Goal: Task Accomplishment & Management: Complete application form

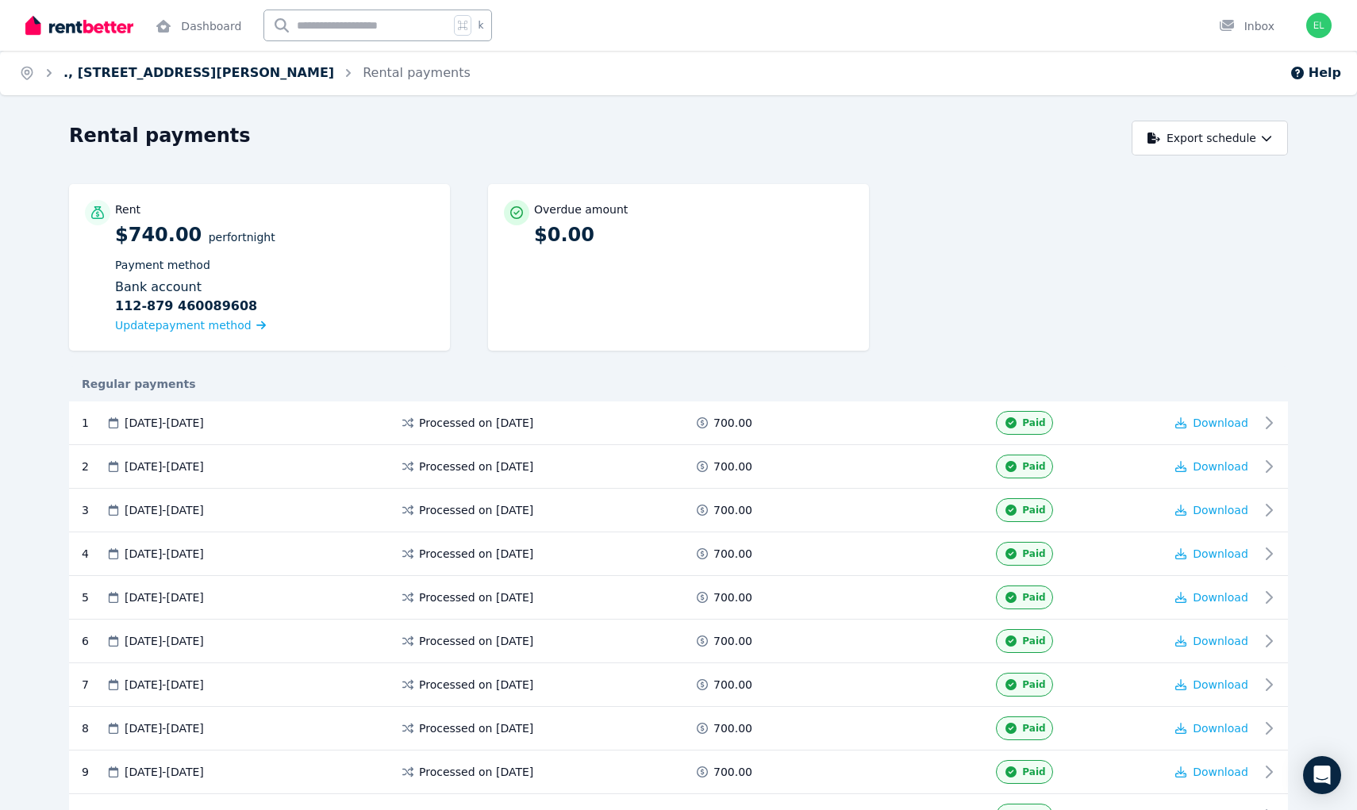
click at [206, 70] on link "., [STREET_ADDRESS][PERSON_NAME]" at bounding box center [198, 72] width 271 height 15
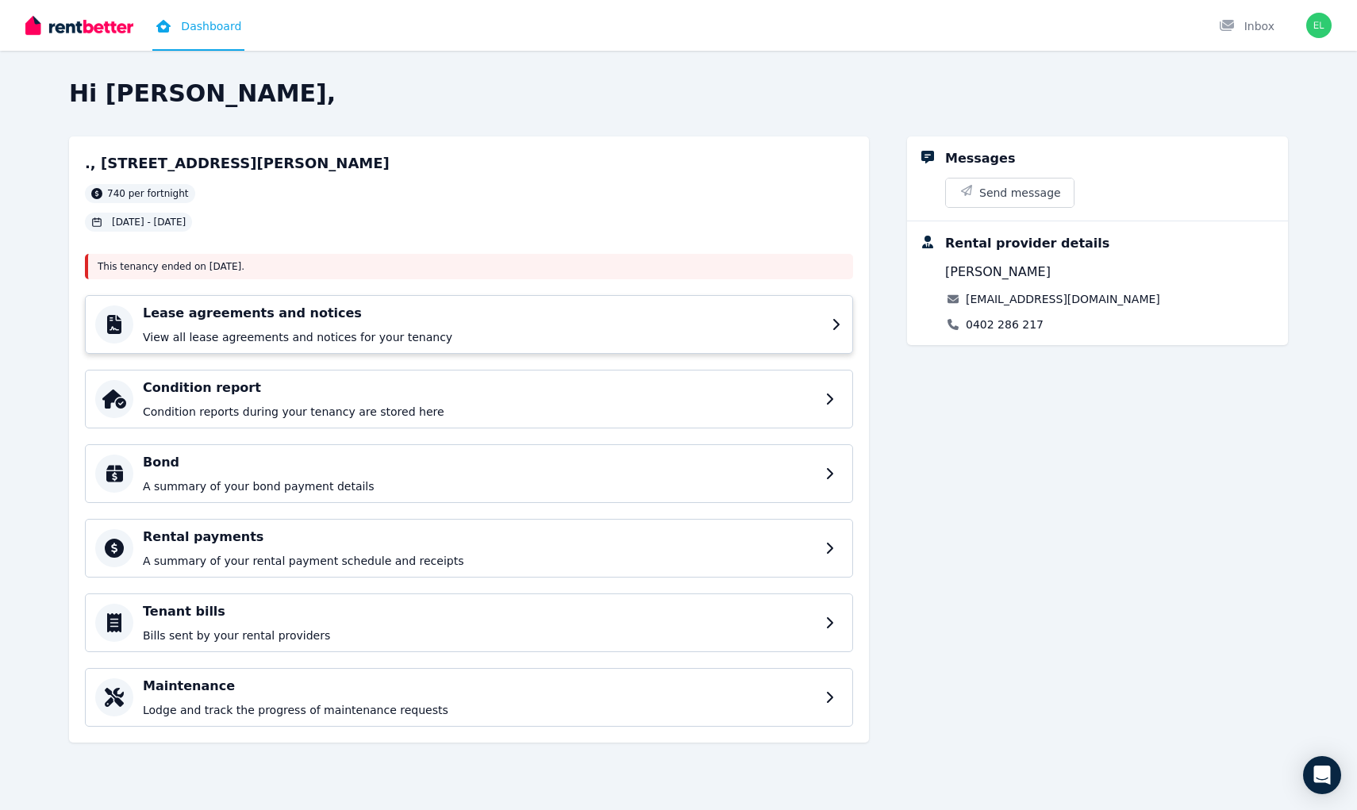
click at [433, 312] on h4 "Lease agreements and notices" at bounding box center [482, 313] width 679 height 19
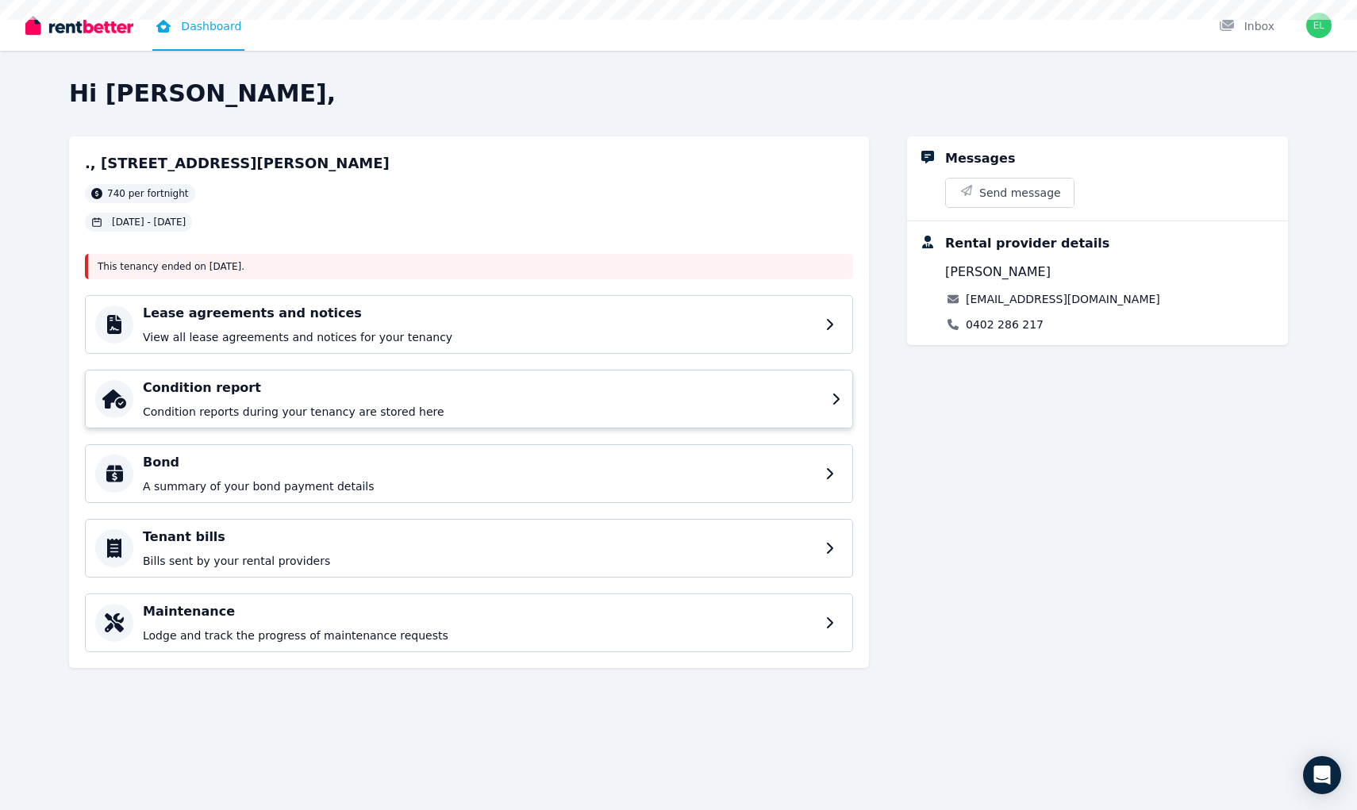
click at [371, 395] on h4 "Condition report" at bounding box center [482, 387] width 679 height 19
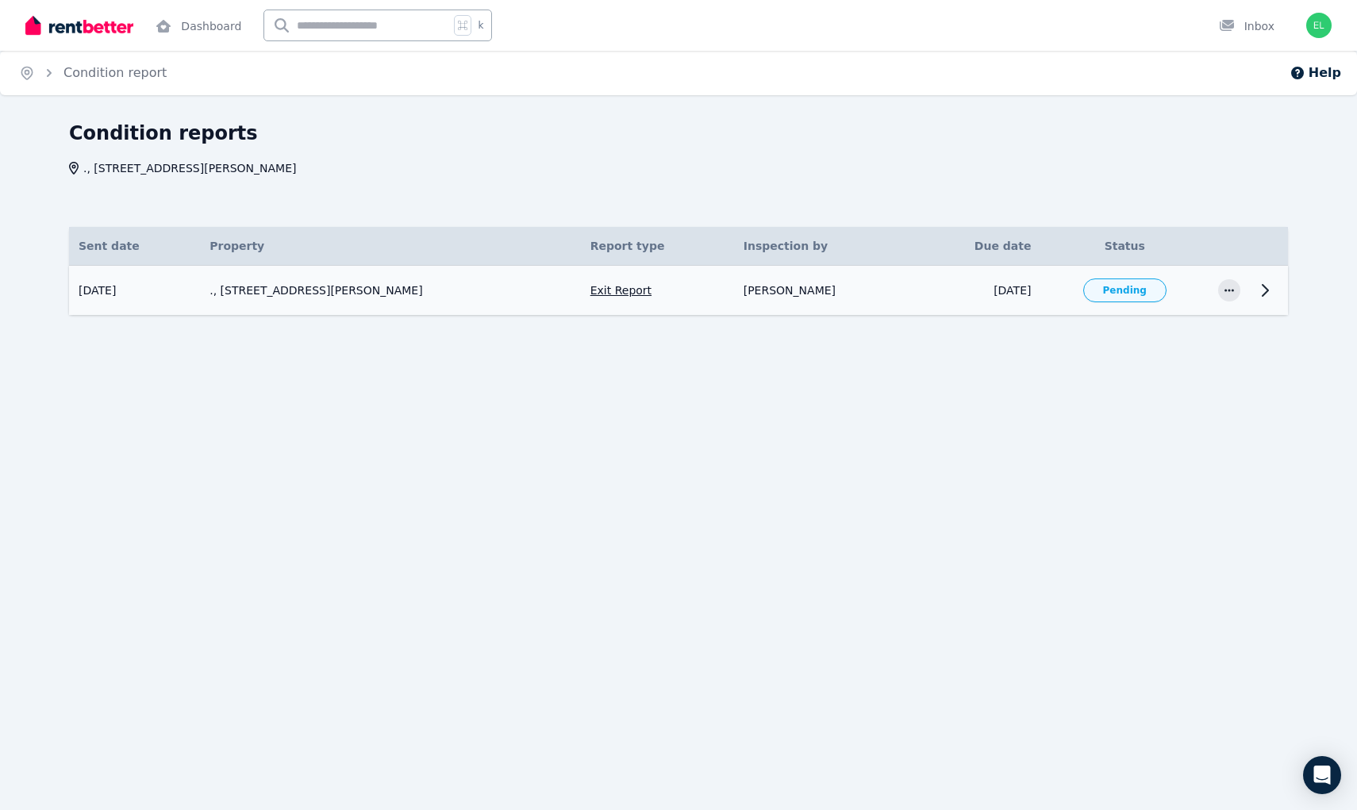
click at [974, 279] on td "[DATE]" at bounding box center [978, 291] width 125 height 50
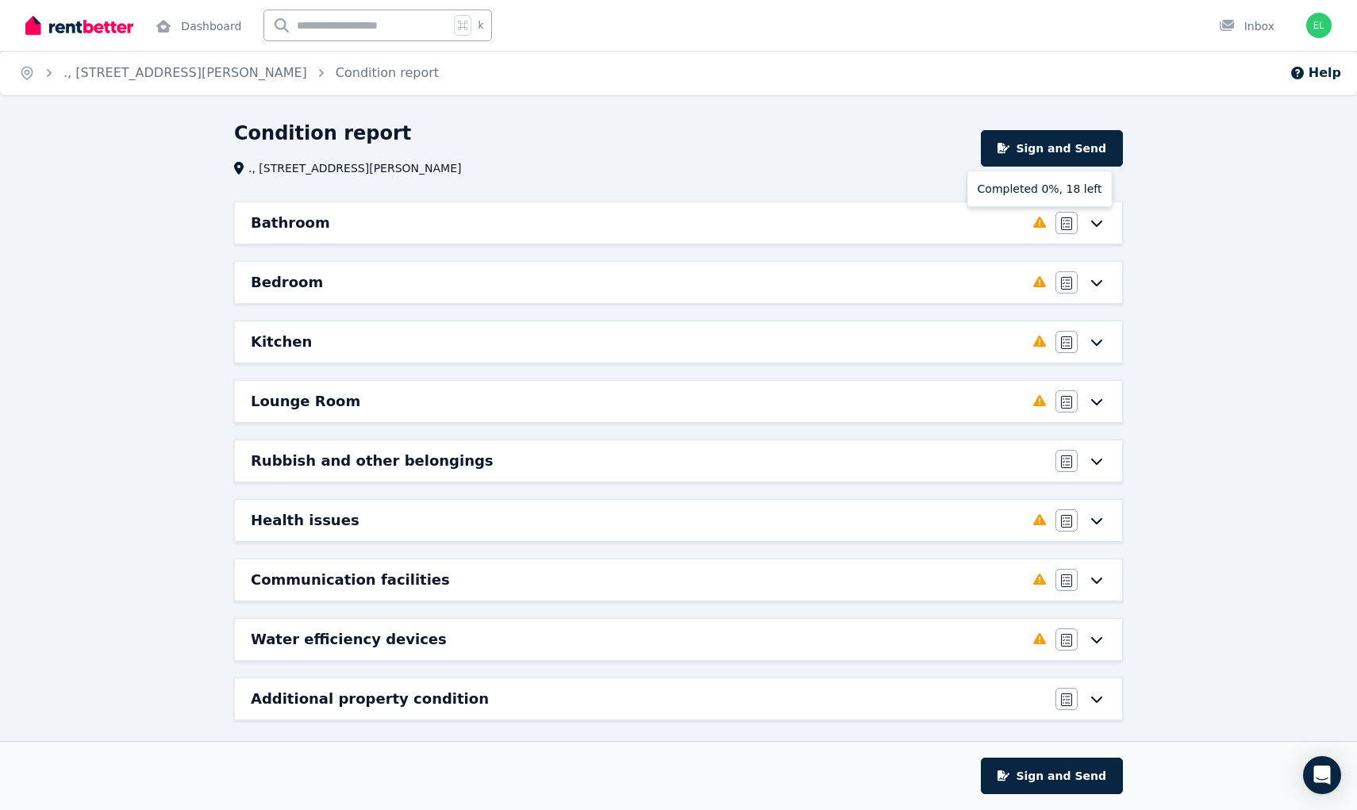
click at [1044, 221] on icon at bounding box center [1039, 222] width 13 height 13
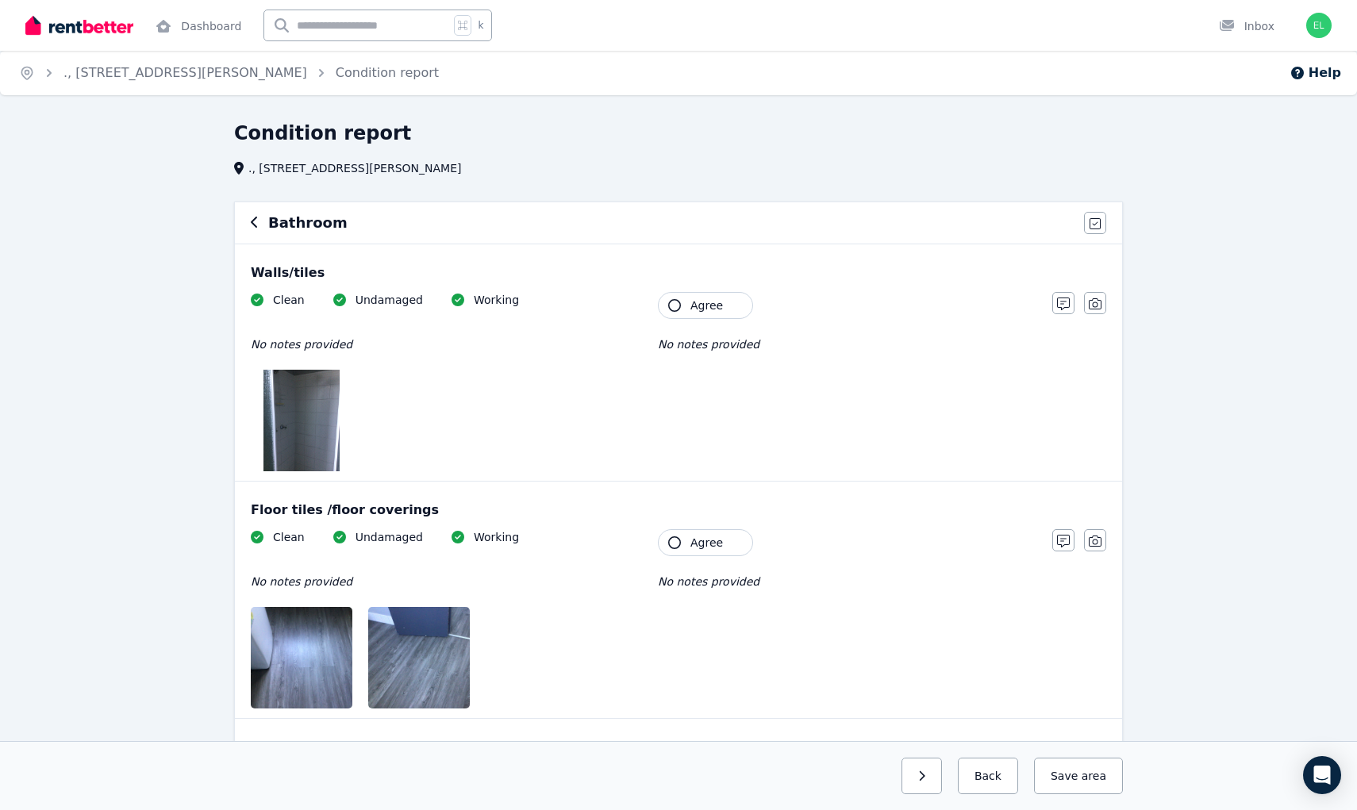
click at [300, 417] on img at bounding box center [301, 421] width 76 height 102
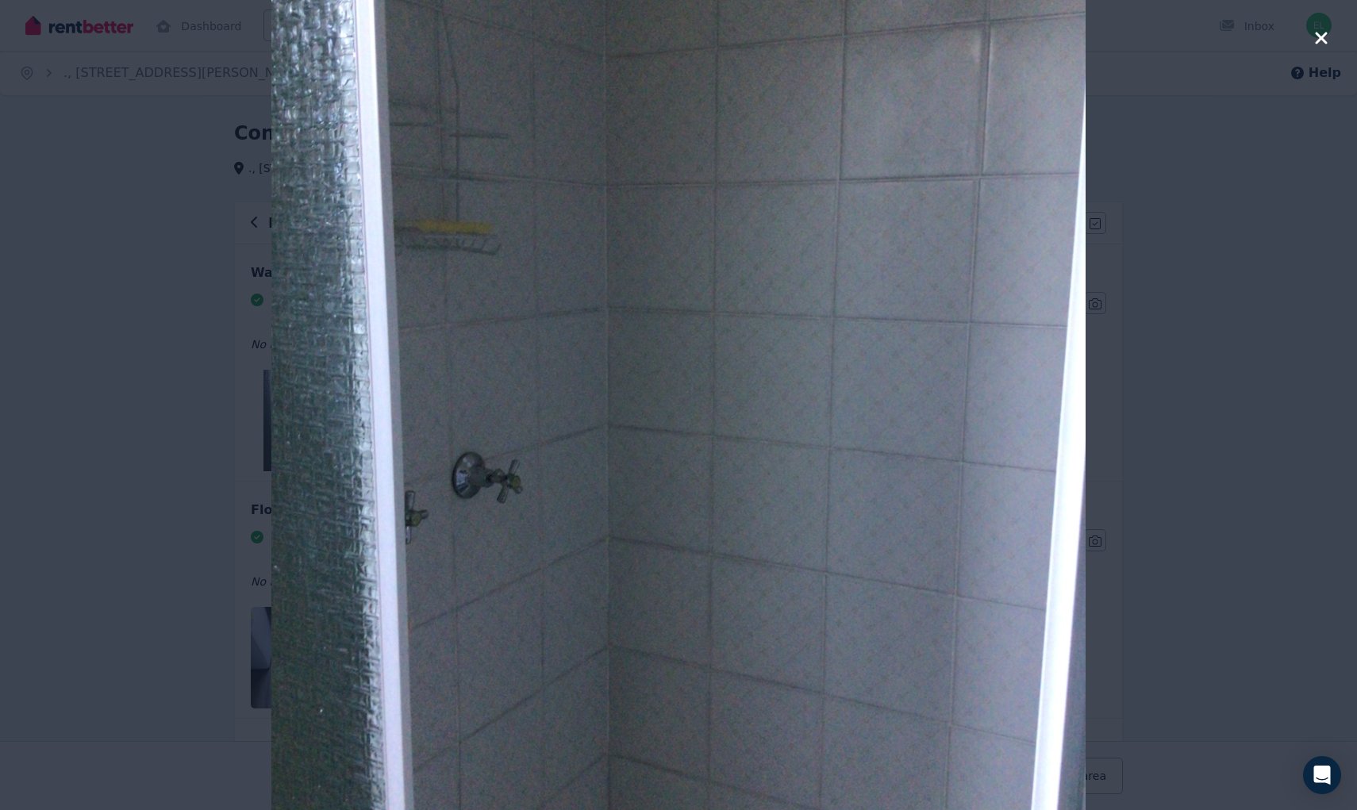
click at [215, 172] on div at bounding box center [678, 405] width 1357 height 810
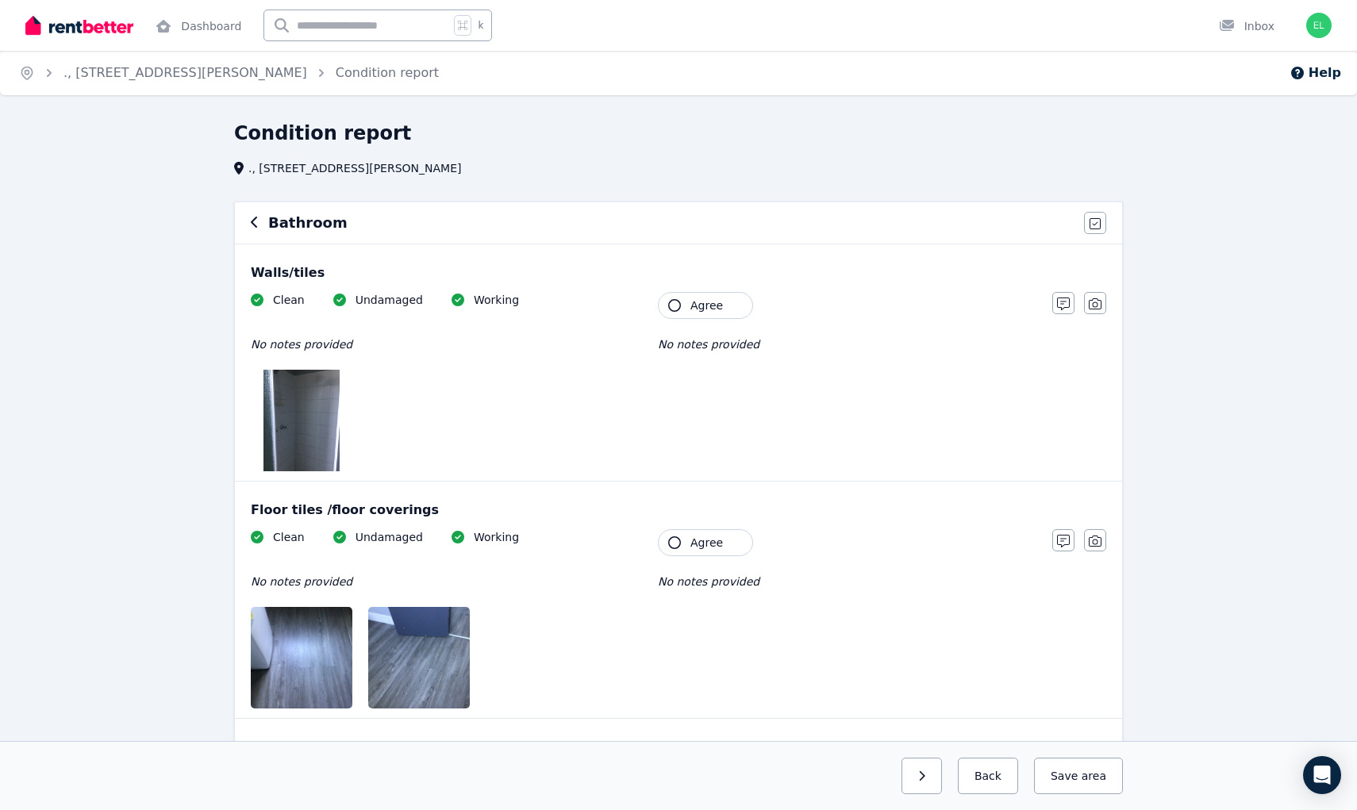
click at [717, 304] on span "Agree" at bounding box center [706, 306] width 33 height 16
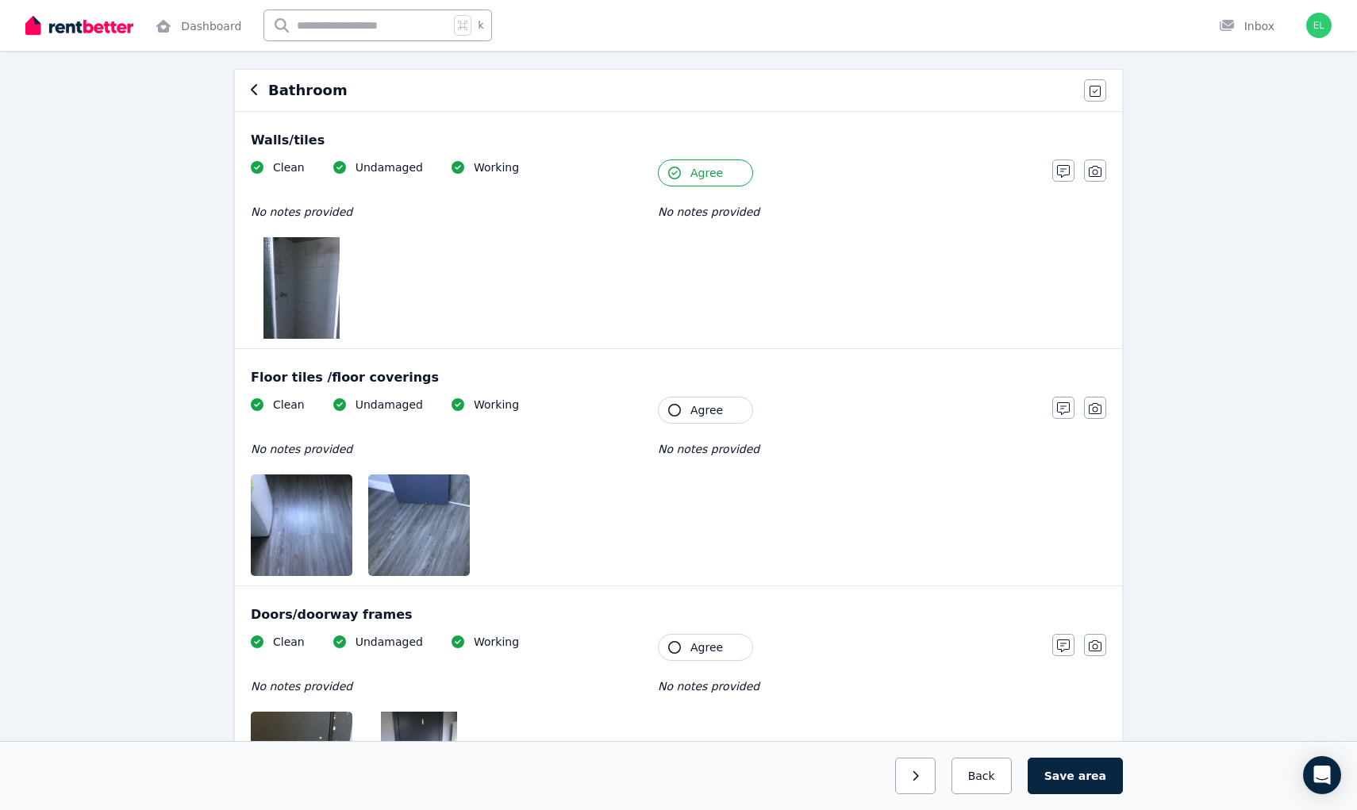
scroll to position [146, 0]
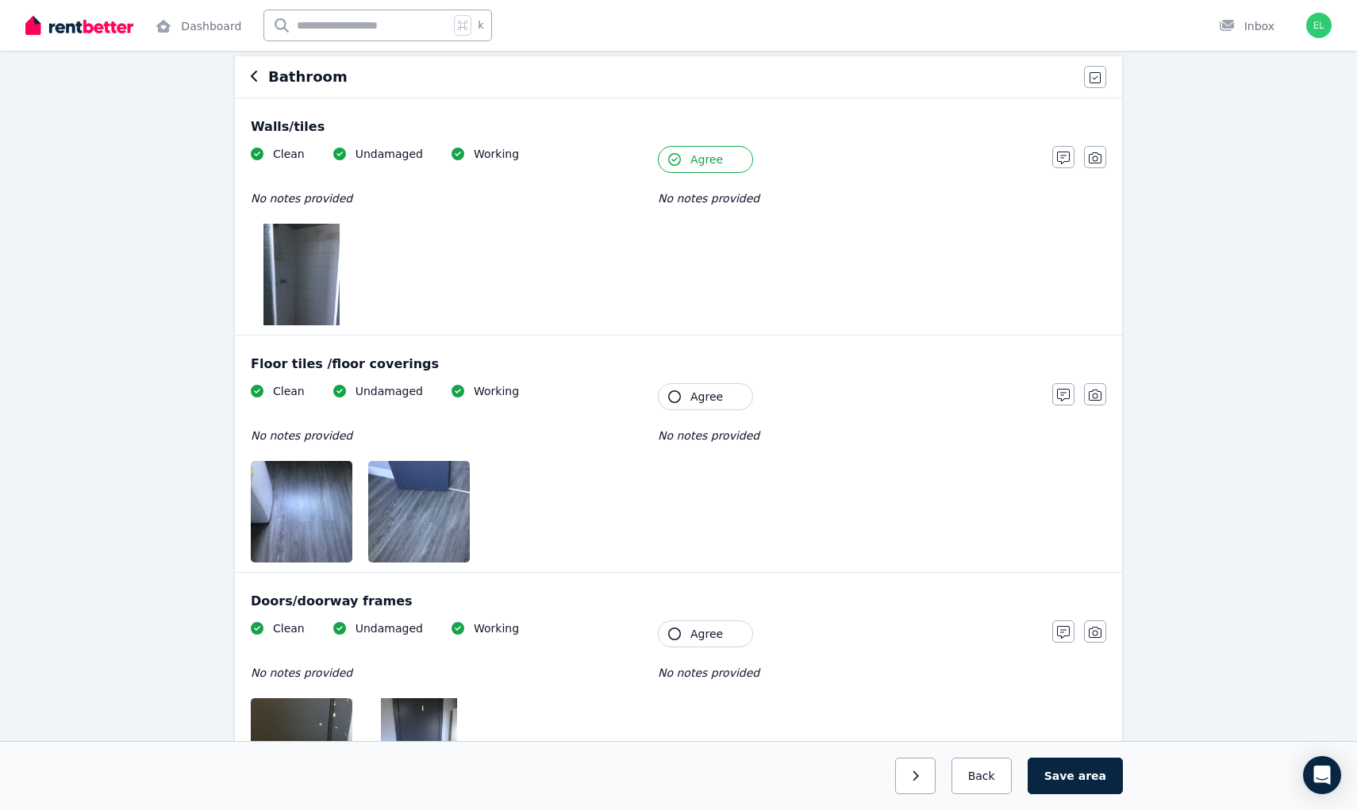
click at [725, 387] on button "Agree" at bounding box center [705, 396] width 95 height 27
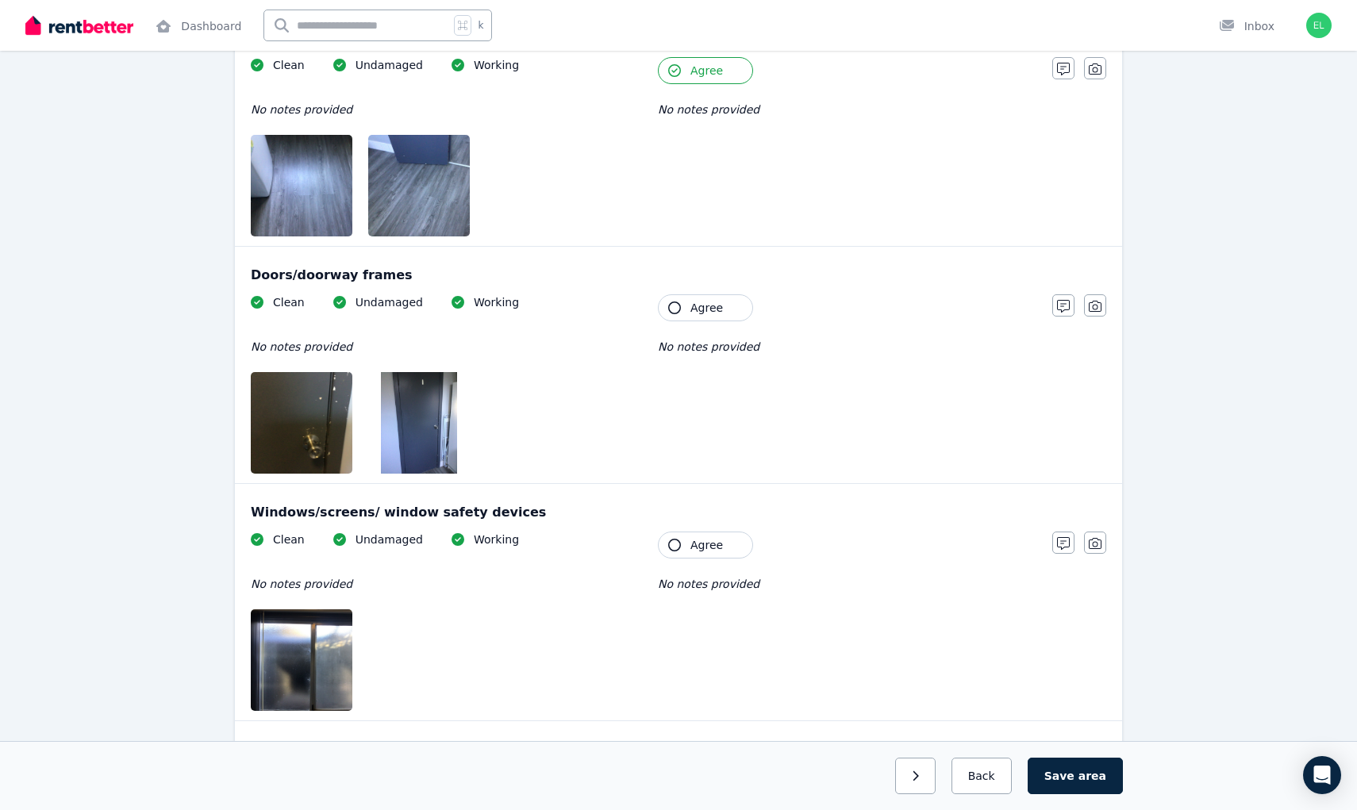
scroll to position [474, 0]
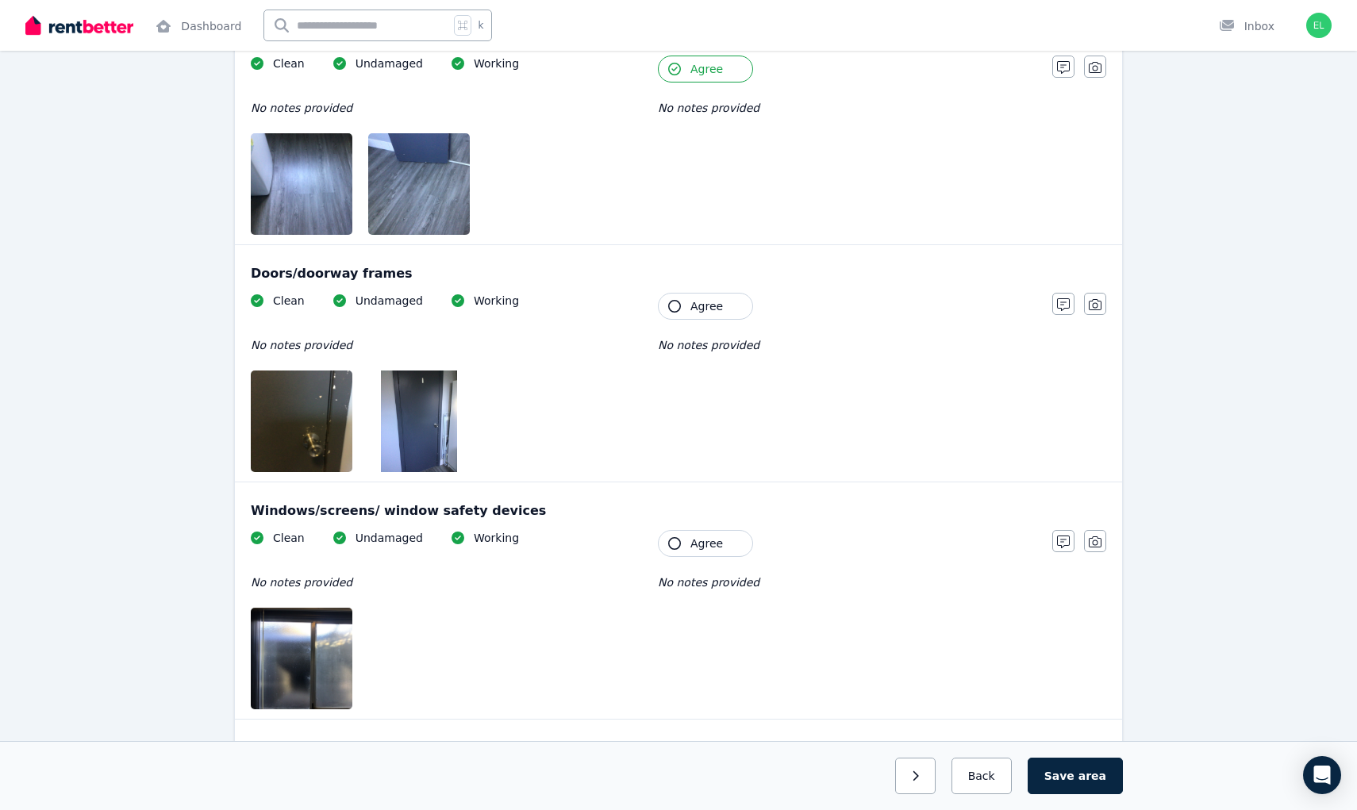
click at [704, 315] on button "Agree" at bounding box center [705, 306] width 95 height 27
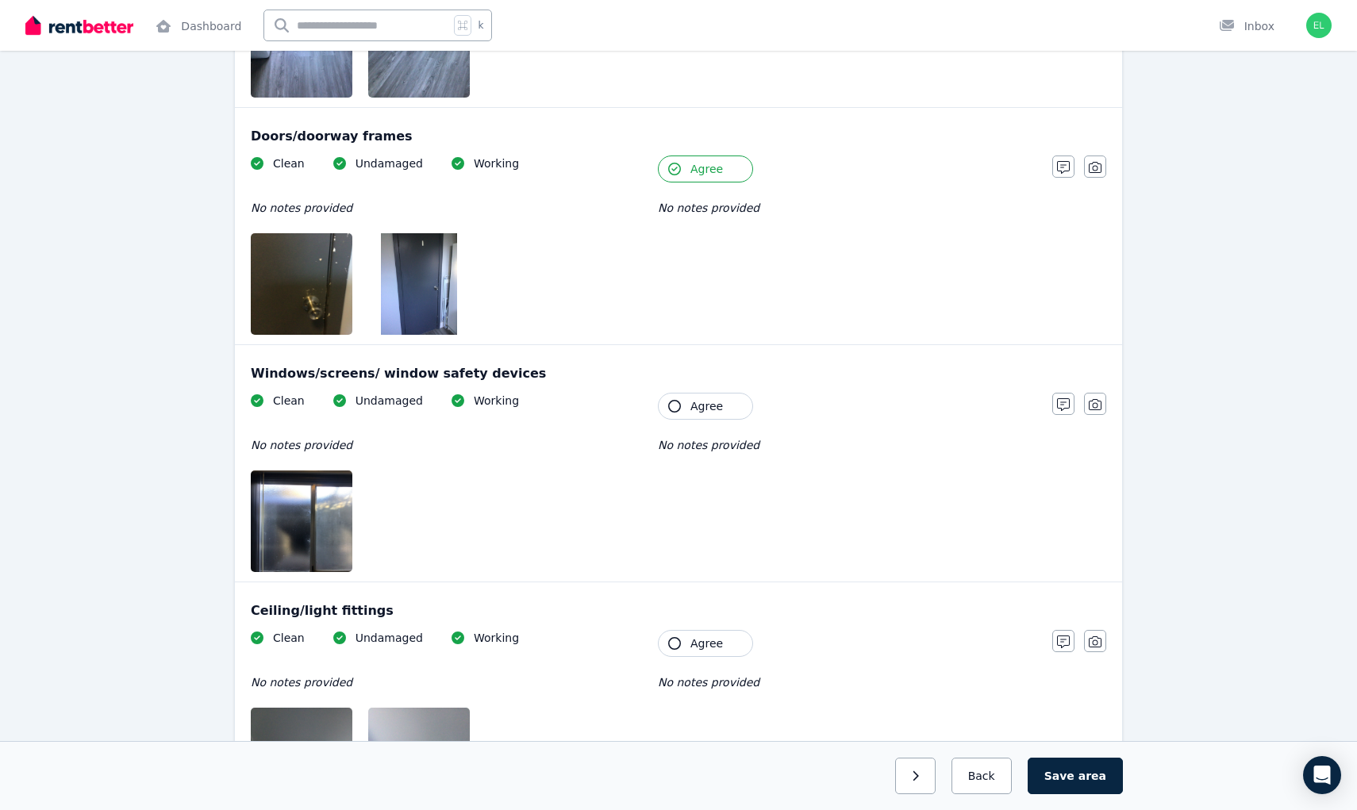
scroll to position [613, 0]
click at [711, 415] on button "Agree" at bounding box center [705, 404] width 95 height 27
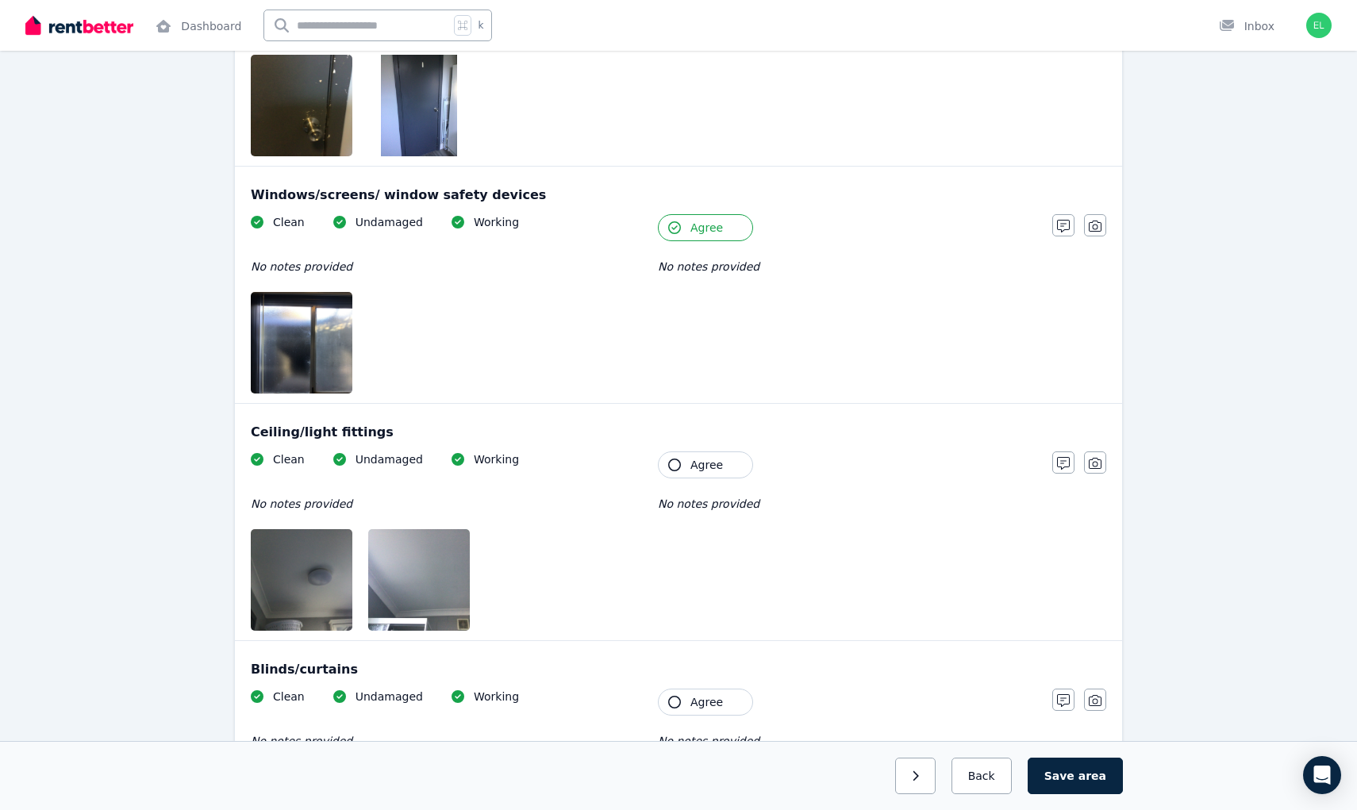
scroll to position [791, 0]
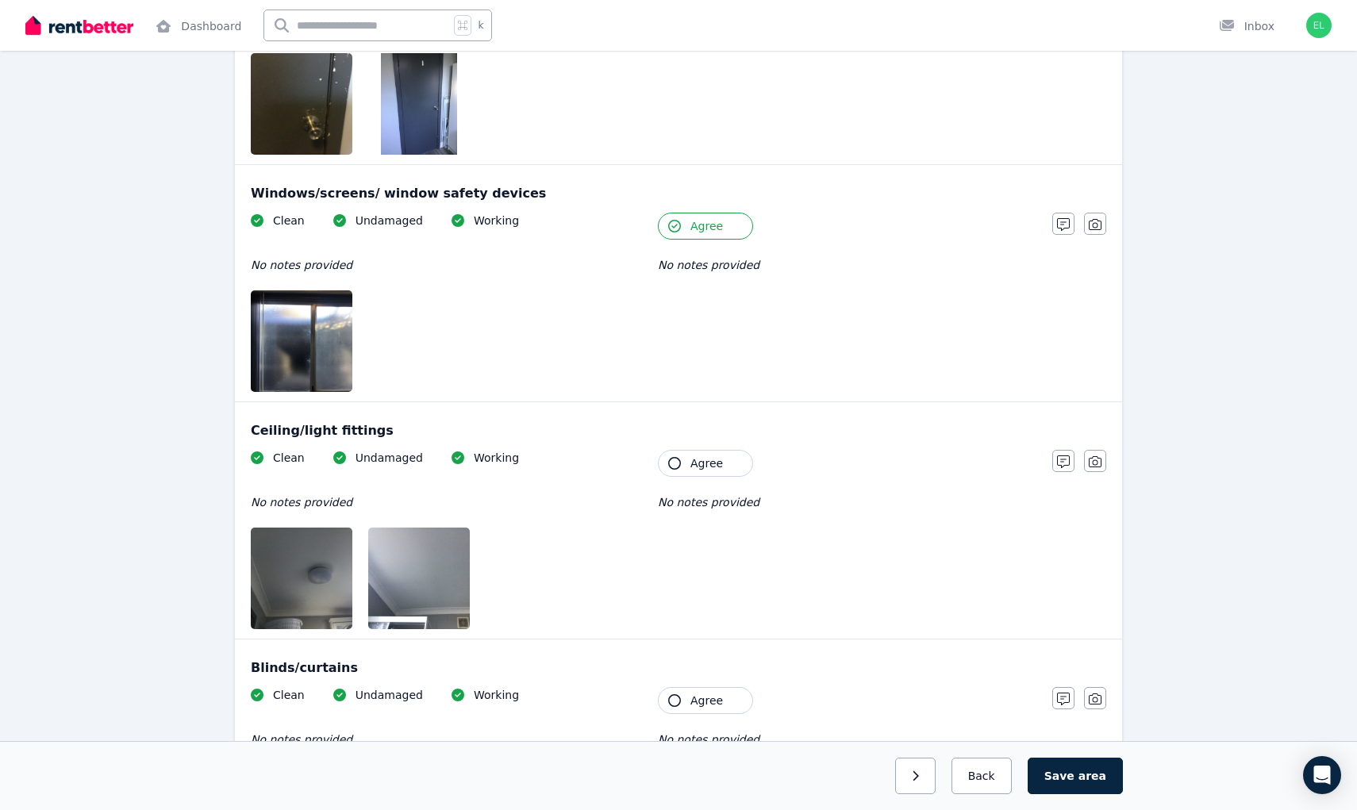
click at [728, 459] on button "Agree" at bounding box center [705, 463] width 95 height 27
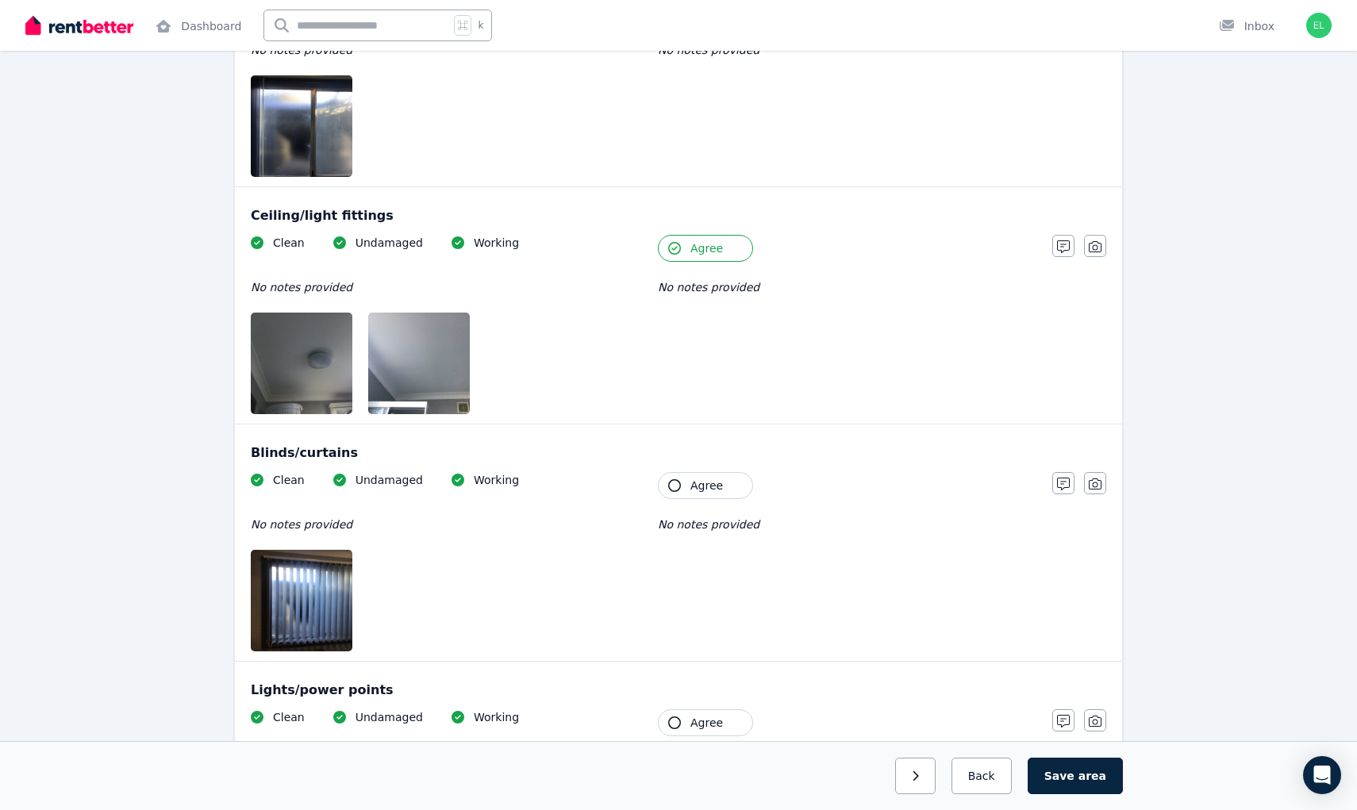
scroll to position [1009, 0]
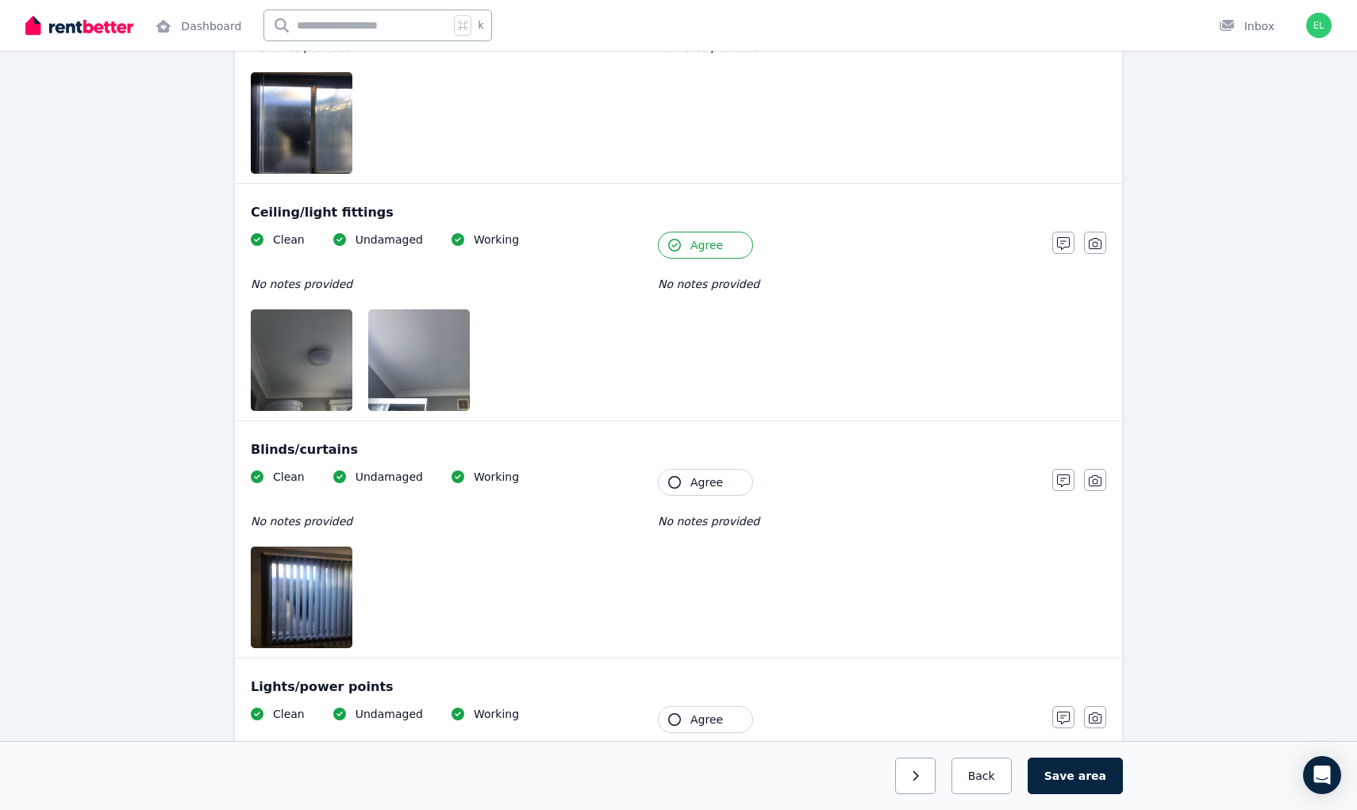
click at [691, 480] on span "Agree" at bounding box center [706, 483] width 33 height 16
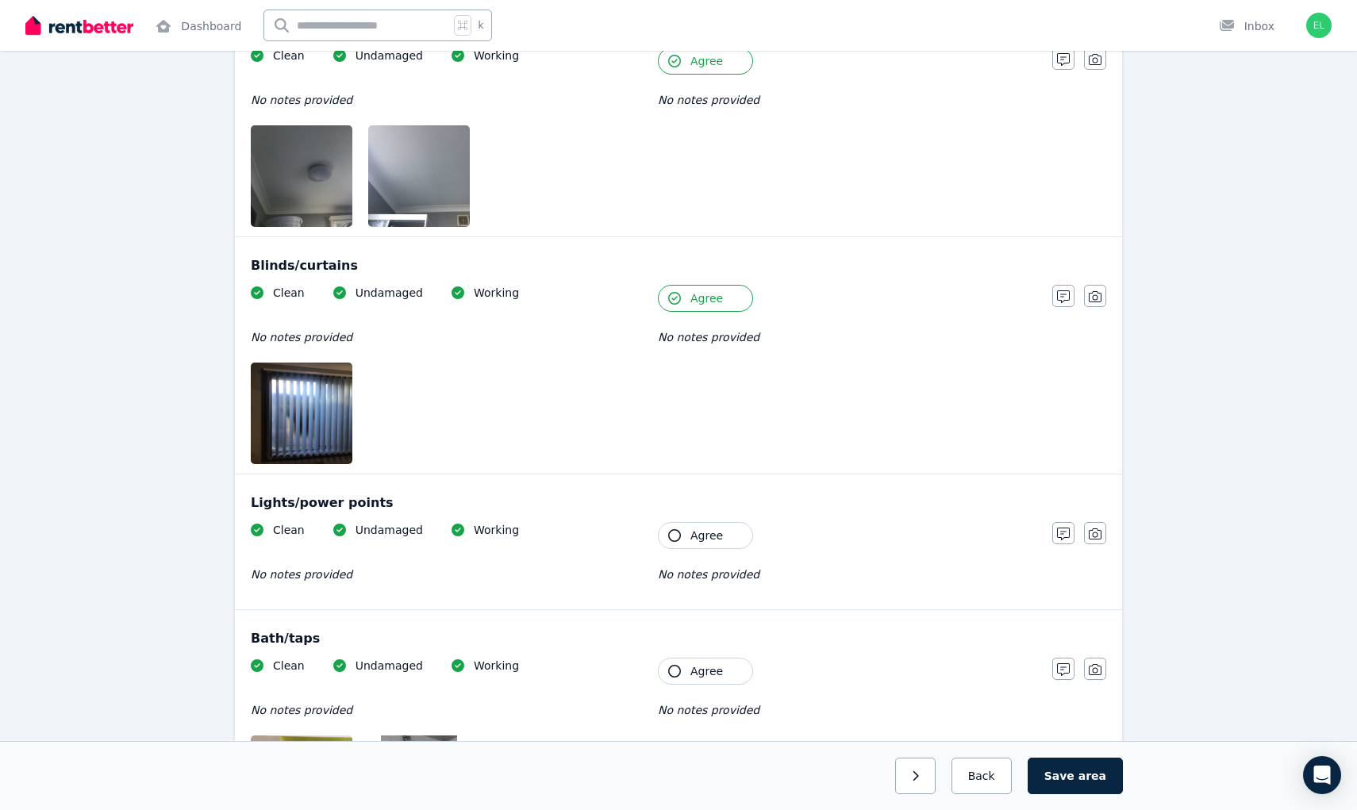
scroll to position [1214, 0]
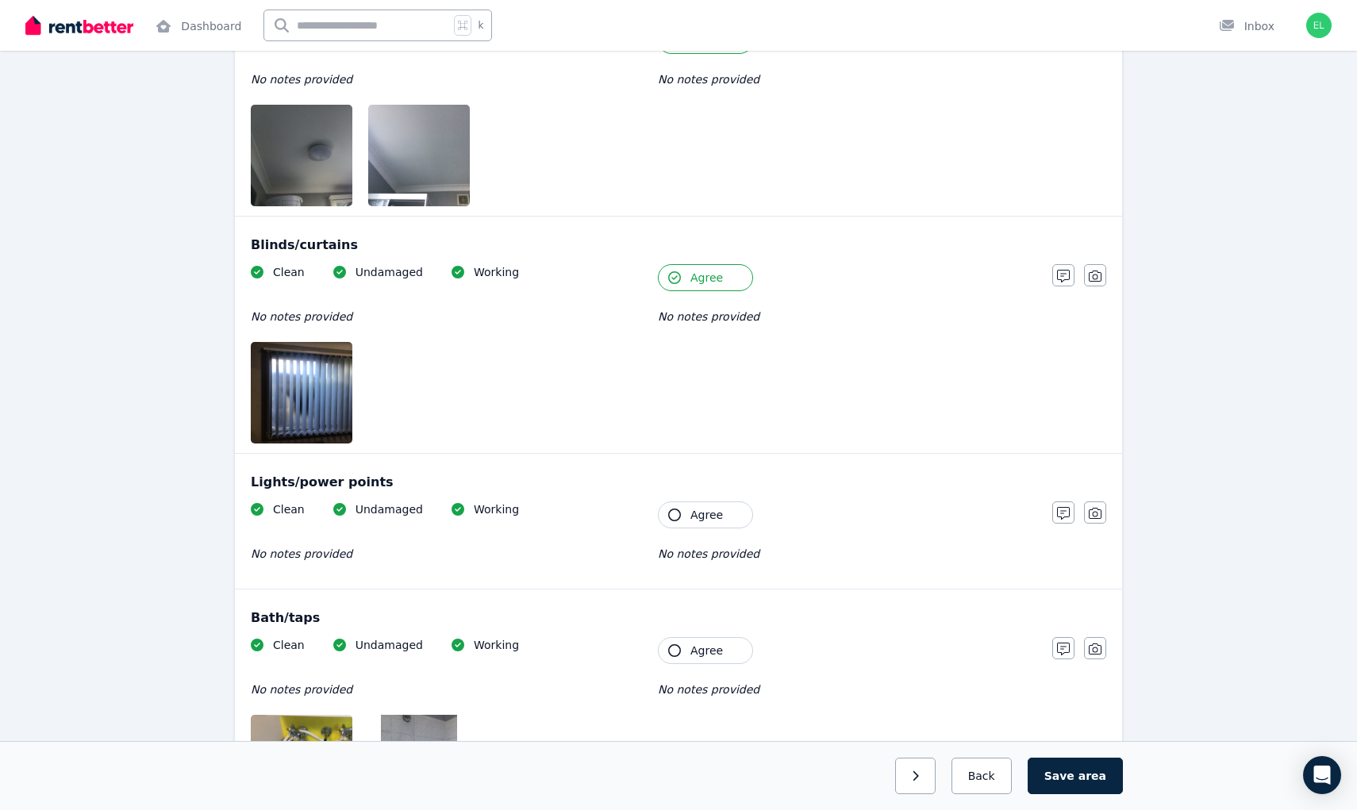
click at [695, 522] on span "Agree" at bounding box center [706, 515] width 33 height 16
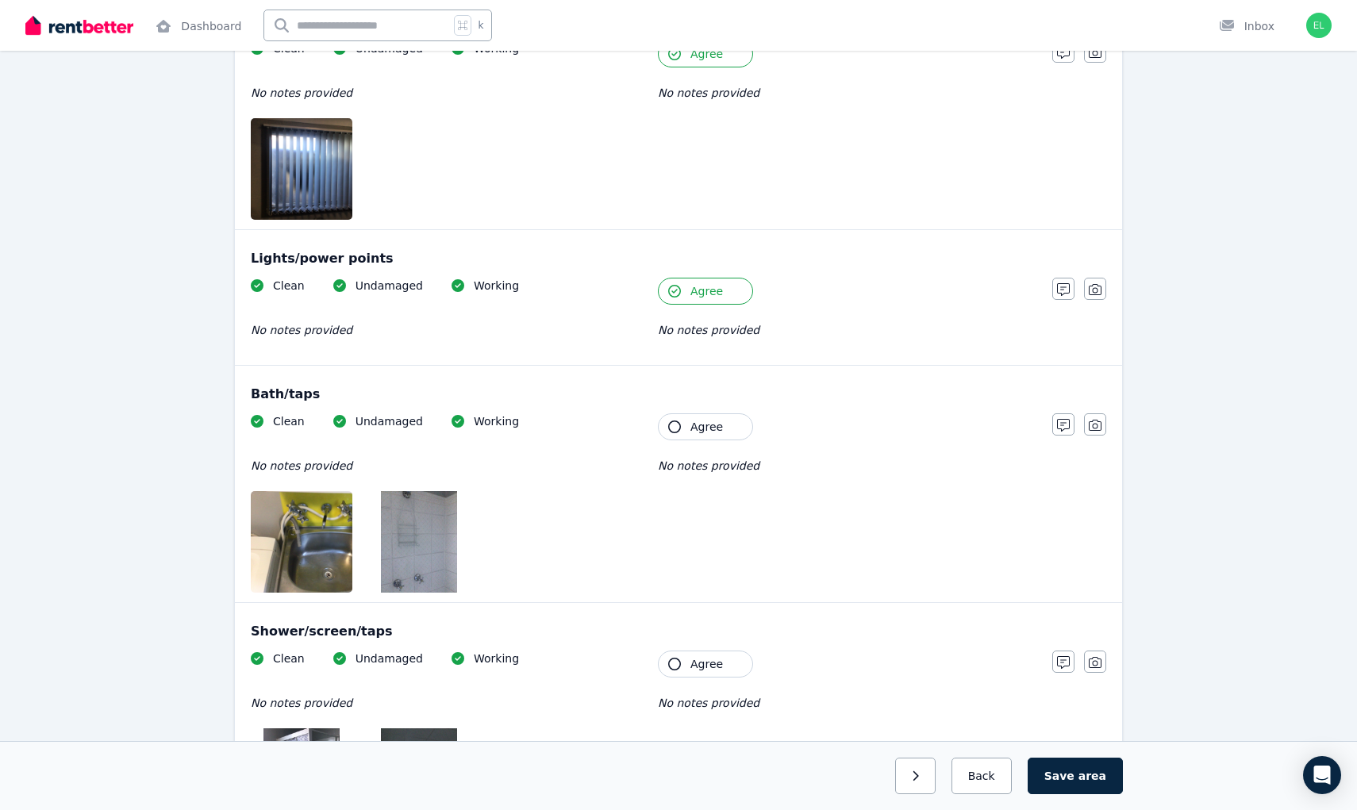
scroll to position [1439, 0]
click at [716, 426] on span "Agree" at bounding box center [706, 425] width 33 height 16
click at [332, 544] on img at bounding box center [319, 541] width 136 height 102
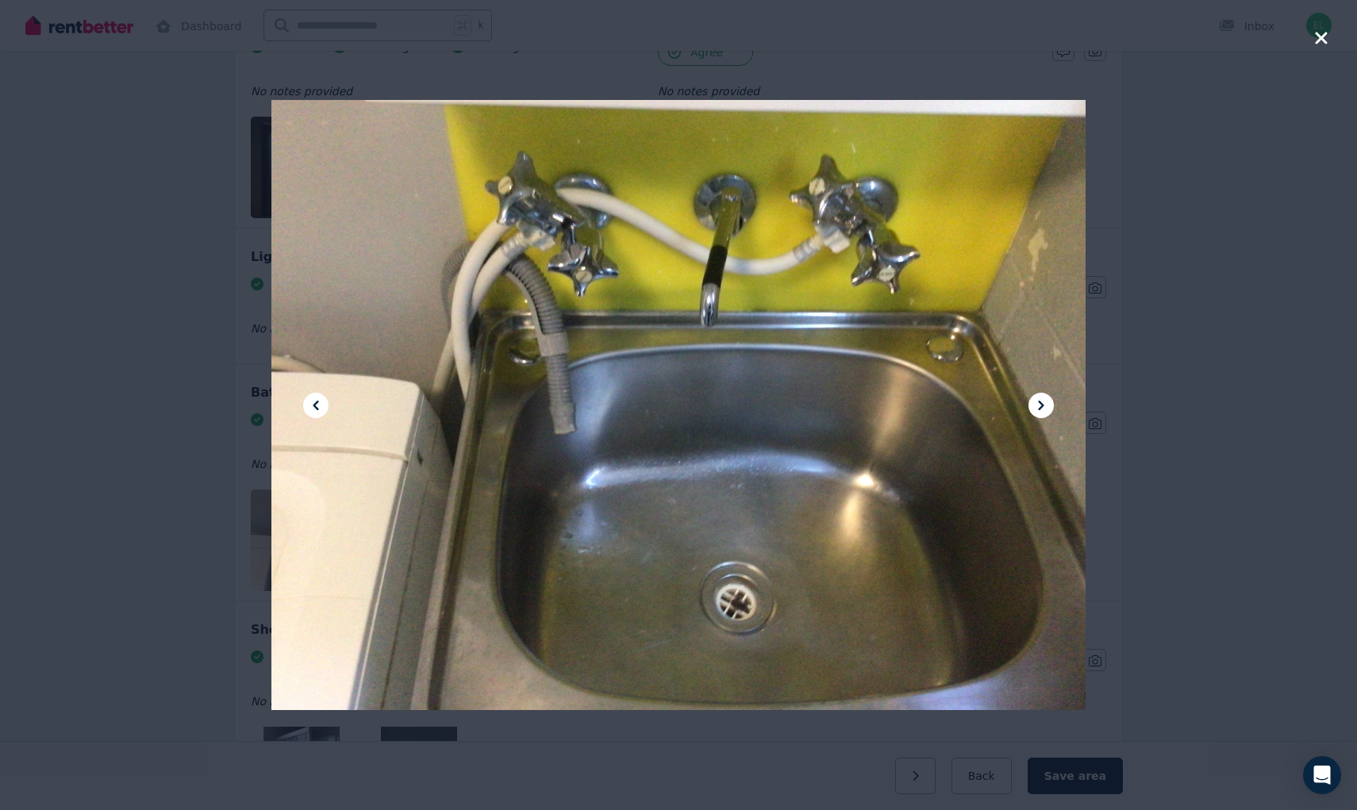
click at [146, 523] on div at bounding box center [678, 405] width 1357 height 810
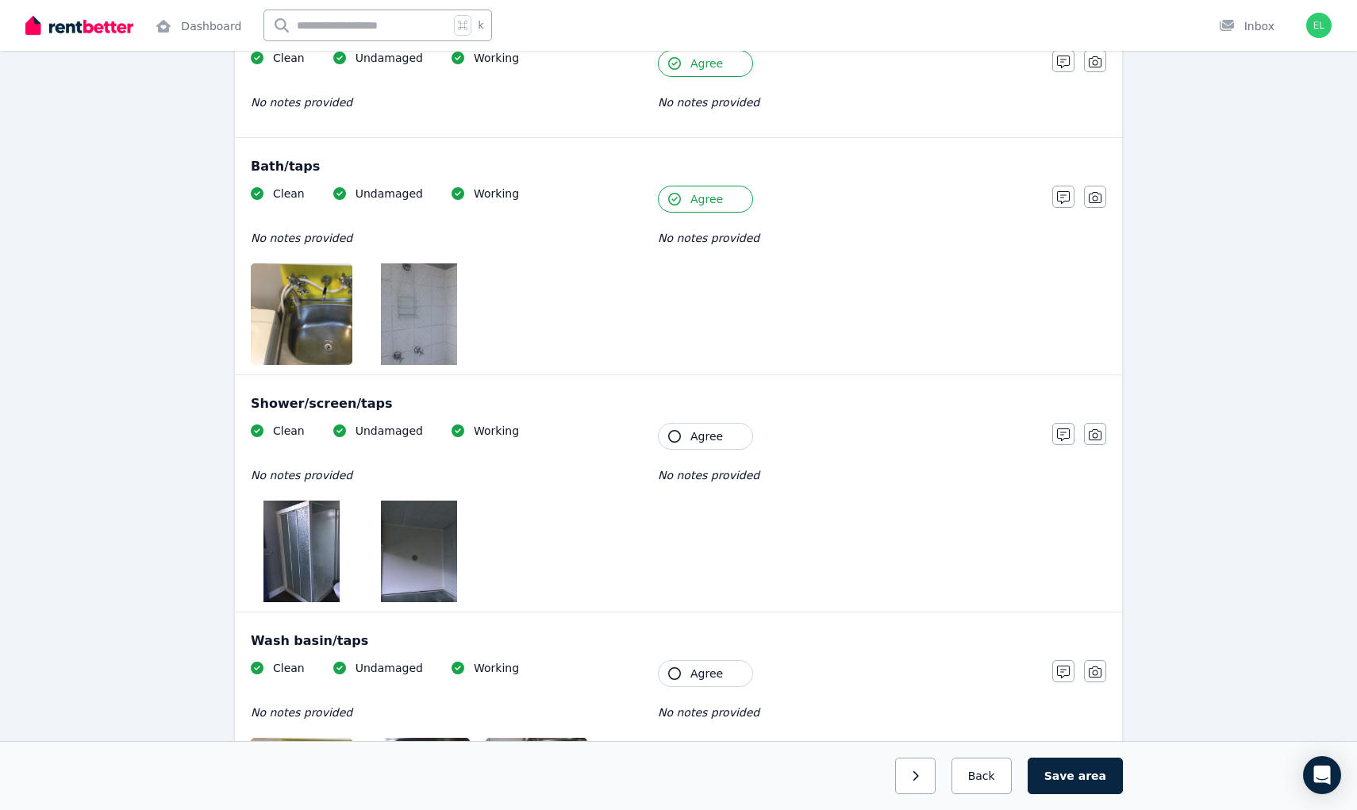
scroll to position [1666, 0]
click at [706, 431] on span "Agree" at bounding box center [706, 436] width 33 height 16
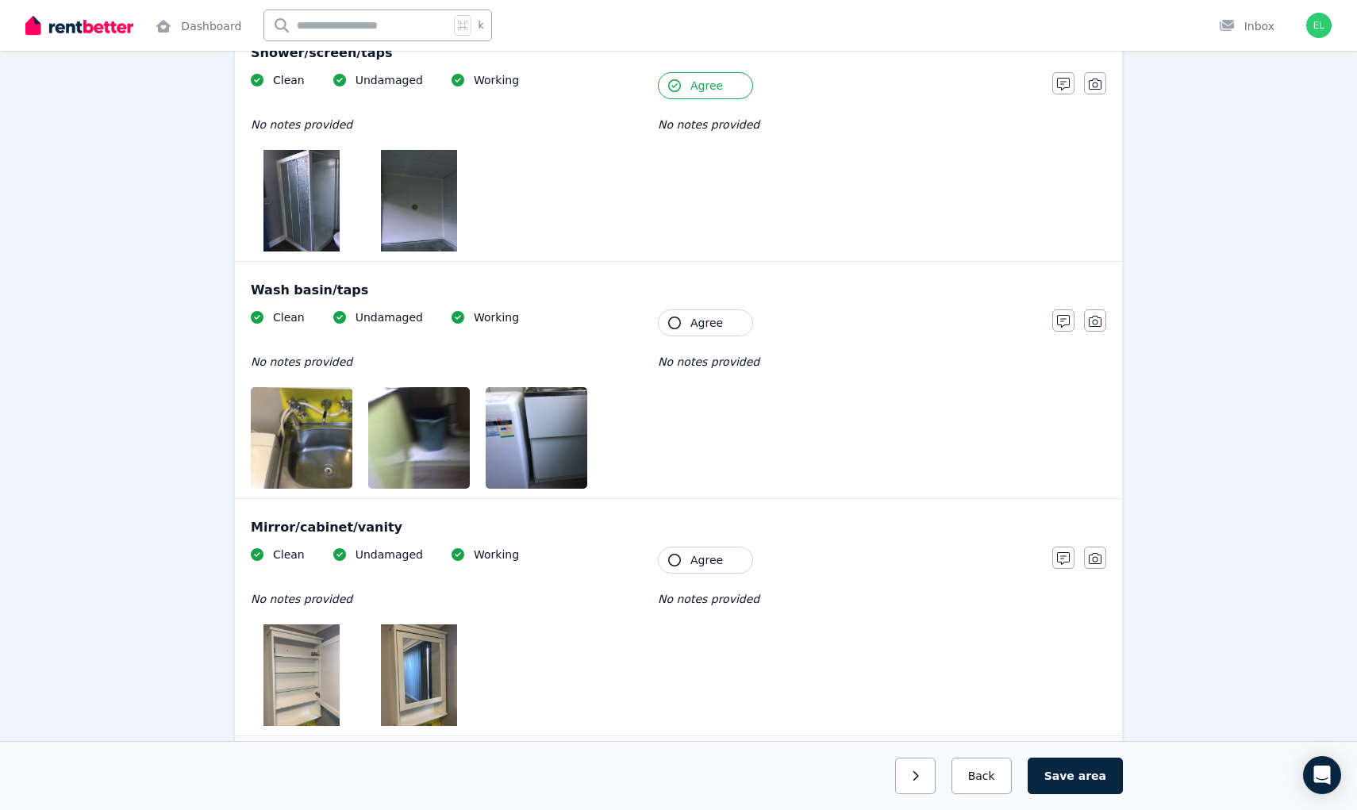
scroll to position [2023, 0]
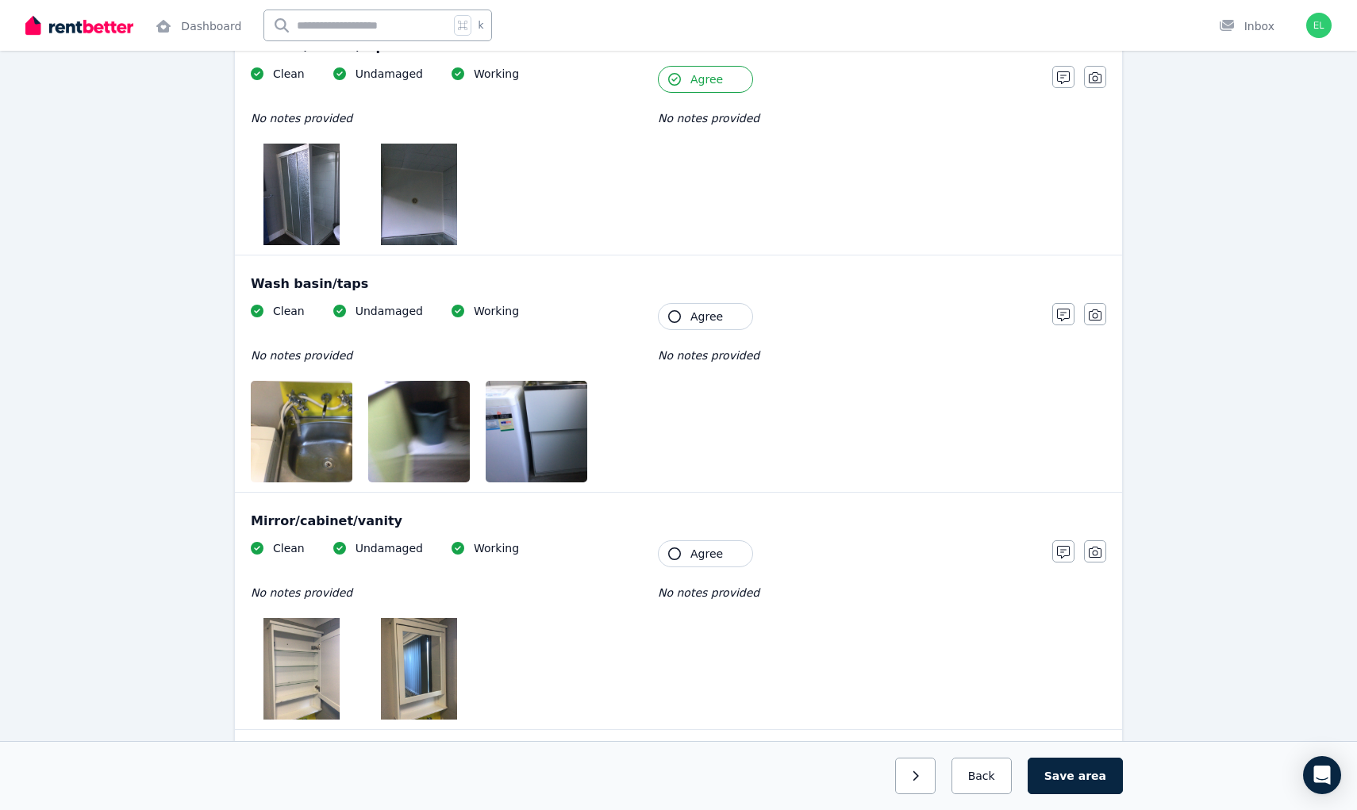
click at [702, 313] on span "Agree" at bounding box center [706, 317] width 33 height 16
click at [694, 553] on span "Agree" at bounding box center [706, 554] width 33 height 16
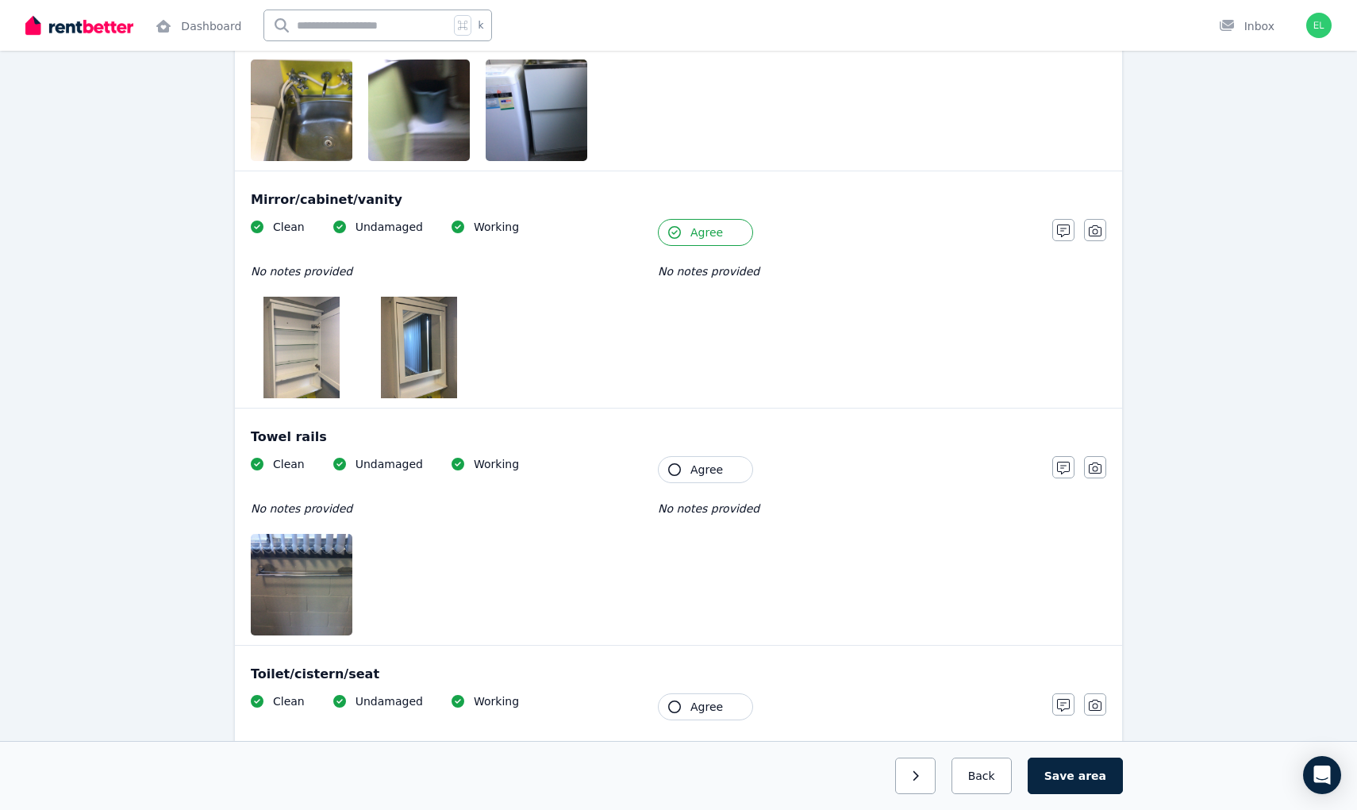
scroll to position [2347, 0]
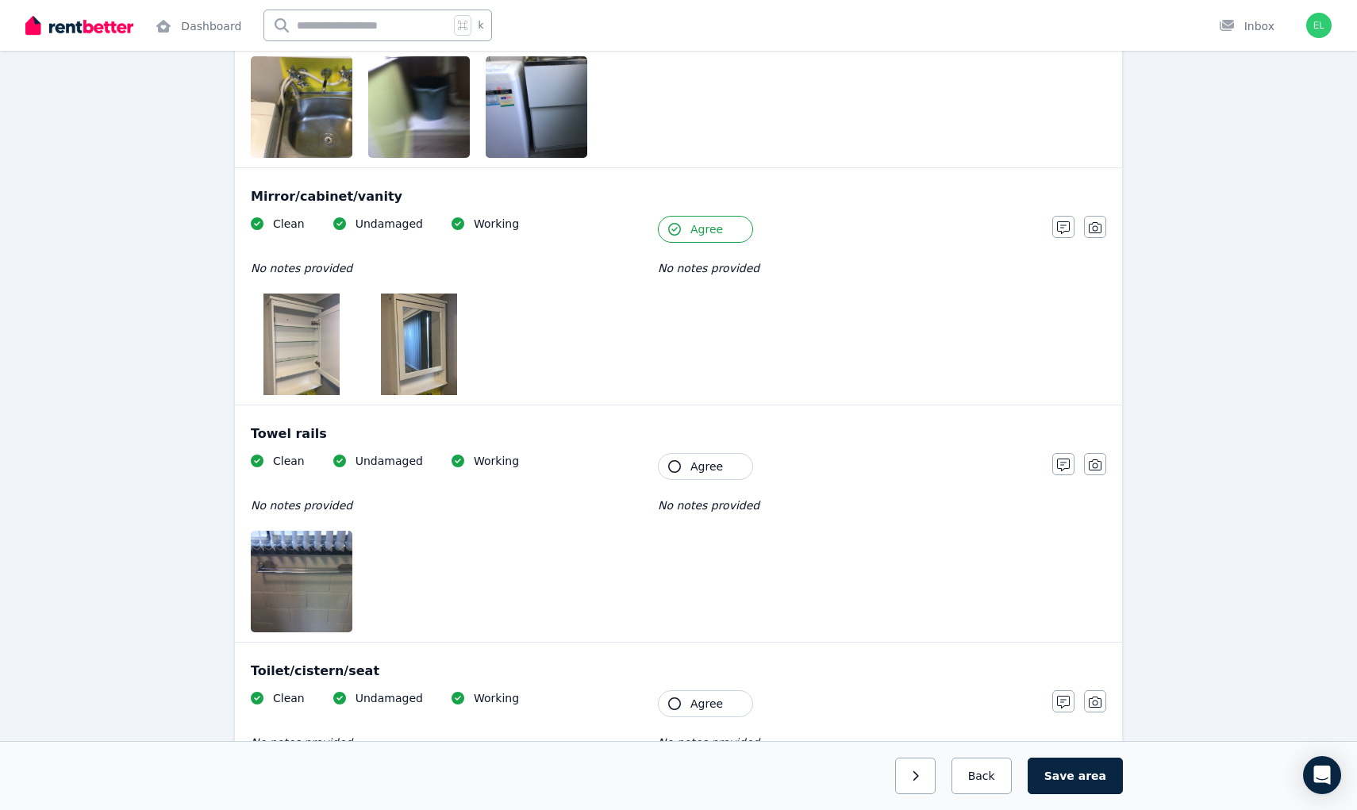
click at [732, 464] on button "Agree" at bounding box center [705, 466] width 95 height 27
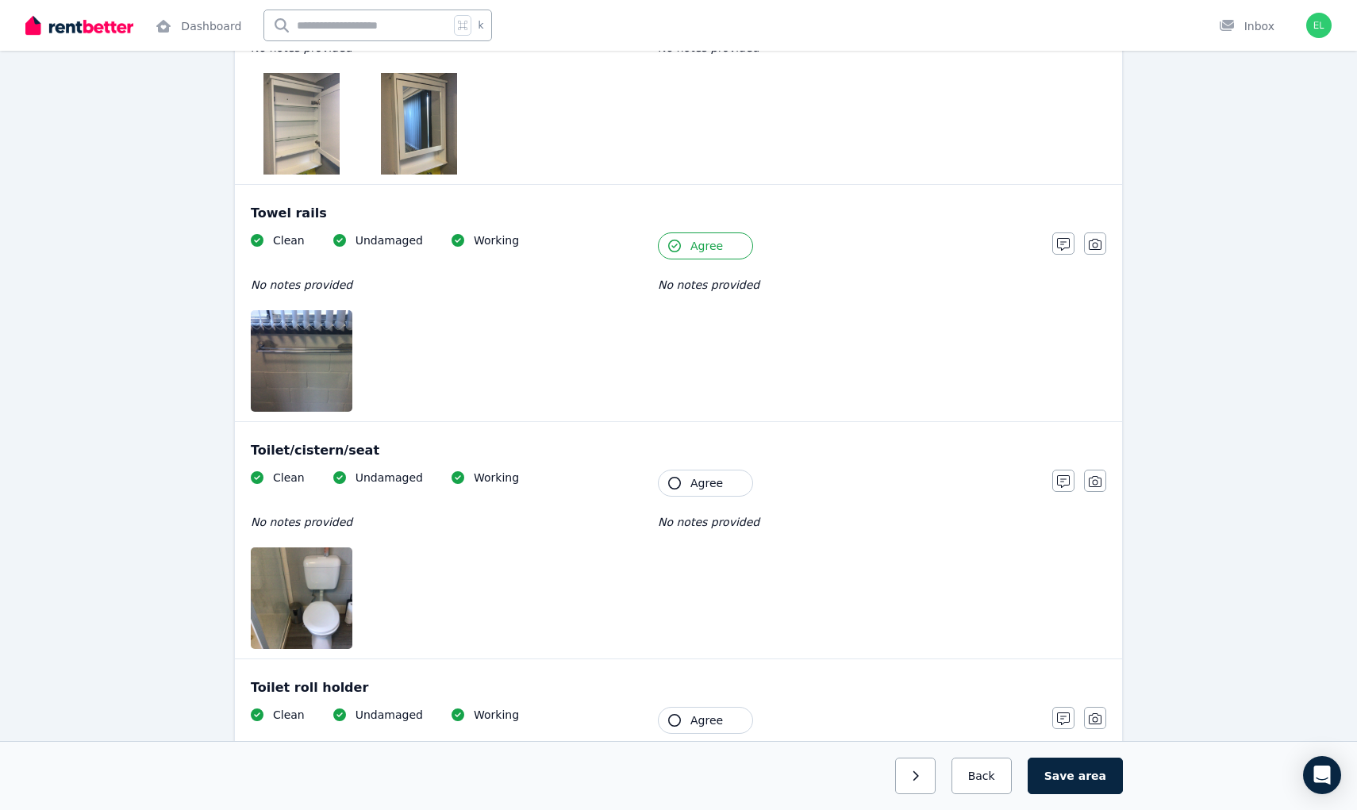
scroll to position [2580, 0]
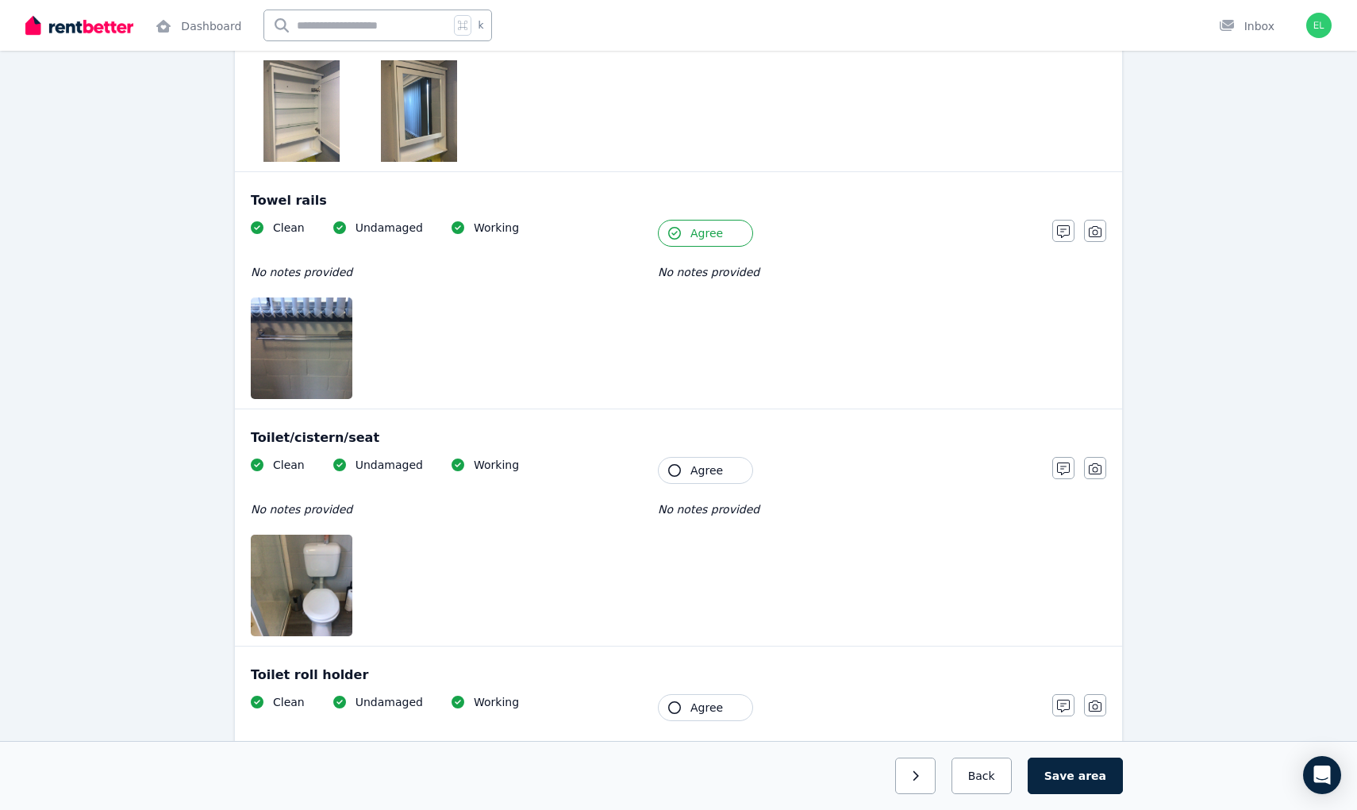
click at [699, 473] on span "Agree" at bounding box center [706, 471] width 33 height 16
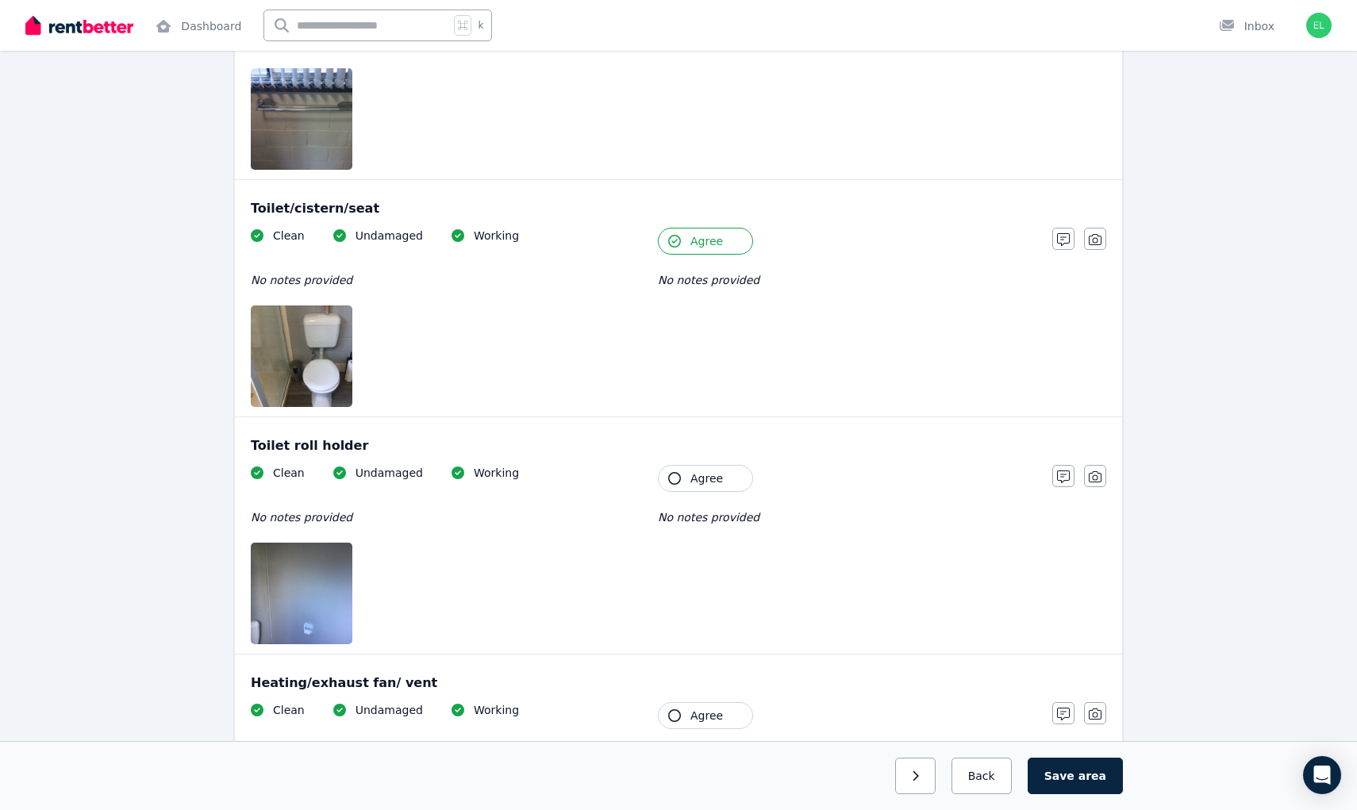
scroll to position [2820, 0]
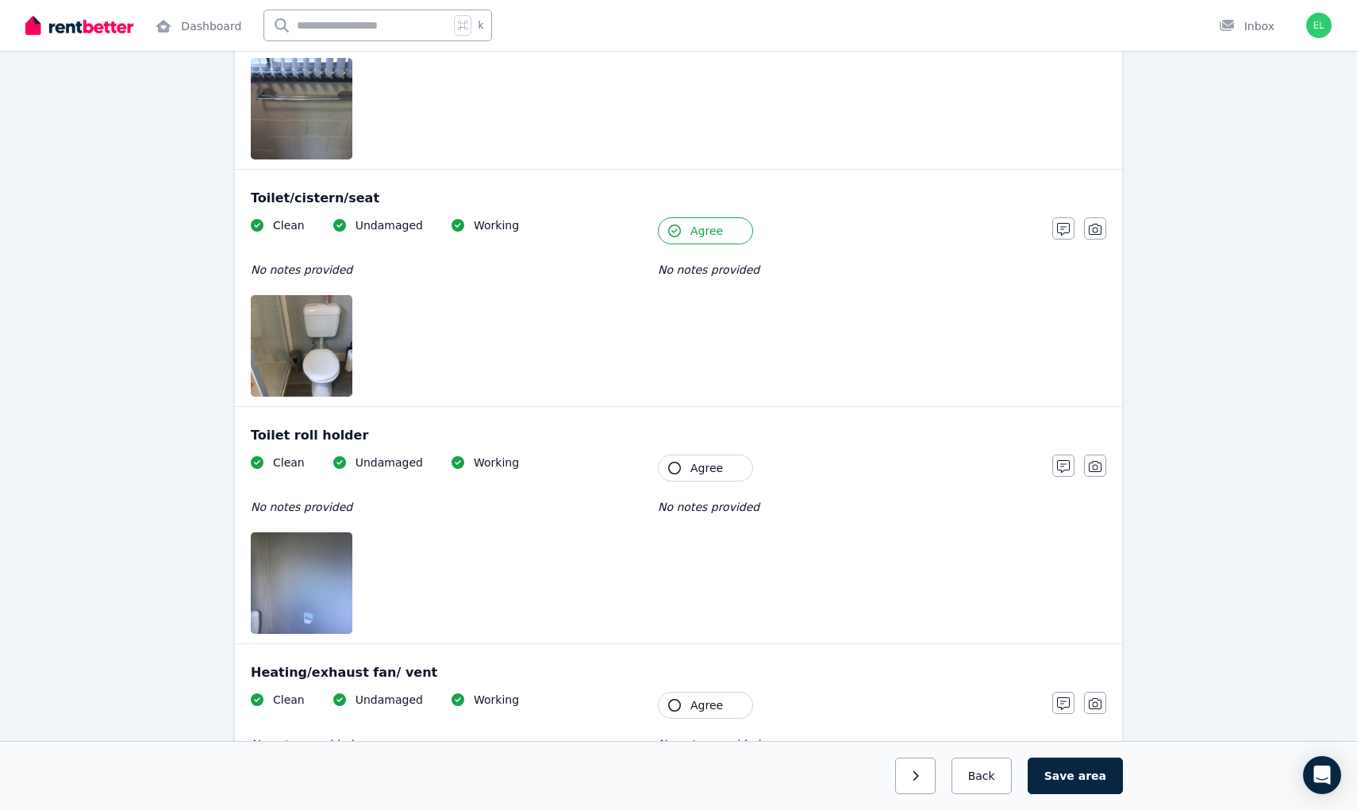
click at [721, 469] on button "Agree" at bounding box center [705, 468] width 95 height 27
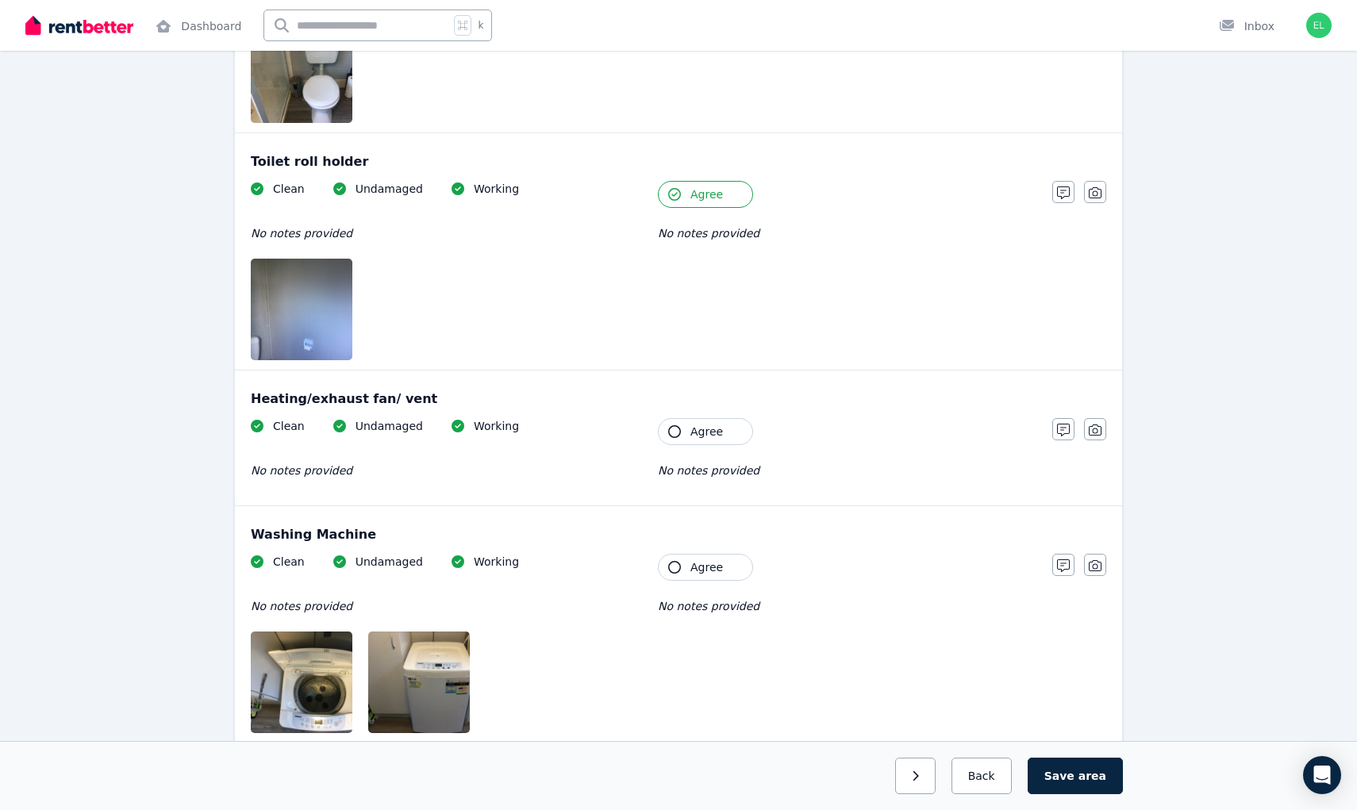
scroll to position [3103, 0]
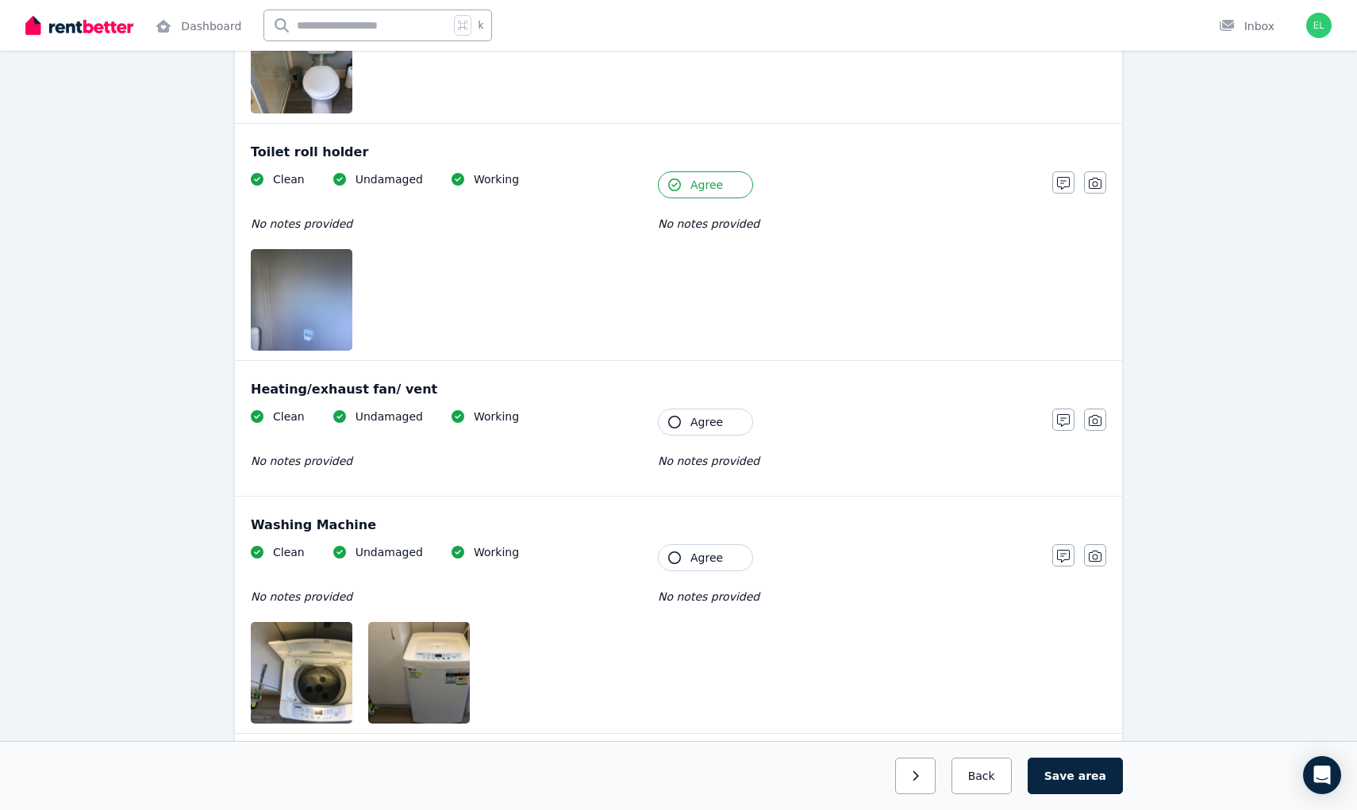
click at [703, 422] on span "Agree" at bounding box center [706, 422] width 33 height 16
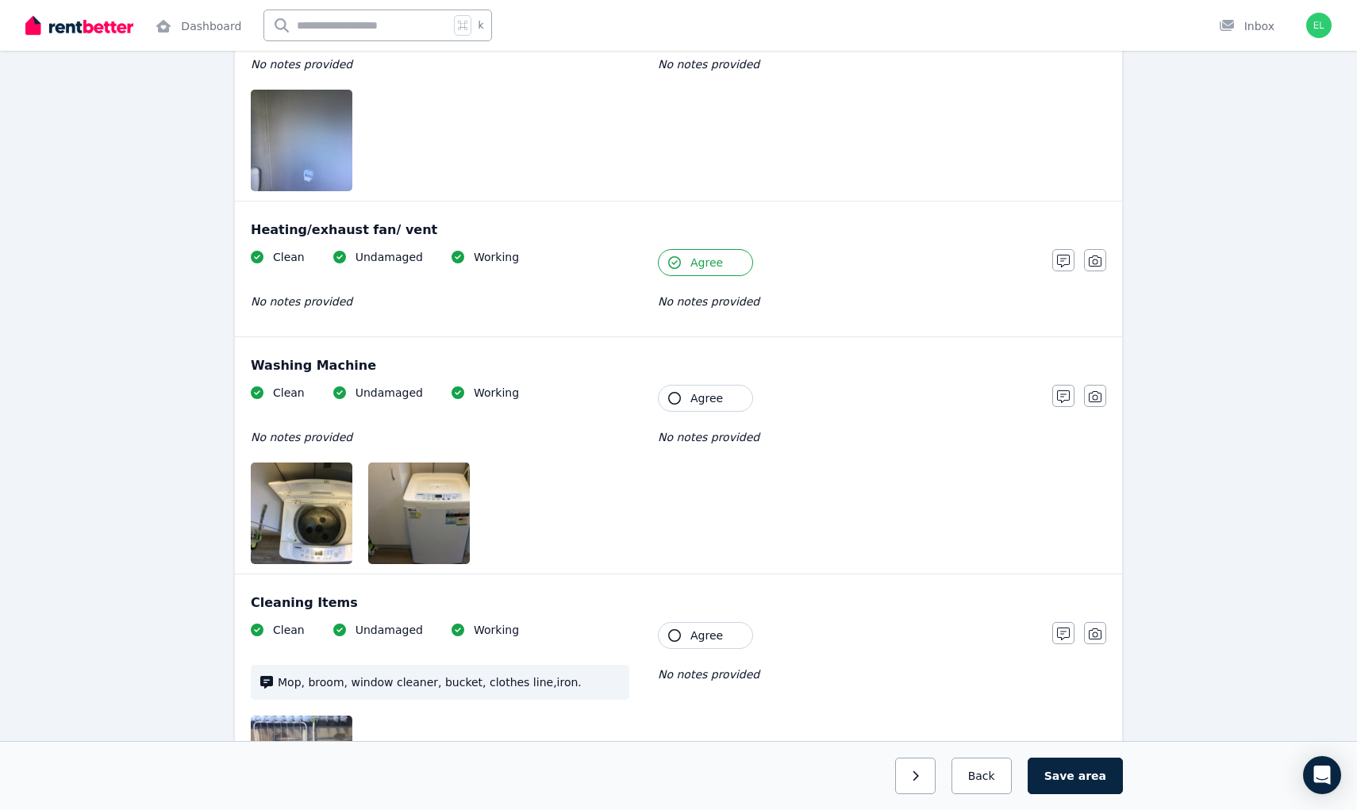
scroll to position [3291, 0]
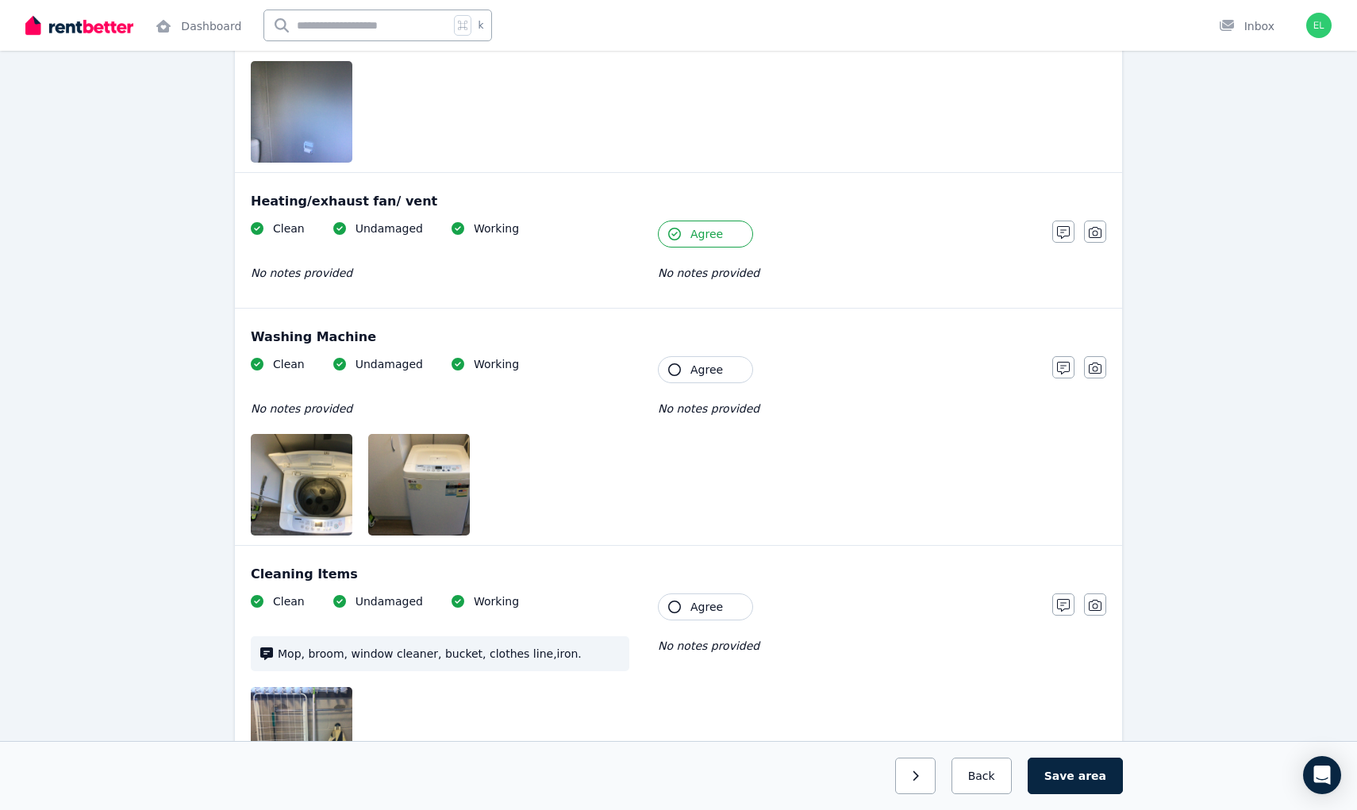
click at [716, 364] on span "Agree" at bounding box center [706, 370] width 33 height 16
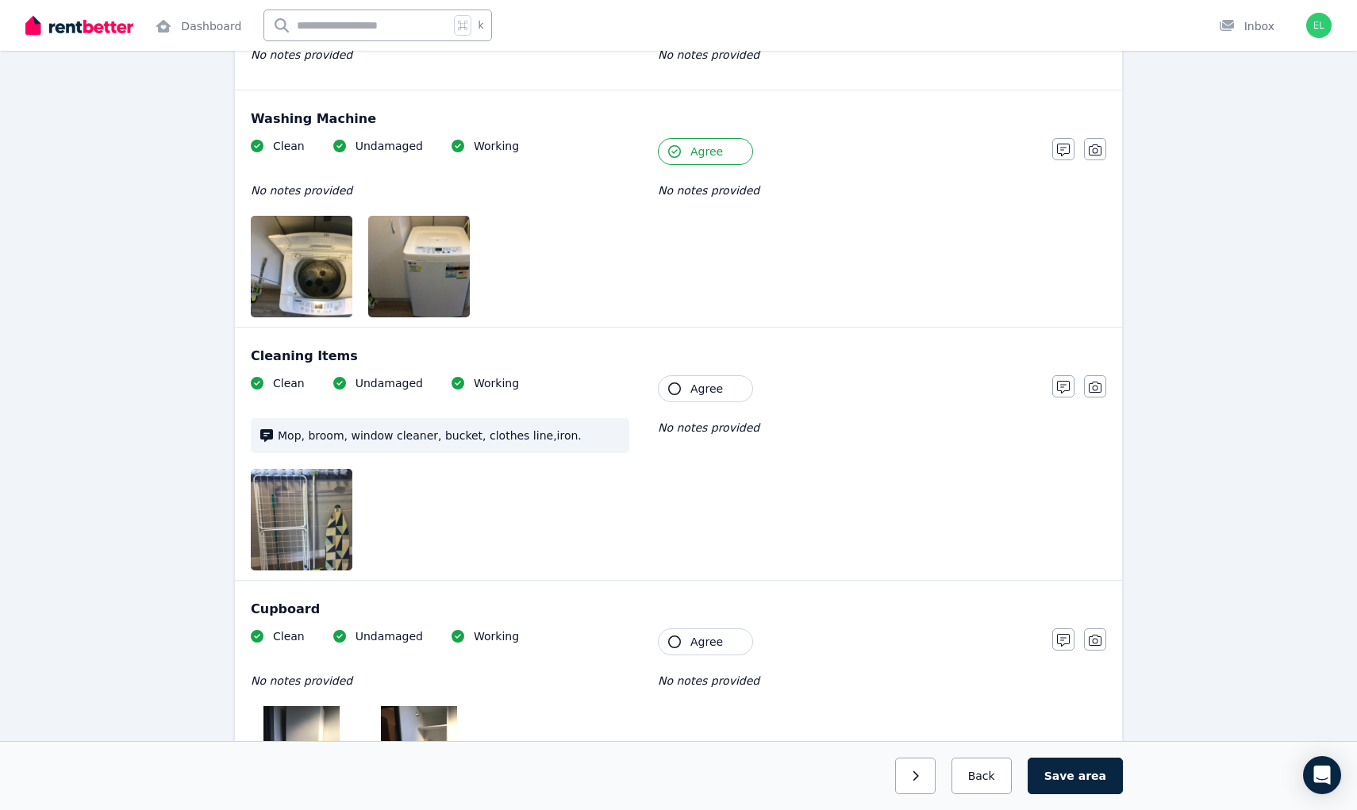
scroll to position [3516, 0]
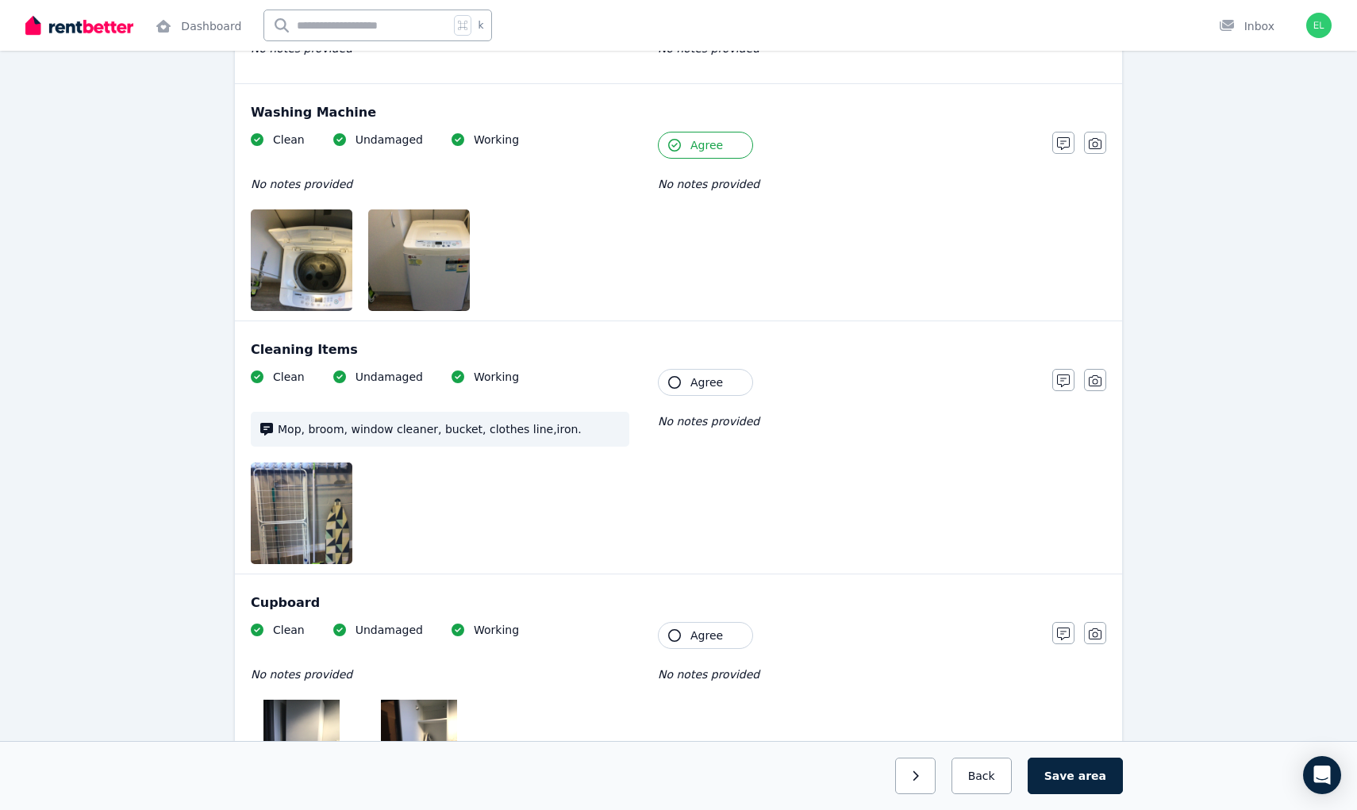
click at [716, 382] on span "Agree" at bounding box center [706, 383] width 33 height 16
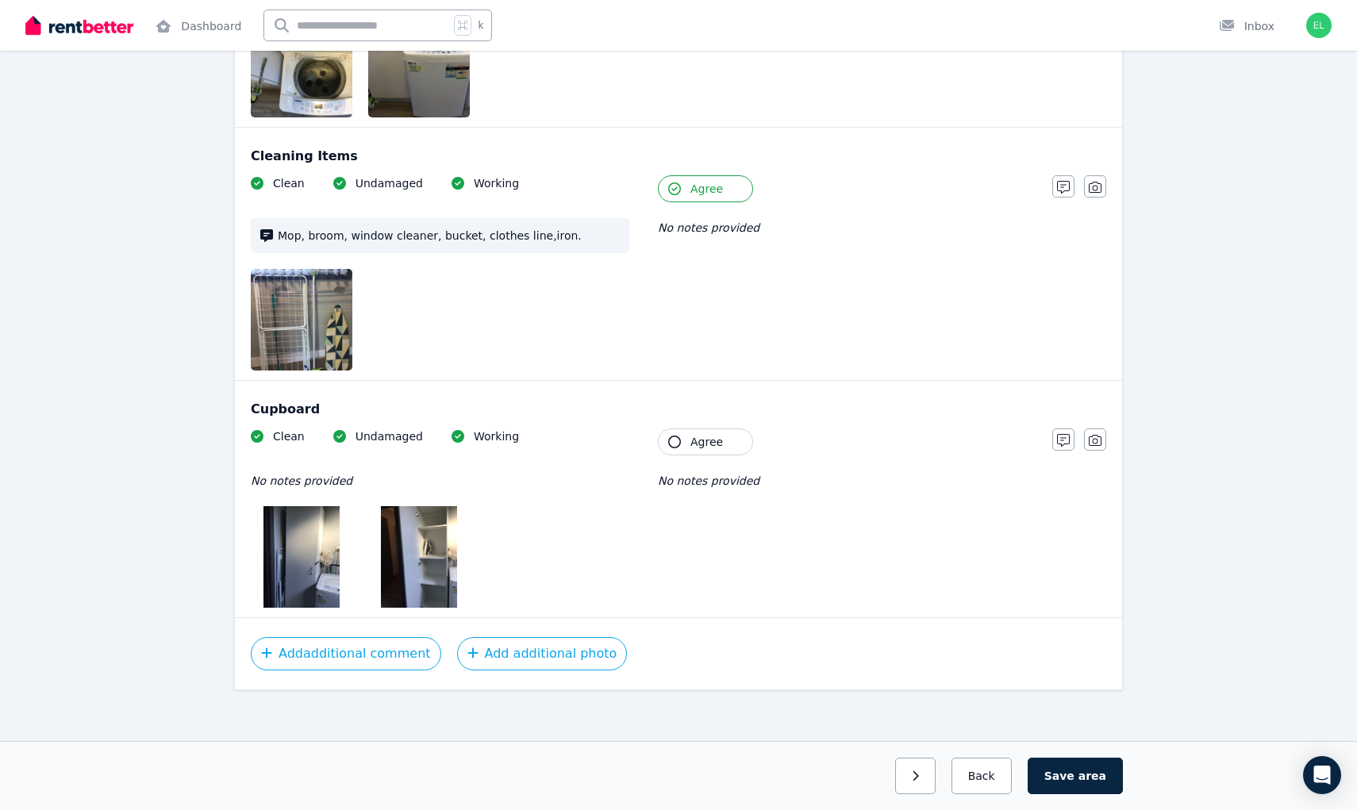
scroll to position [3710, 0]
click at [728, 436] on button "Agree" at bounding box center [705, 441] width 95 height 27
click at [1082, 774] on span "area" at bounding box center [1092, 776] width 28 height 16
click at [928, 784] on button "button" at bounding box center [908, 776] width 40 height 37
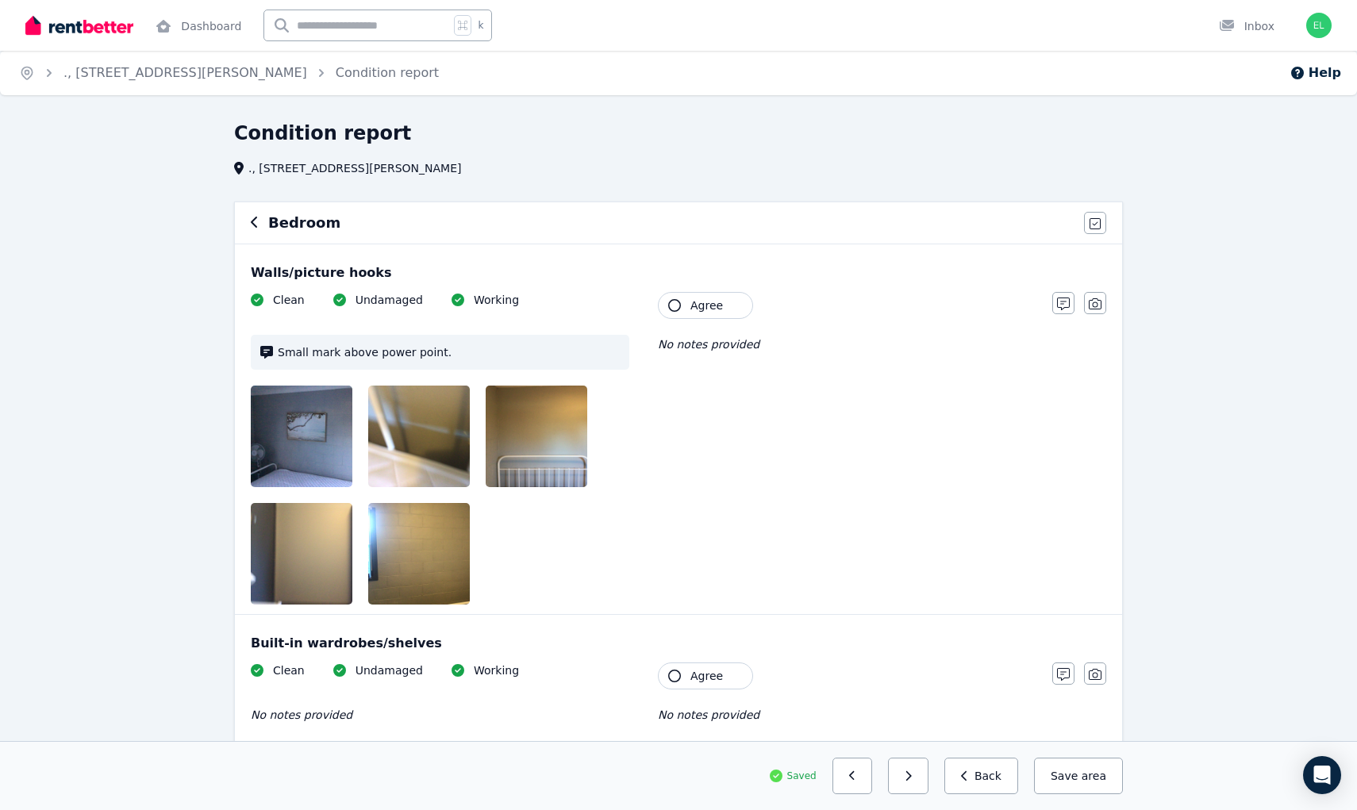
scroll to position [0, 0]
click at [705, 313] on button "Agree" at bounding box center [705, 305] width 95 height 27
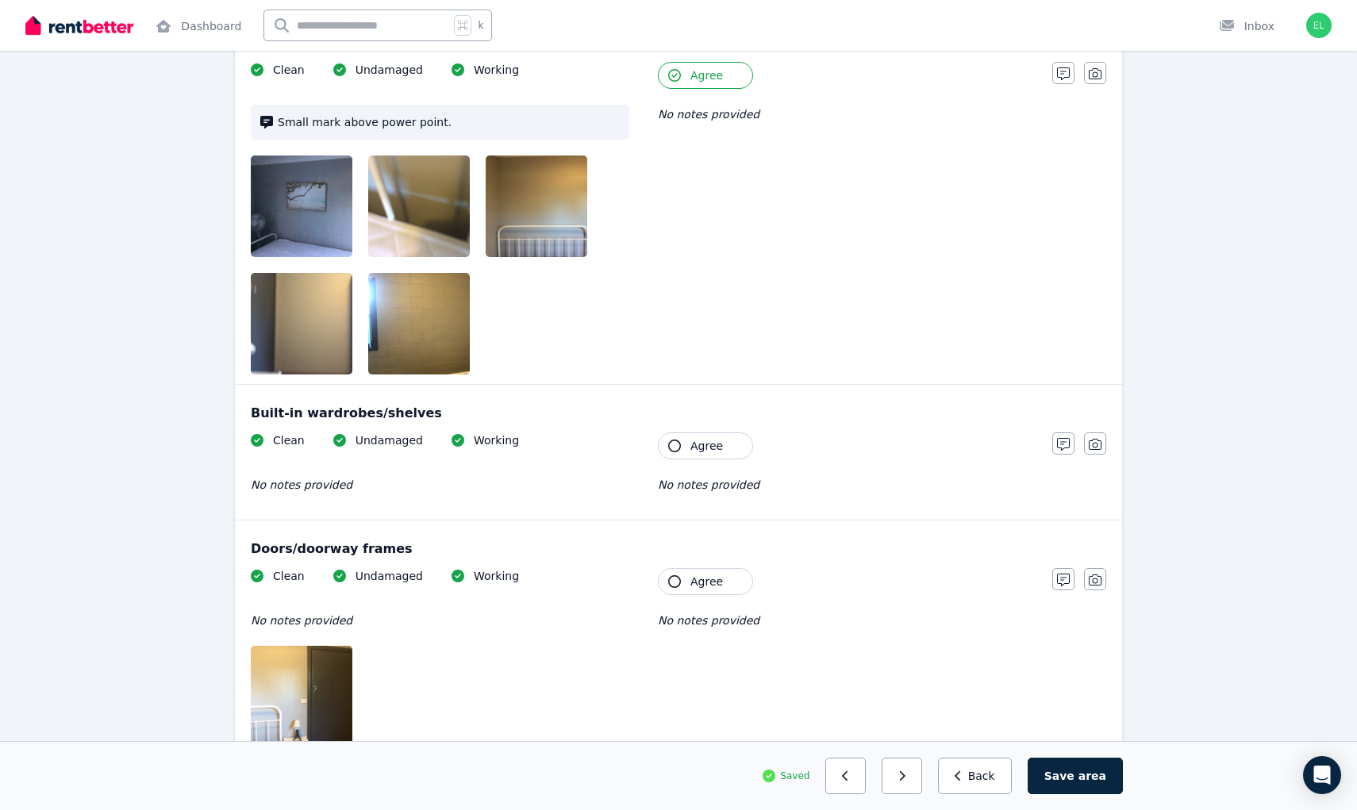
scroll to position [236, 0]
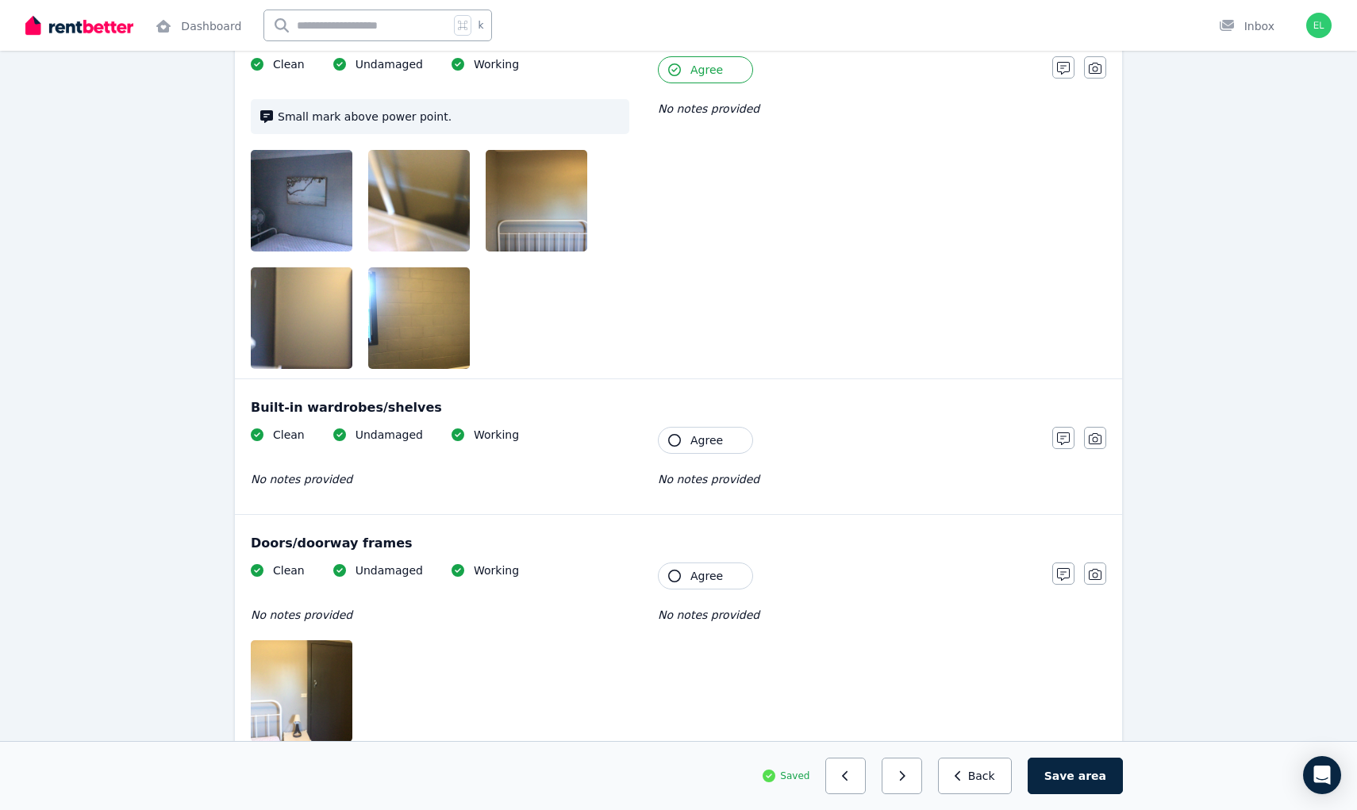
click at [709, 443] on span "Agree" at bounding box center [706, 440] width 33 height 16
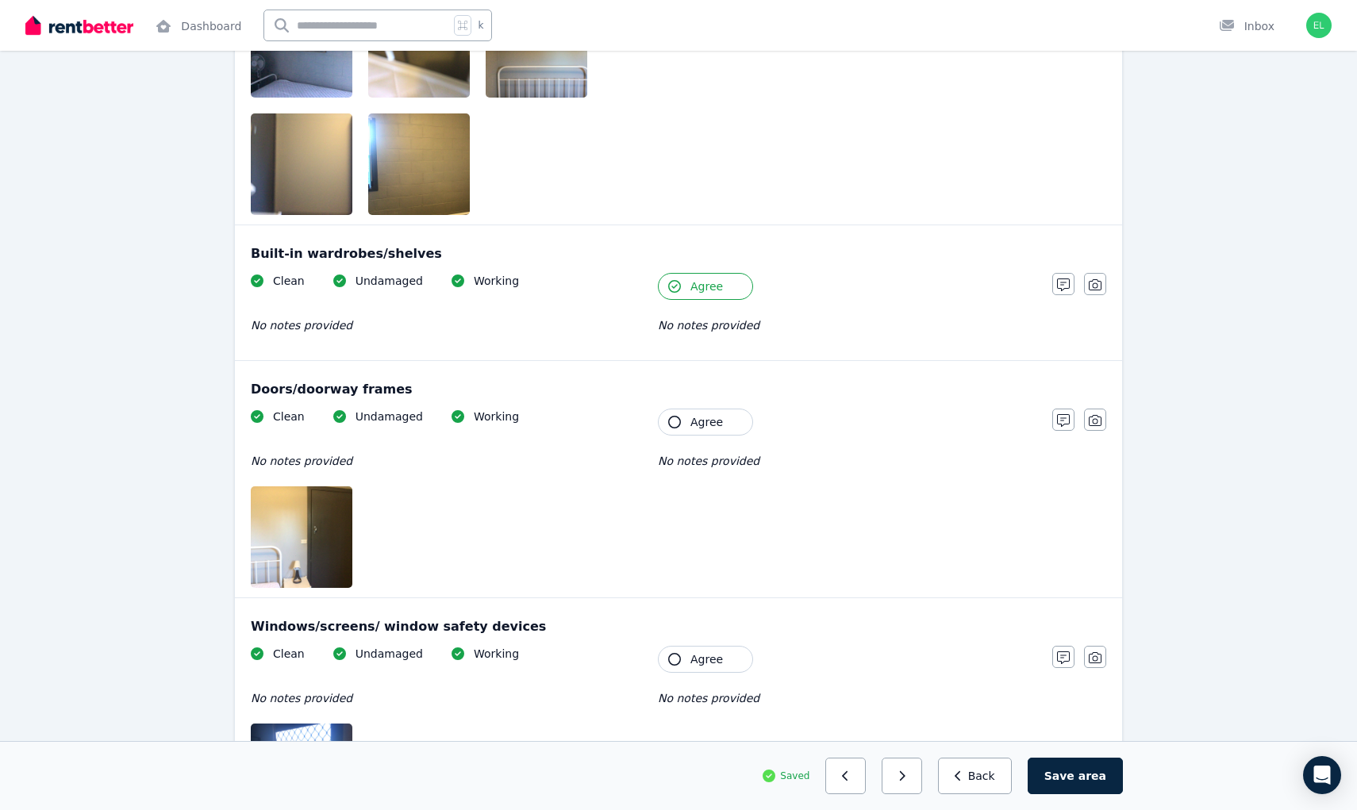
scroll to position [393, 0]
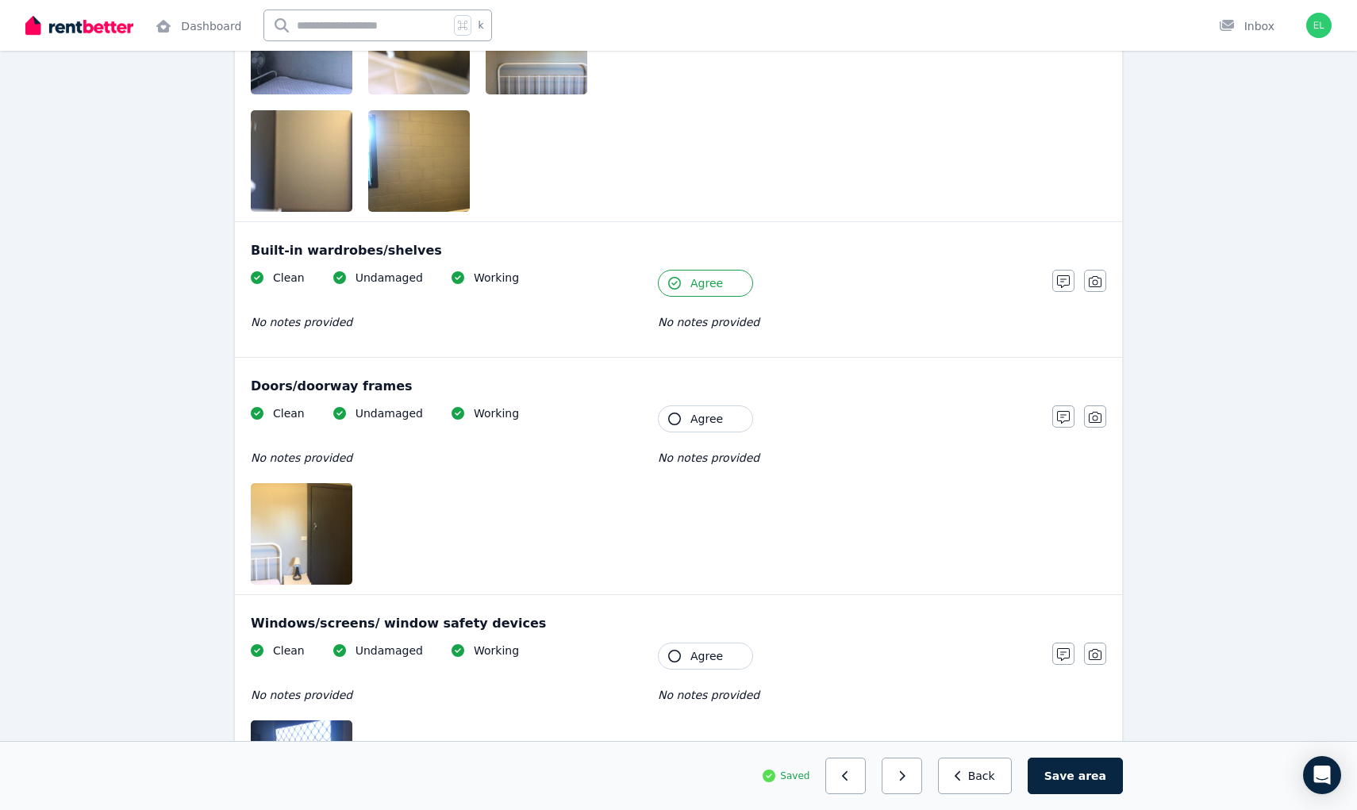
click at [709, 417] on span "Agree" at bounding box center [706, 419] width 33 height 16
click at [711, 414] on span "Agree" at bounding box center [706, 419] width 33 height 16
click at [697, 433] on div "Clean Undamaged Working No notes provided Tenant Agree No notes provided" at bounding box center [644, 494] width 786 height 179
click at [708, 430] on button "Agree" at bounding box center [705, 418] width 95 height 27
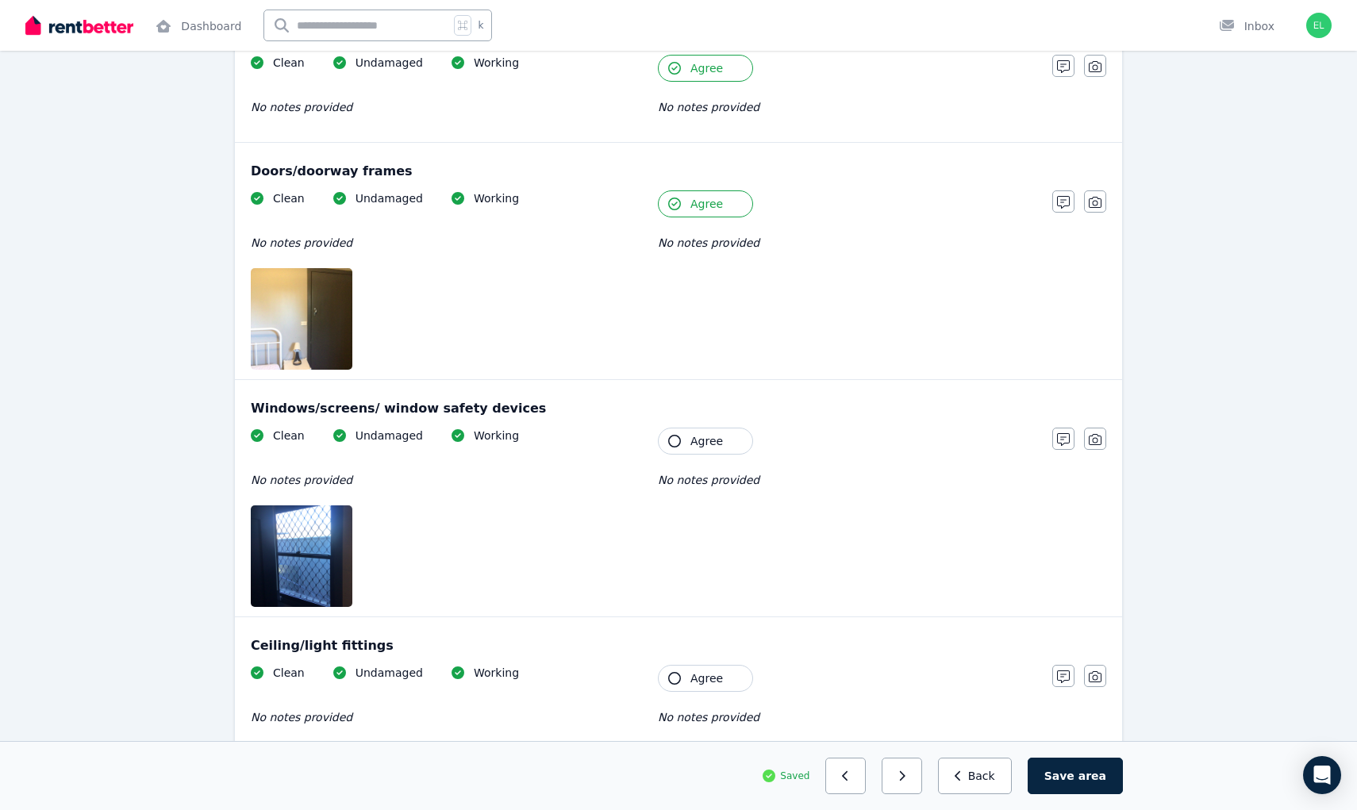
scroll to position [608, 0]
click at [680, 443] on icon "button" at bounding box center [674, 441] width 13 height 13
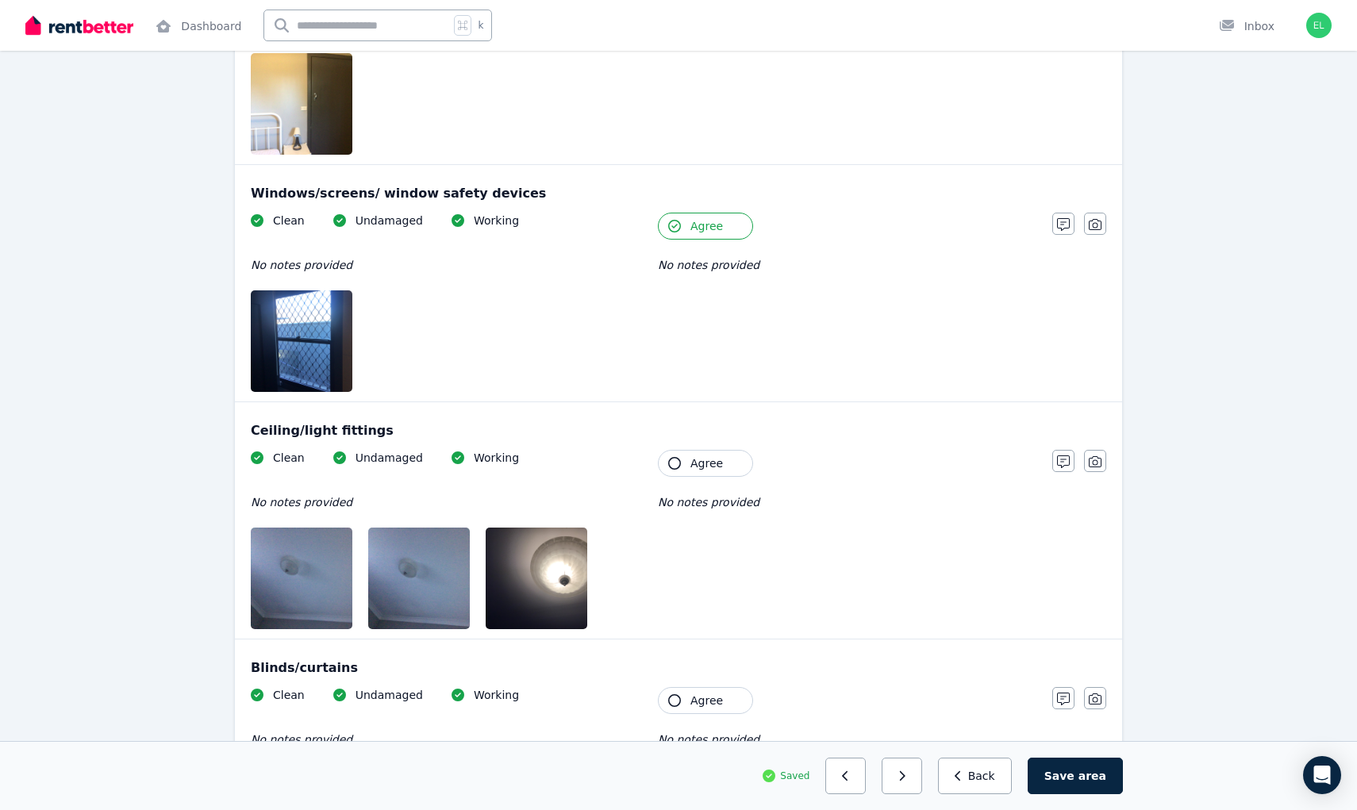
scroll to position [826, 0]
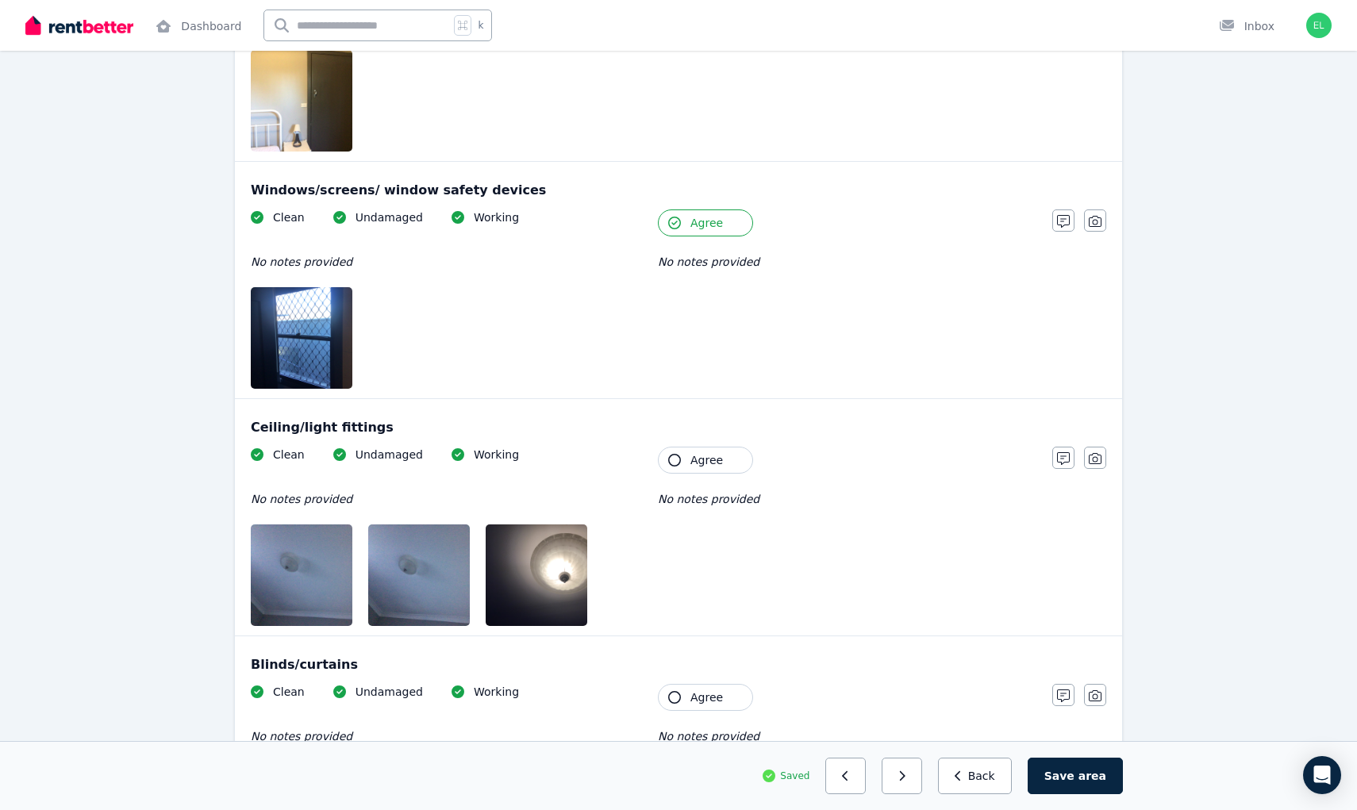
click at [713, 461] on span "Agree" at bounding box center [706, 460] width 33 height 16
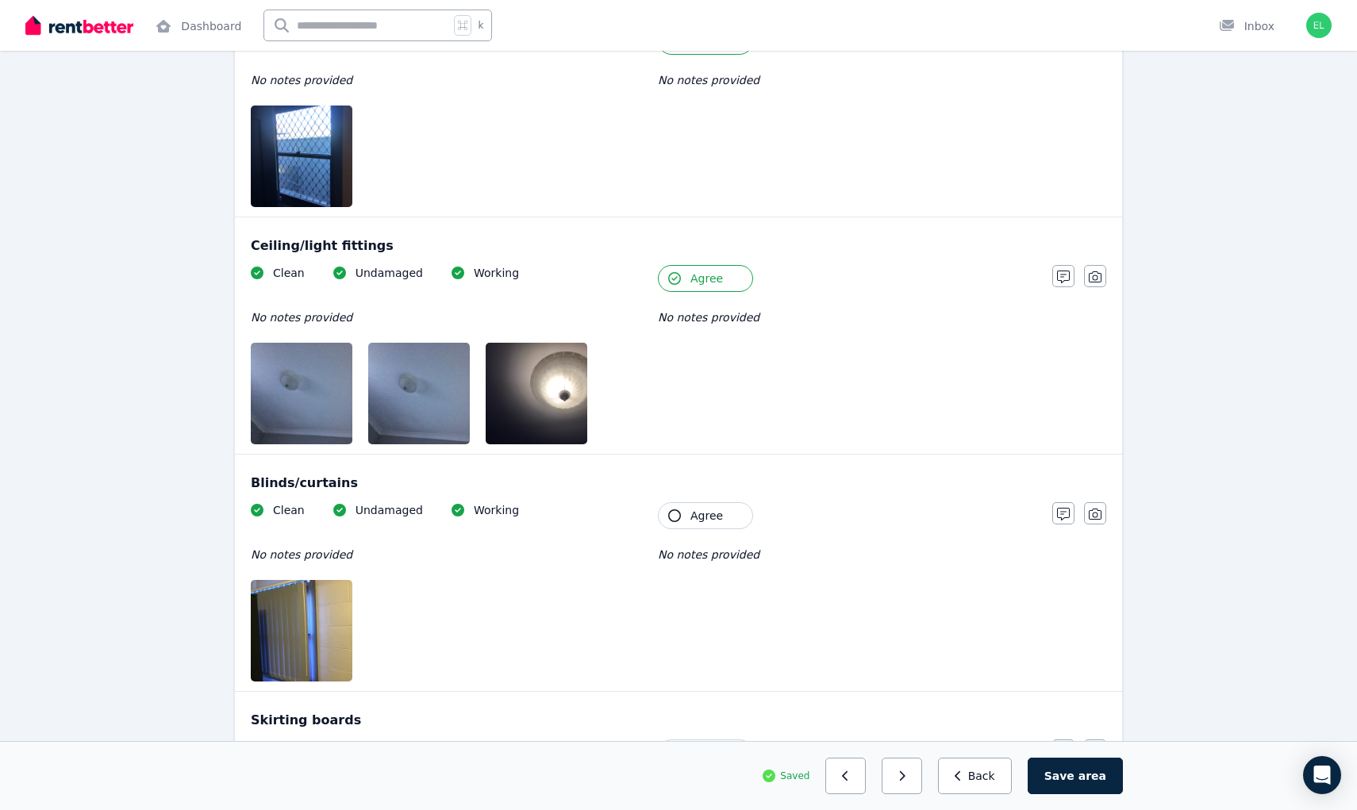
scroll to position [1013, 0]
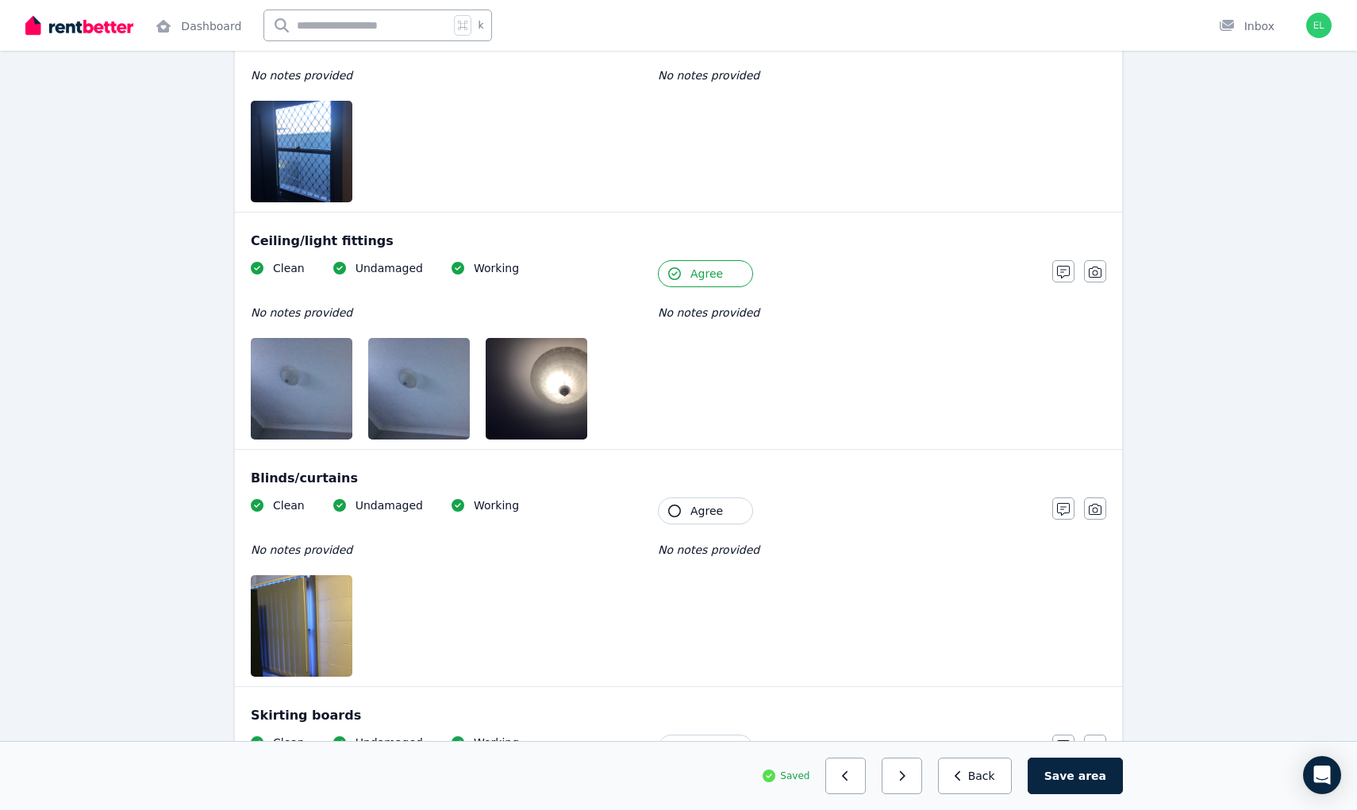
click at [692, 511] on span "Agree" at bounding box center [706, 511] width 33 height 16
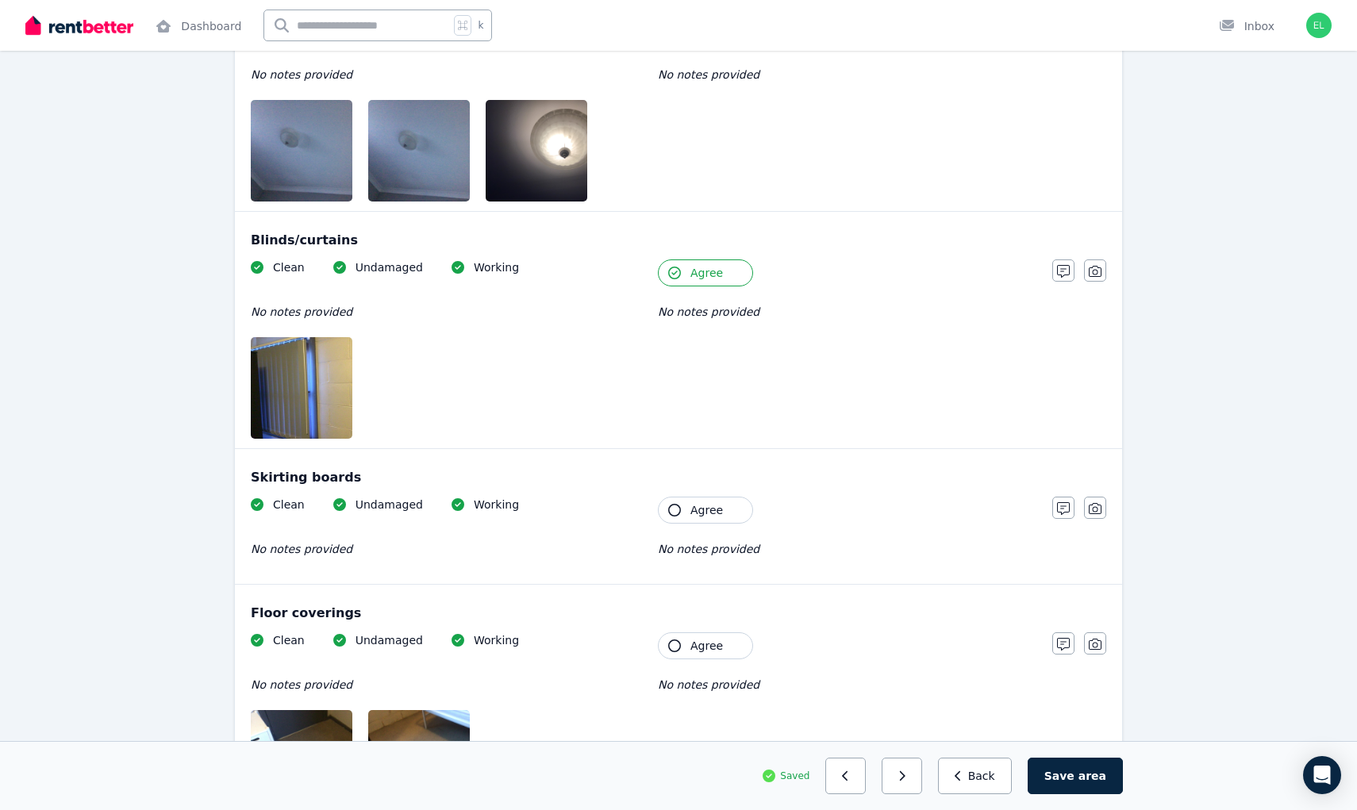
scroll to position [1262, 0]
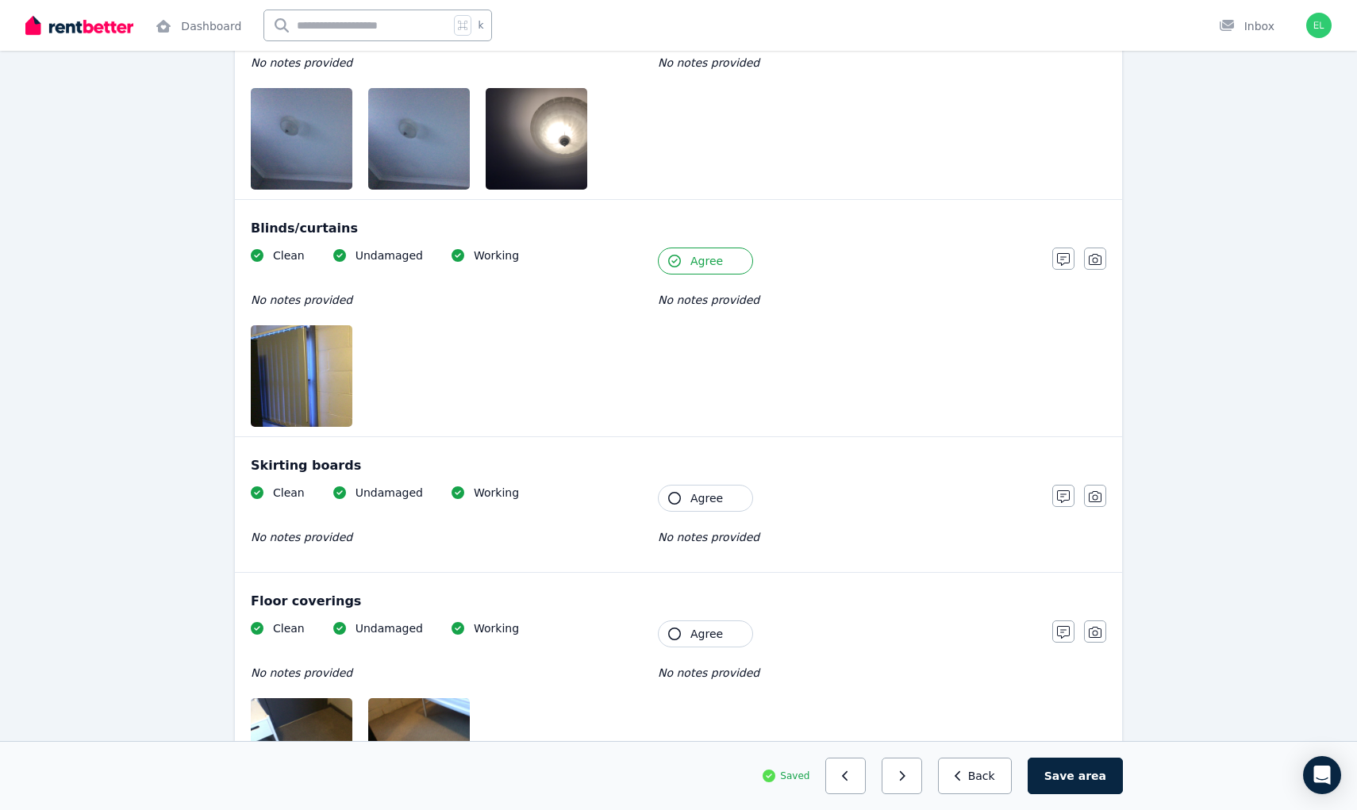
click at [713, 499] on span "Agree" at bounding box center [706, 498] width 33 height 16
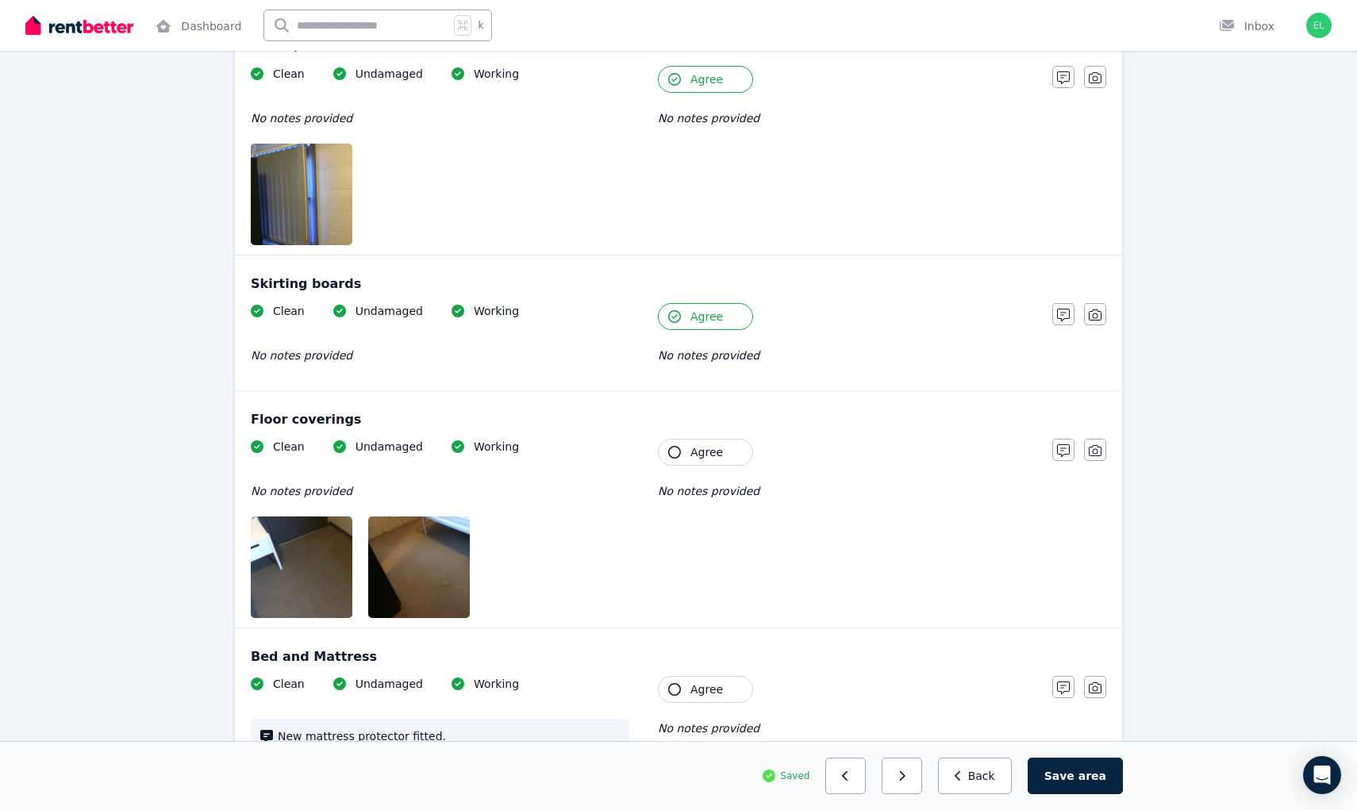
scroll to position [1447, 0]
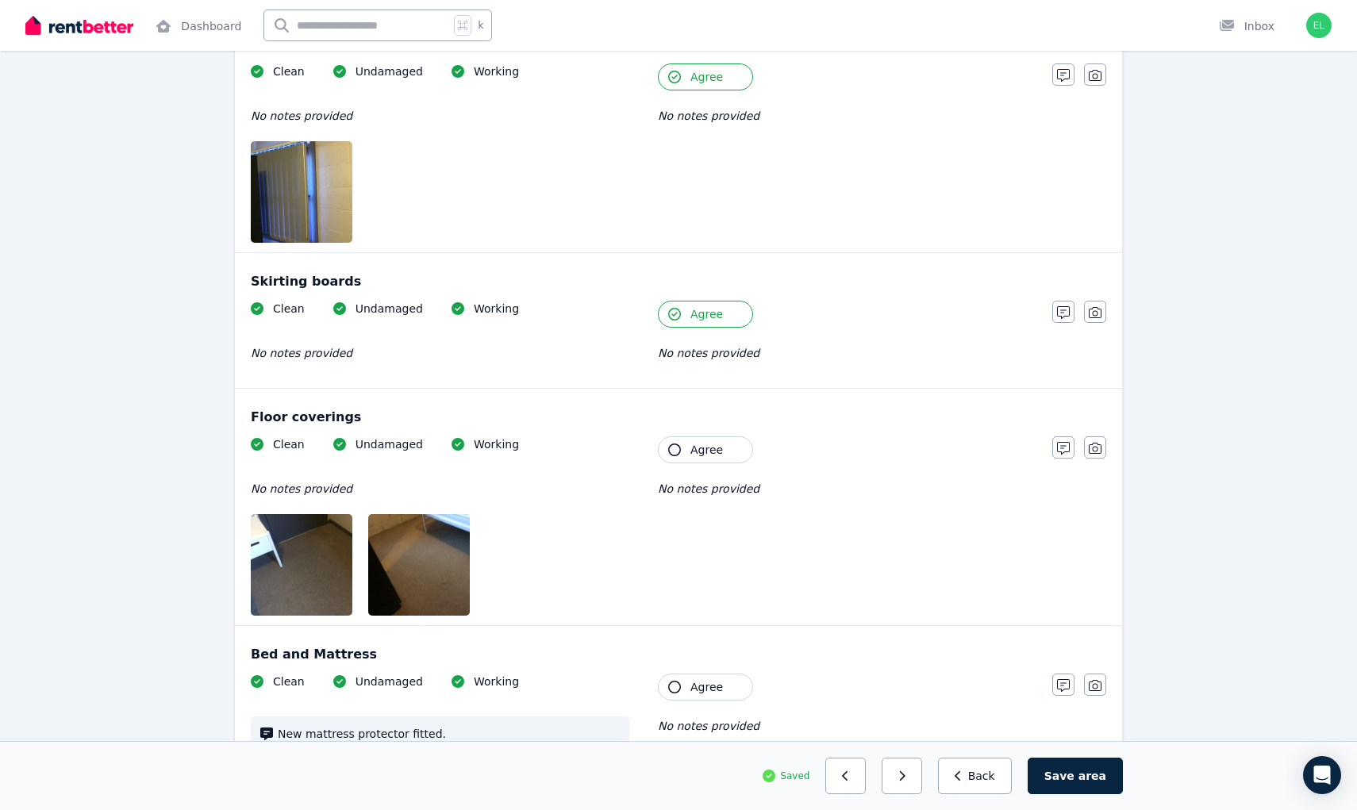
click at [303, 551] on img at bounding box center [319, 565] width 136 height 102
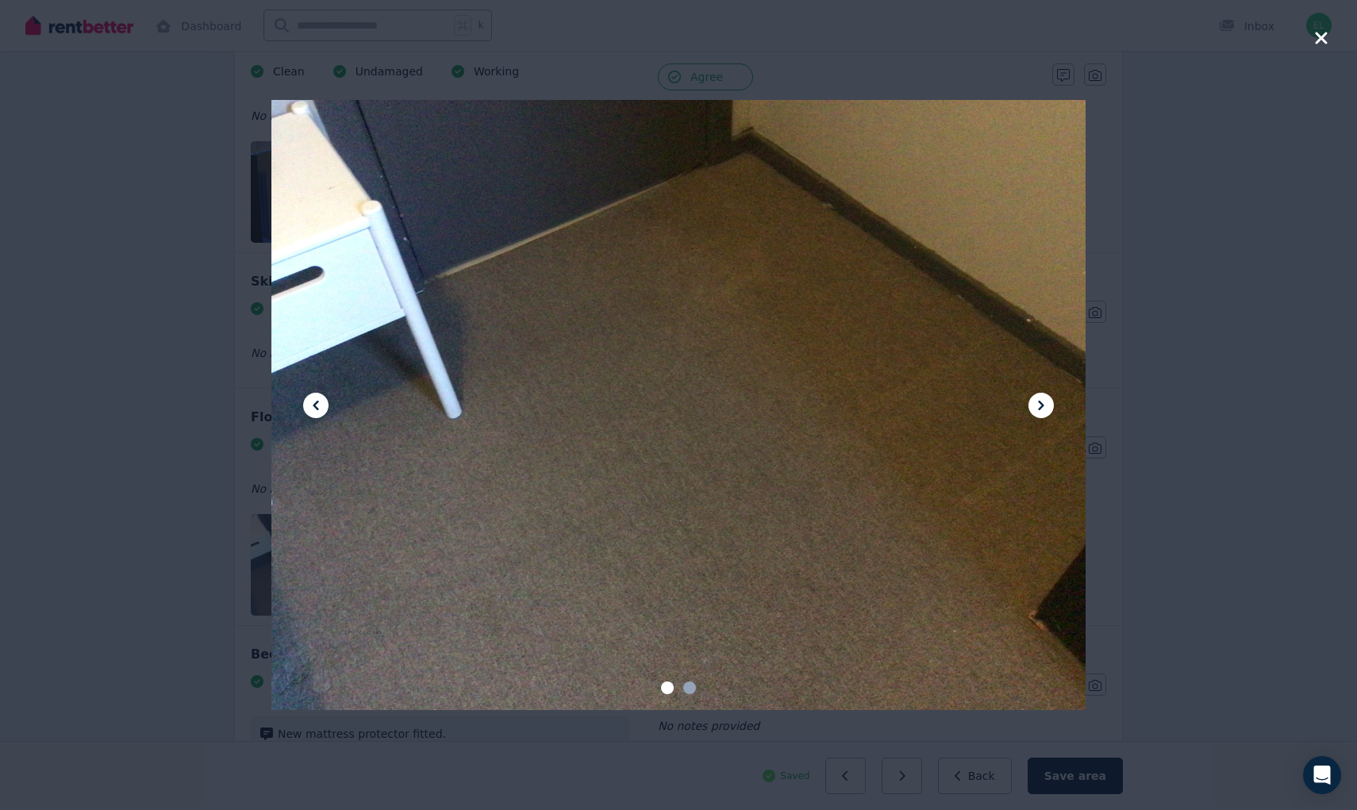
click at [1047, 396] on icon at bounding box center [1041, 405] width 19 height 19
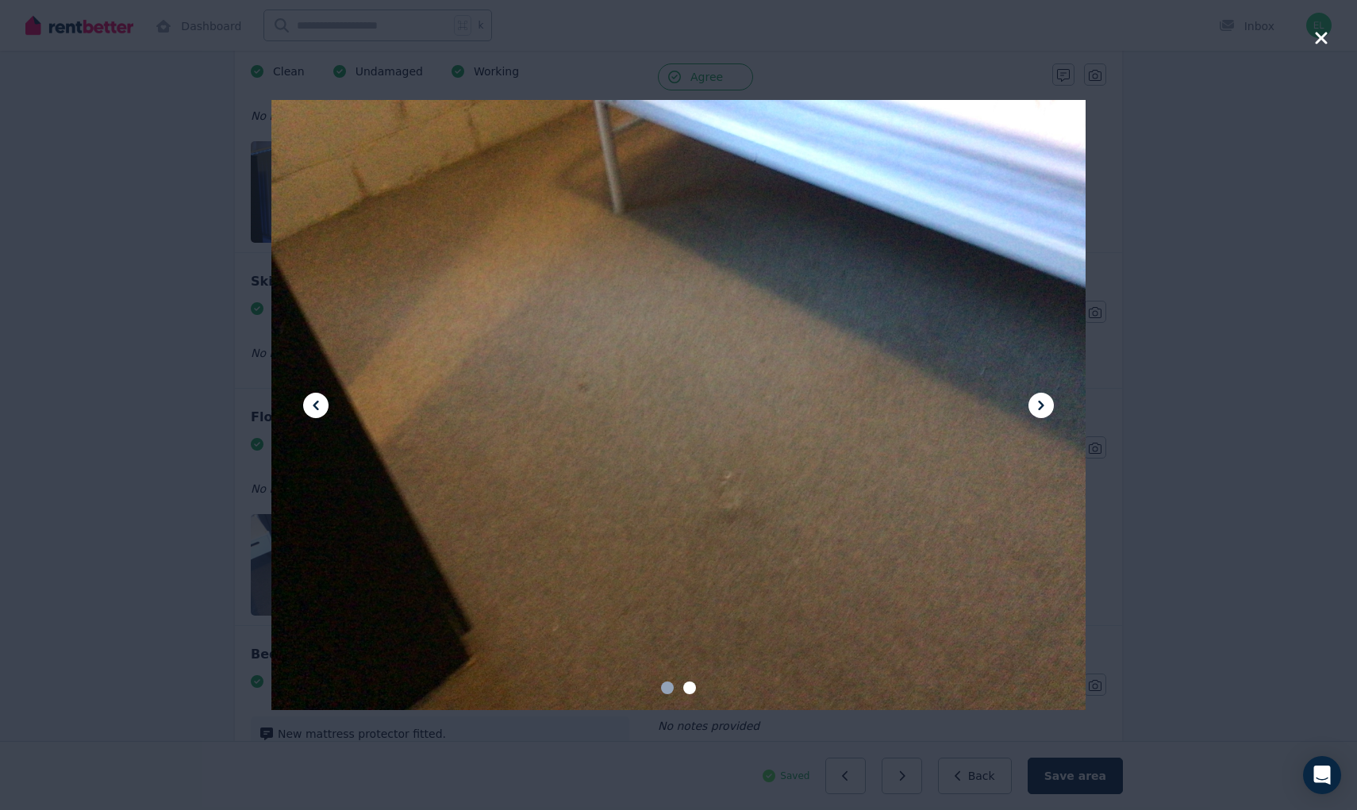
click at [1159, 332] on div at bounding box center [678, 405] width 1357 height 810
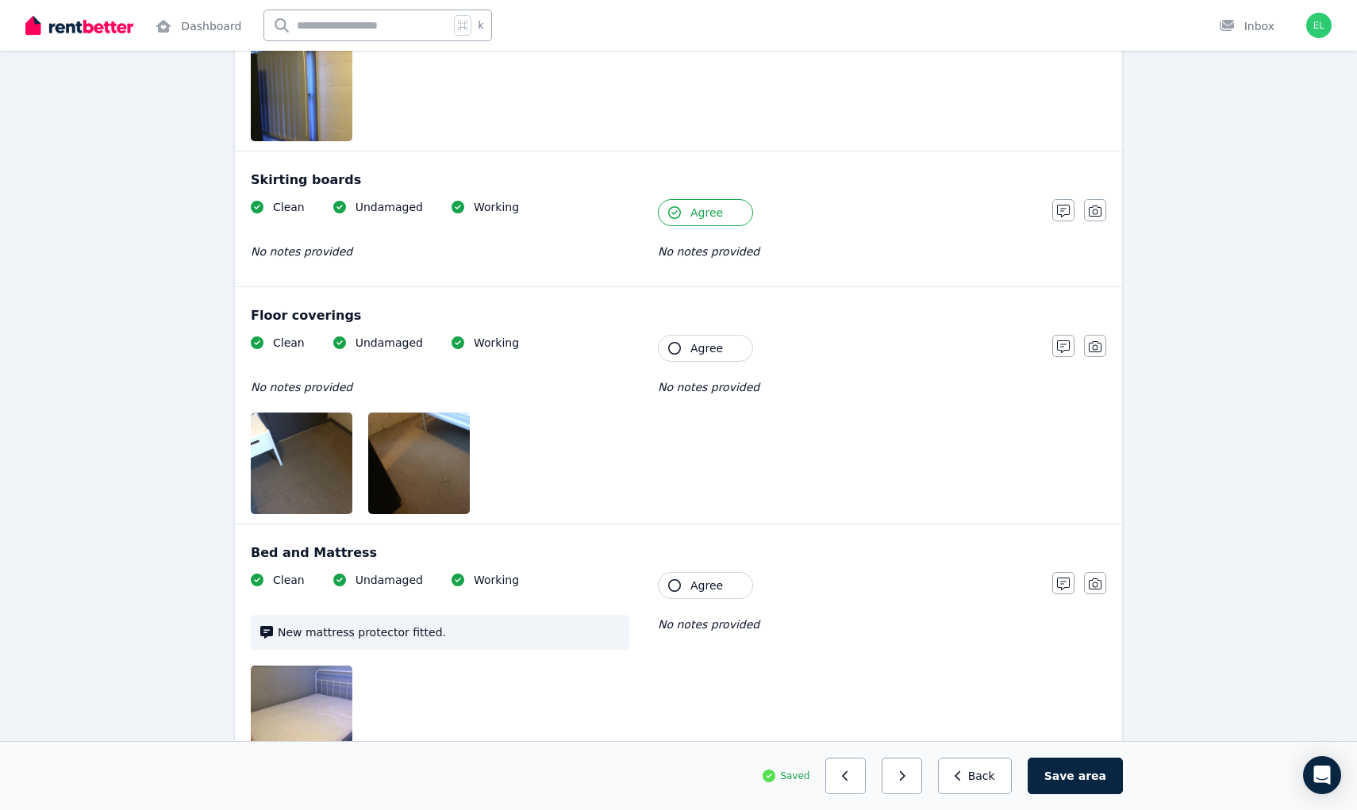
scroll to position [1552, 0]
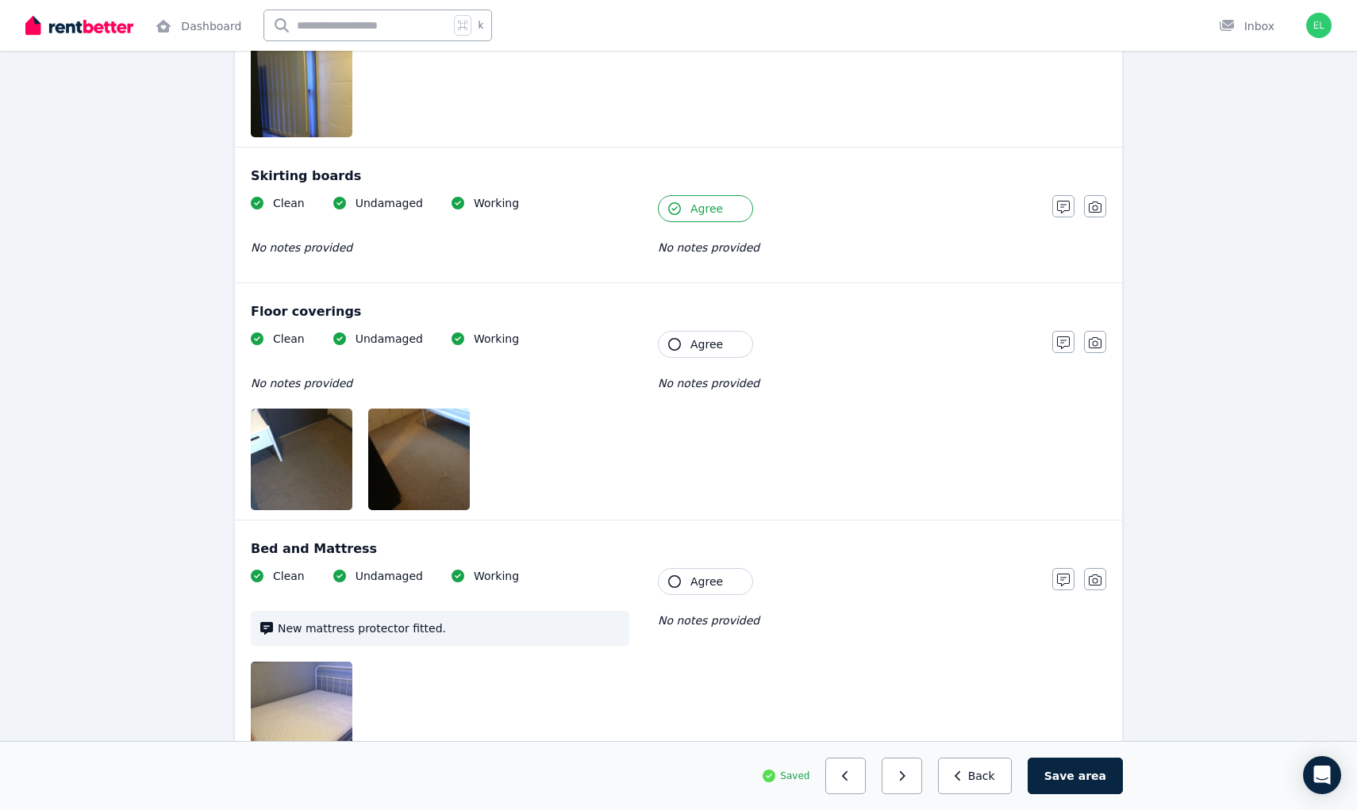
click at [344, 716] on img at bounding box center [319, 713] width 136 height 102
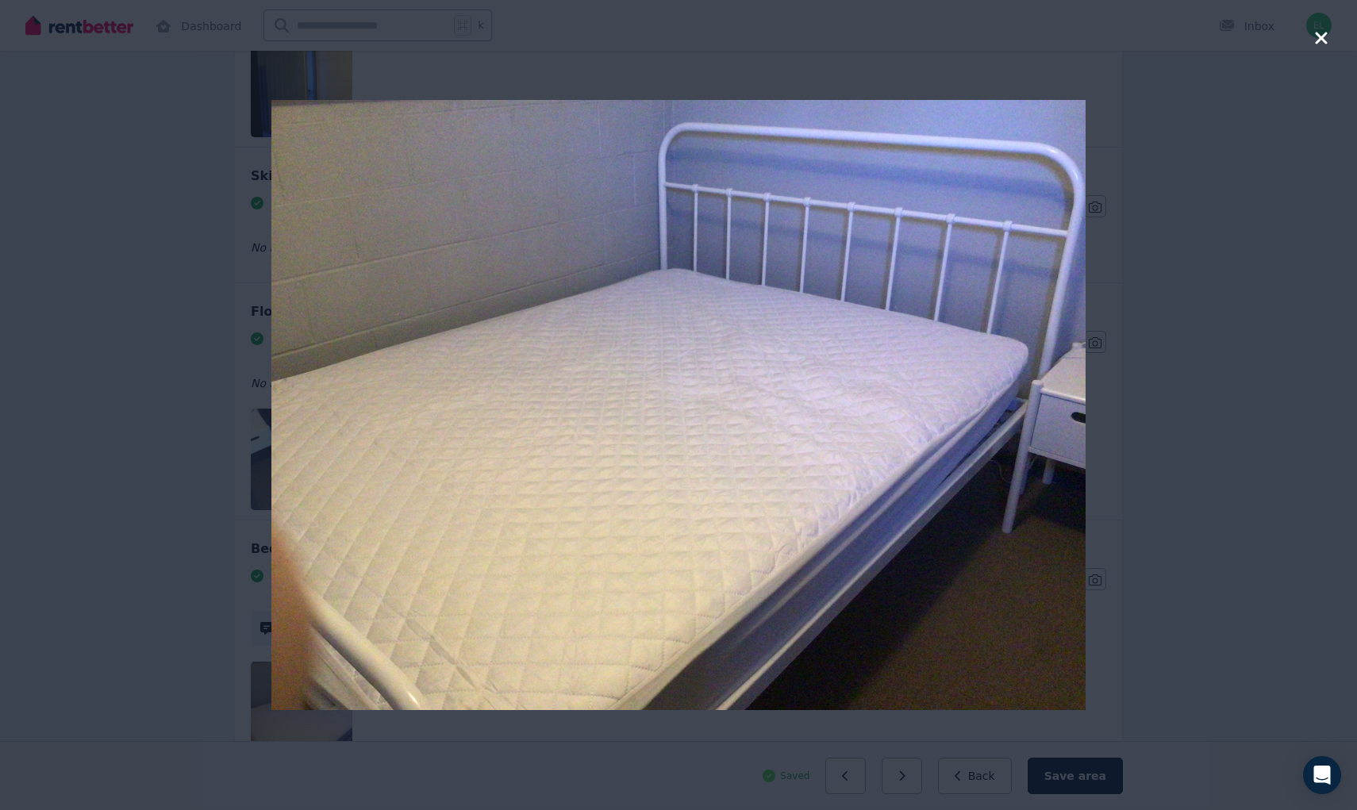
click at [1129, 387] on div at bounding box center [678, 405] width 1357 height 810
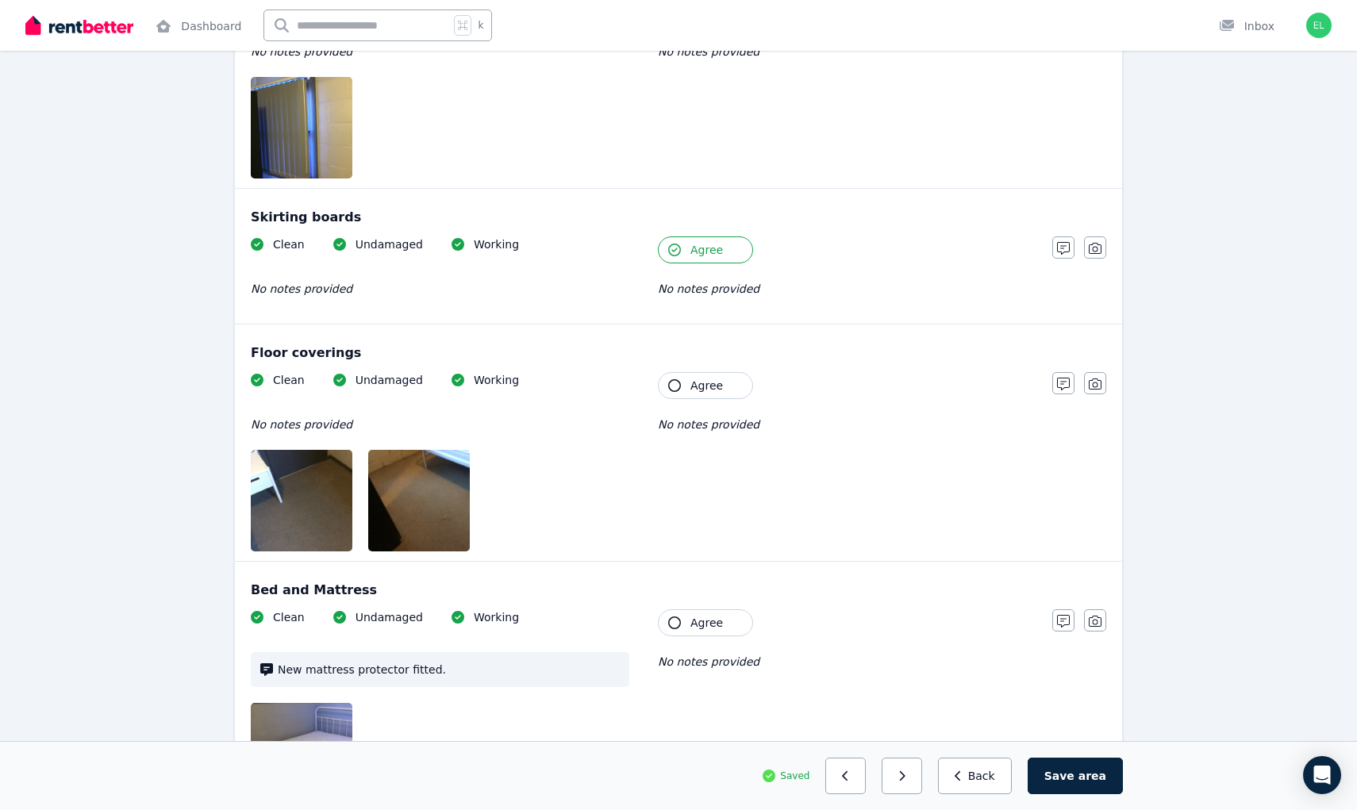
scroll to position [1506, 0]
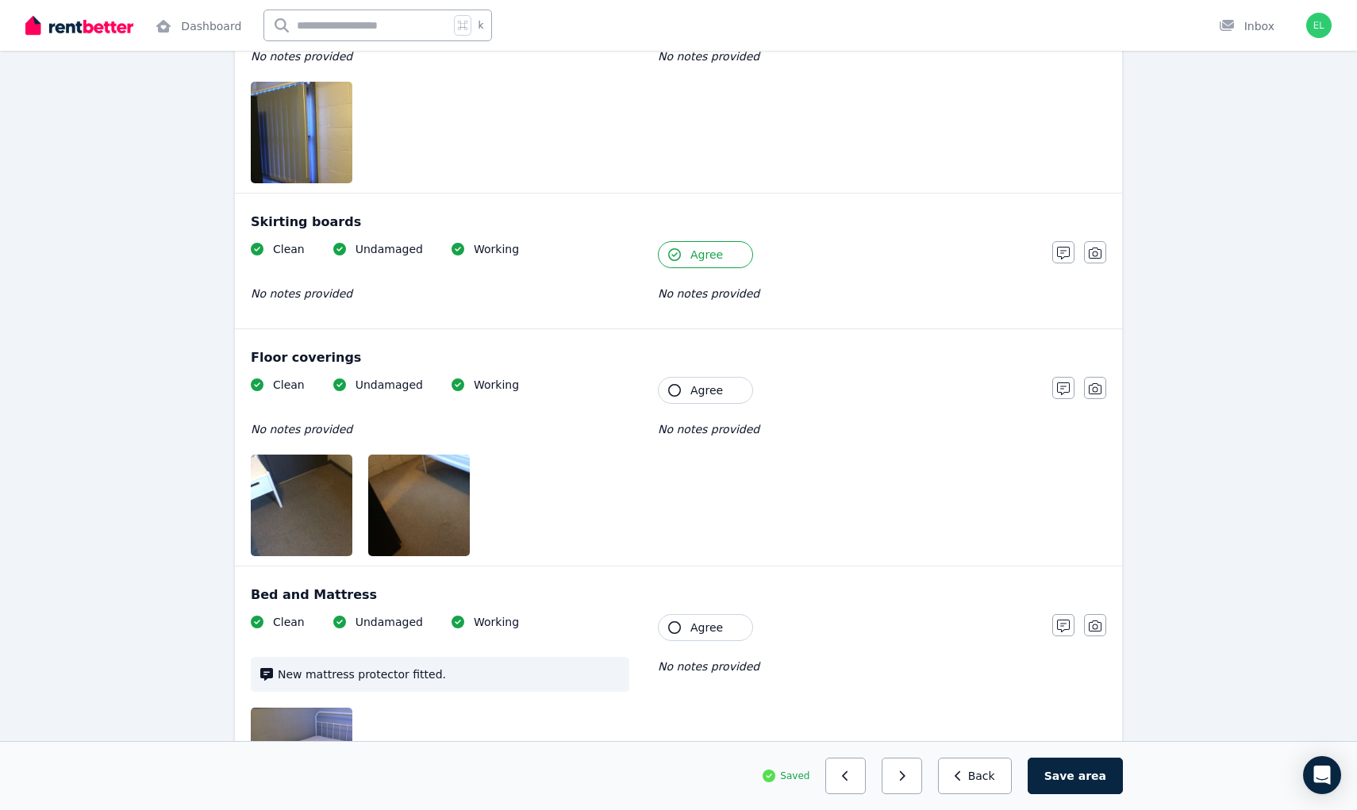
click at [736, 397] on button "Agree" at bounding box center [705, 390] width 95 height 27
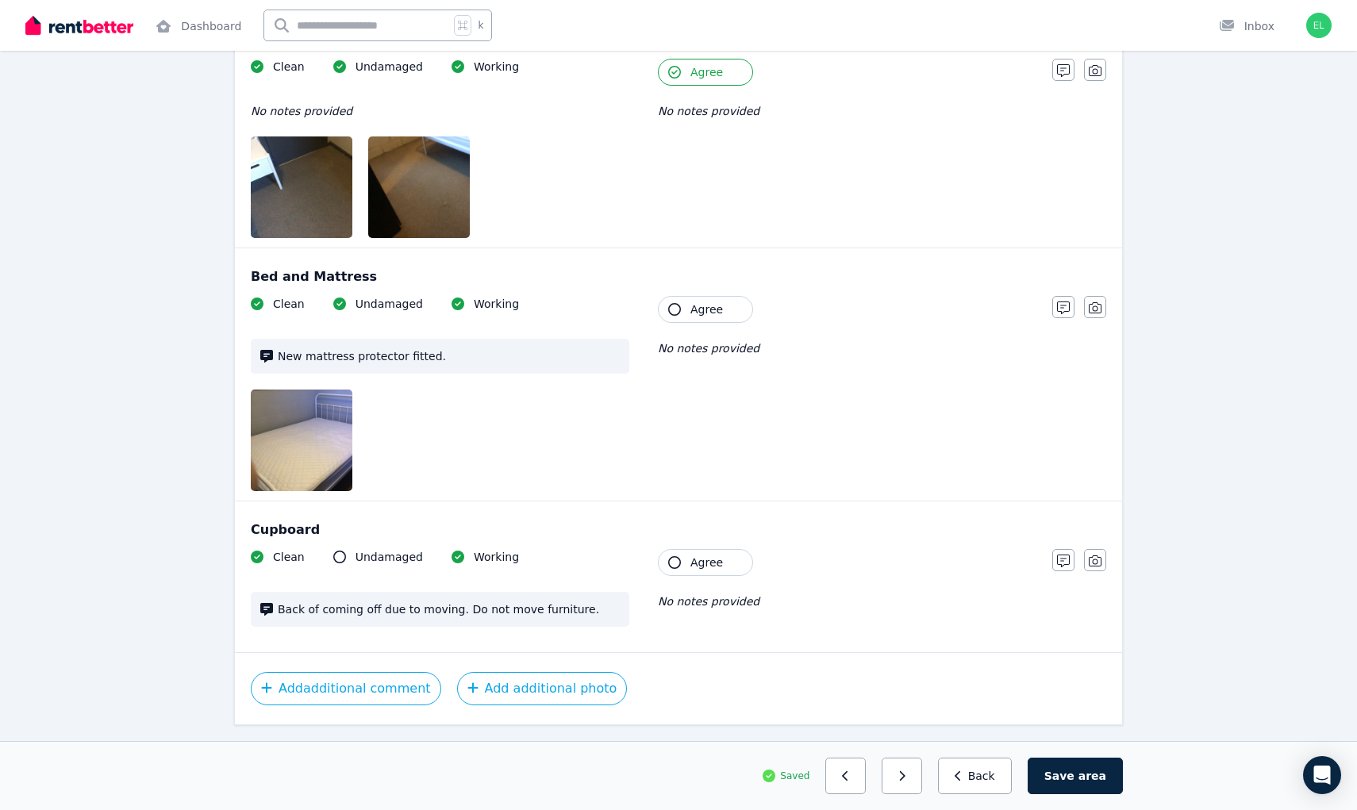
scroll to position [1822, 0]
click at [697, 319] on span "Agree" at bounding box center [706, 312] width 33 height 16
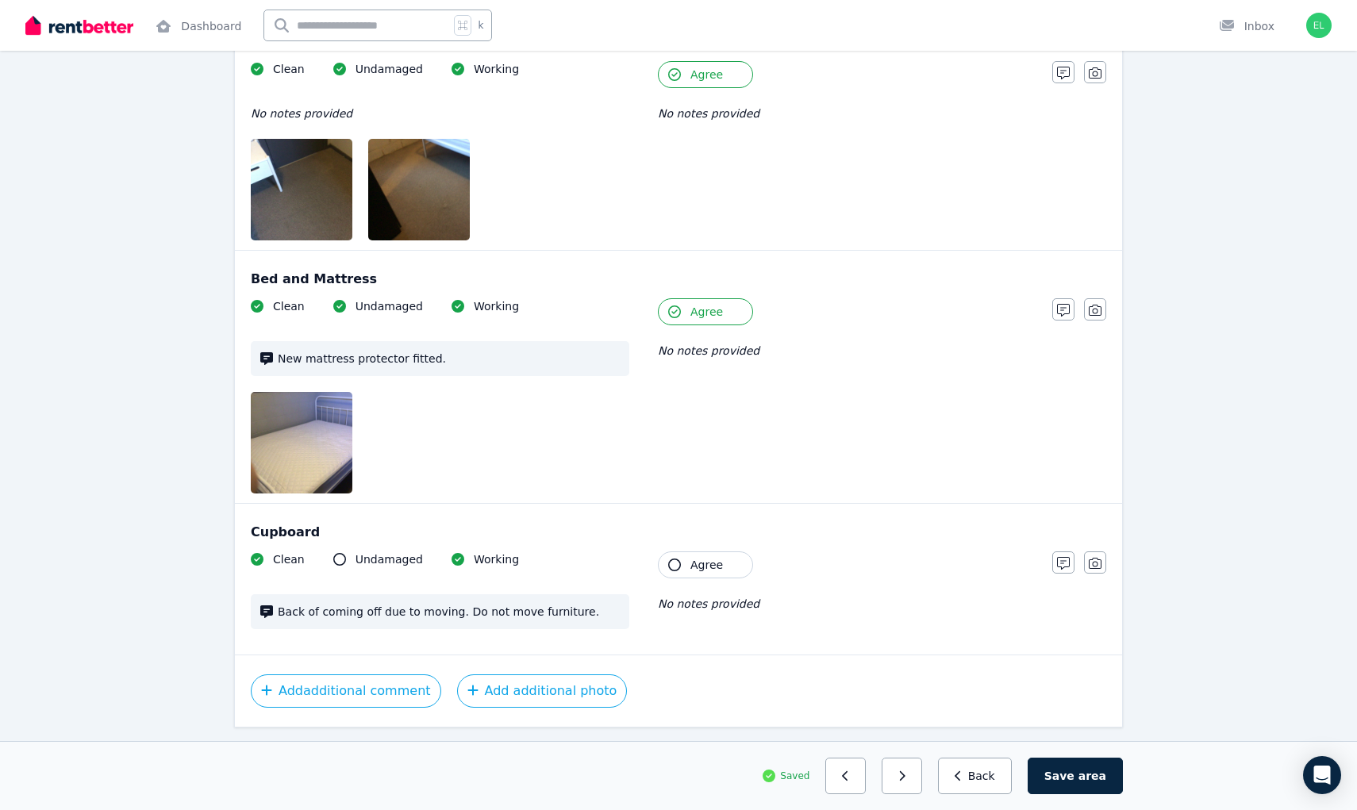
click at [699, 565] on span "Agree" at bounding box center [706, 565] width 33 height 16
click at [1062, 779] on button "Save area" at bounding box center [1075, 776] width 95 height 37
click at [920, 784] on button "button" at bounding box center [908, 776] width 40 height 37
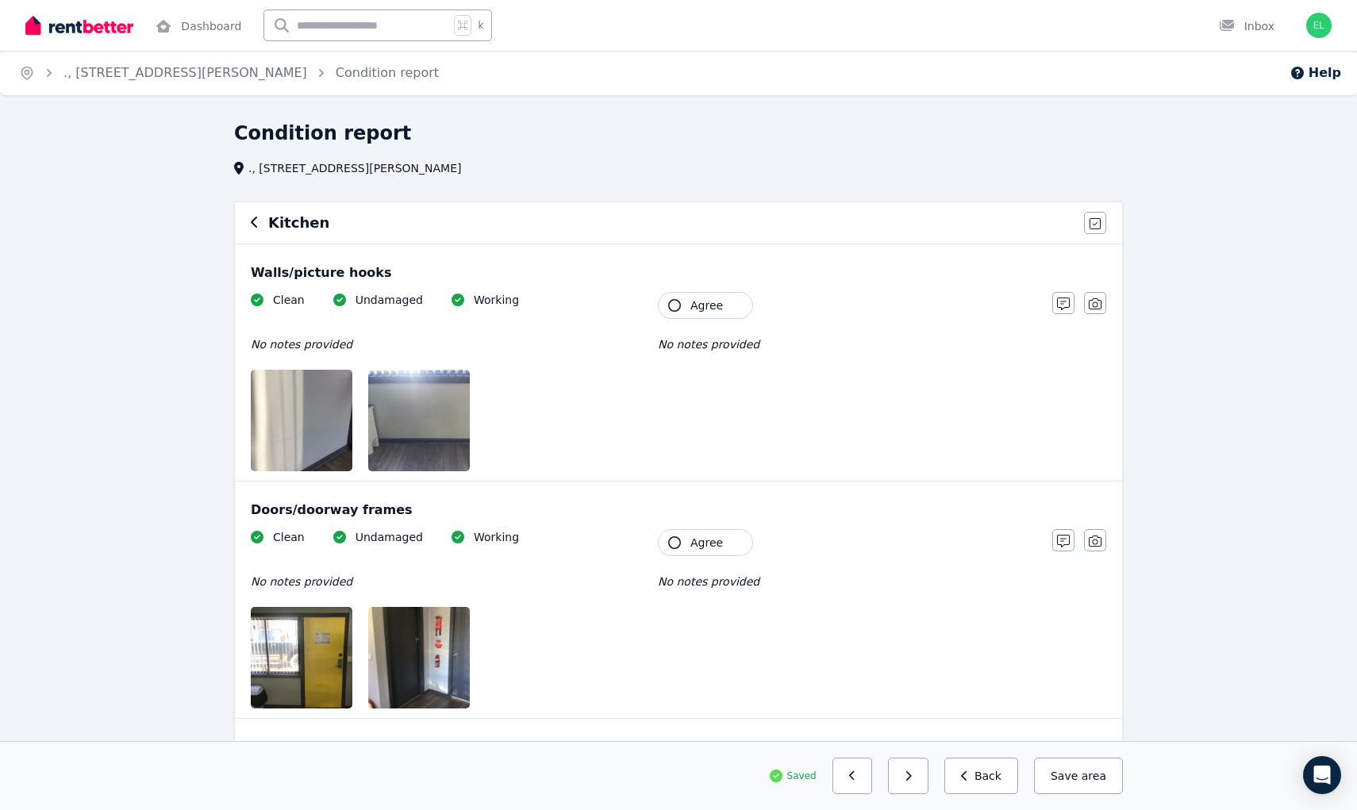
scroll to position [0, 0]
click at [687, 302] on button "Agree" at bounding box center [705, 305] width 95 height 27
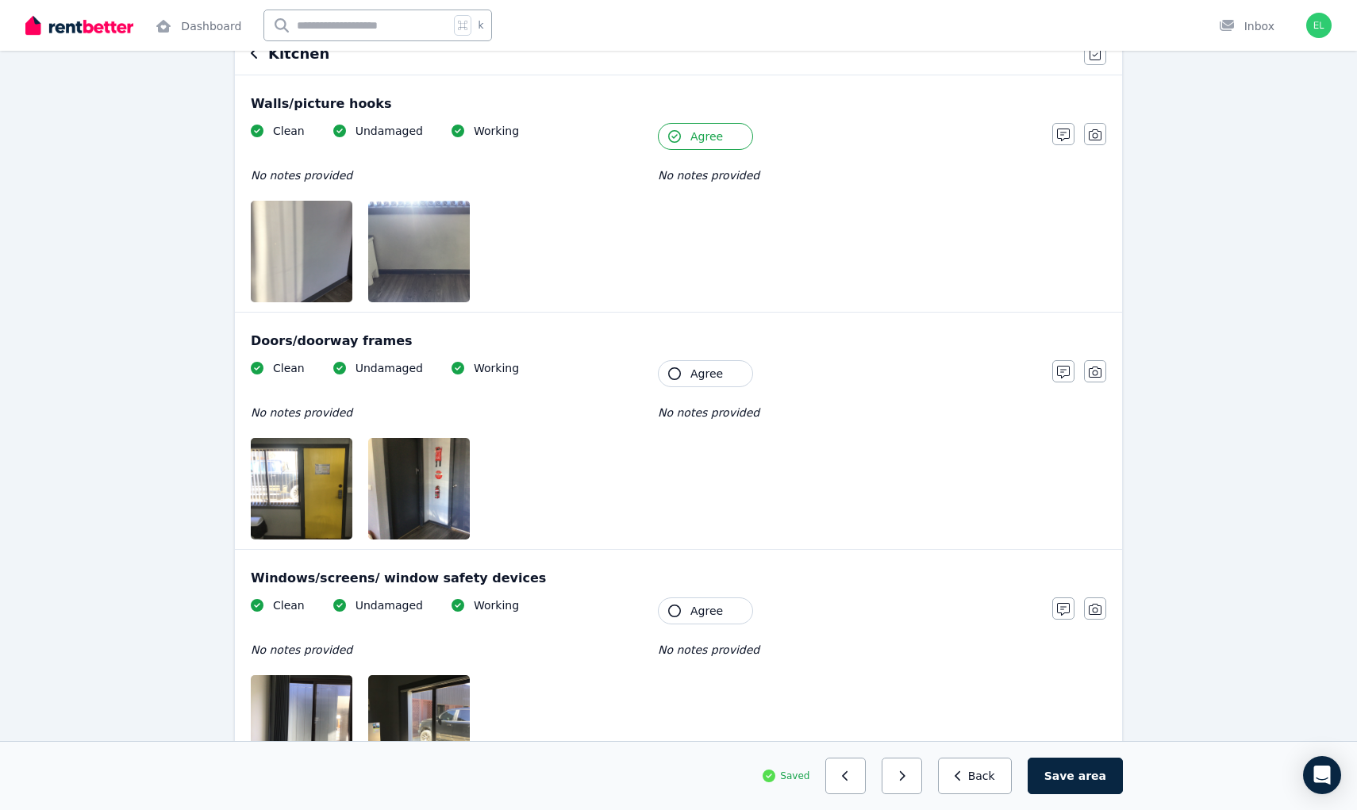
scroll to position [189, 0]
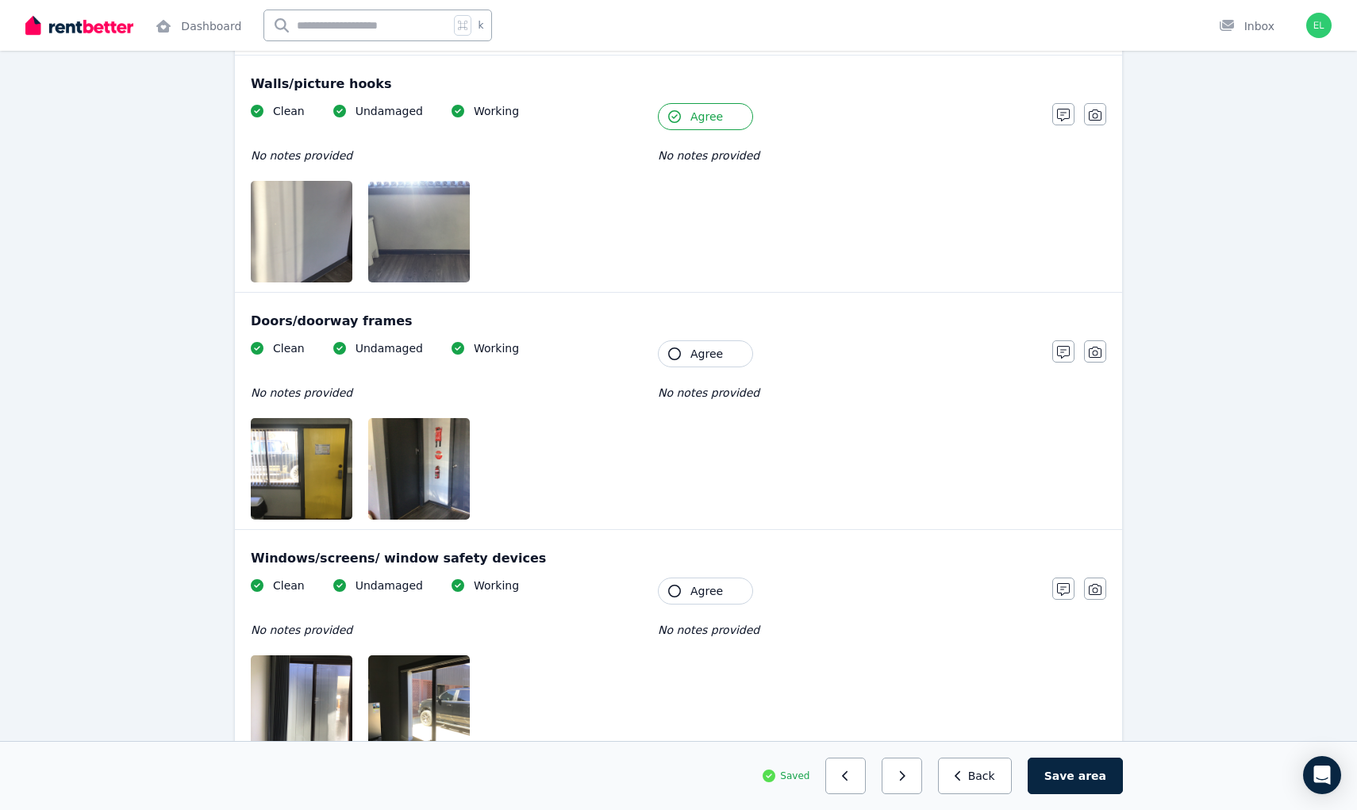
click at [689, 349] on button "Agree" at bounding box center [705, 353] width 95 height 27
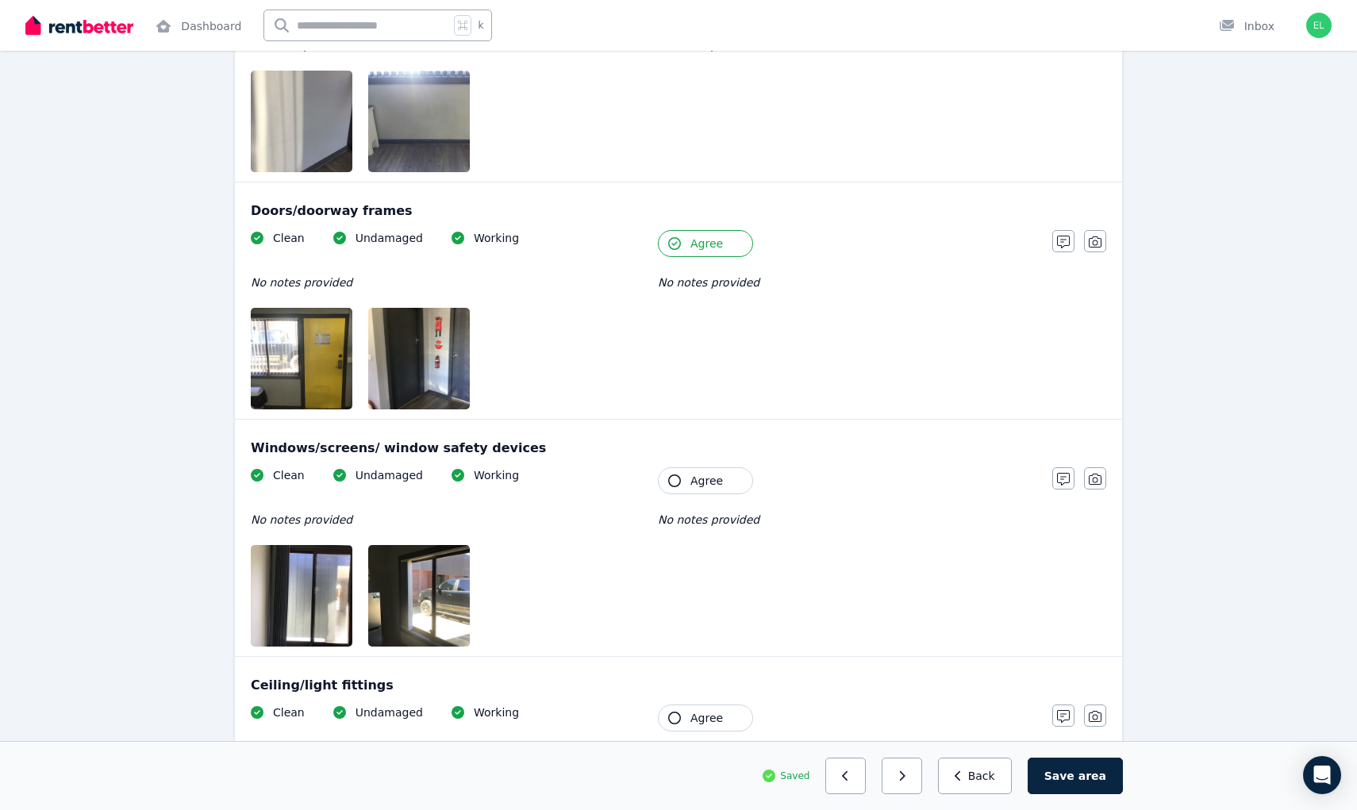
scroll to position [304, 0]
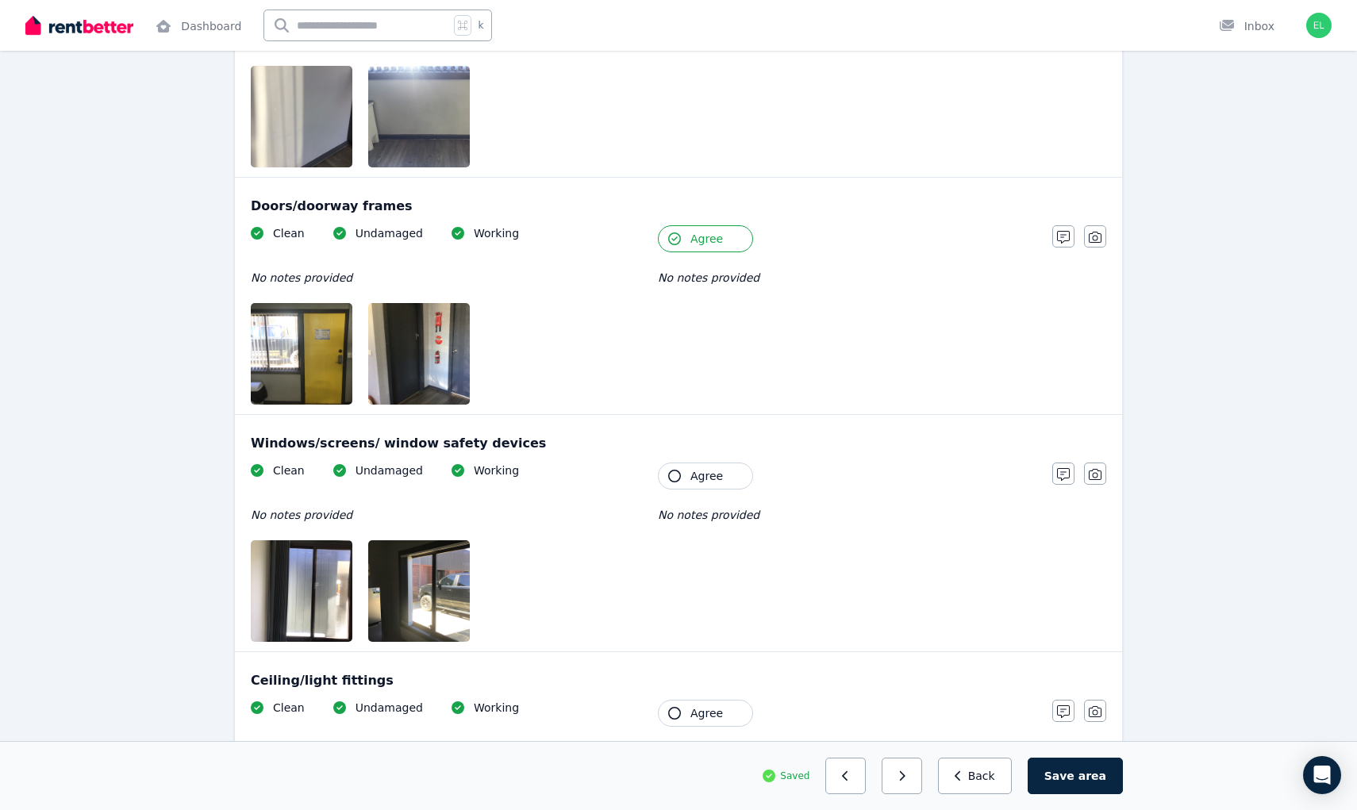
click at [712, 482] on span "Agree" at bounding box center [706, 476] width 33 height 16
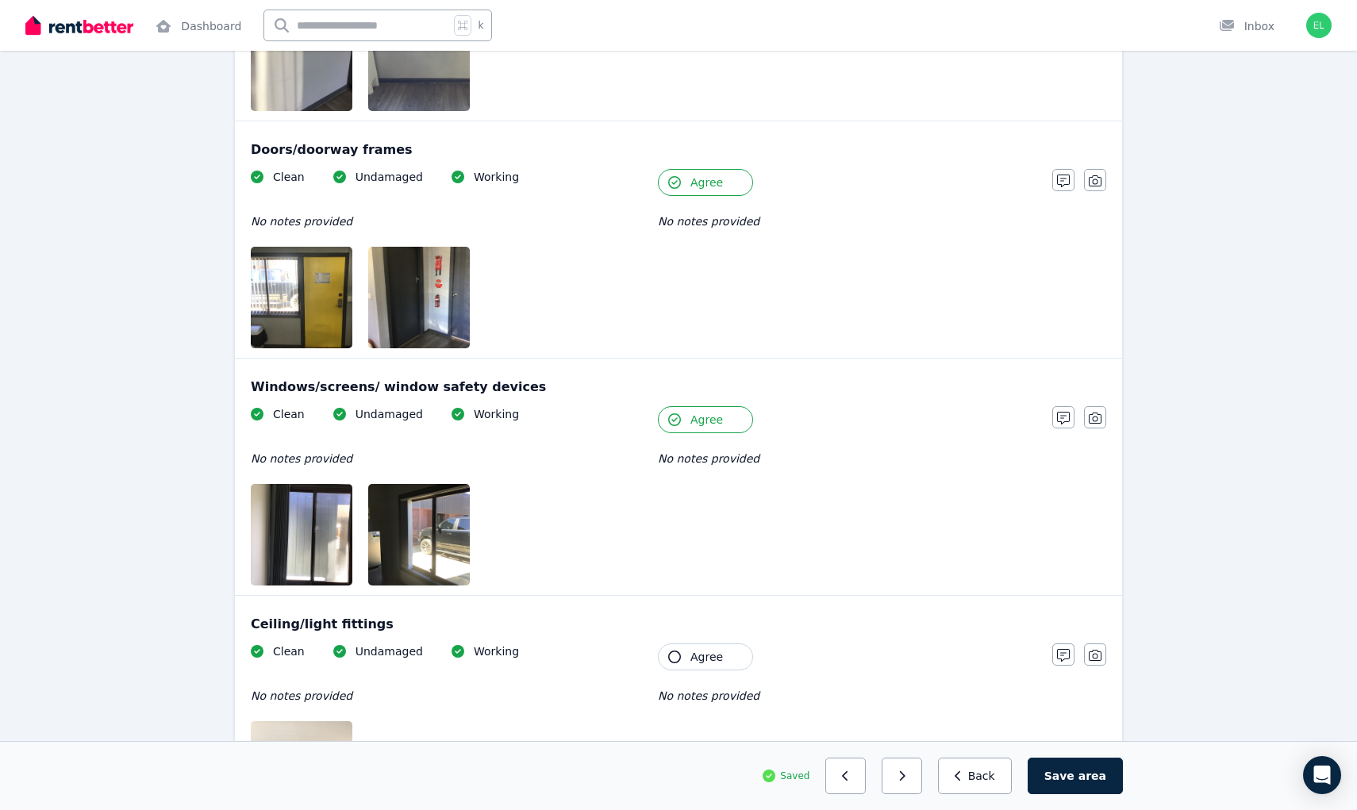
scroll to position [505, 0]
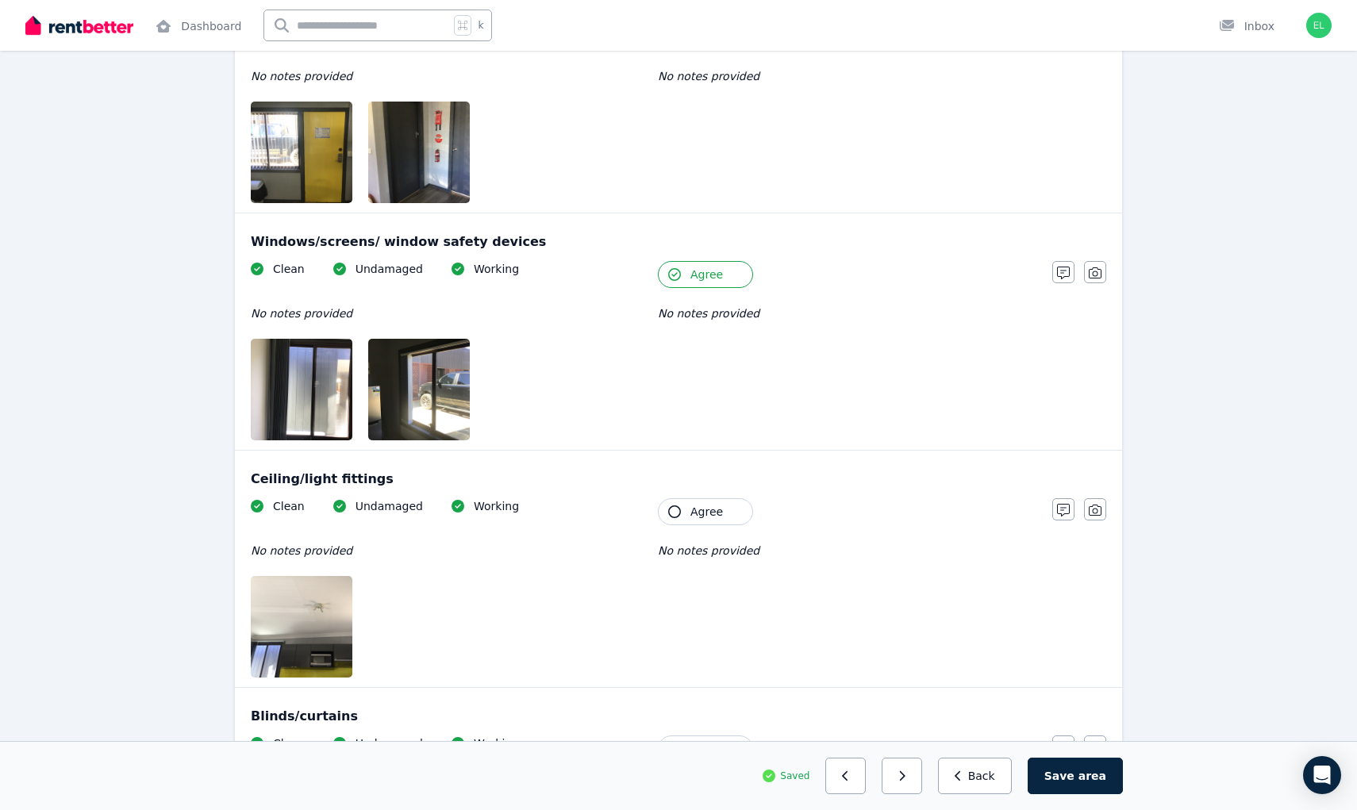
click at [683, 513] on button "Agree" at bounding box center [705, 511] width 95 height 27
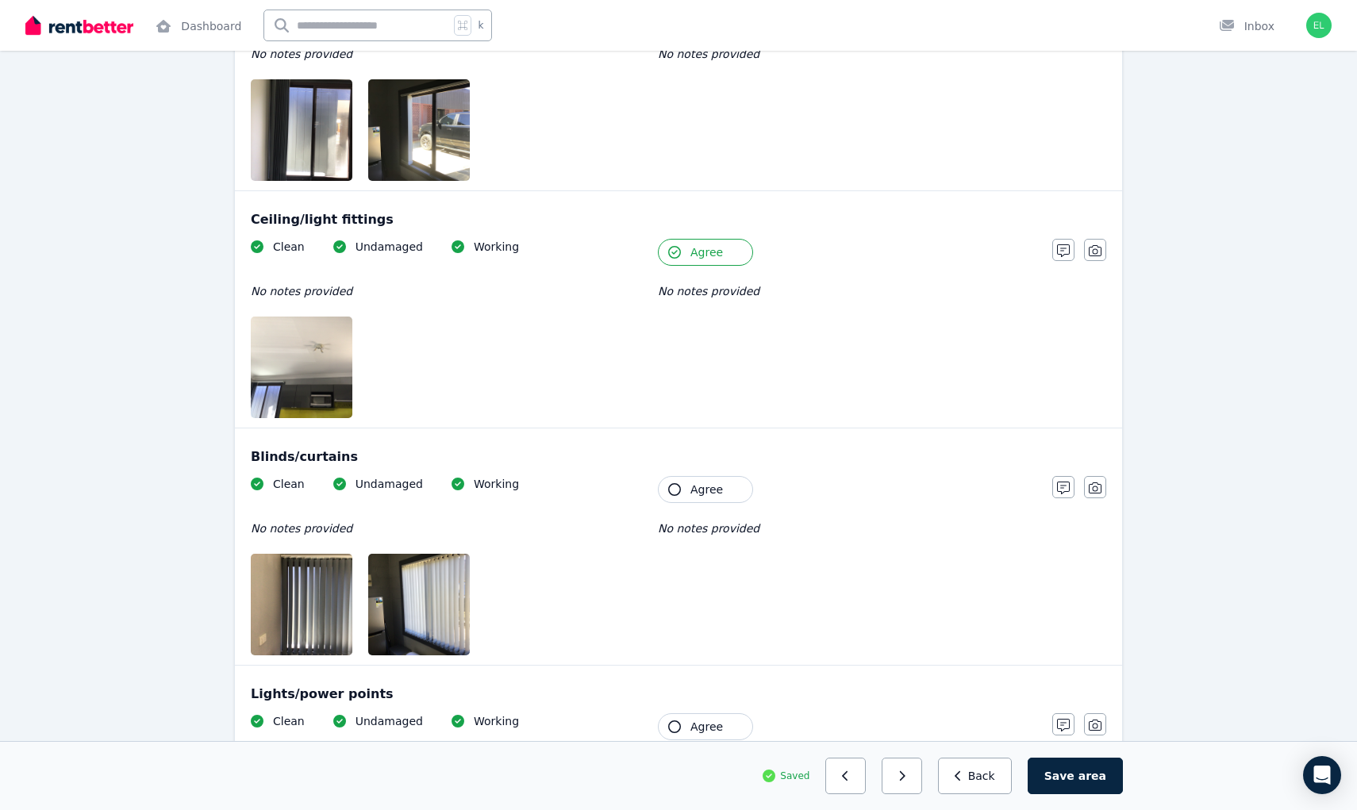
scroll to position [783, 0]
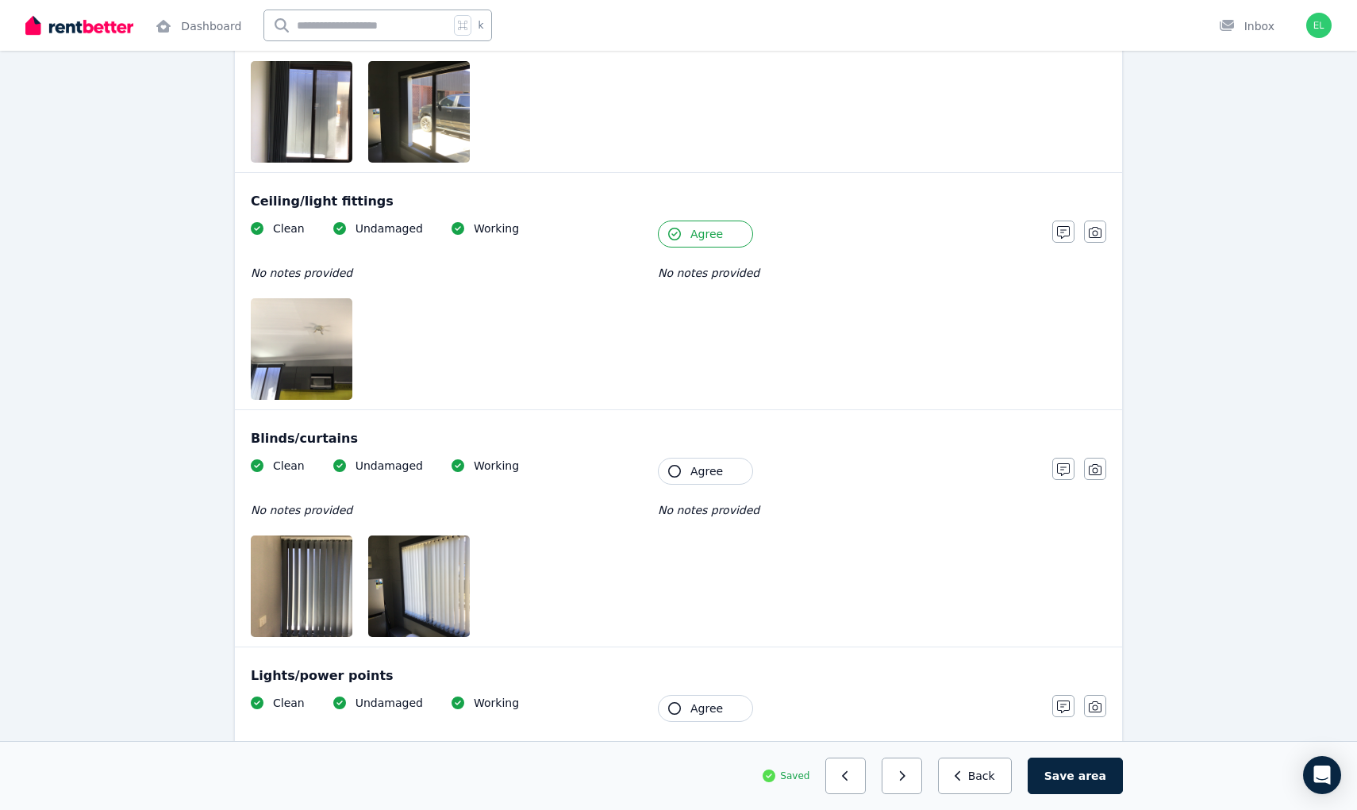
click at [712, 469] on span "Agree" at bounding box center [706, 471] width 33 height 16
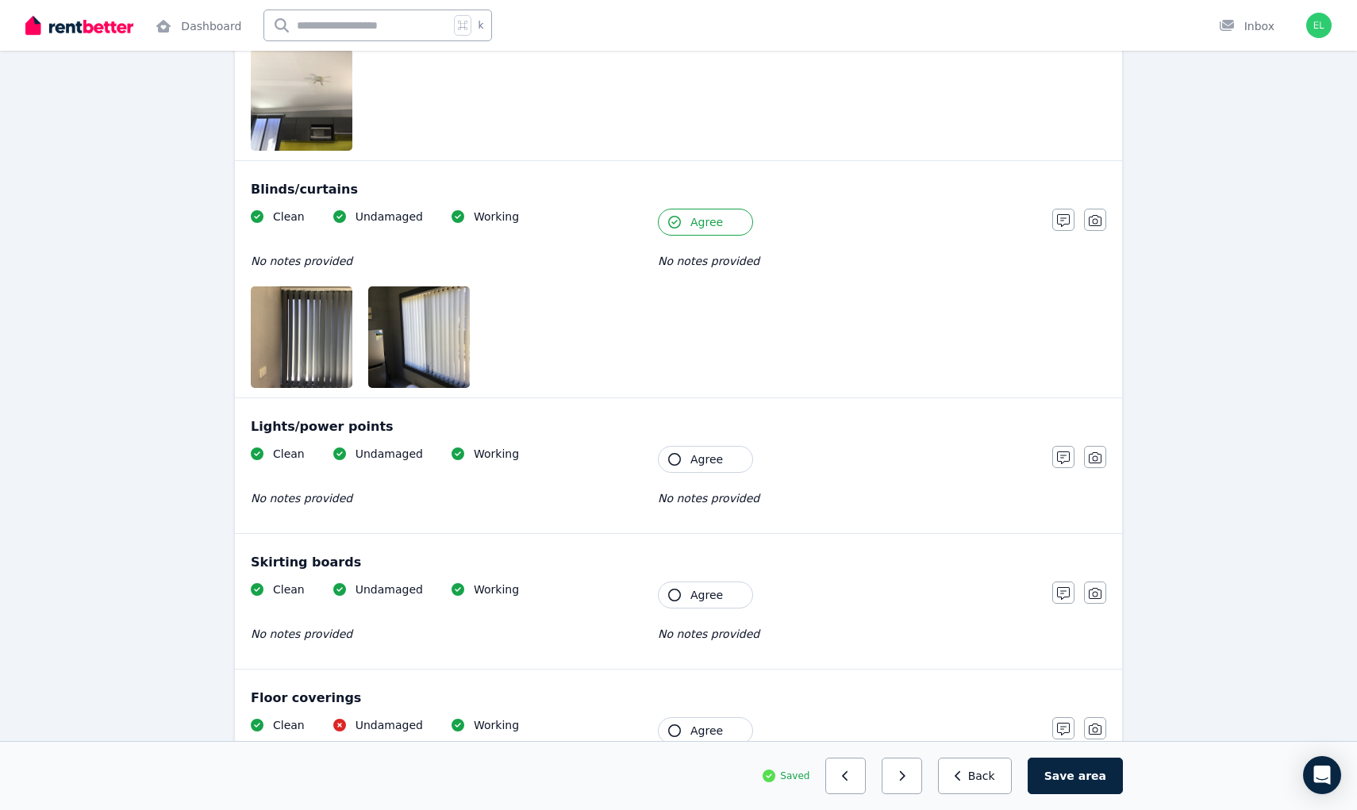
scroll to position [1043, 0]
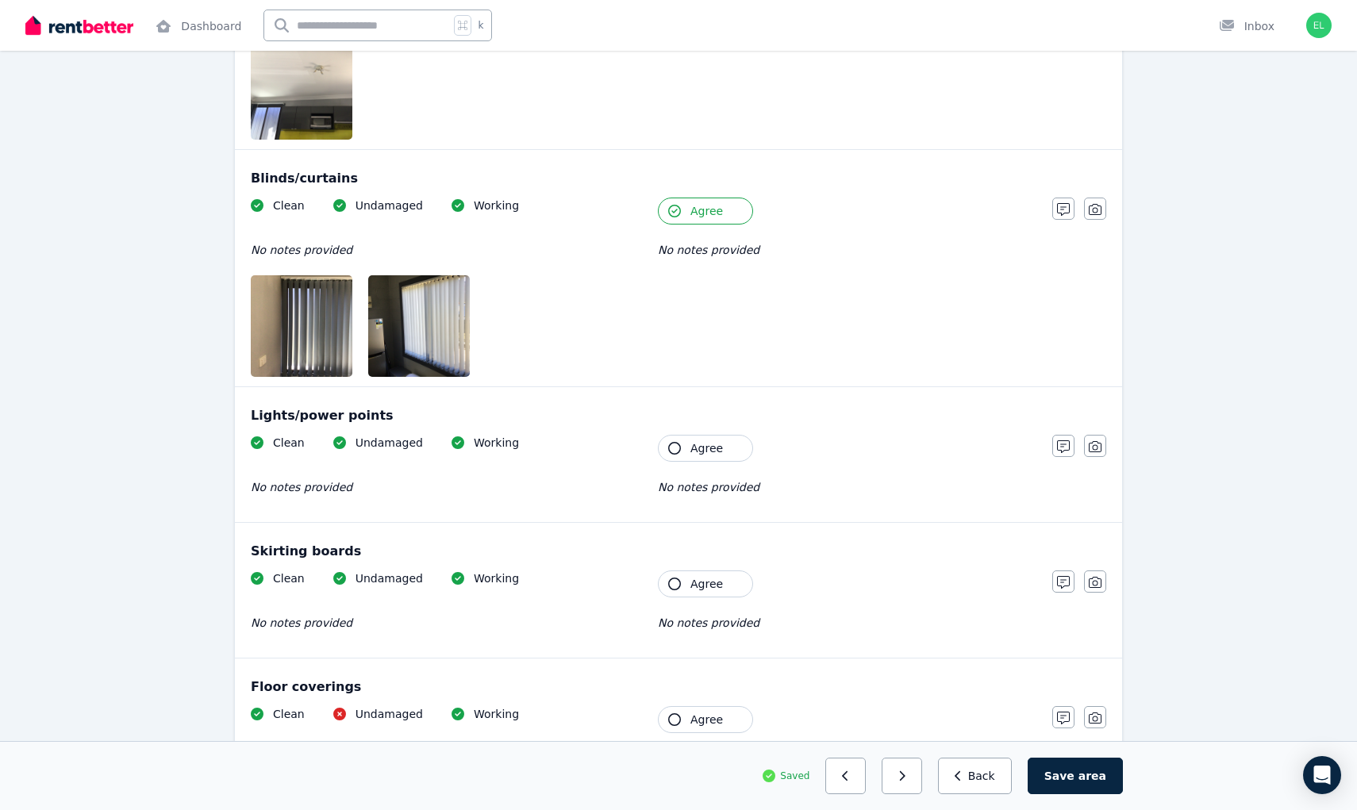
click at [716, 444] on span "Agree" at bounding box center [706, 448] width 33 height 16
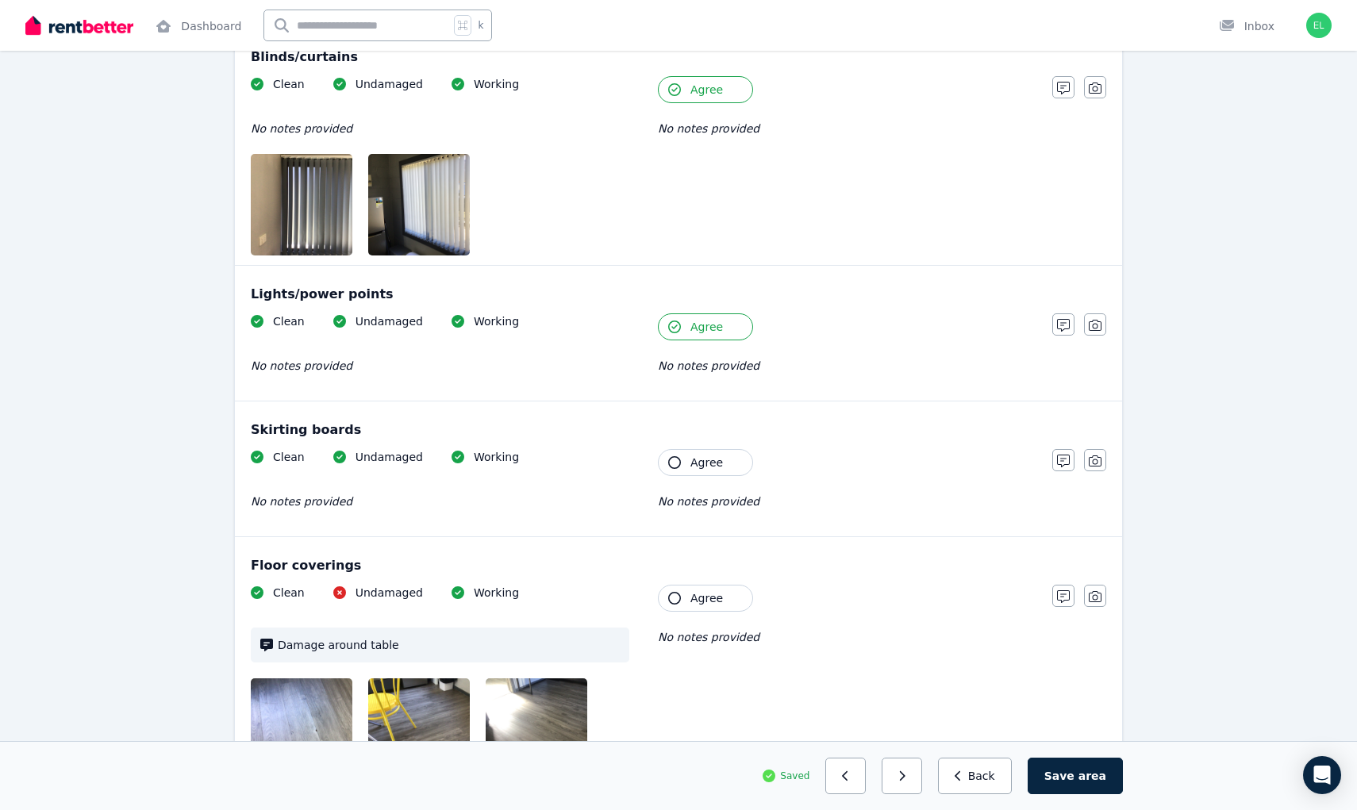
scroll to position [1183, 0]
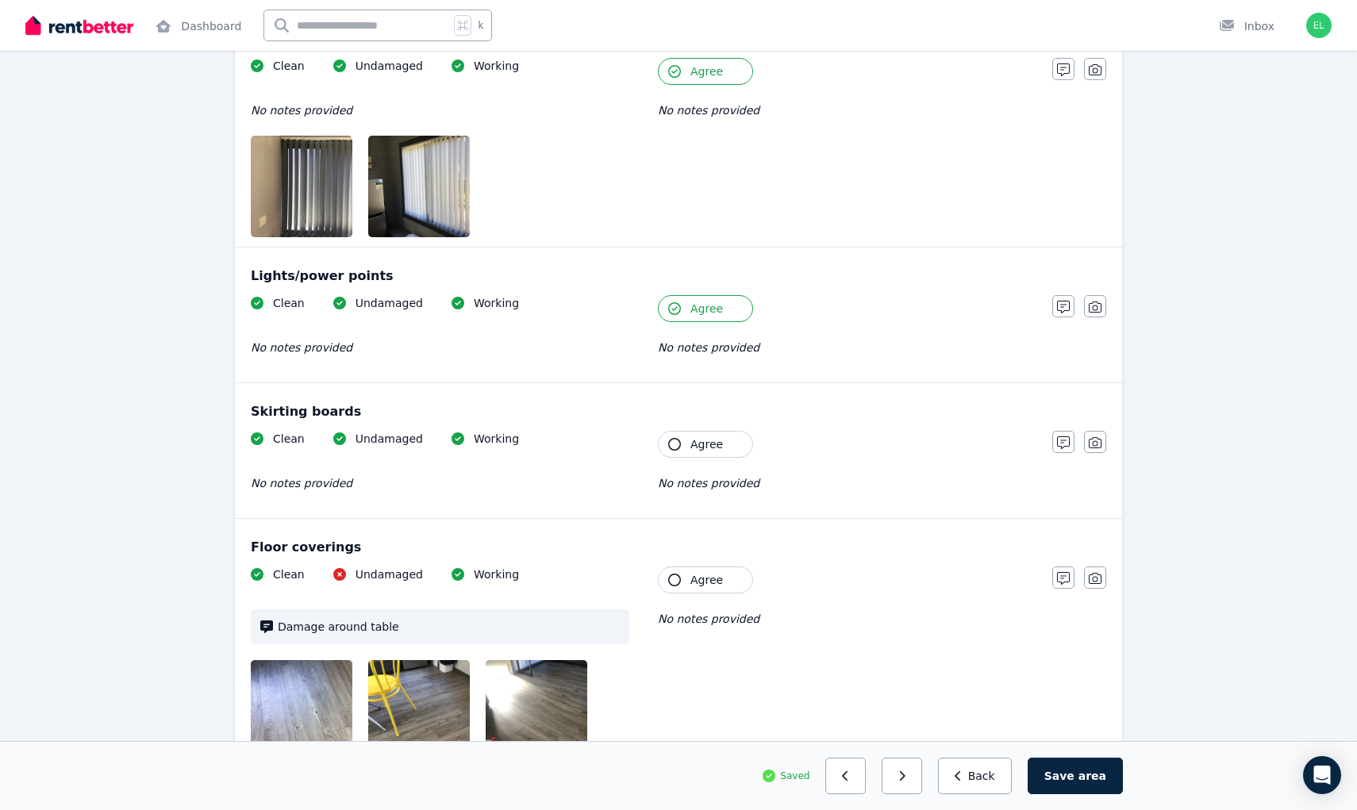
click at [712, 440] on span "Agree" at bounding box center [706, 444] width 33 height 16
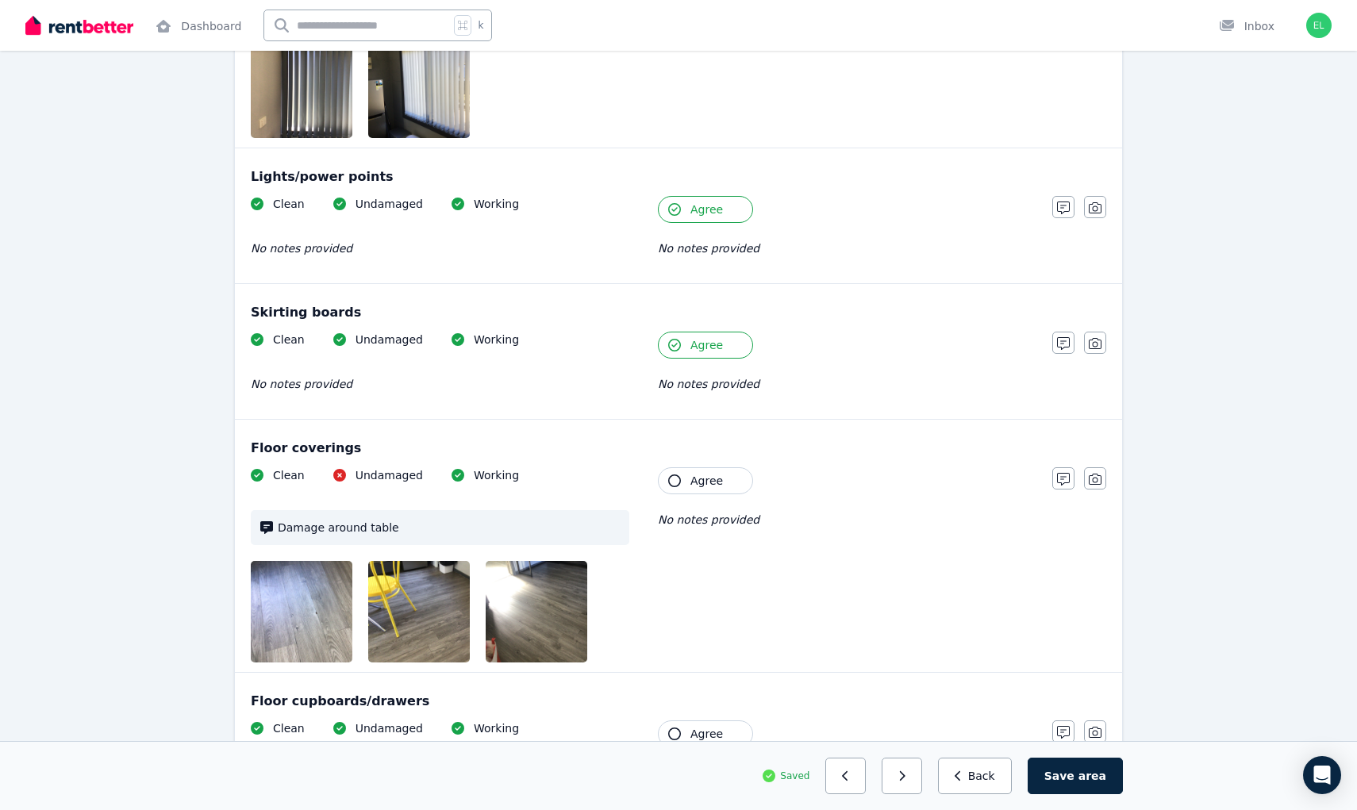
scroll to position [1303, 0]
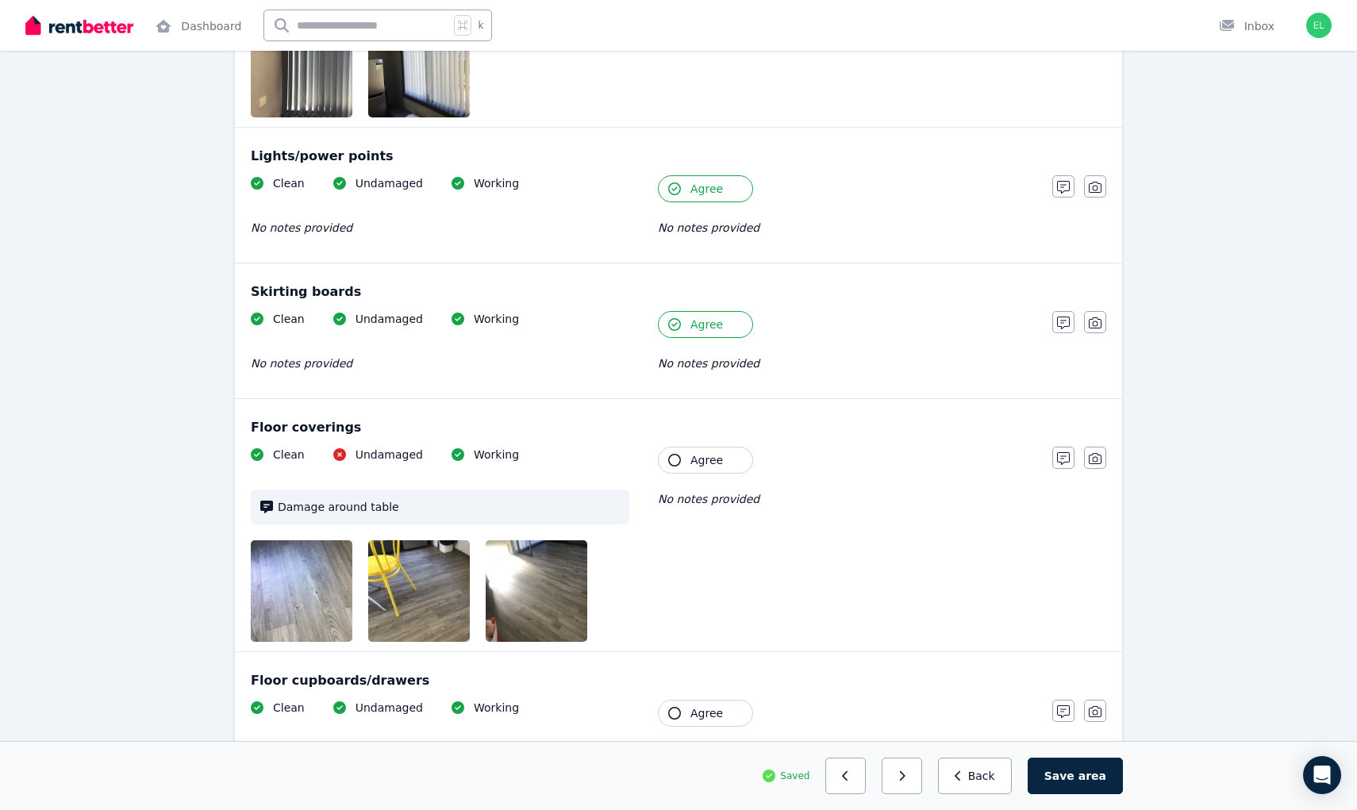
click at [338, 588] on img at bounding box center [319, 591] width 136 height 102
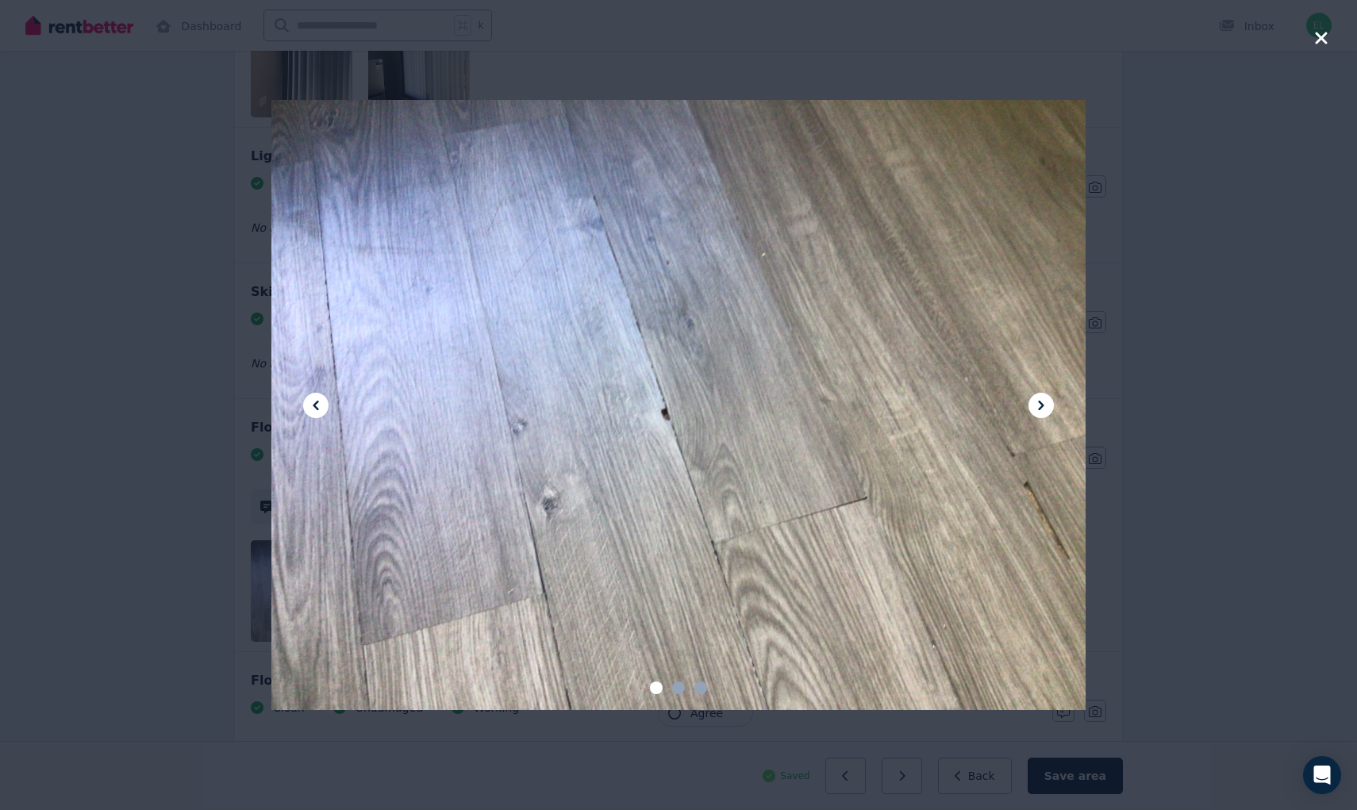
click at [1042, 399] on icon at bounding box center [1041, 405] width 19 height 19
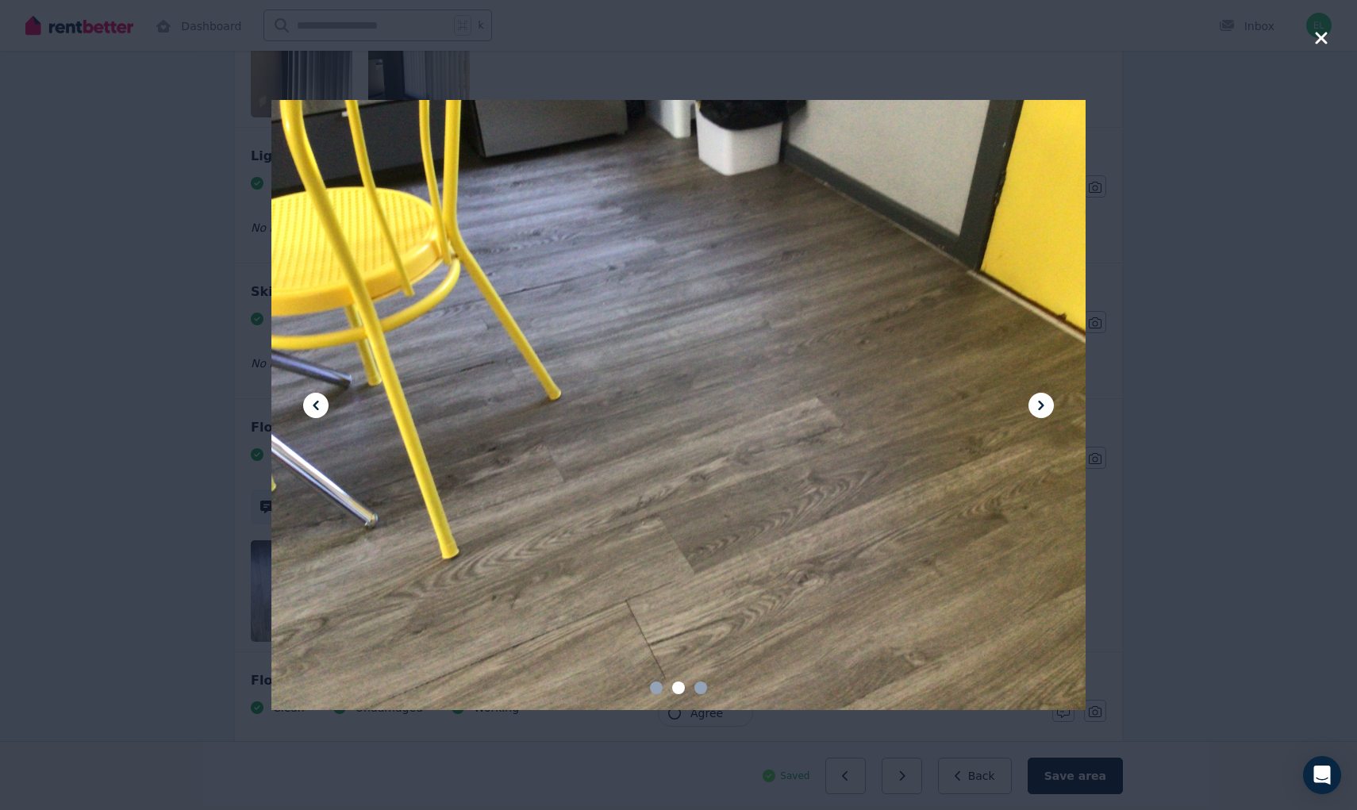
click at [1043, 399] on icon at bounding box center [1041, 405] width 19 height 19
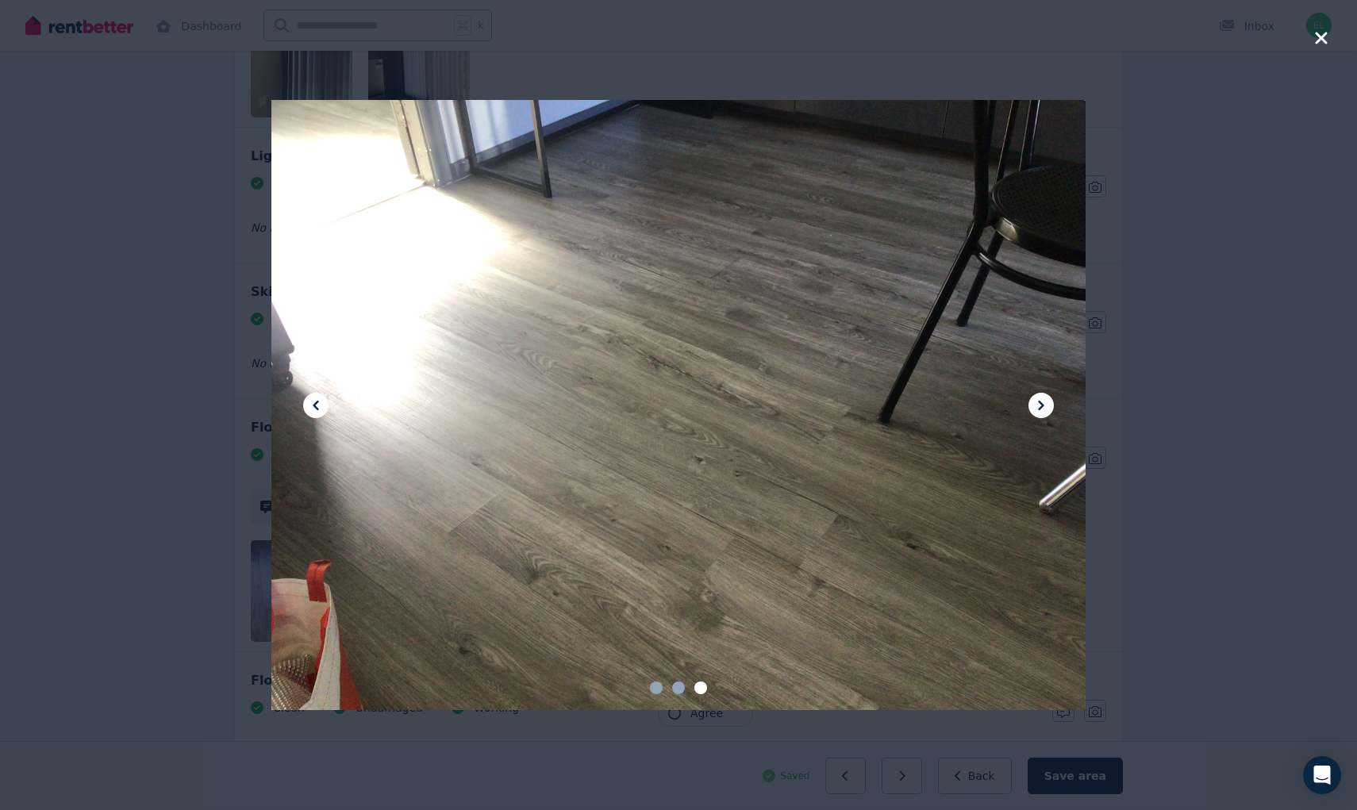
click at [1155, 367] on div at bounding box center [678, 405] width 1357 height 810
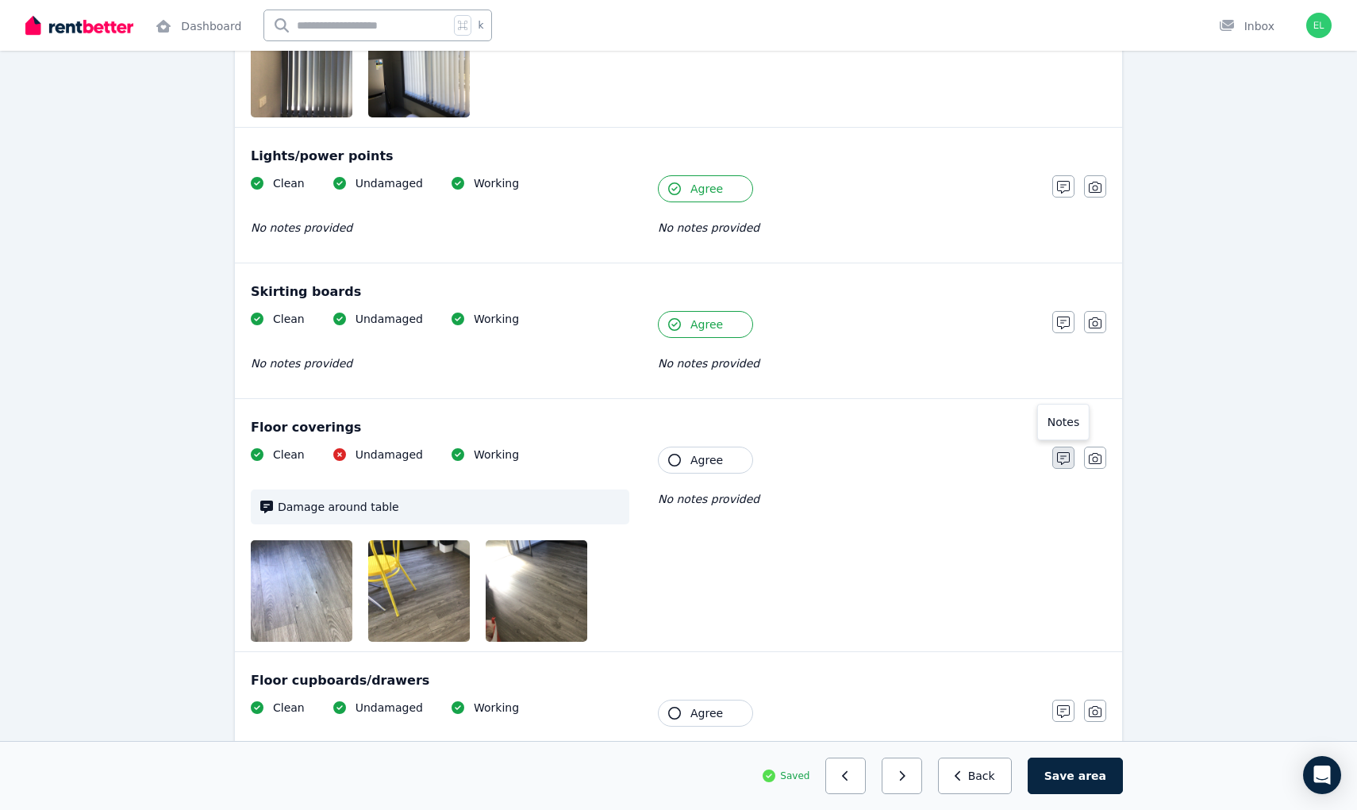
click at [1065, 459] on icon "button" at bounding box center [1063, 458] width 13 height 13
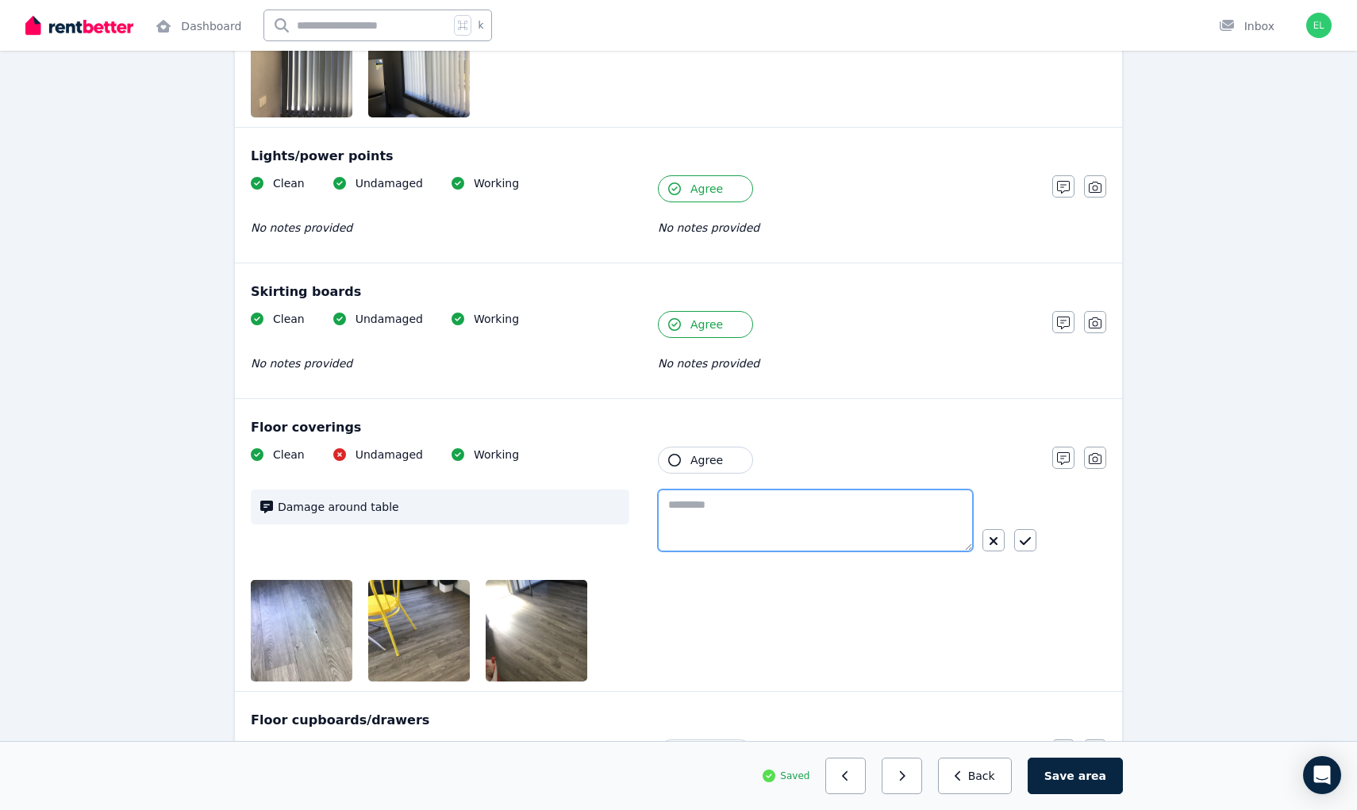
click at [851, 509] on textarea at bounding box center [815, 521] width 315 height 62
type textarea "*"
click at [953, 625] on div "Clean Undamaged Working Damage around table Tenant Agree" at bounding box center [644, 564] width 786 height 235
click at [687, 457] on button "Agree" at bounding box center [705, 460] width 95 height 27
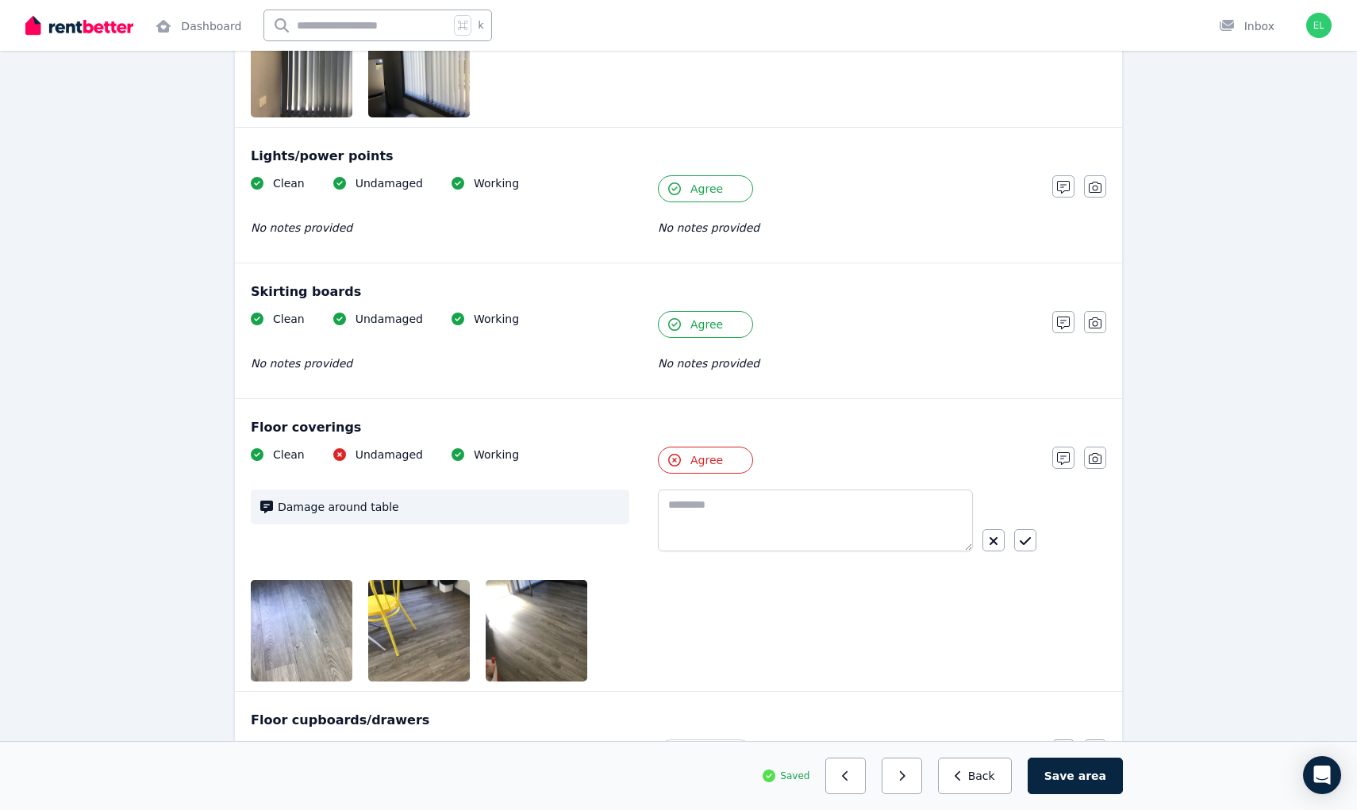
click at [718, 448] on button "Agree" at bounding box center [705, 460] width 95 height 27
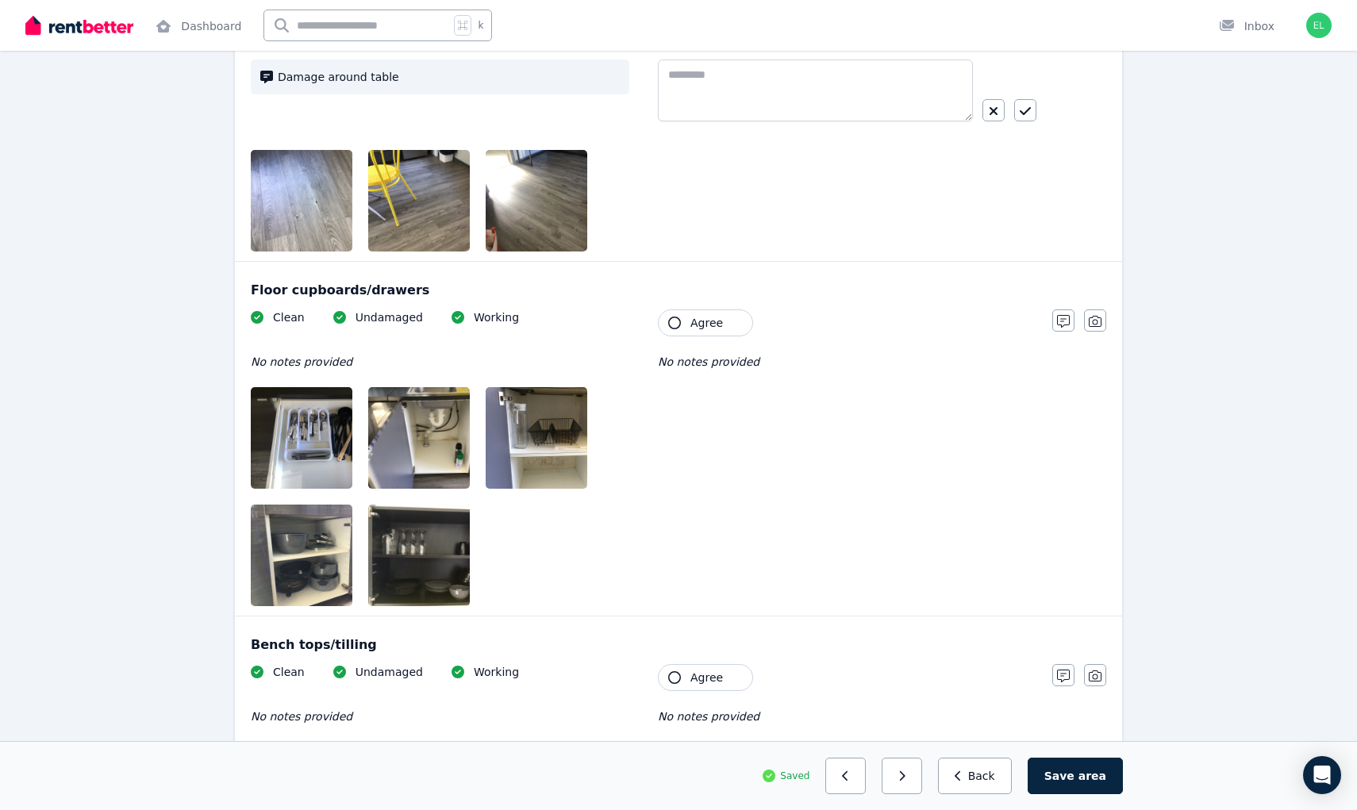
scroll to position [1734, 0]
click at [682, 321] on button "Agree" at bounding box center [705, 322] width 95 height 27
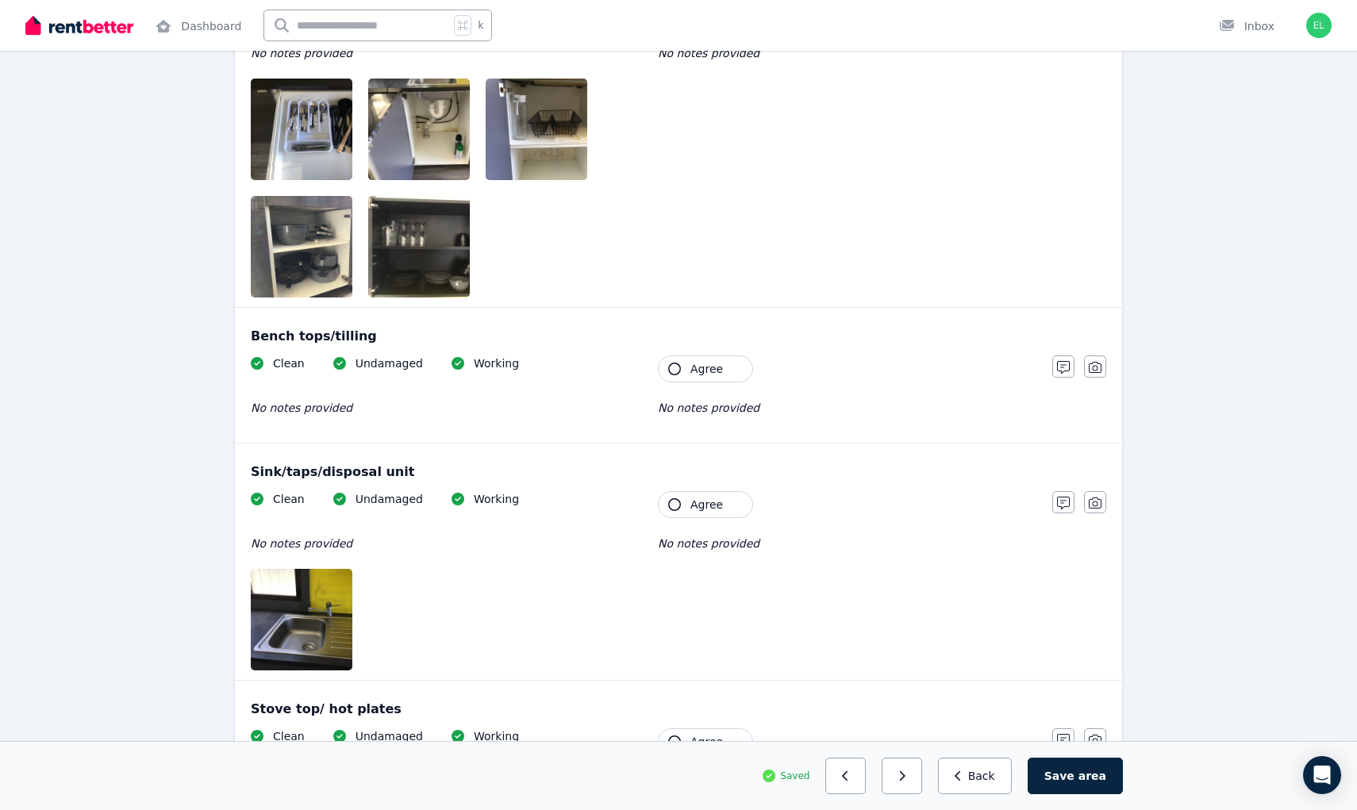
scroll to position [2044, 0]
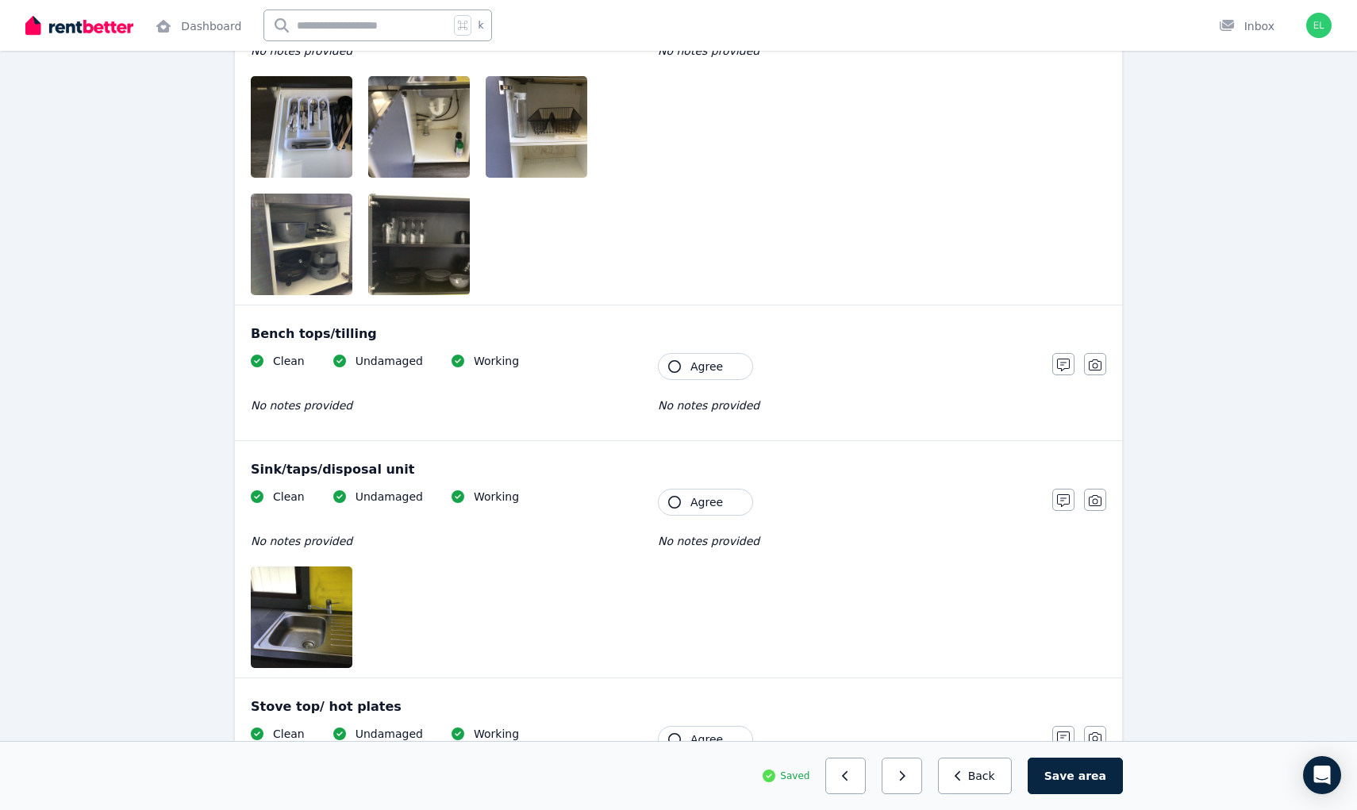
click at [705, 368] on span "Agree" at bounding box center [706, 367] width 33 height 16
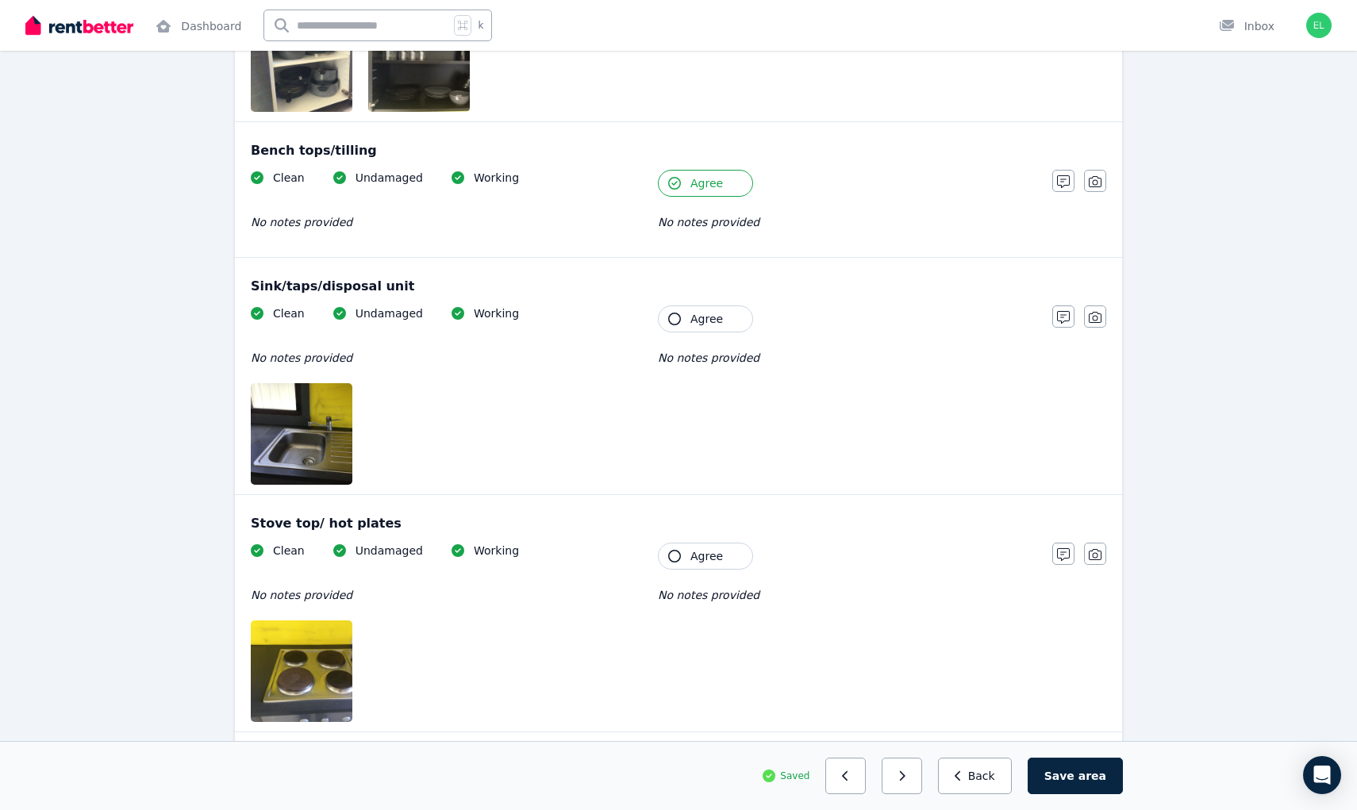
scroll to position [2229, 0]
click at [709, 309] on button "Agree" at bounding box center [705, 317] width 95 height 27
click at [680, 555] on icon "button" at bounding box center [674, 554] width 13 height 13
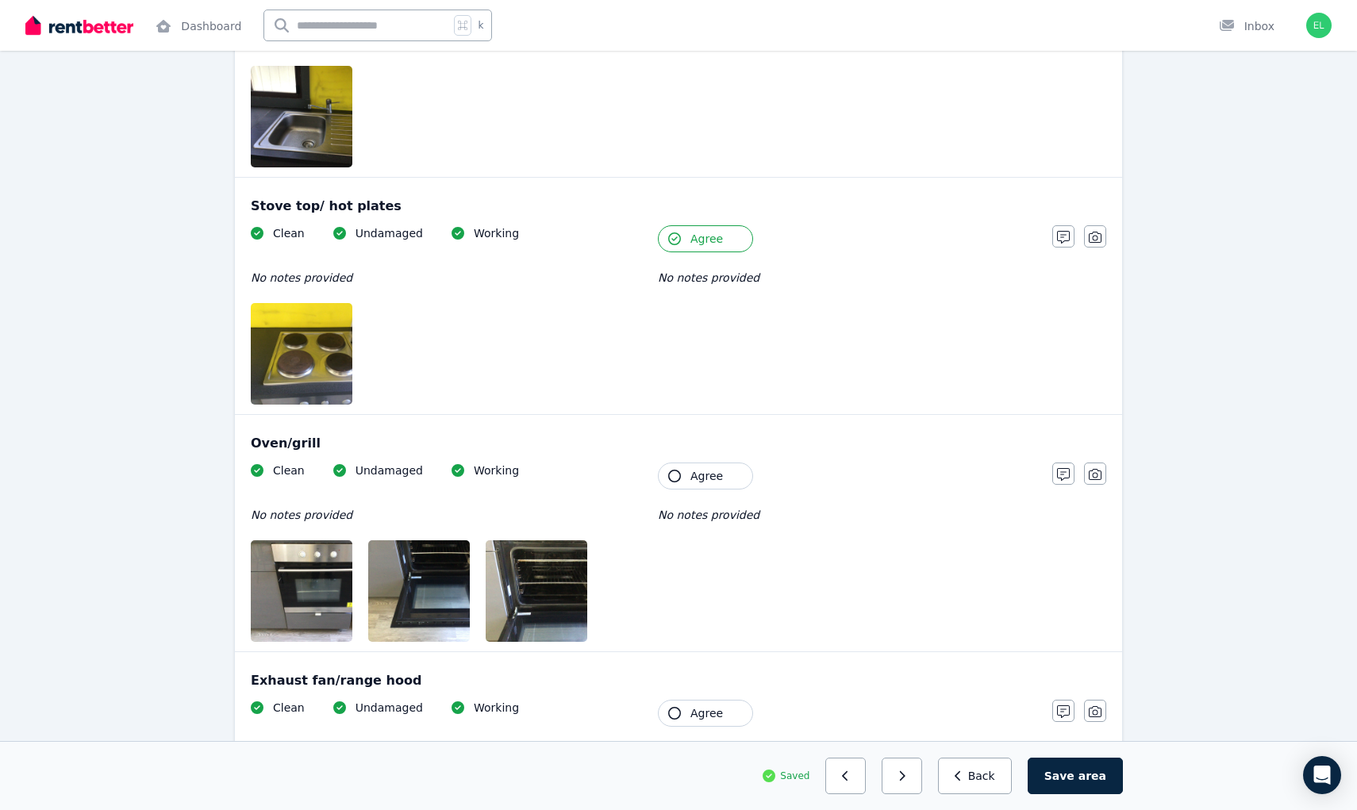
scroll to position [2547, 0]
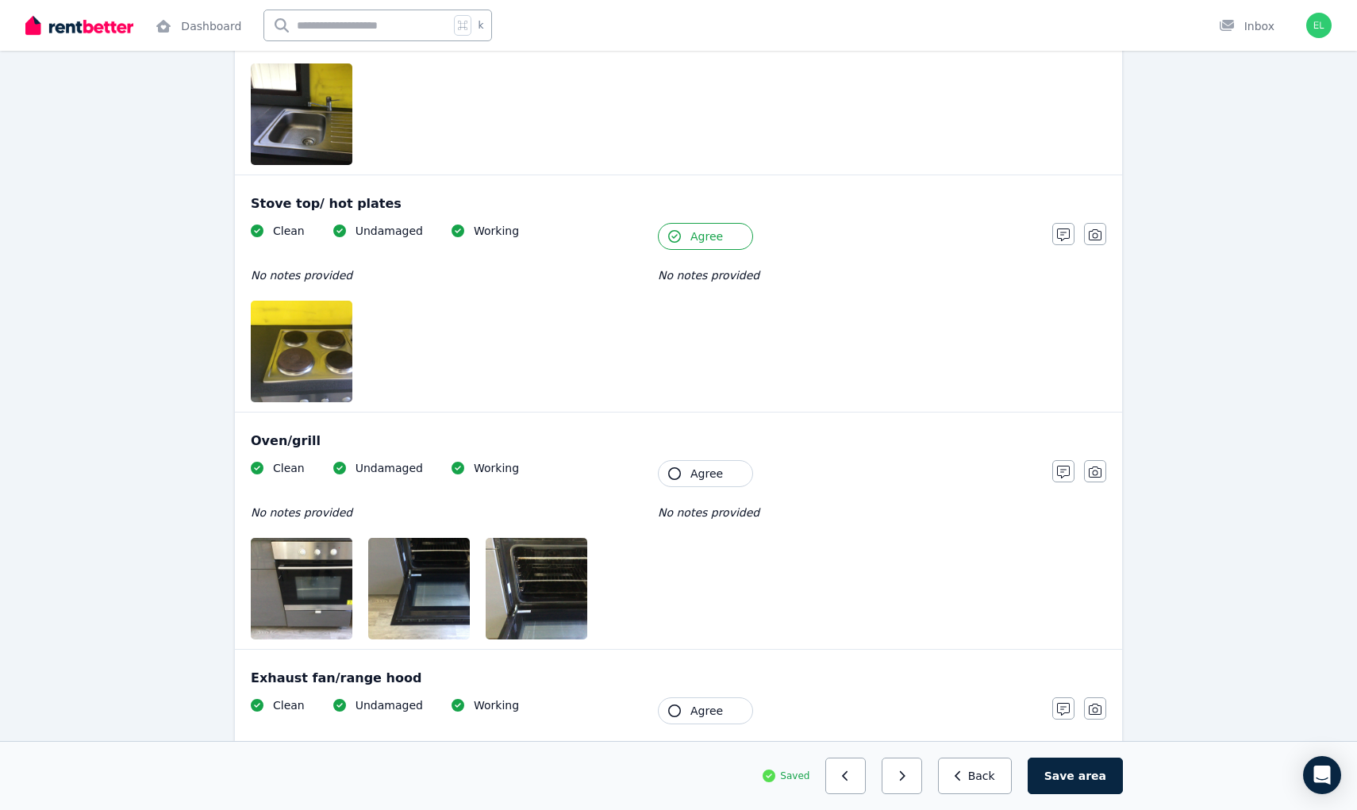
click at [708, 467] on span "Agree" at bounding box center [706, 474] width 33 height 16
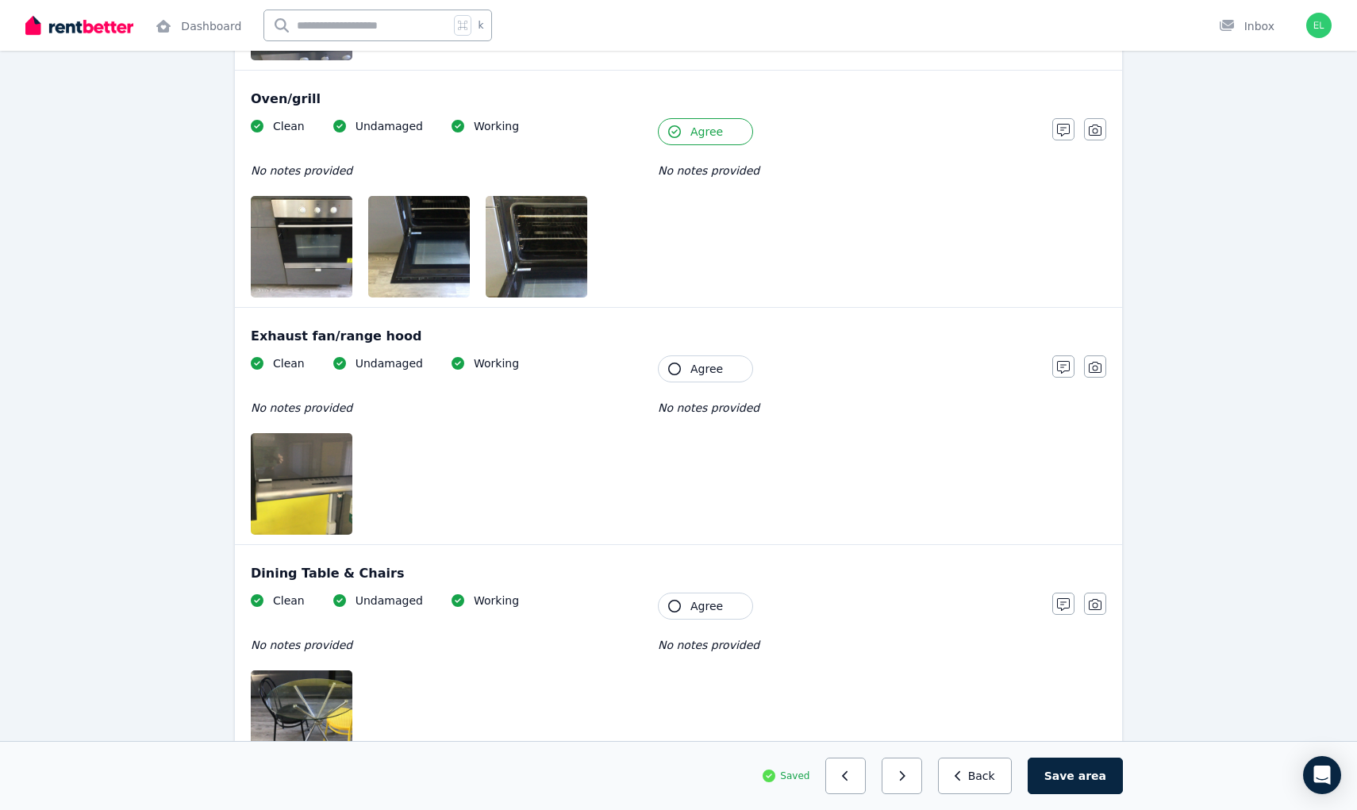
scroll to position [2892, 0]
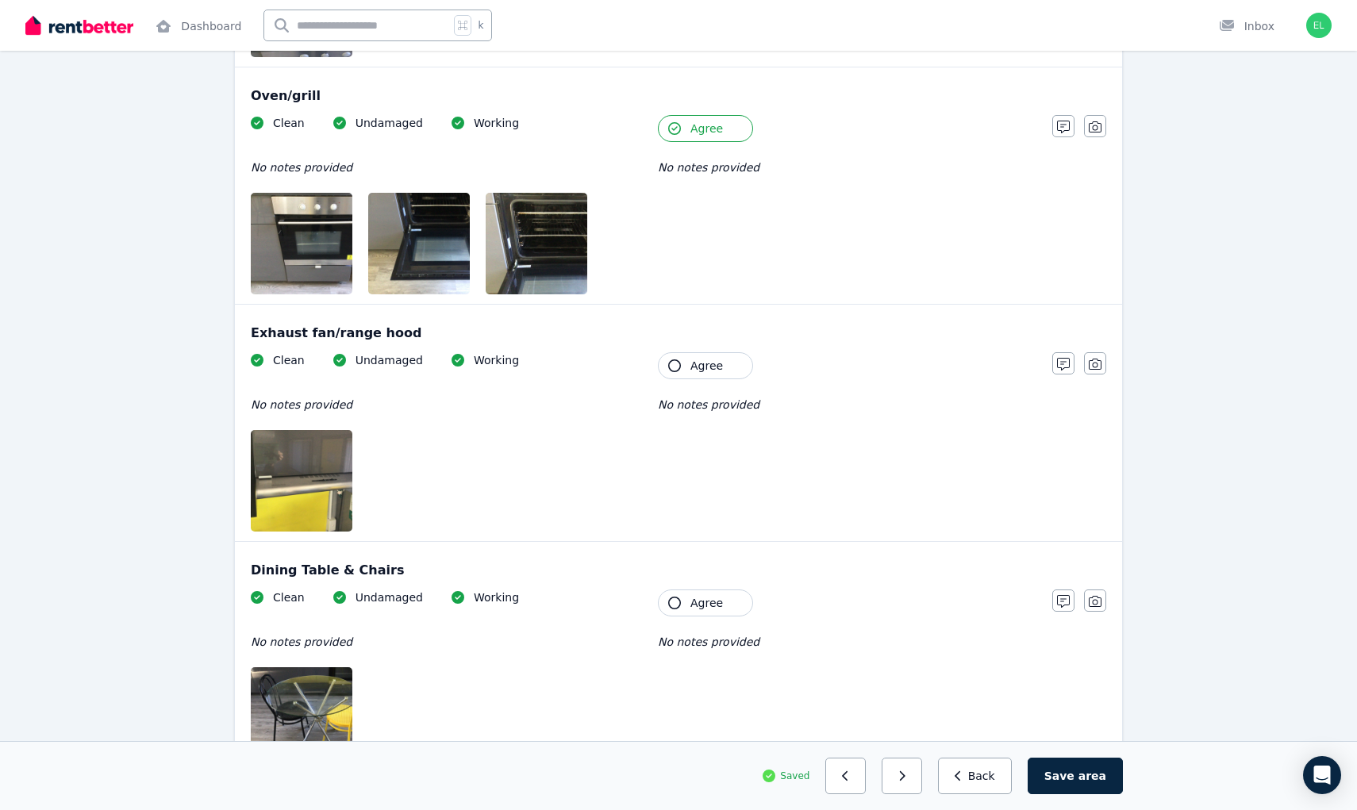
click at [656, 363] on div "Clean Undamaged Working No notes provided Tenant Agree No notes provided" at bounding box center [644, 441] width 786 height 179
click at [671, 367] on icon "button" at bounding box center [674, 365] width 13 height 13
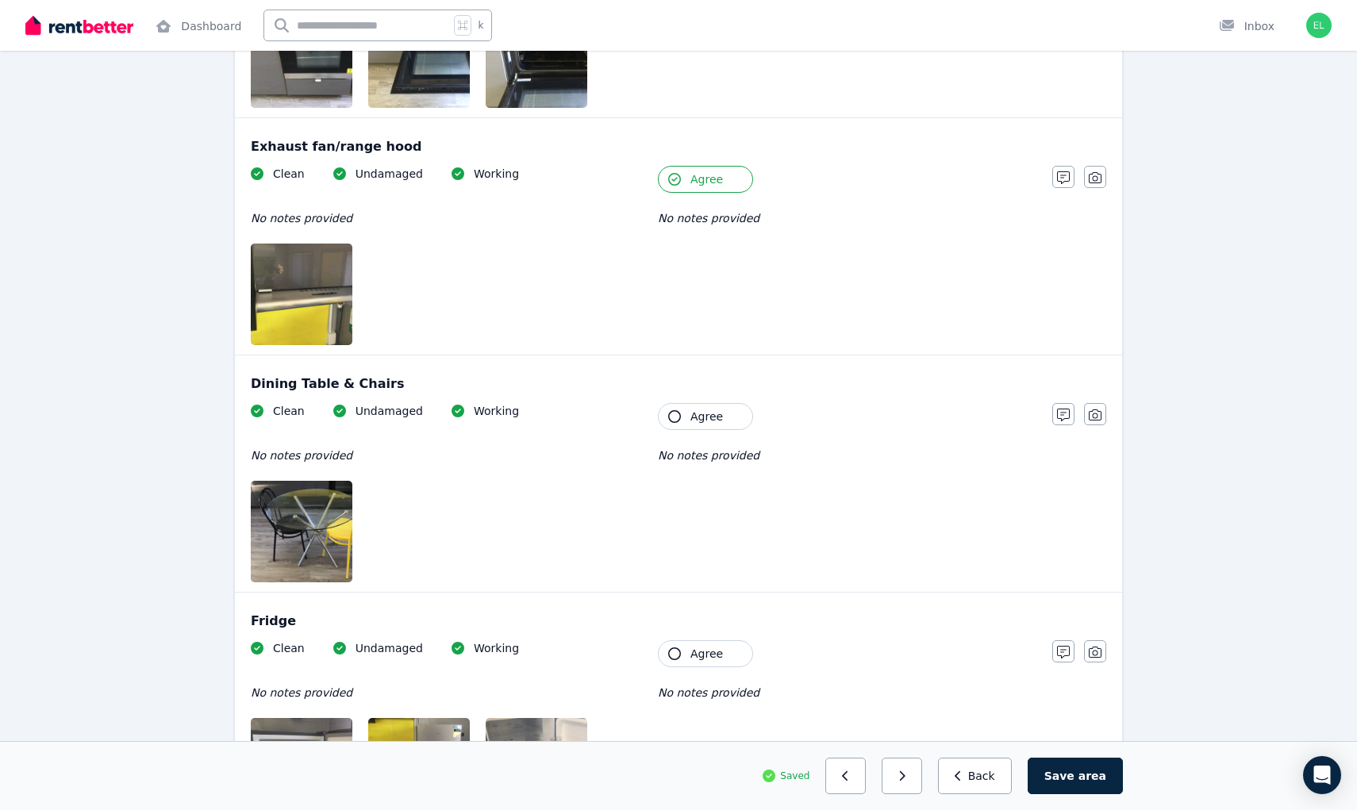
scroll to position [3082, 0]
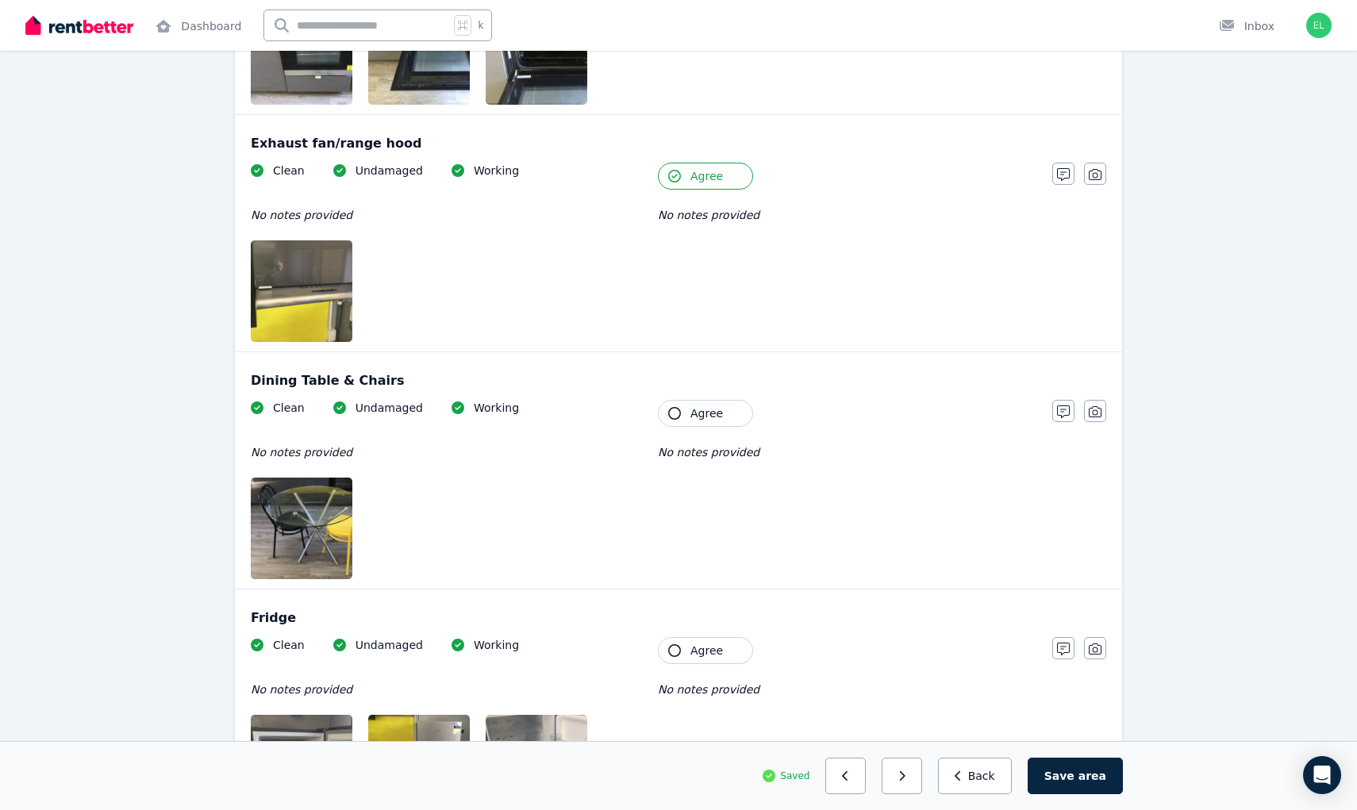
click at [323, 525] on img at bounding box center [319, 529] width 136 height 102
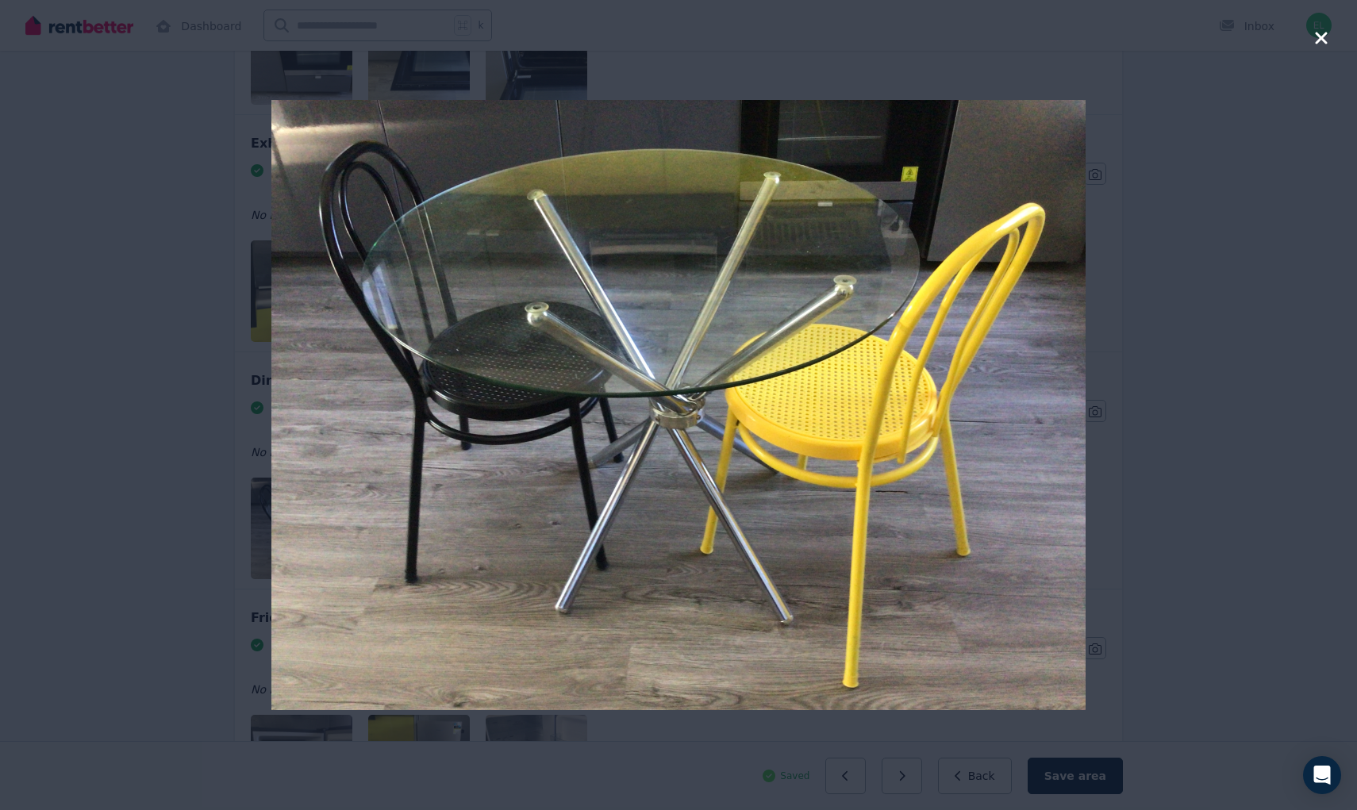
click at [213, 460] on div at bounding box center [678, 405] width 1357 height 810
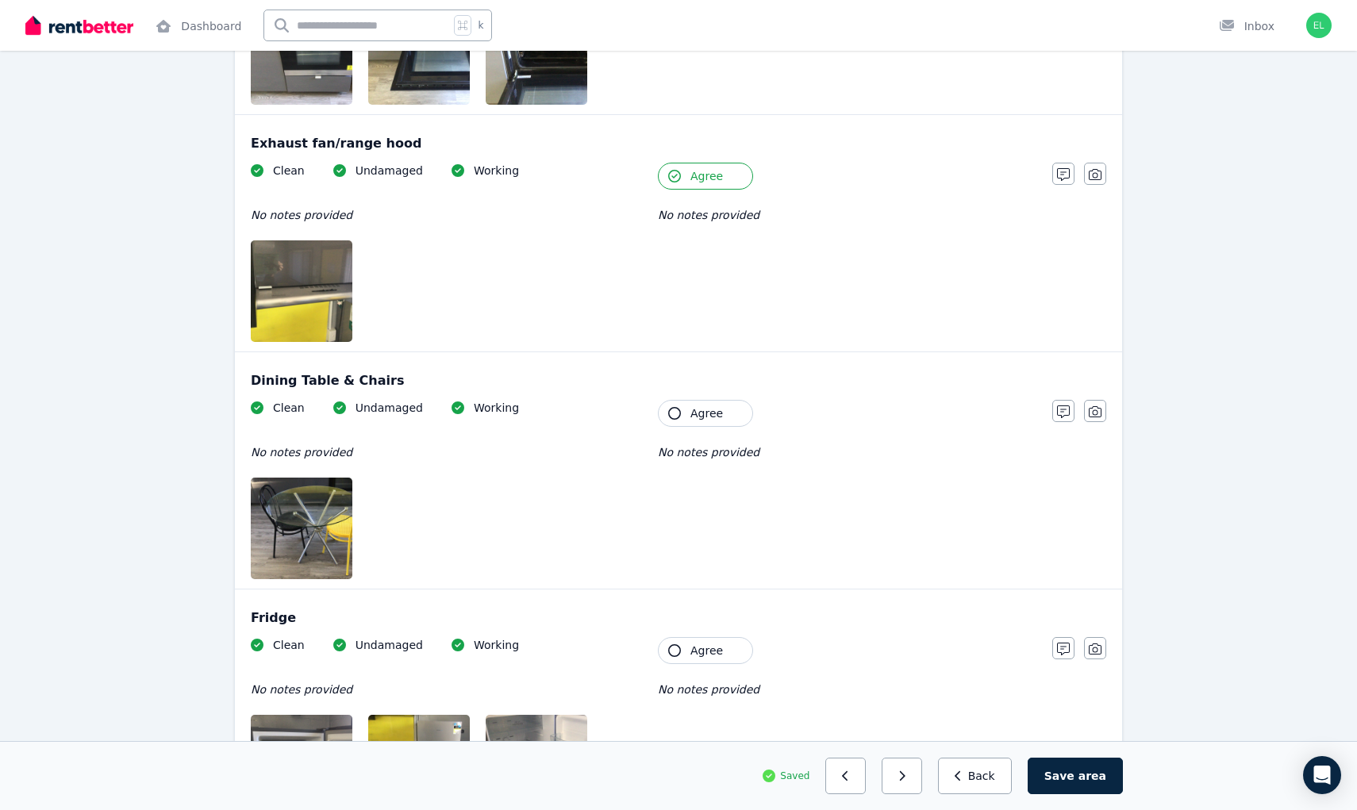
click at [666, 417] on button "Agree" at bounding box center [705, 413] width 95 height 27
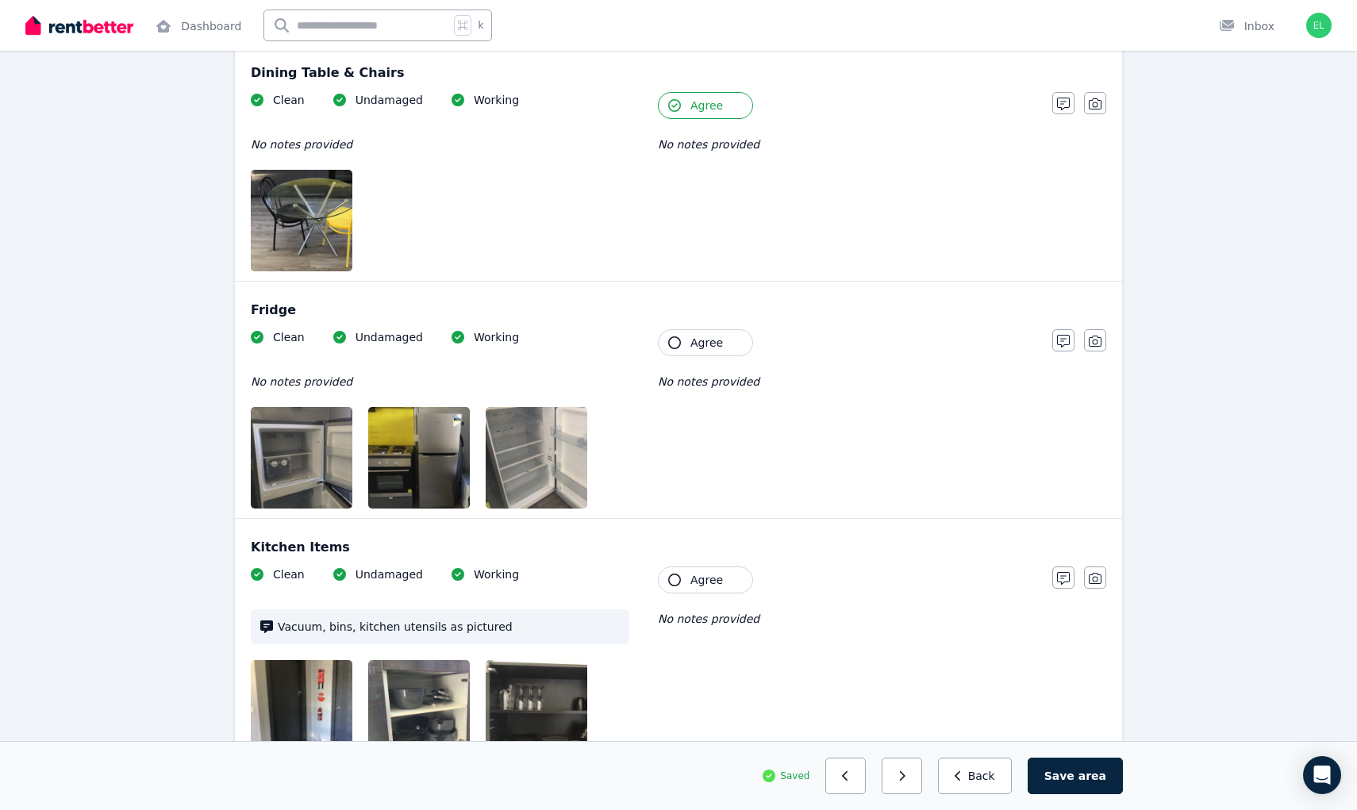
scroll to position [3391, 0]
click at [337, 442] on img at bounding box center [319, 457] width 136 height 102
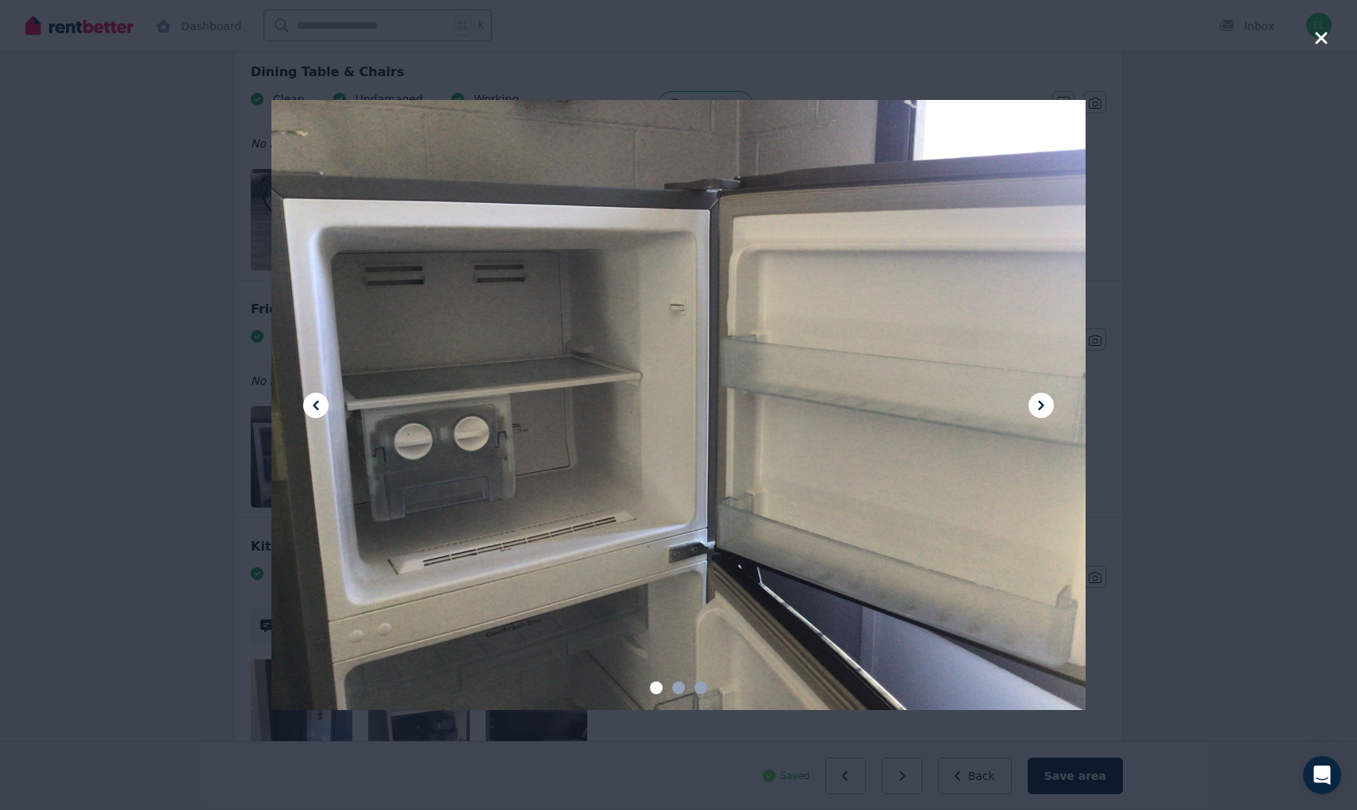
click at [1047, 404] on icon at bounding box center [1041, 405] width 19 height 19
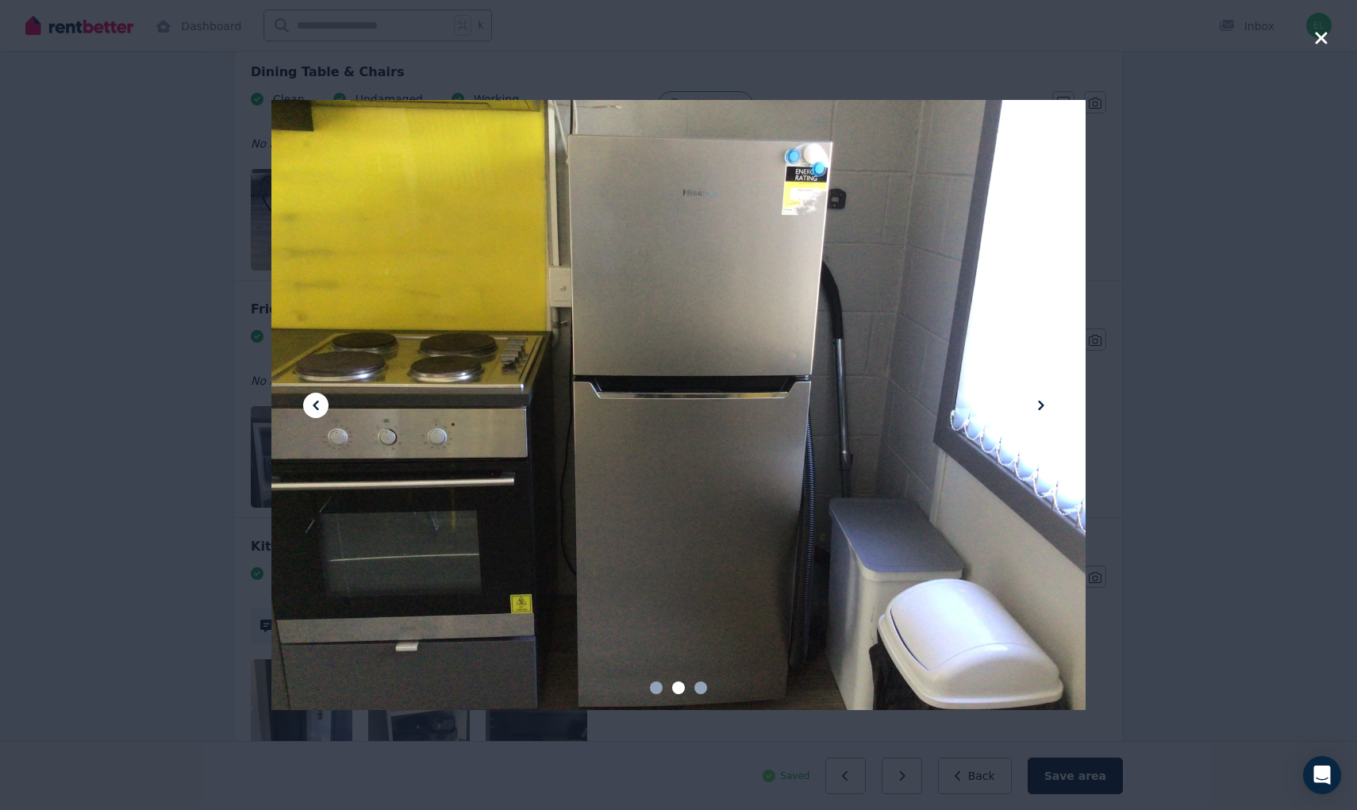
click at [1047, 404] on icon at bounding box center [1041, 405] width 19 height 19
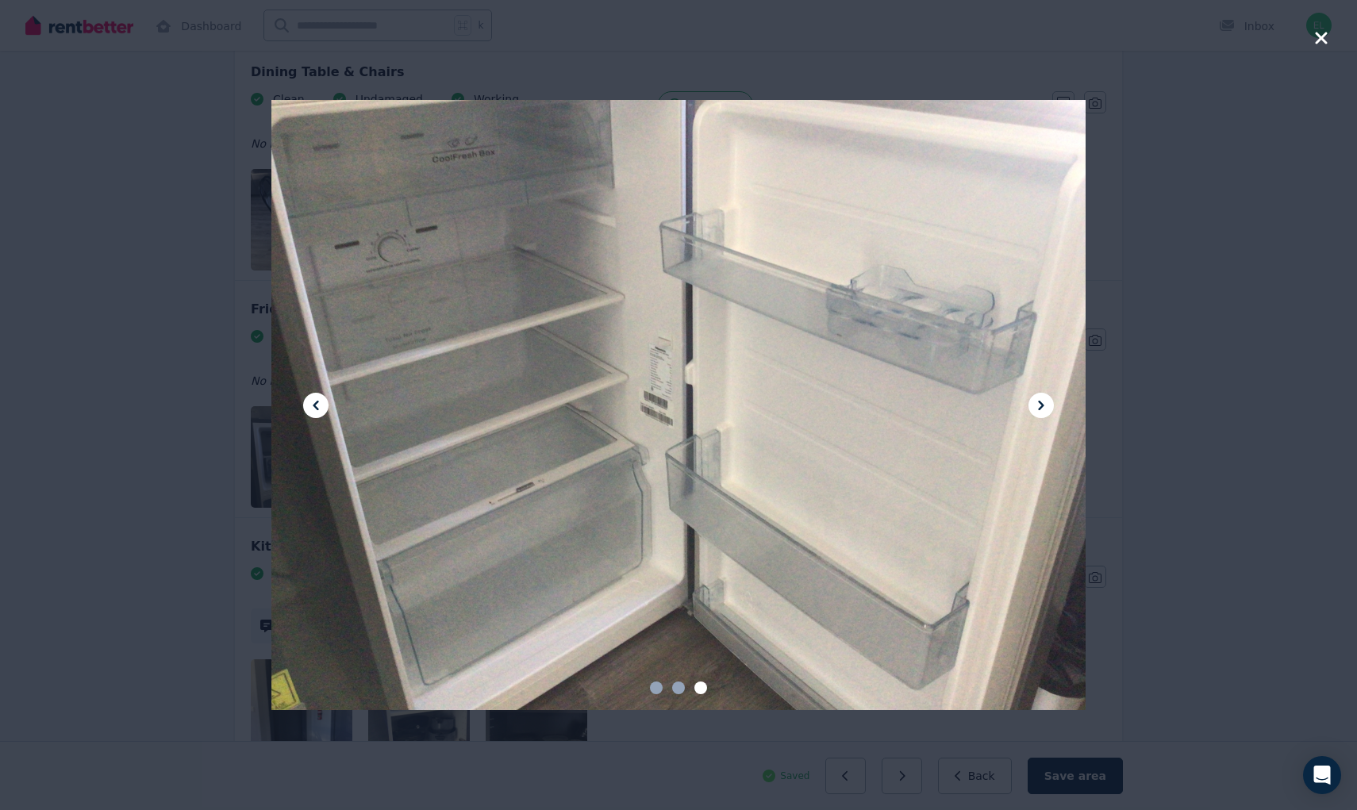
click at [1162, 365] on div at bounding box center [678, 405] width 1357 height 810
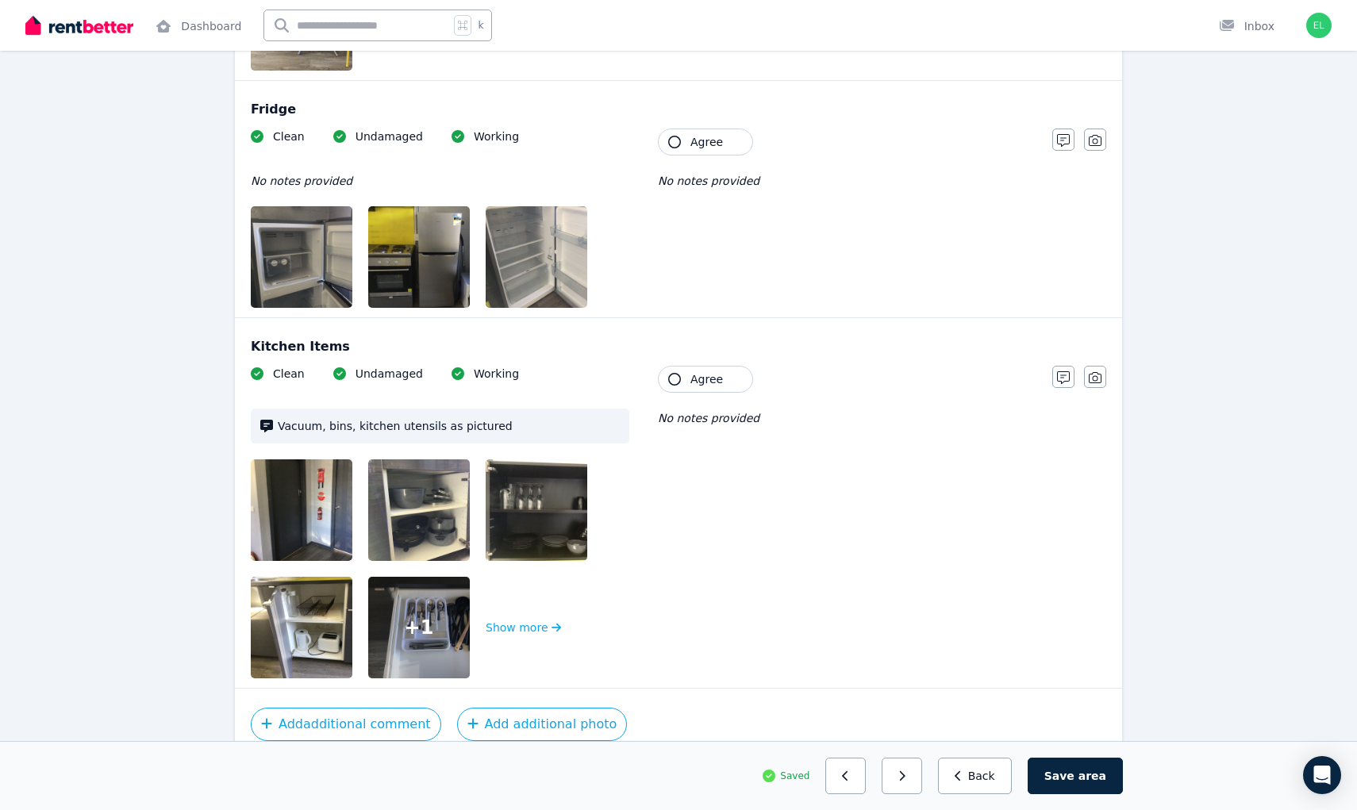
scroll to position [3592, 0]
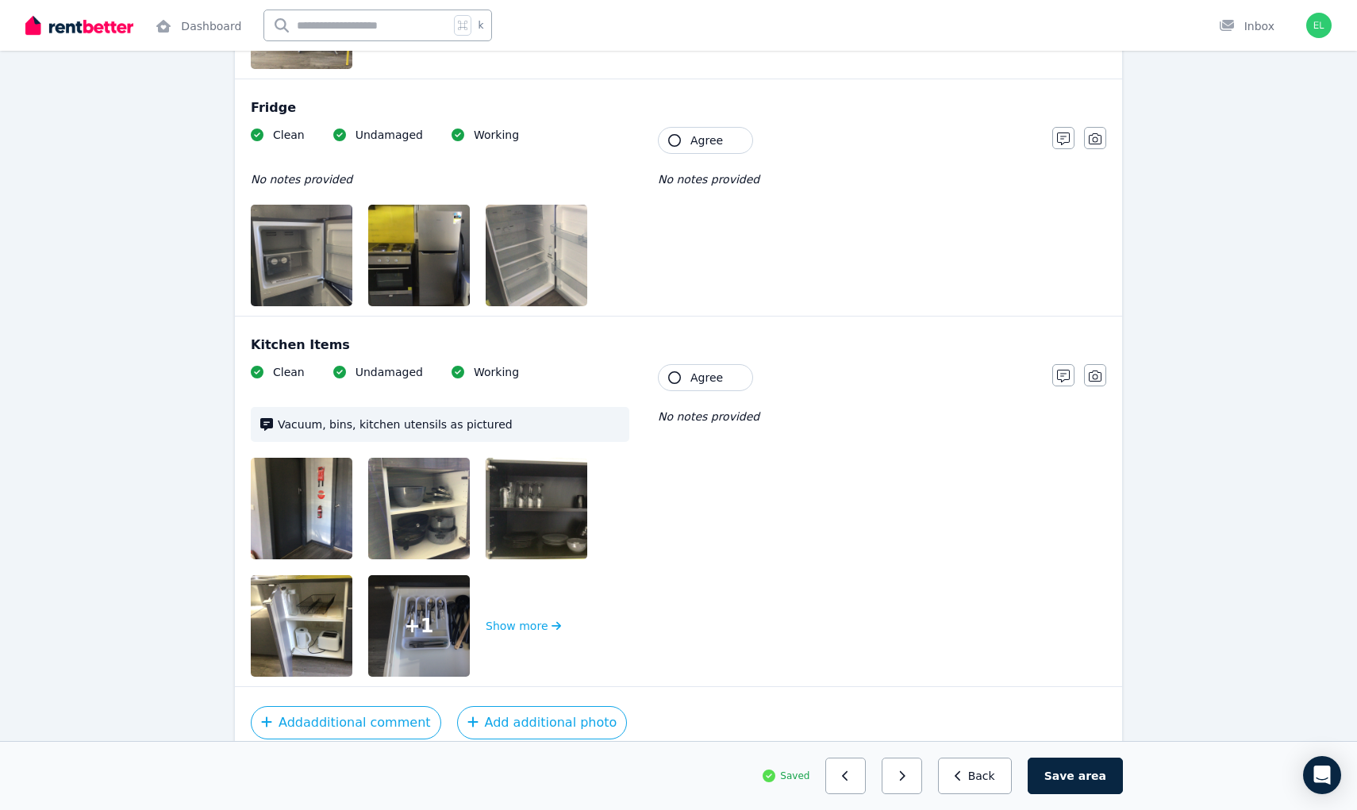
click at [305, 509] on img at bounding box center [319, 509] width 136 height 102
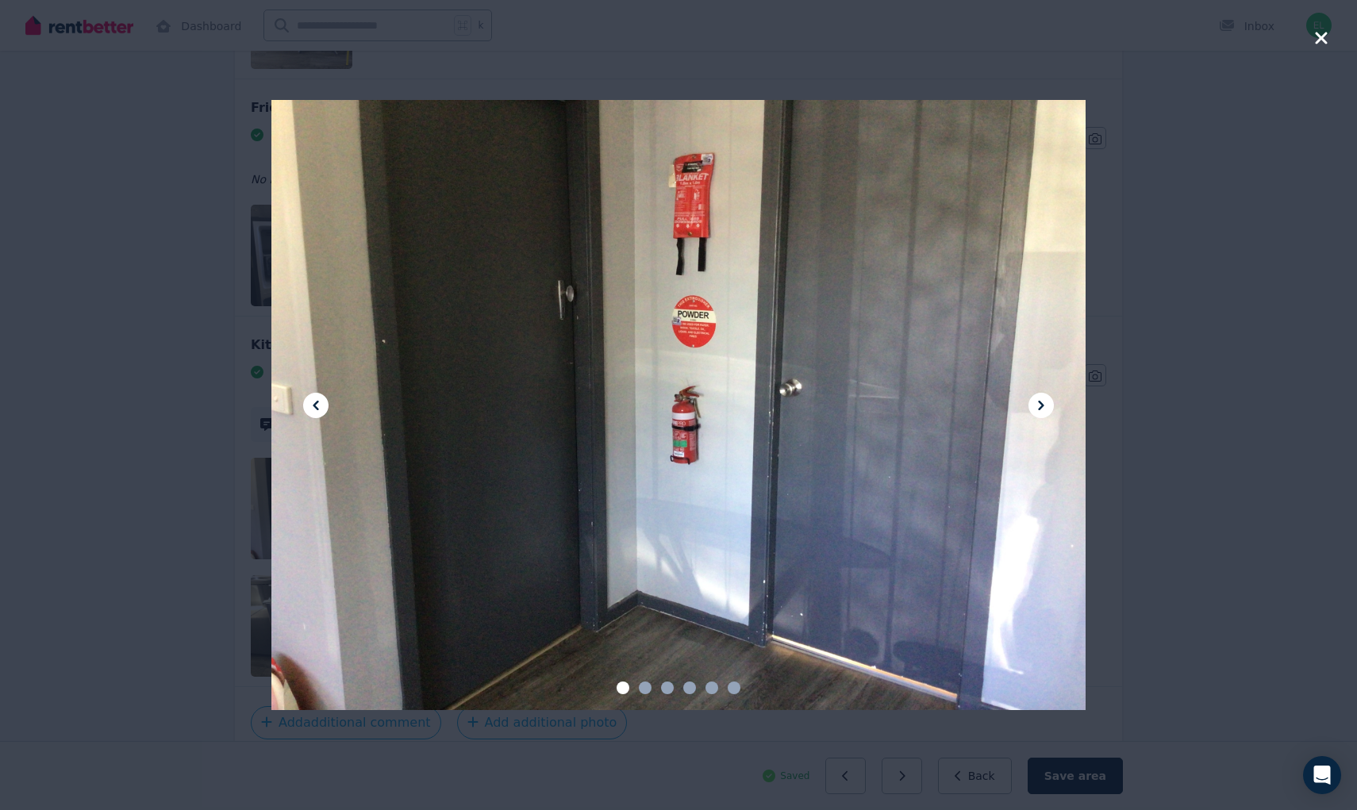
click at [1035, 402] on icon at bounding box center [1041, 405] width 19 height 19
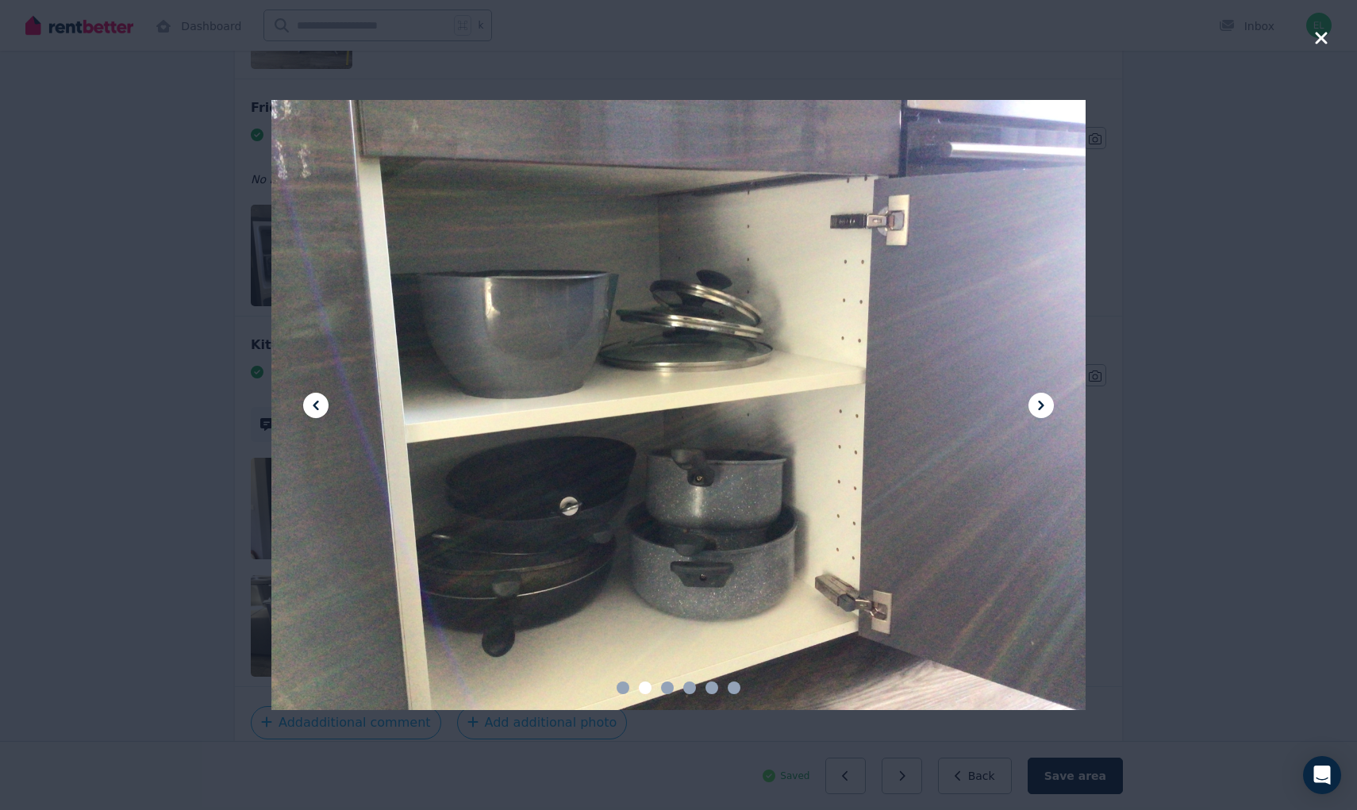
click at [1035, 402] on icon at bounding box center [1041, 405] width 19 height 19
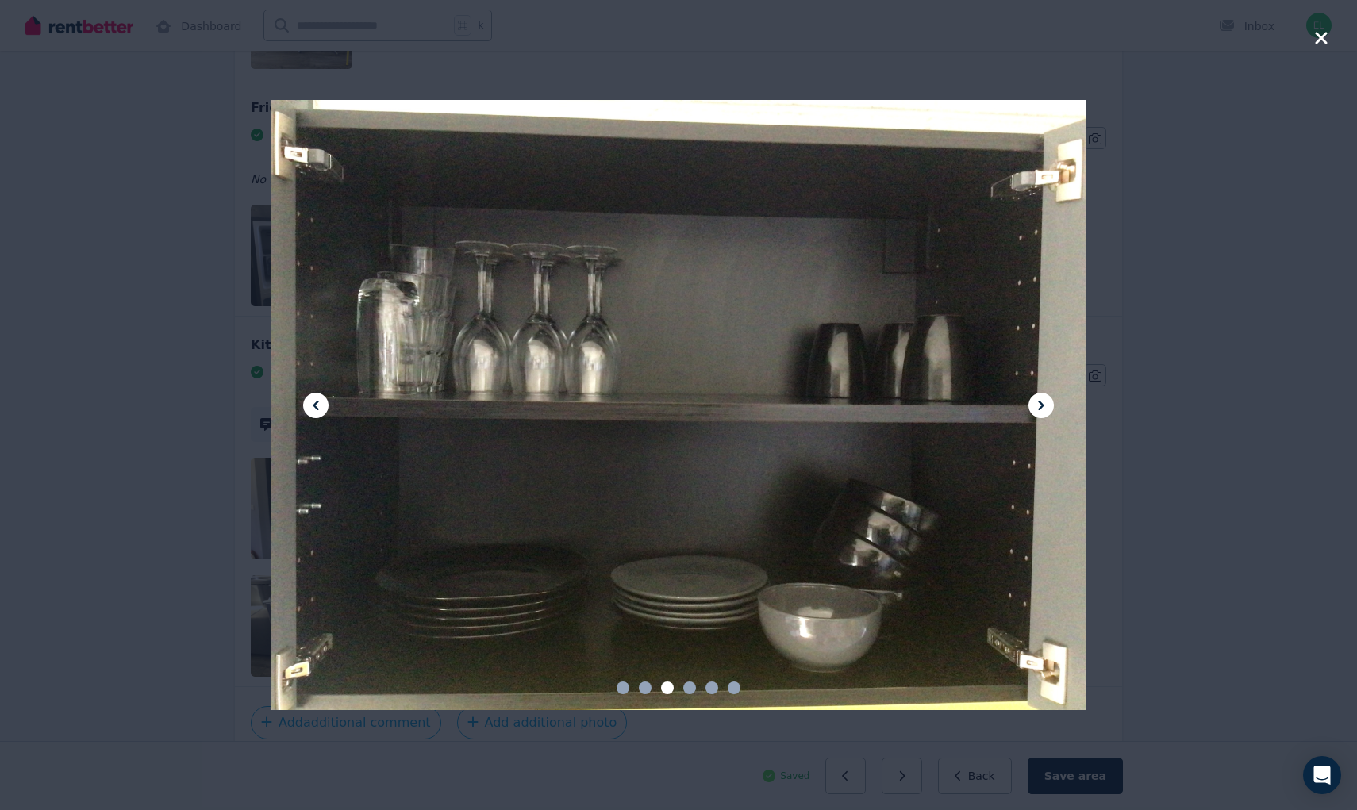
click at [1035, 402] on icon at bounding box center [1041, 405] width 19 height 19
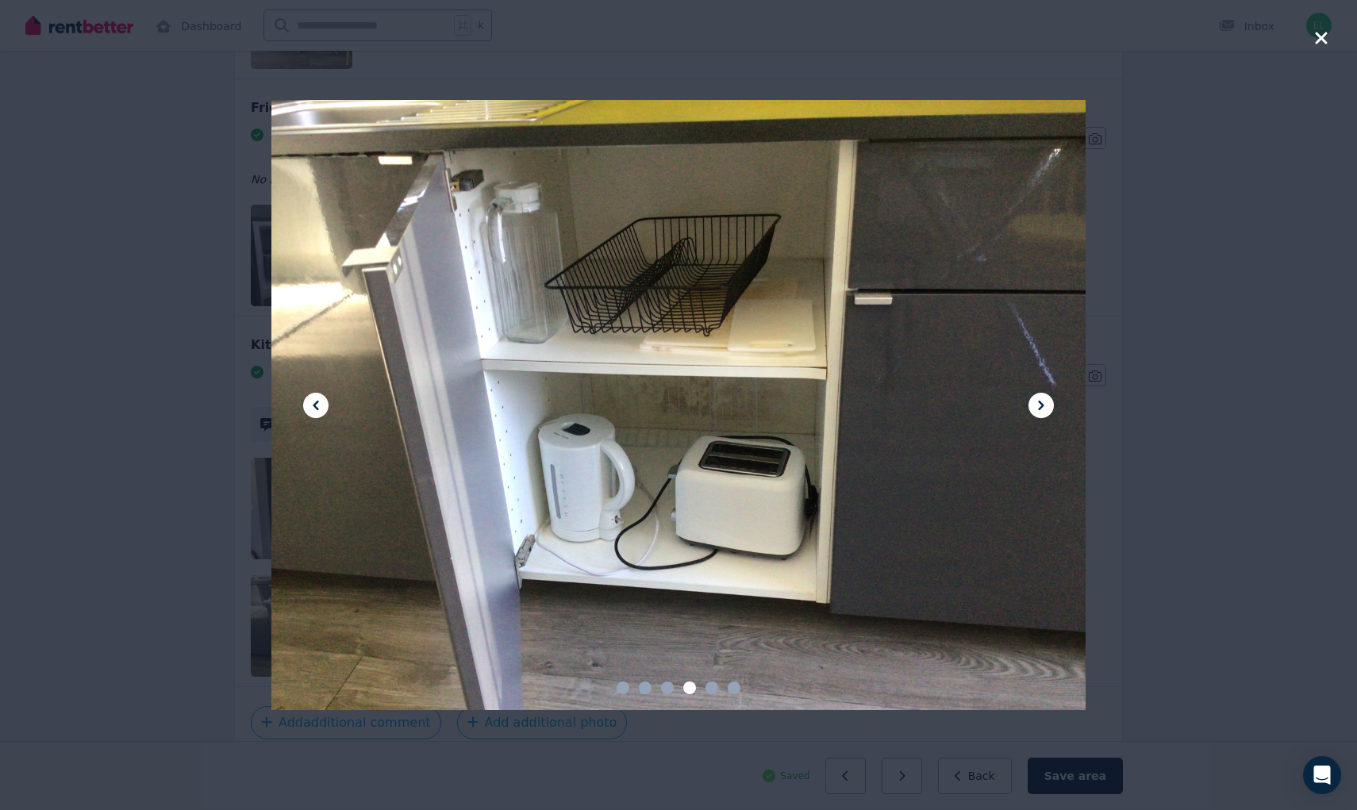
click at [1035, 402] on icon at bounding box center [1041, 405] width 19 height 19
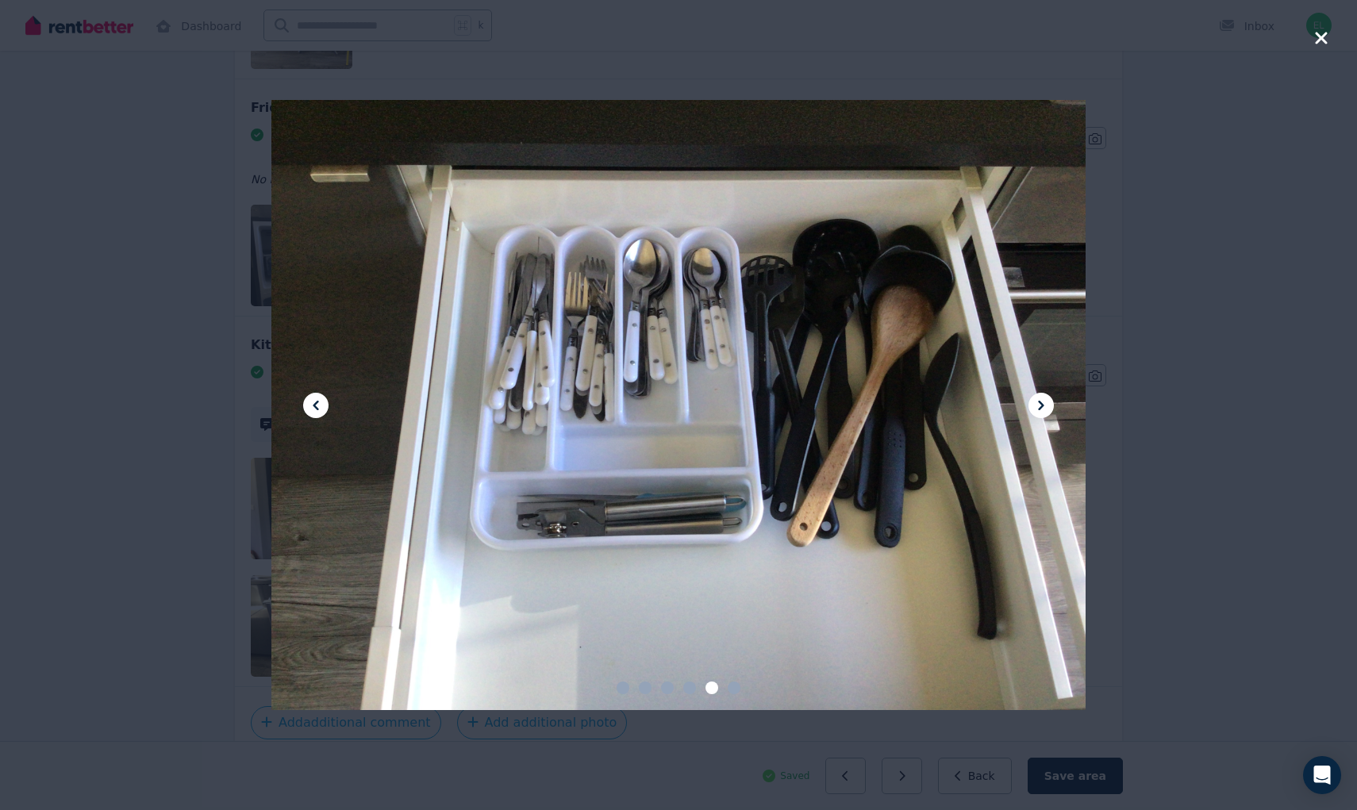
click at [1109, 372] on div at bounding box center [678, 405] width 1357 height 810
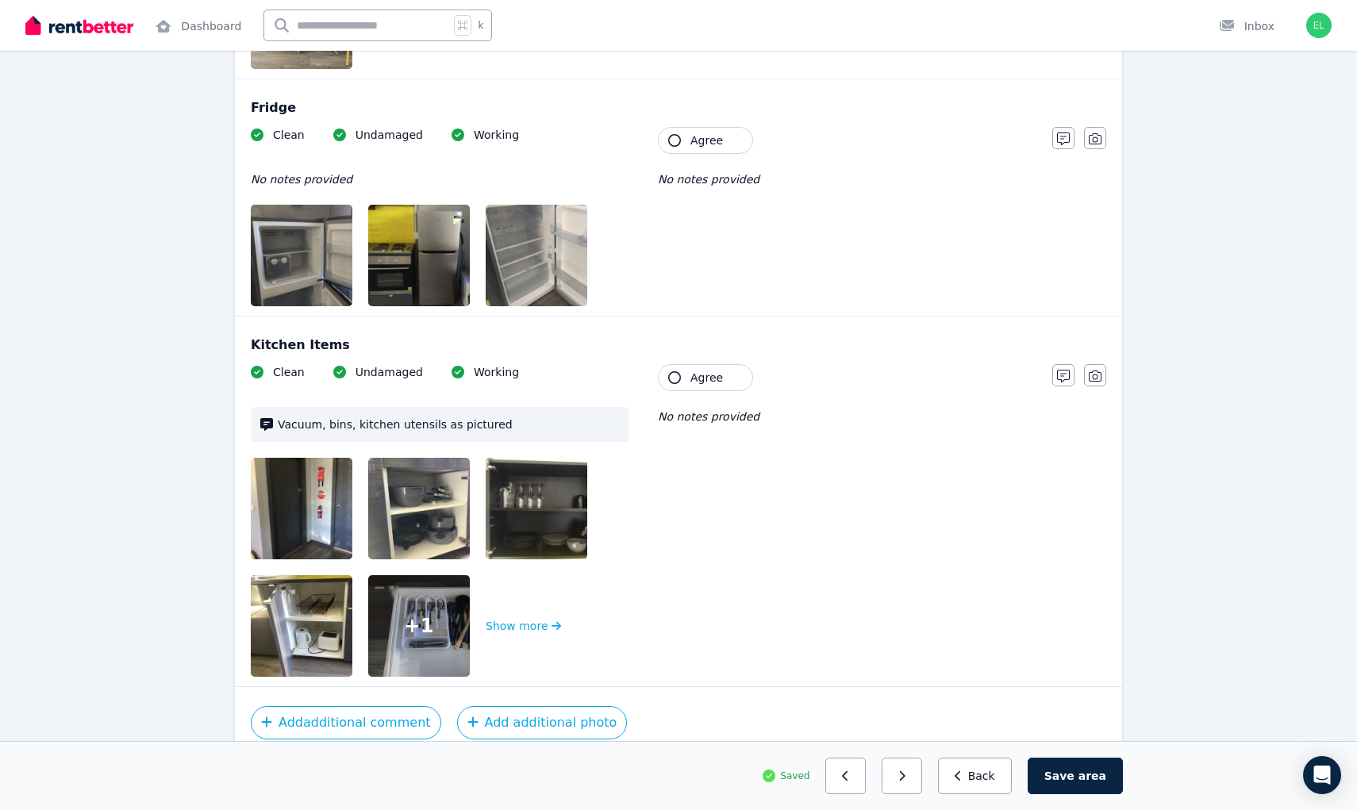
click at [707, 376] on span "Agree" at bounding box center [706, 378] width 33 height 16
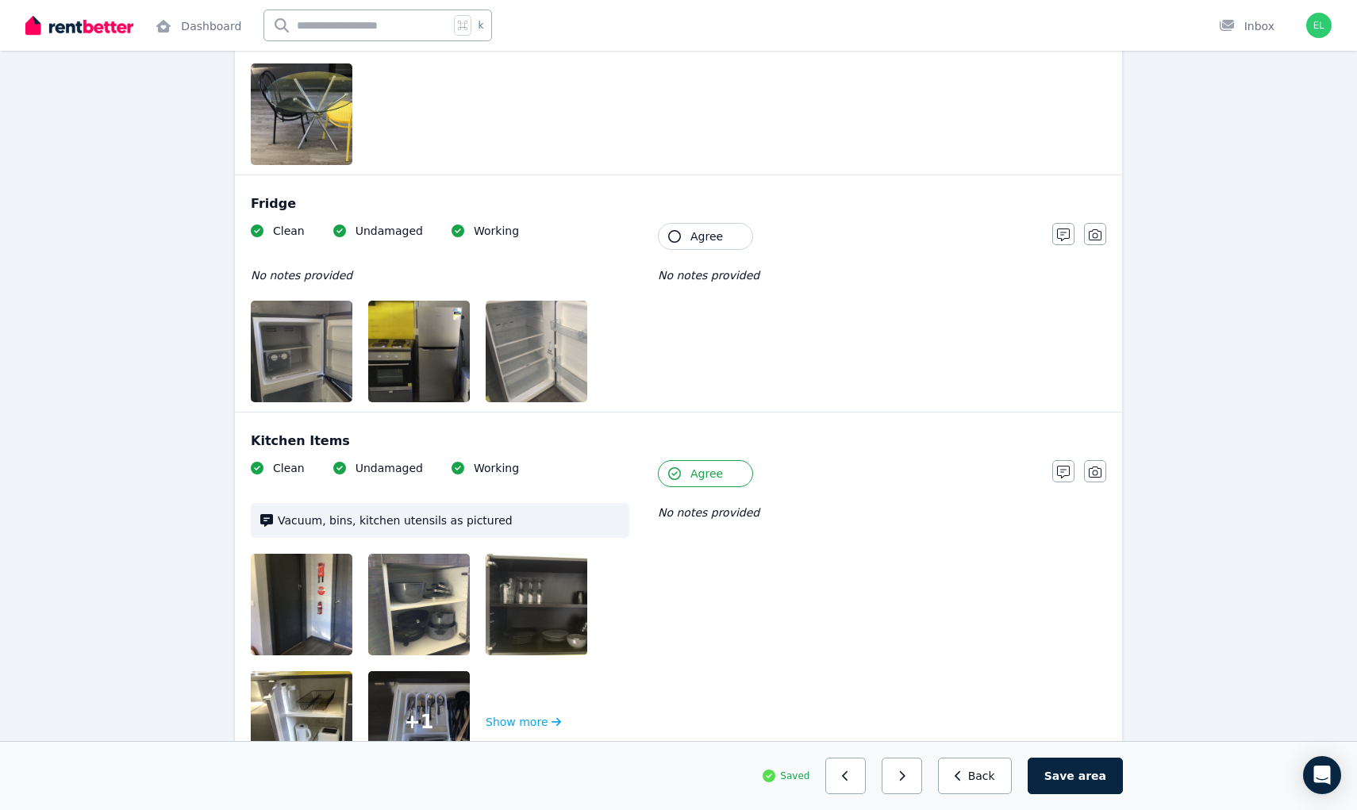
scroll to position [3481, 0]
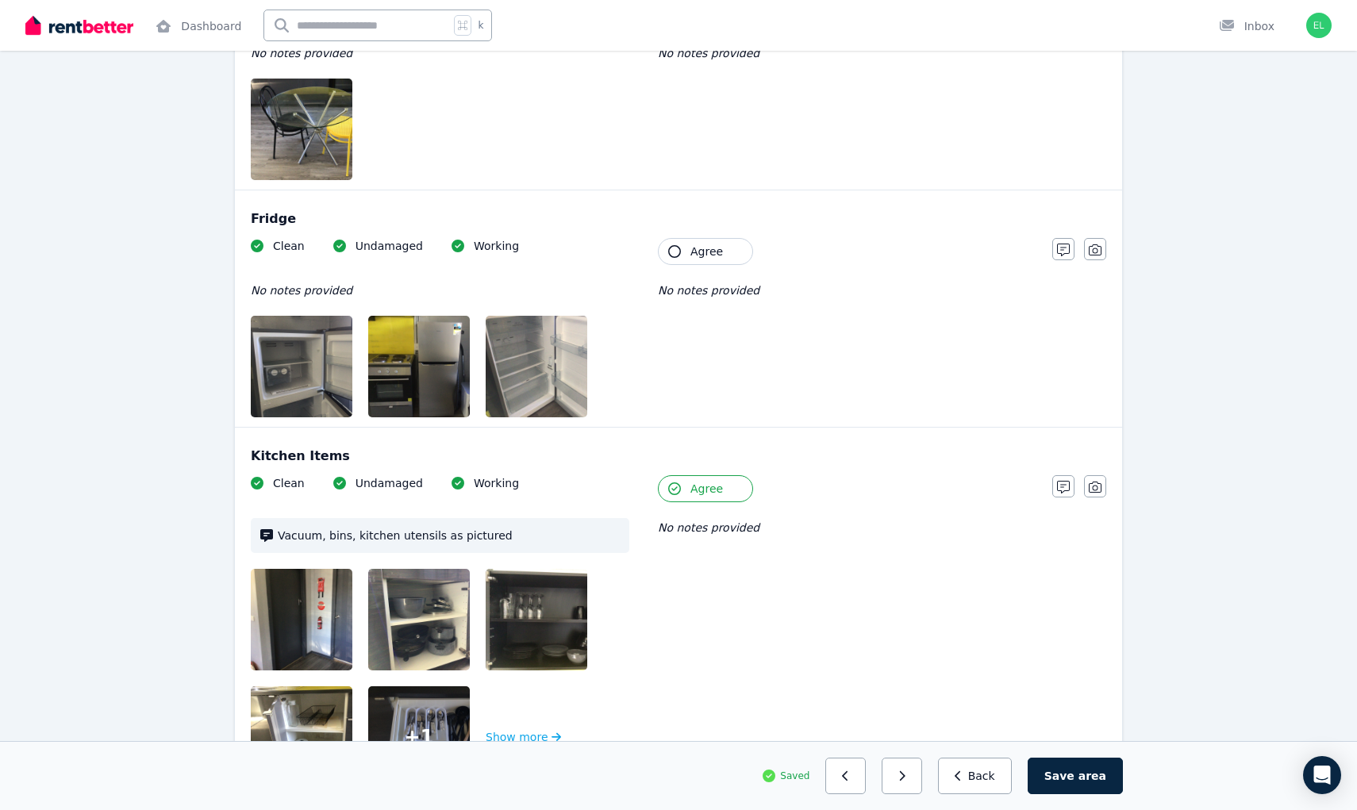
click at [728, 253] on button "Agree" at bounding box center [705, 251] width 95 height 27
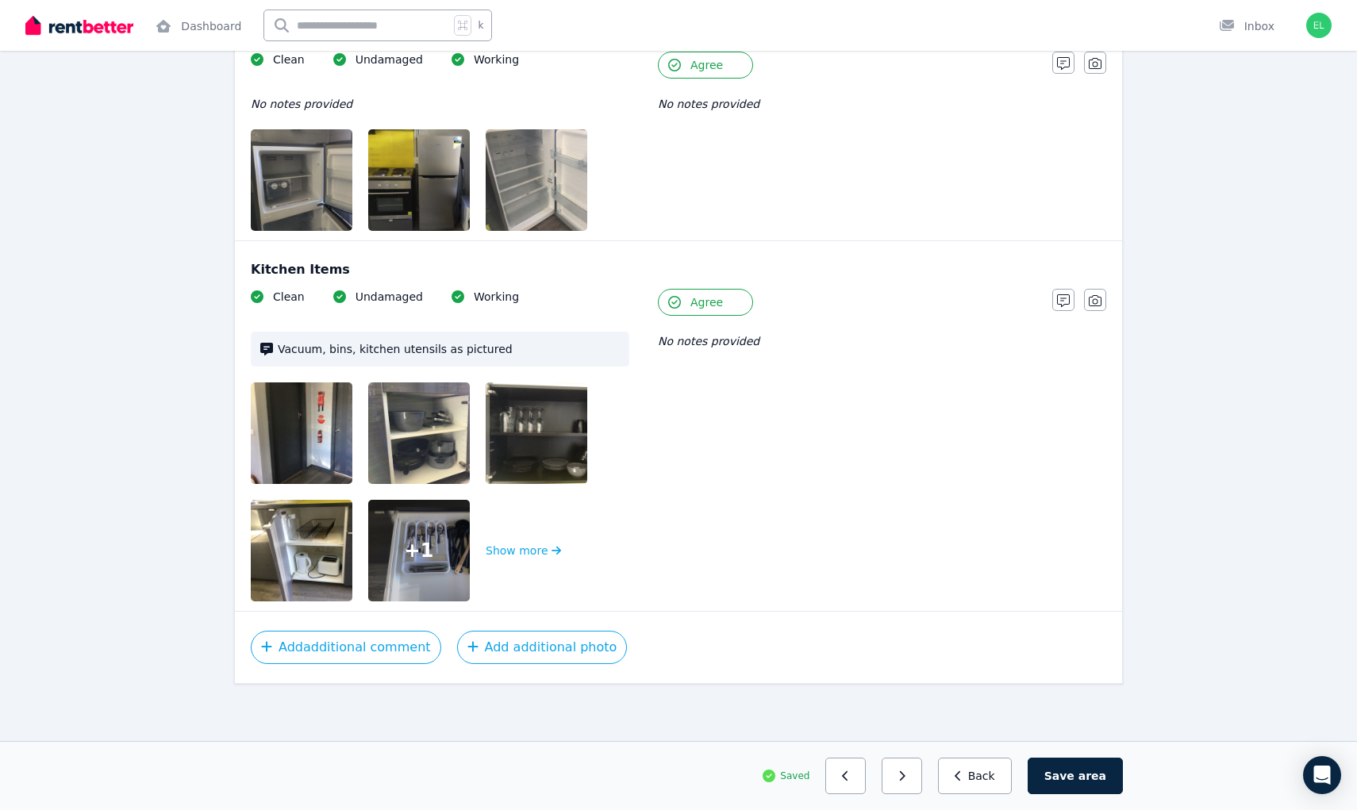
scroll to position [3668, 0]
click at [1081, 770] on button "Save area" at bounding box center [1075, 776] width 95 height 37
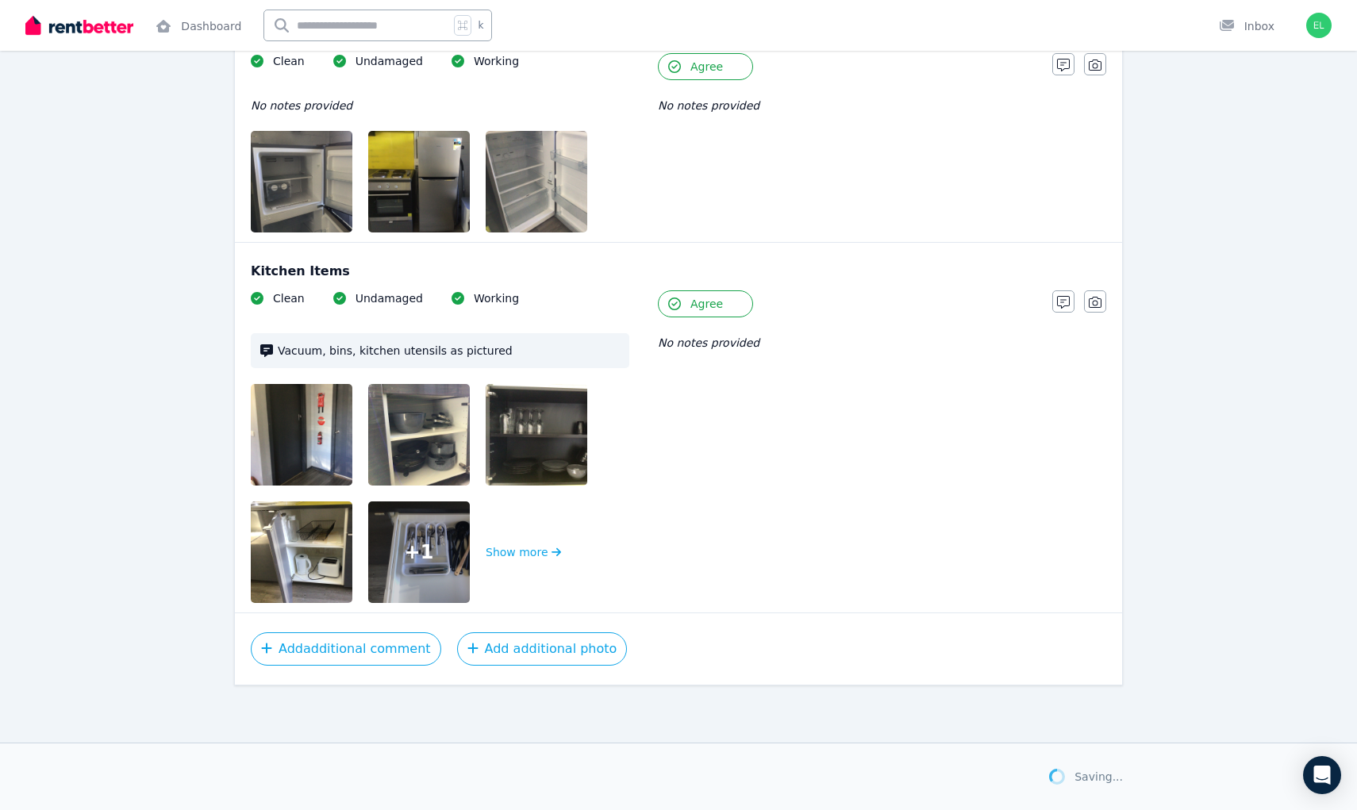
scroll to position [3666, 0]
click at [912, 771] on icon "button" at bounding box center [908, 775] width 7 height 11
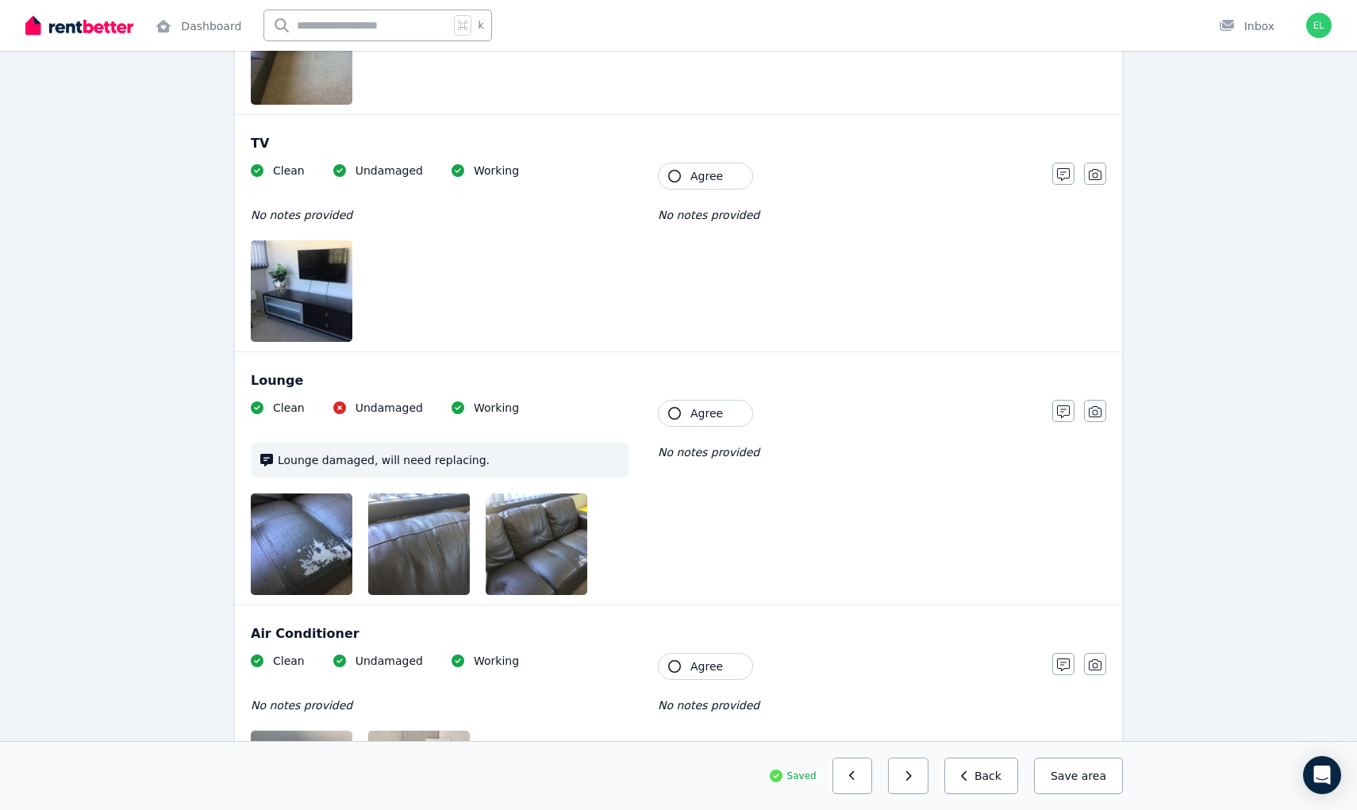
scroll to position [1463, 0]
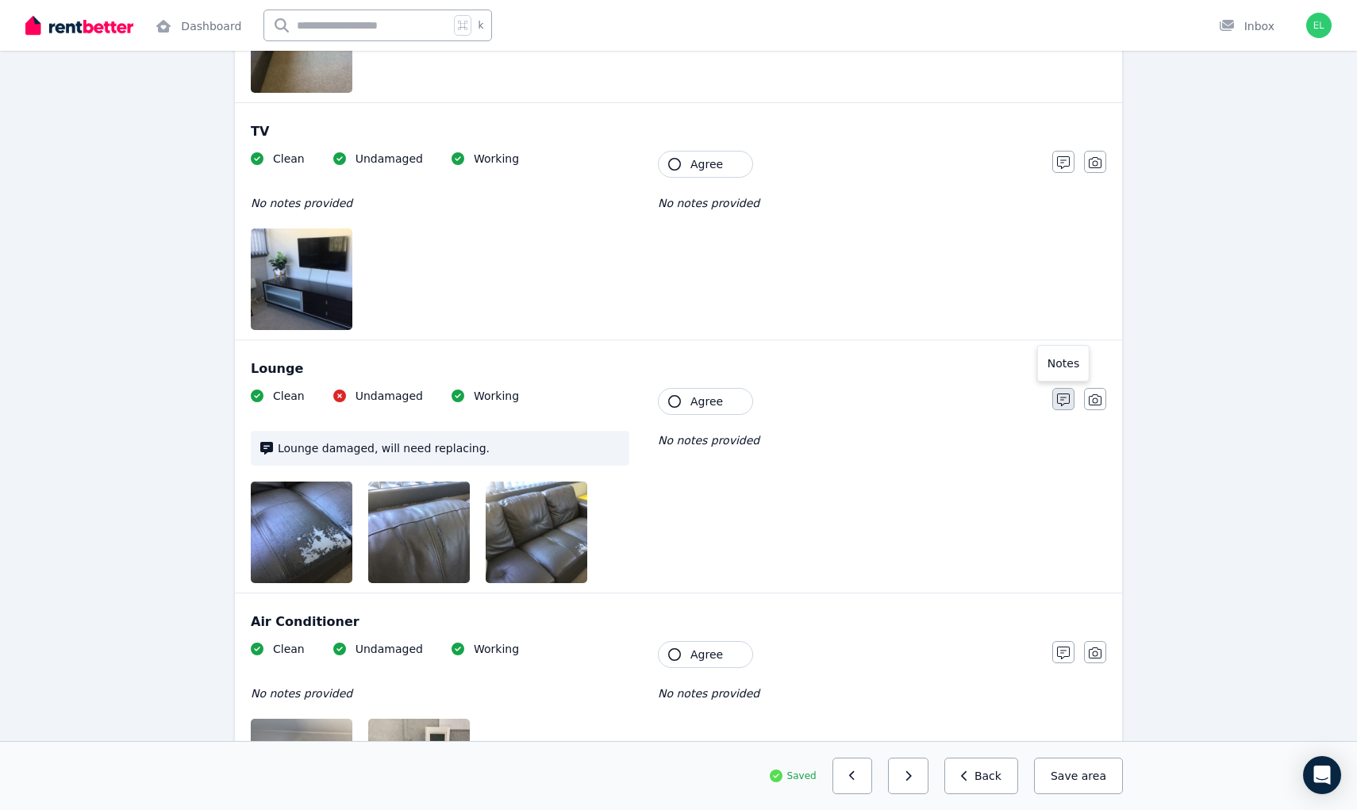
click at [1055, 392] on button "button" at bounding box center [1063, 399] width 22 height 22
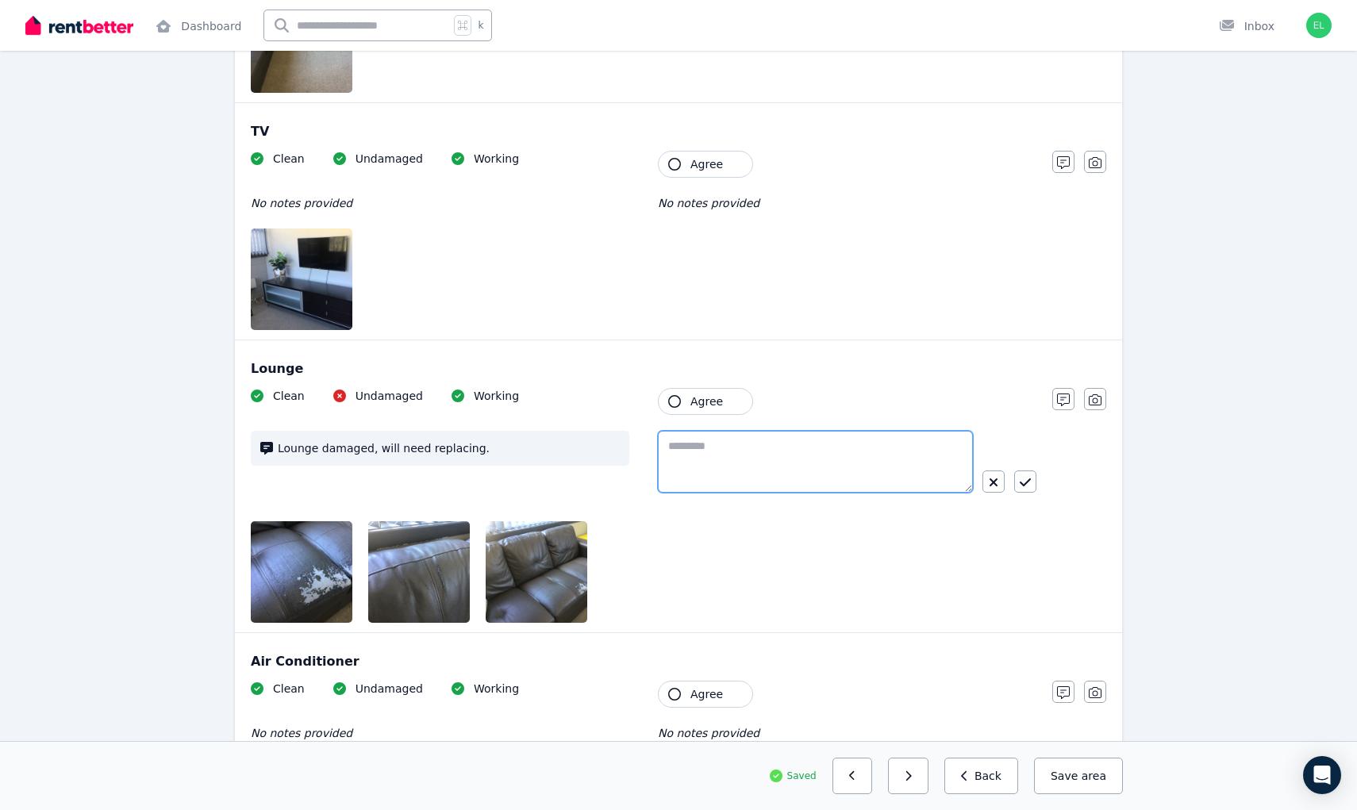
click at [906, 449] on textarea at bounding box center [815, 462] width 315 height 62
type textarea "**********"
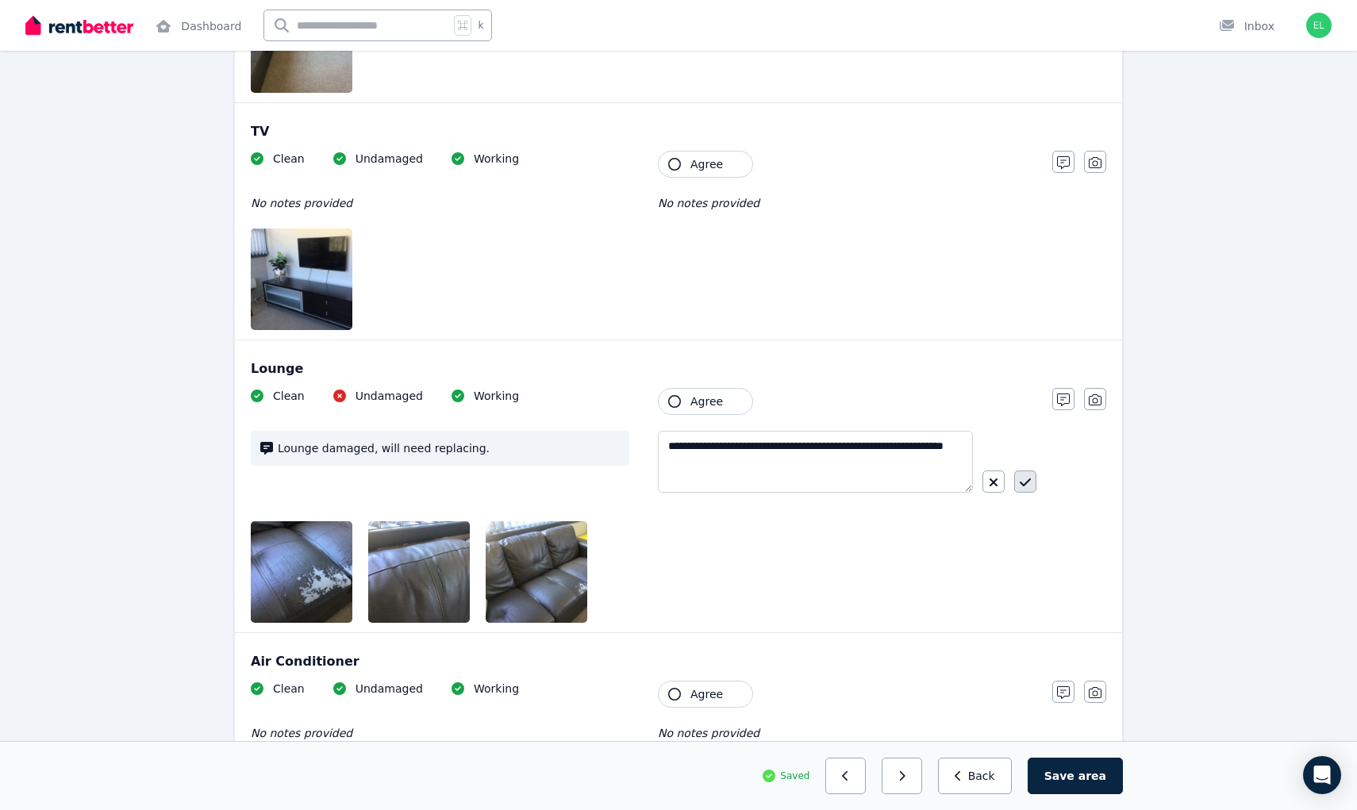
click at [1028, 487] on icon "button" at bounding box center [1025, 482] width 11 height 13
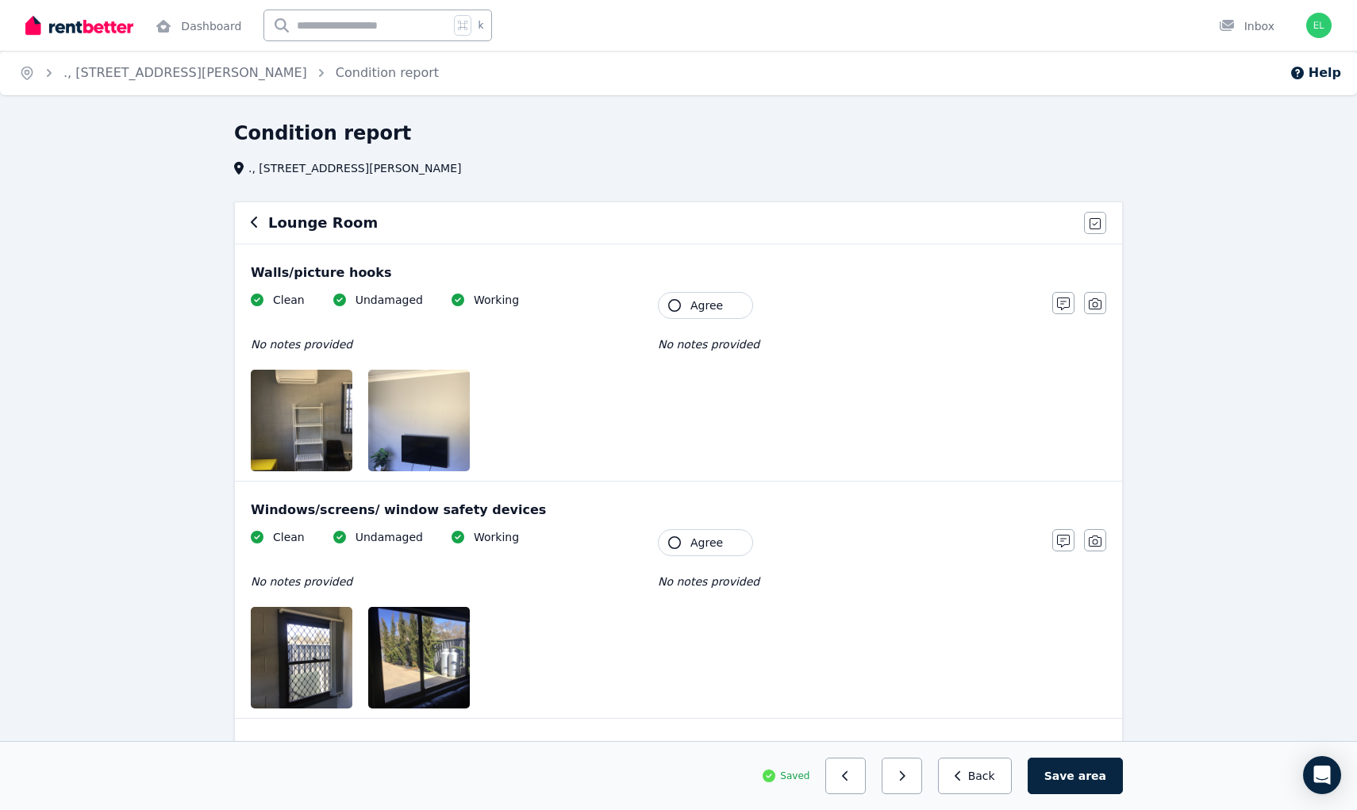
scroll to position [0, 0]
click at [692, 303] on span "Agree" at bounding box center [706, 306] width 33 height 16
click at [732, 548] on button "Agree" at bounding box center [705, 542] width 95 height 27
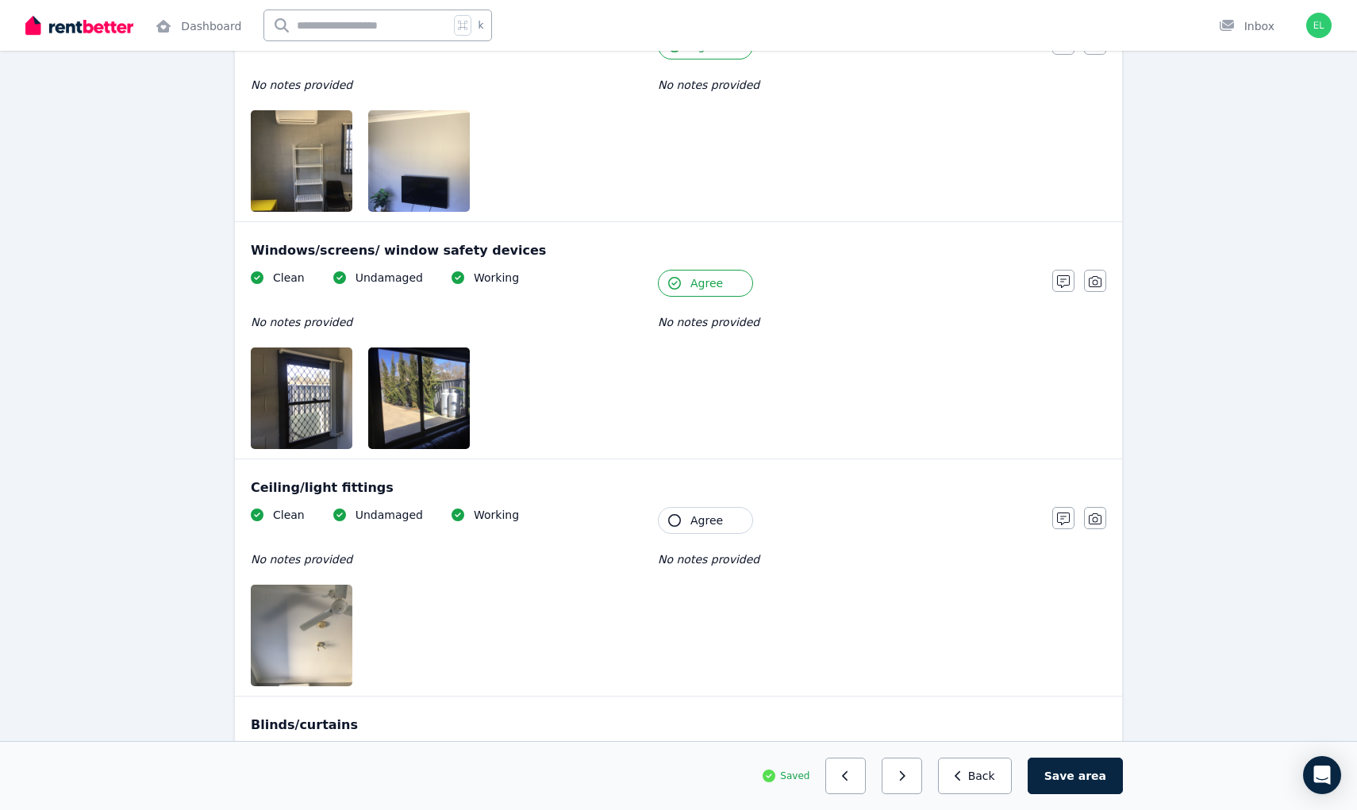
scroll to position [286, 0]
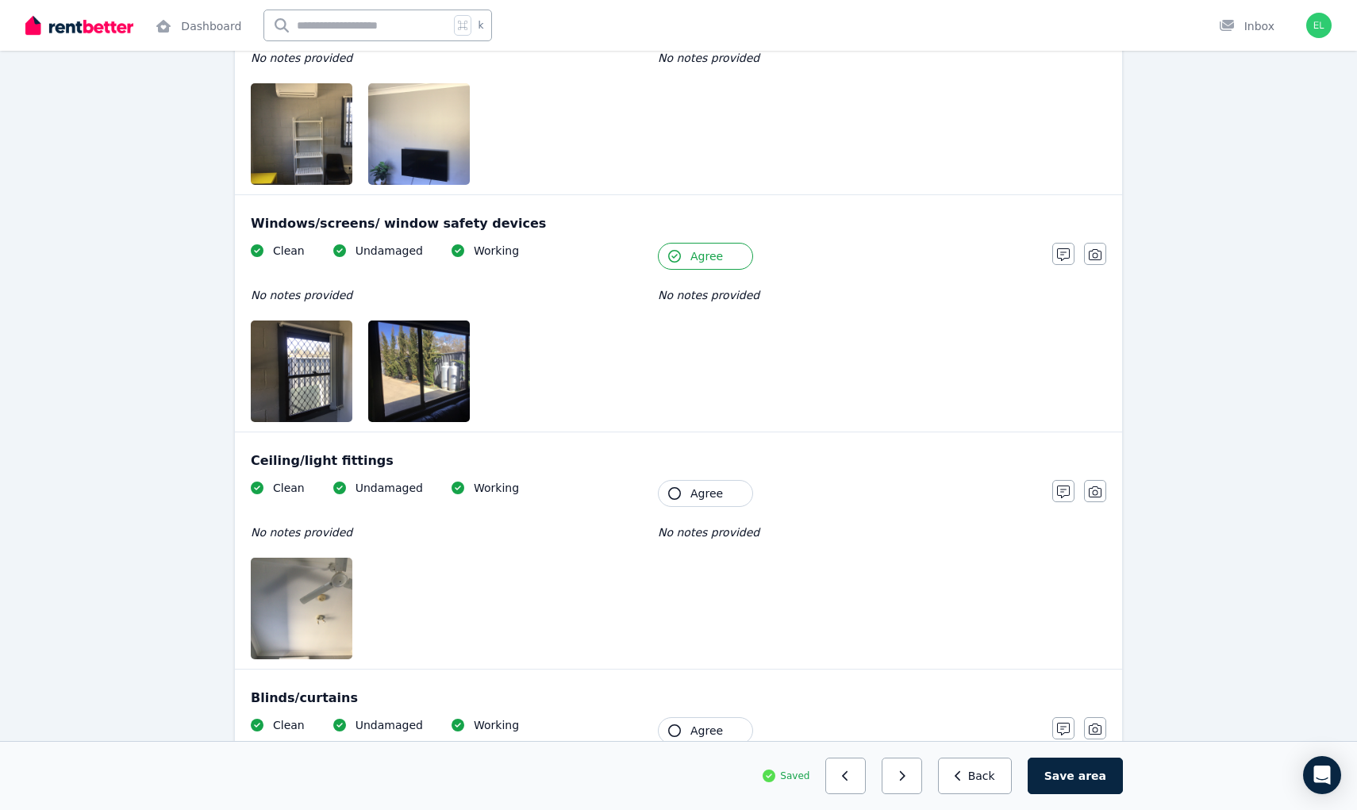
click at [718, 482] on button "Agree" at bounding box center [705, 493] width 95 height 27
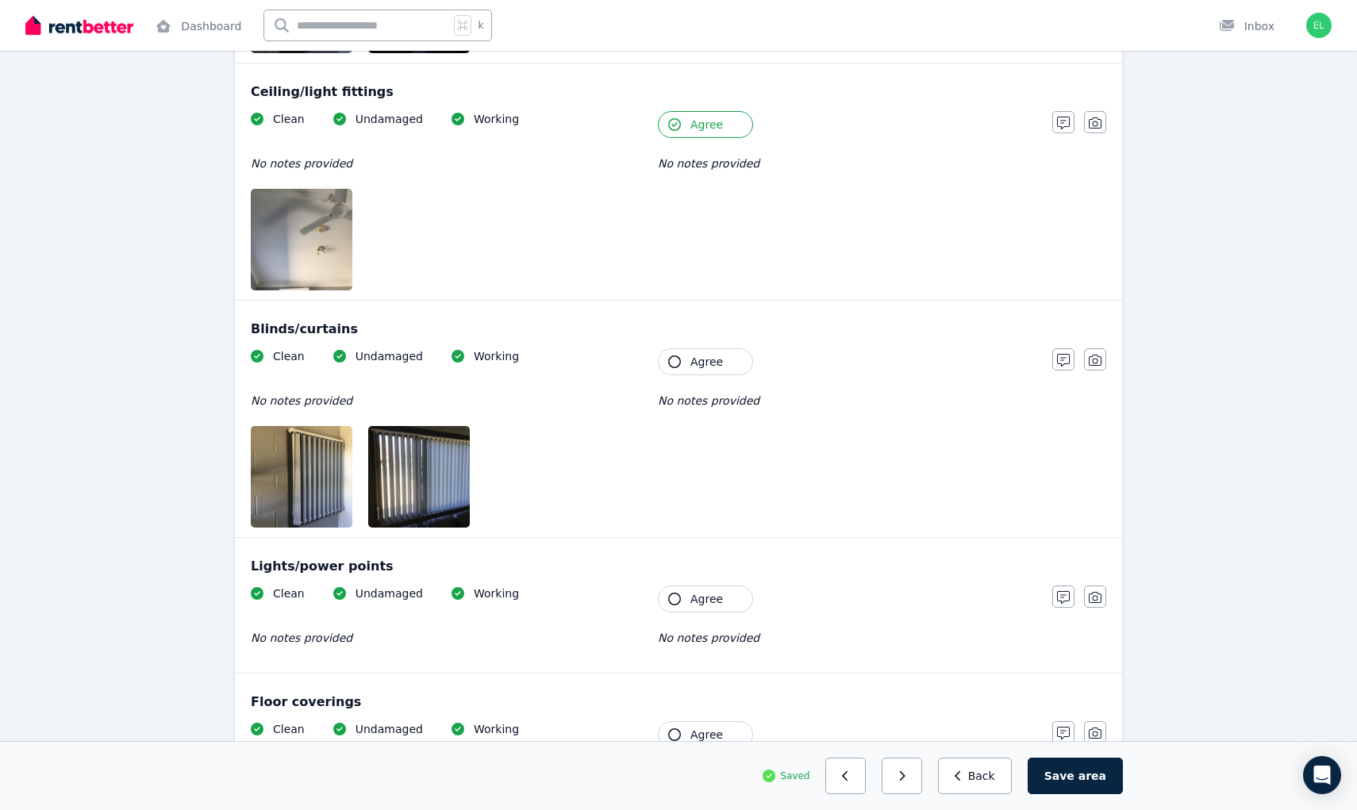
scroll to position [671, 0]
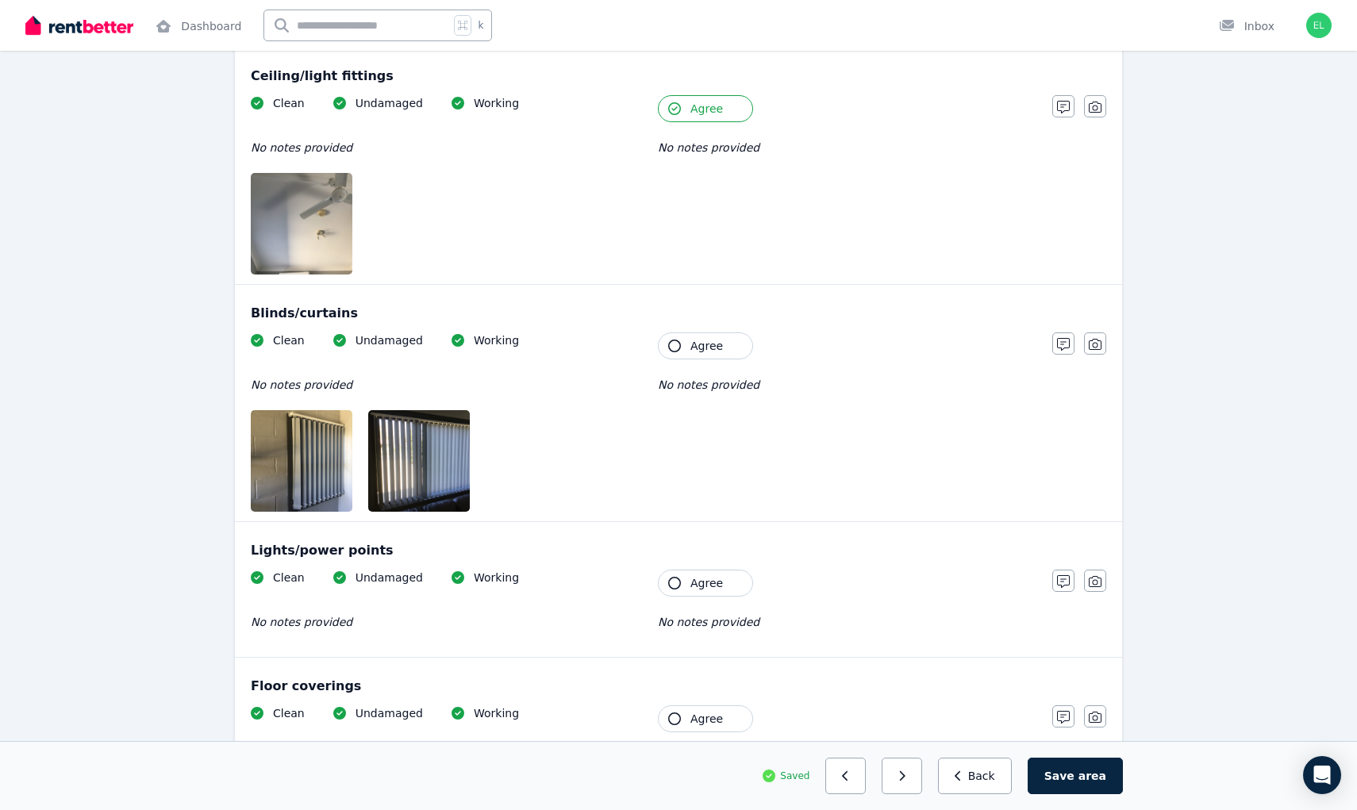
click at [682, 345] on button "Agree" at bounding box center [705, 345] width 95 height 27
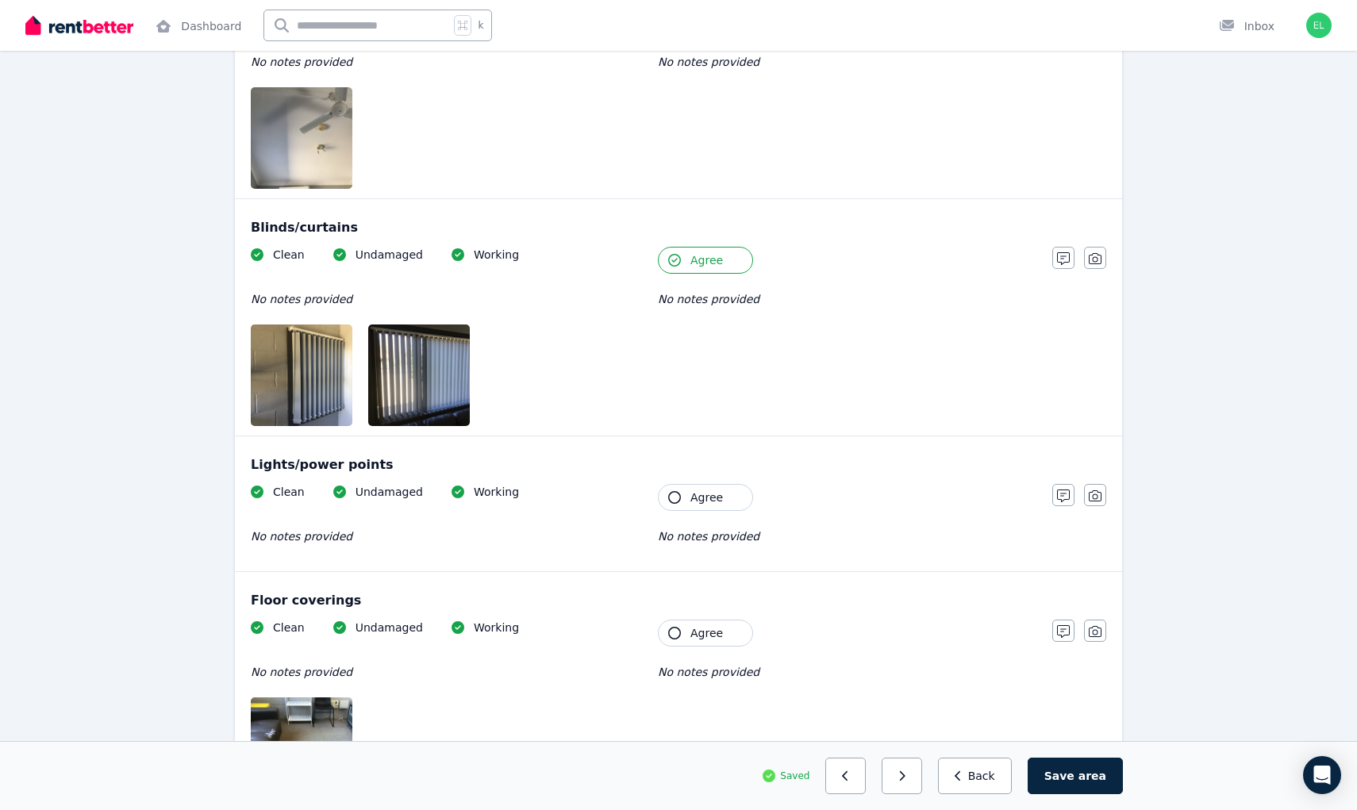
scroll to position [758, 0]
click at [704, 501] on span "Agree" at bounding box center [706, 497] width 33 height 16
click at [722, 646] on div "Clean Undamaged Working No notes provided Tenant Agree No notes provided" at bounding box center [644, 708] width 786 height 179
click at [679, 624] on button "Agree" at bounding box center [705, 632] width 95 height 27
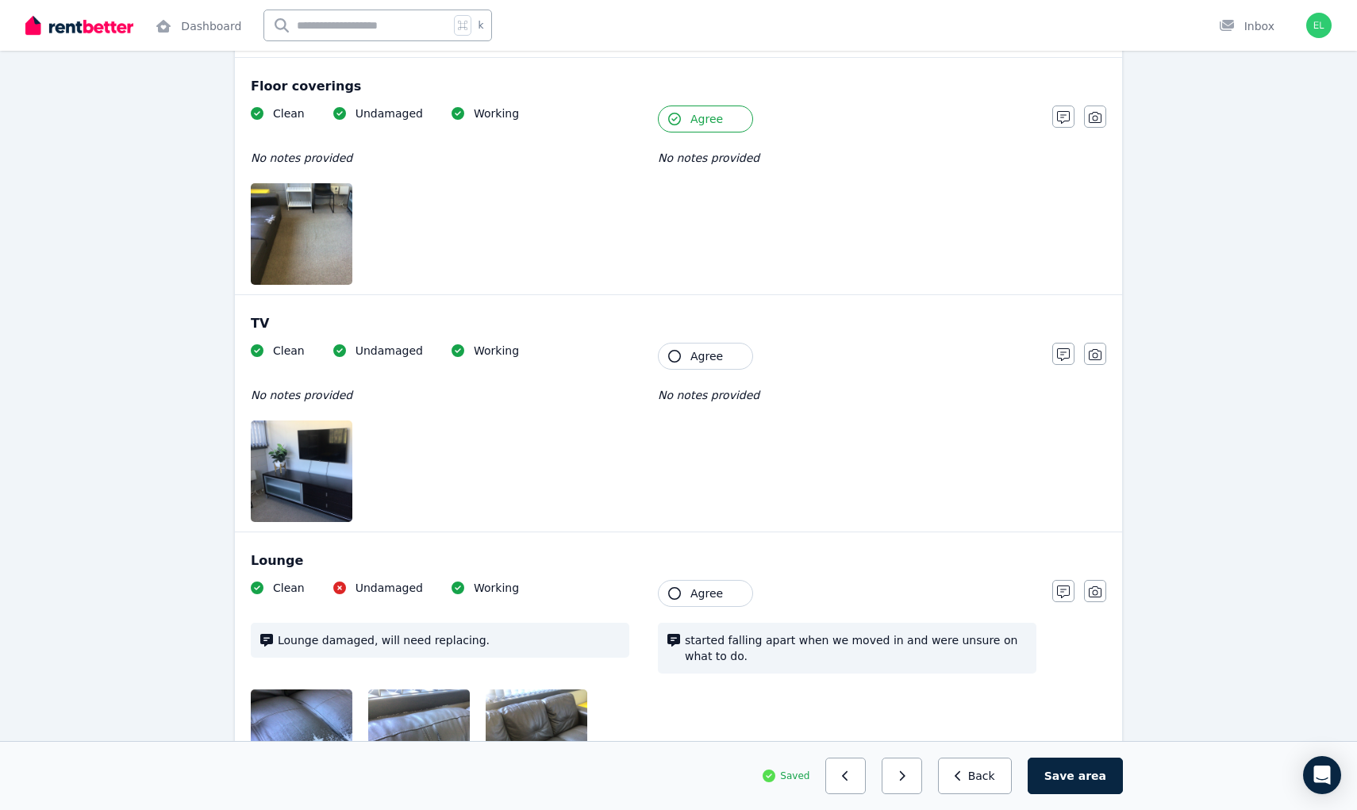
scroll to position [1272, 0]
click at [731, 357] on button "Agree" at bounding box center [705, 355] width 95 height 27
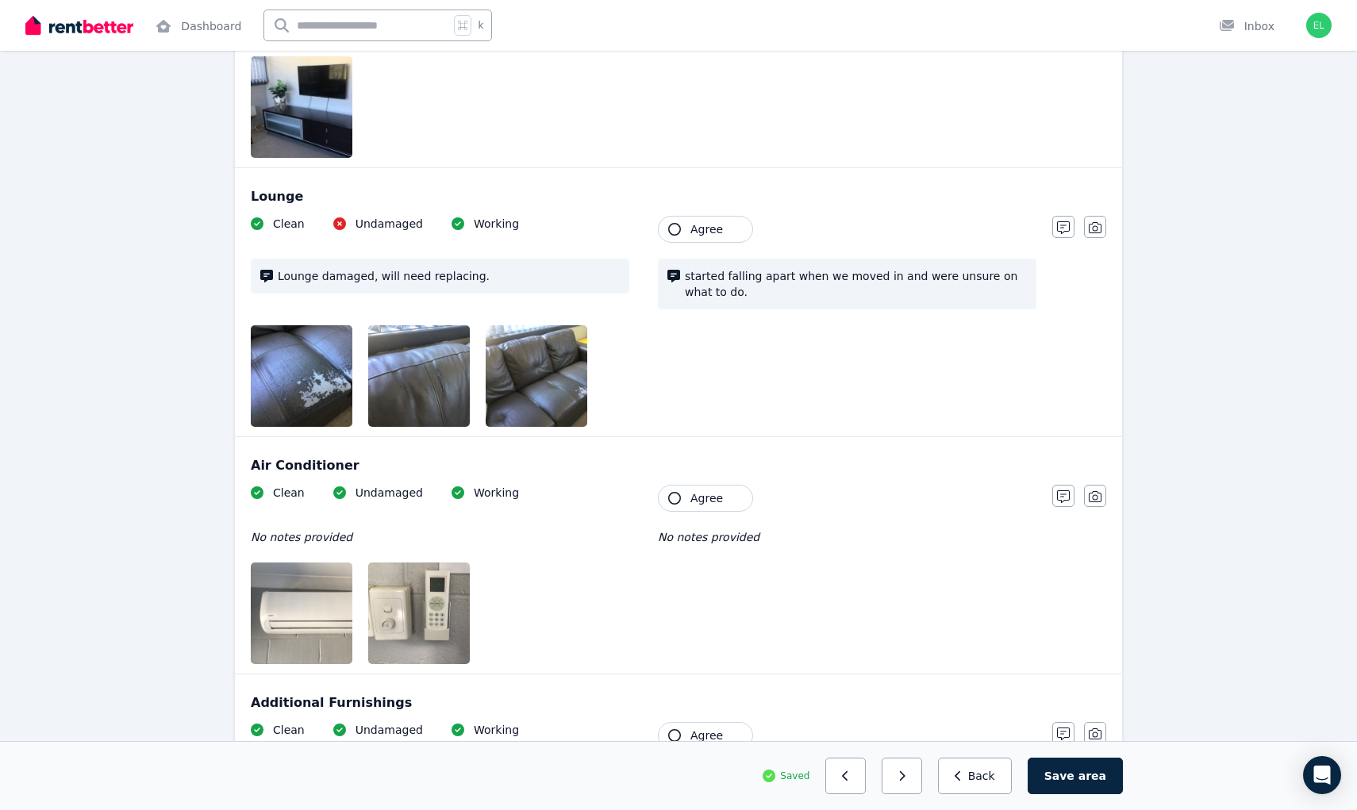
scroll to position [1650, 0]
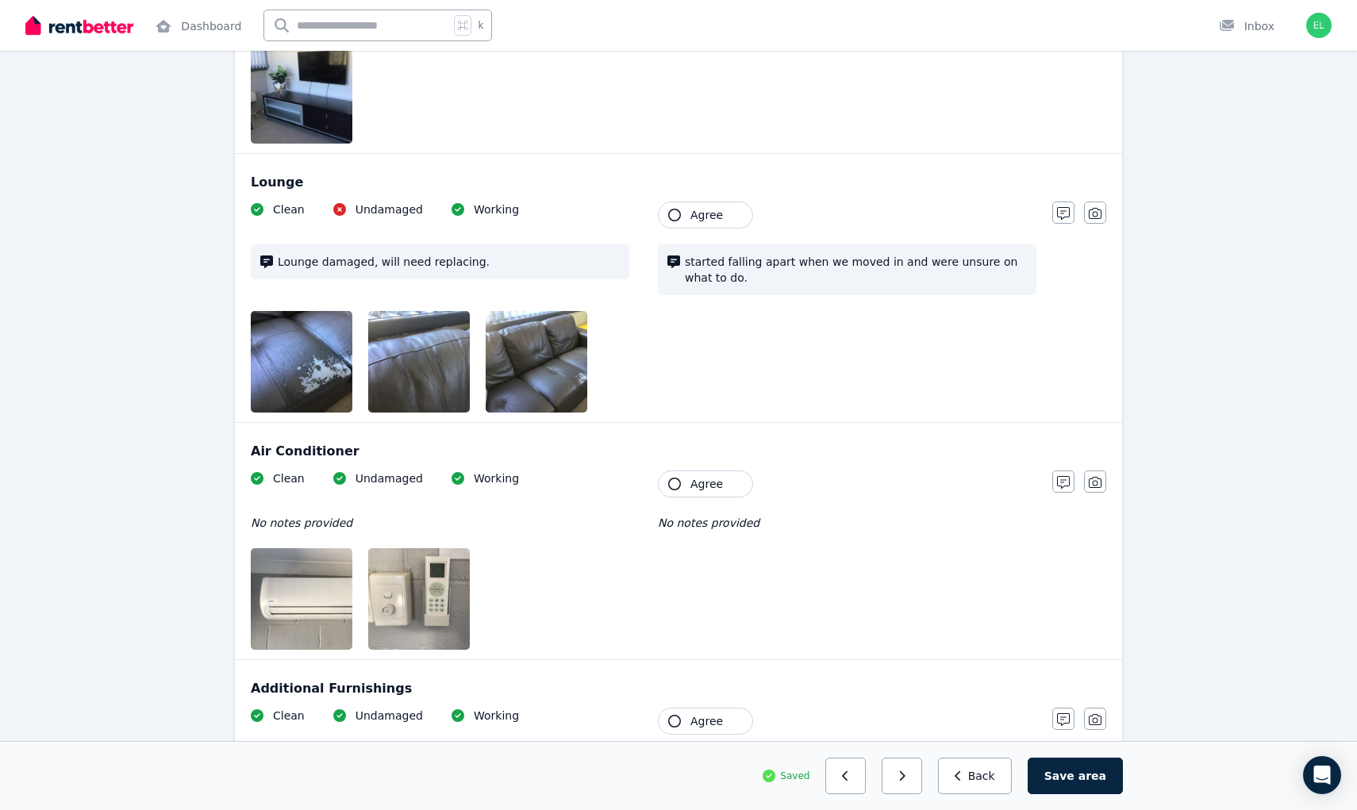
click at [337, 617] on img at bounding box center [319, 599] width 136 height 102
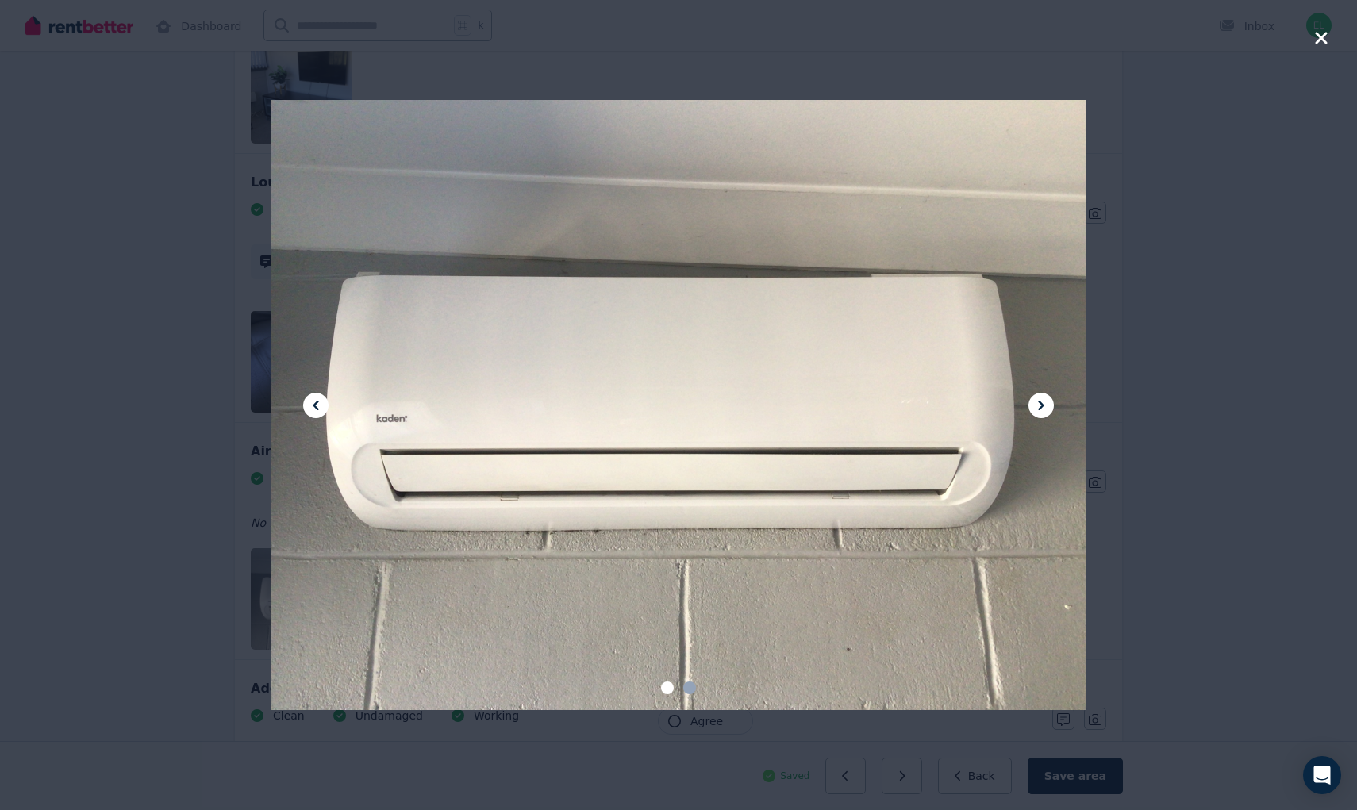
click at [1039, 405] on icon at bounding box center [1041, 405] width 19 height 19
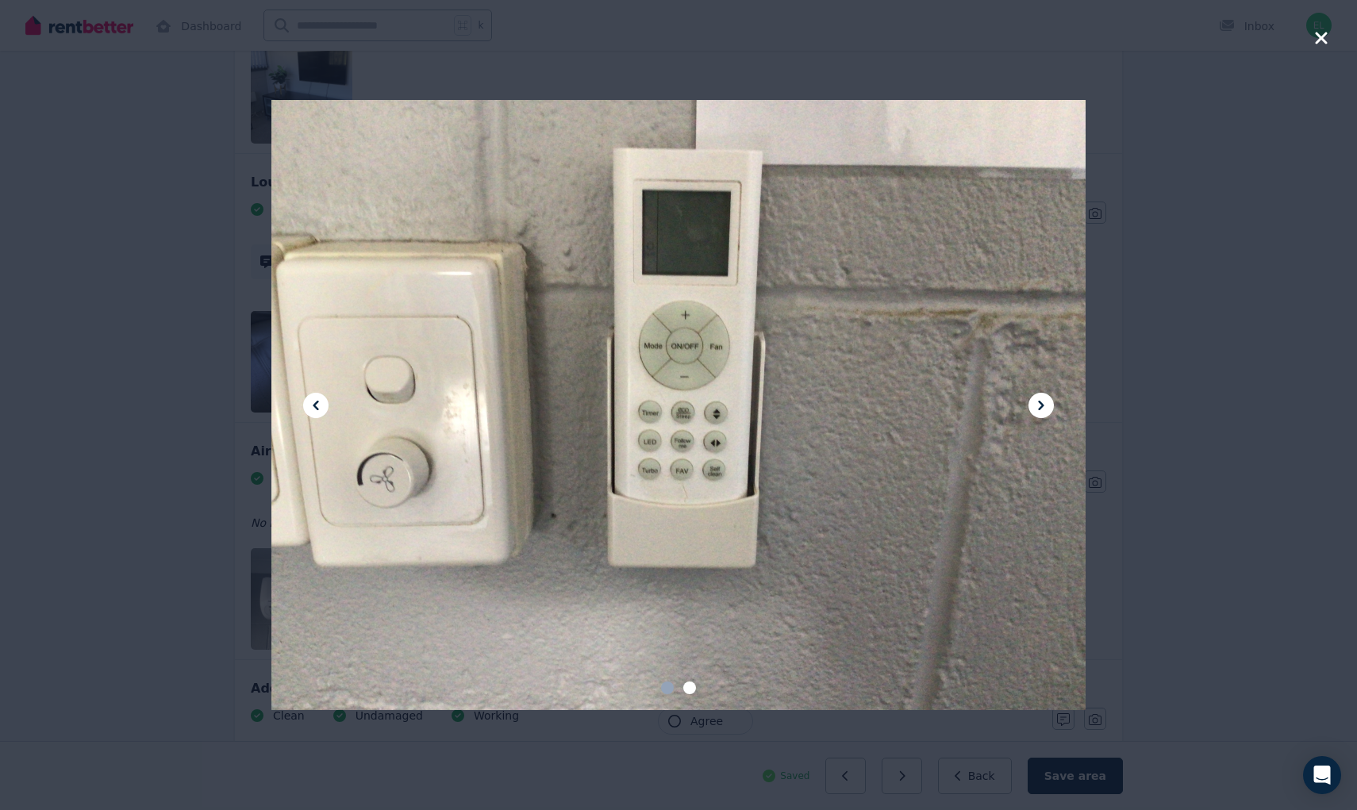
click at [1039, 405] on icon at bounding box center [1041, 405] width 19 height 19
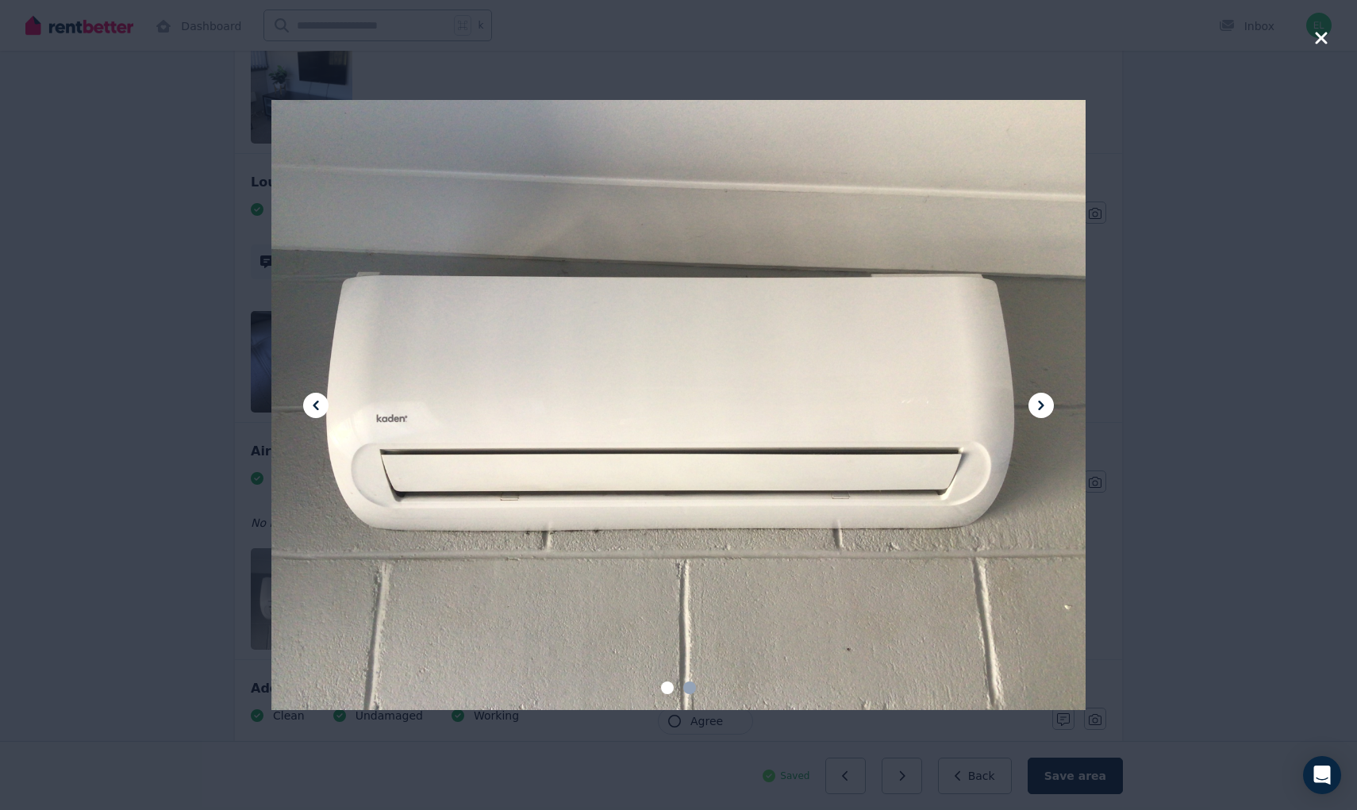
click at [1039, 405] on icon at bounding box center [1041, 405] width 19 height 19
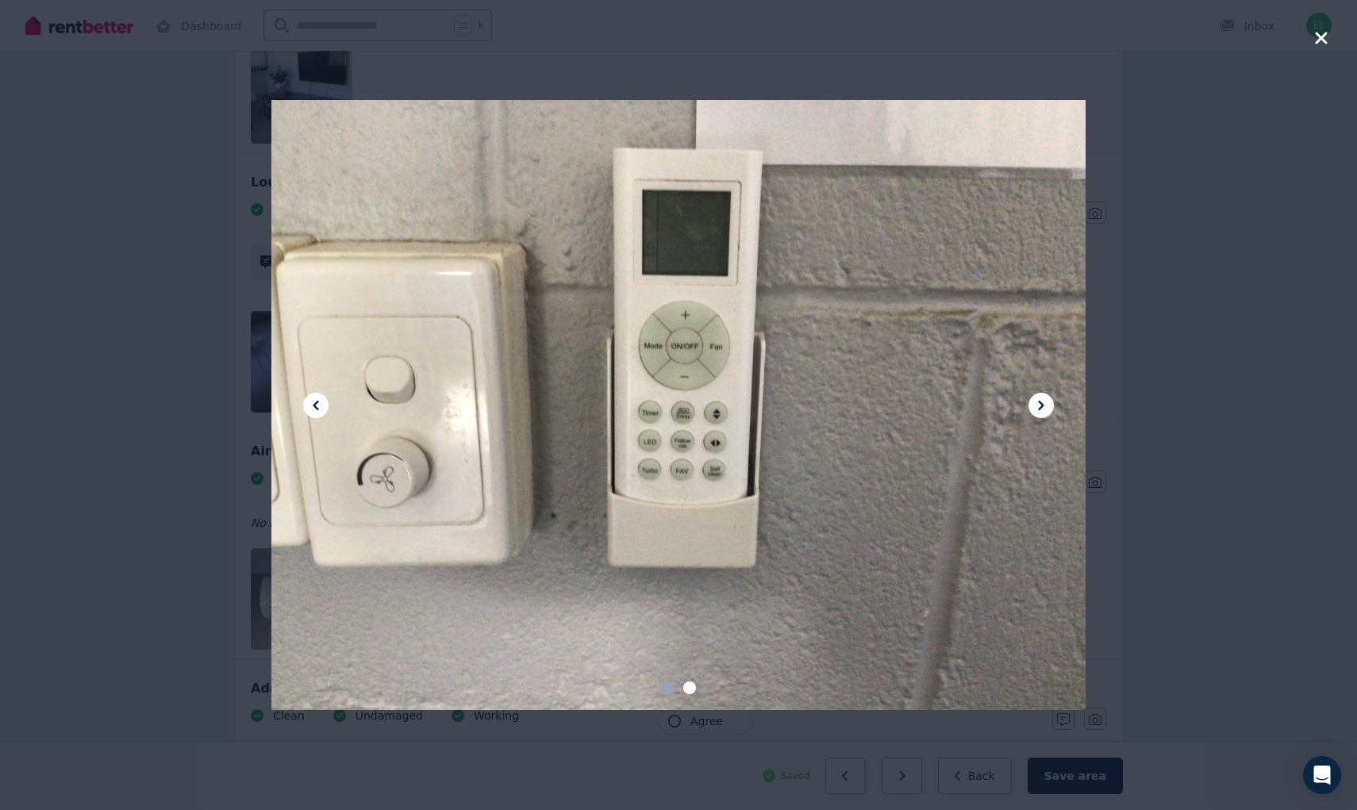
click at [1186, 402] on div at bounding box center [678, 405] width 1357 height 810
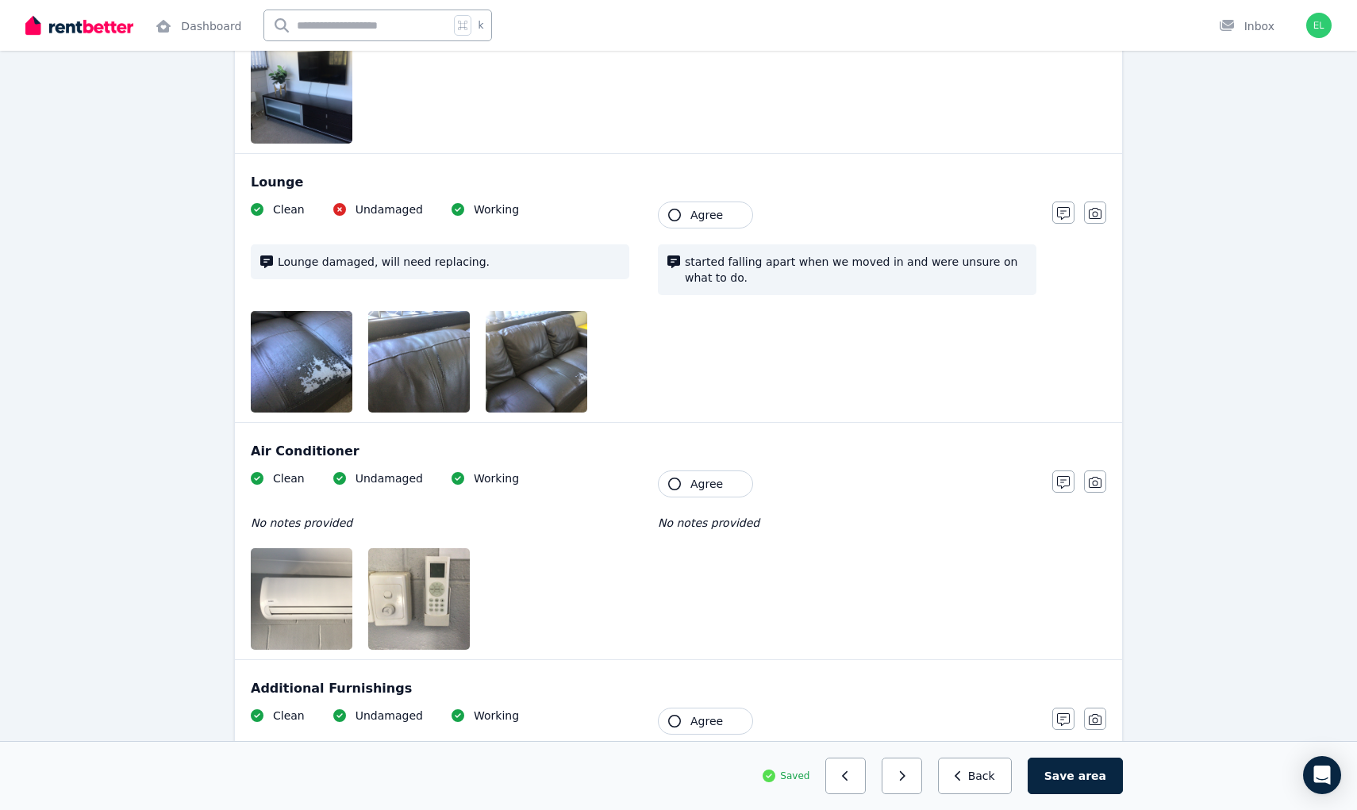
click at [726, 486] on button "Agree" at bounding box center [705, 484] width 95 height 27
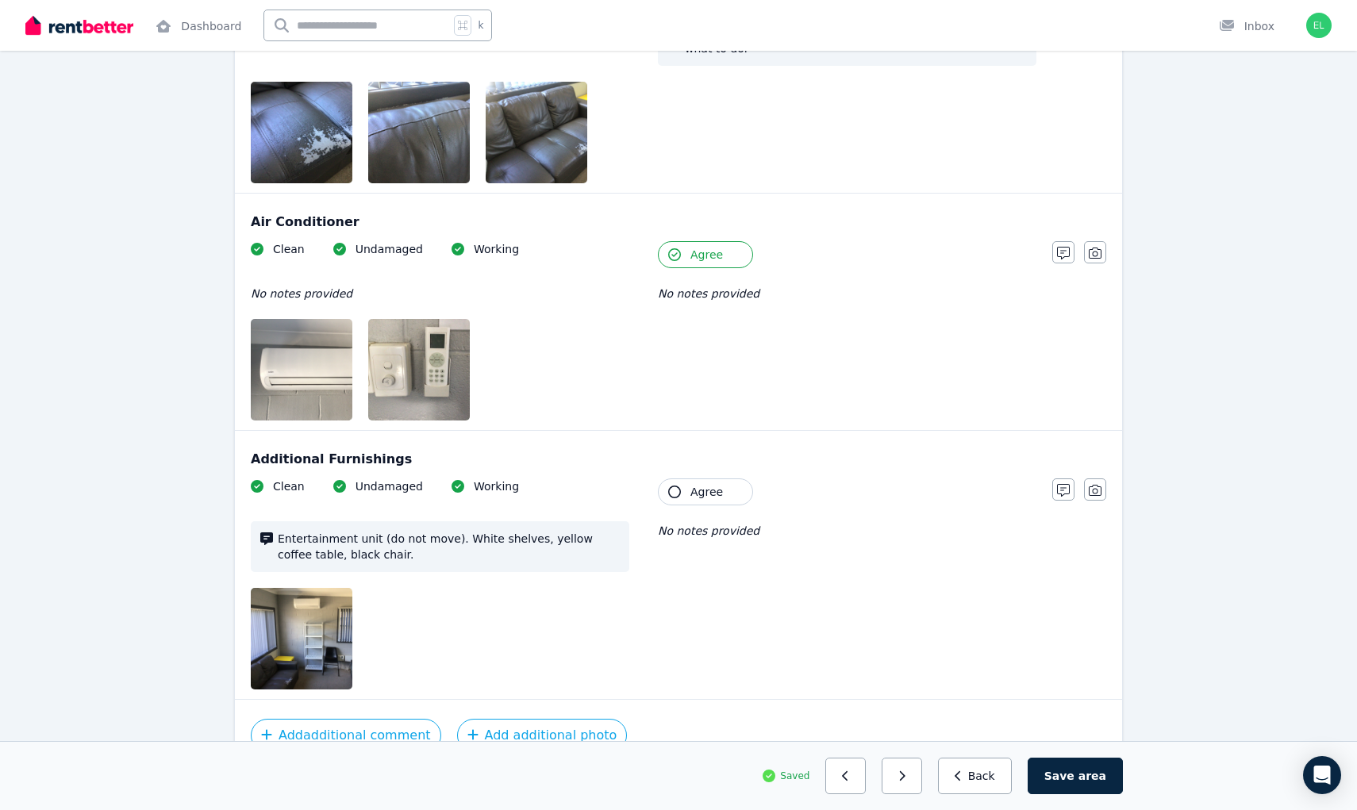
scroll to position [1885, 0]
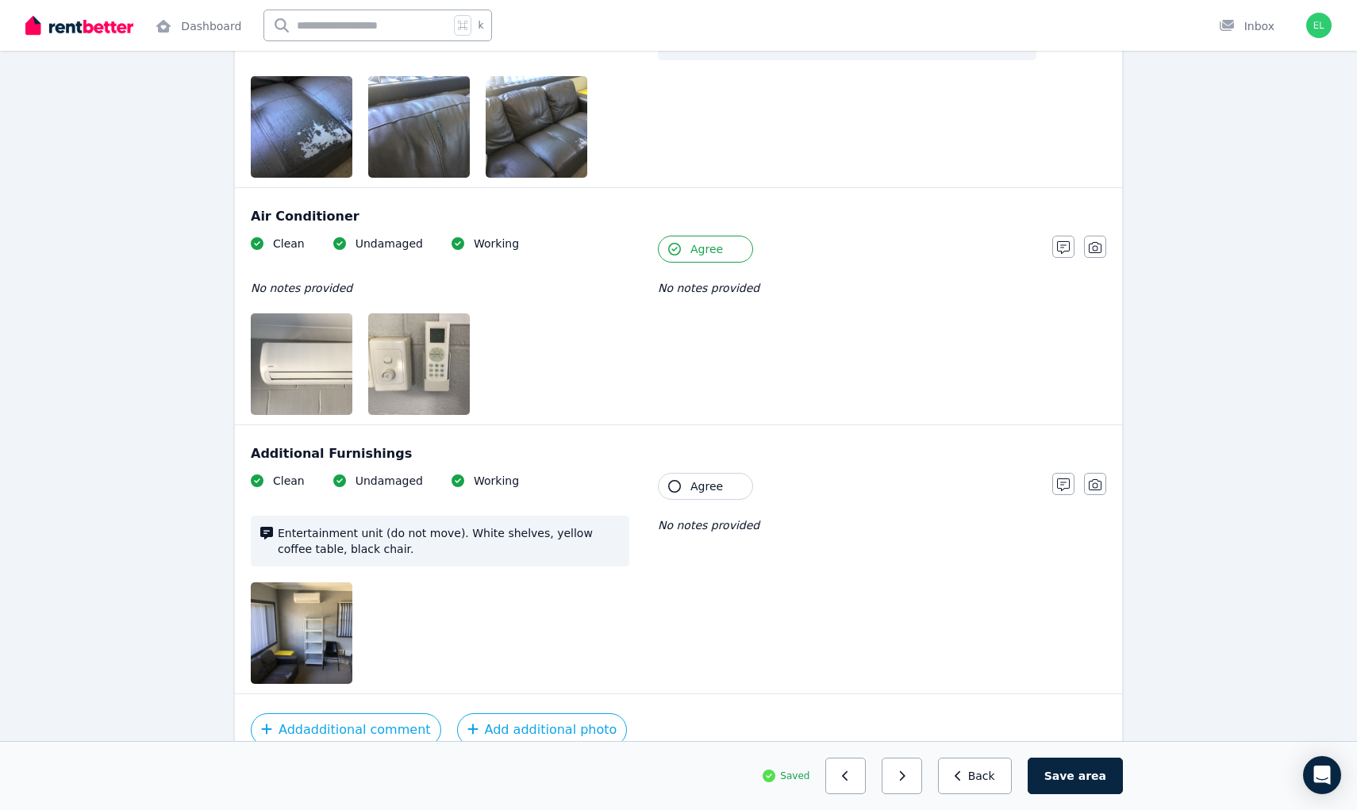
click at [677, 490] on icon "button" at bounding box center [674, 486] width 13 height 13
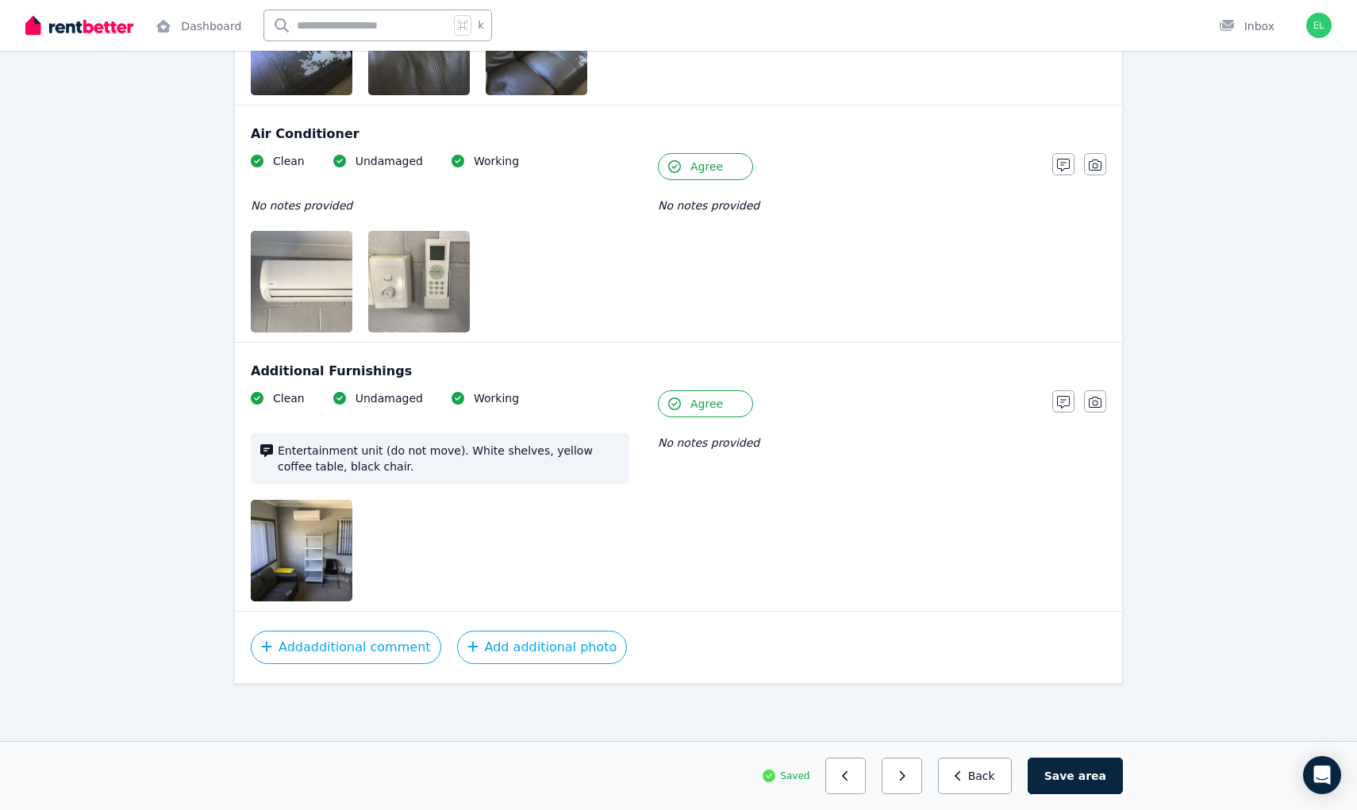
scroll to position [1967, 0]
click at [1058, 774] on button "Save area" at bounding box center [1075, 776] width 95 height 37
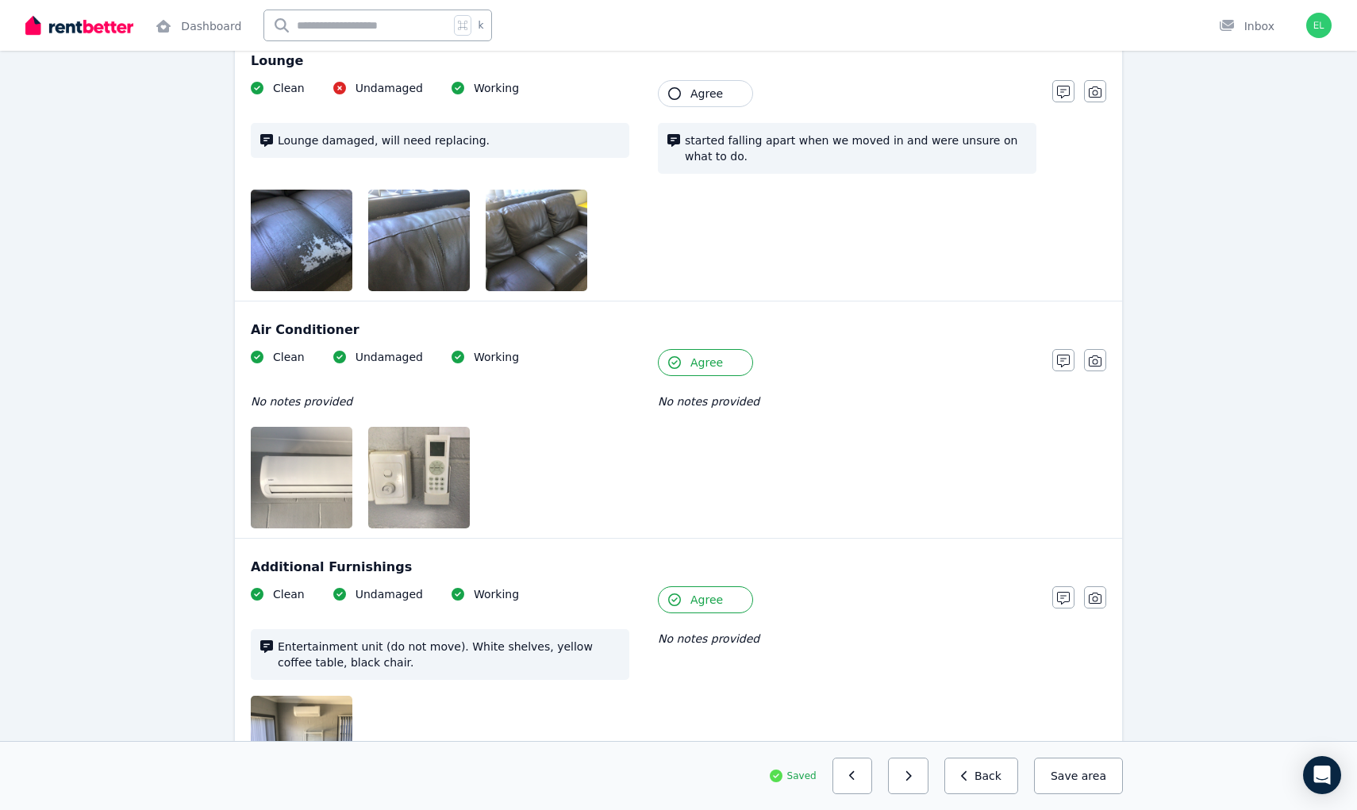
scroll to position [1768, 0]
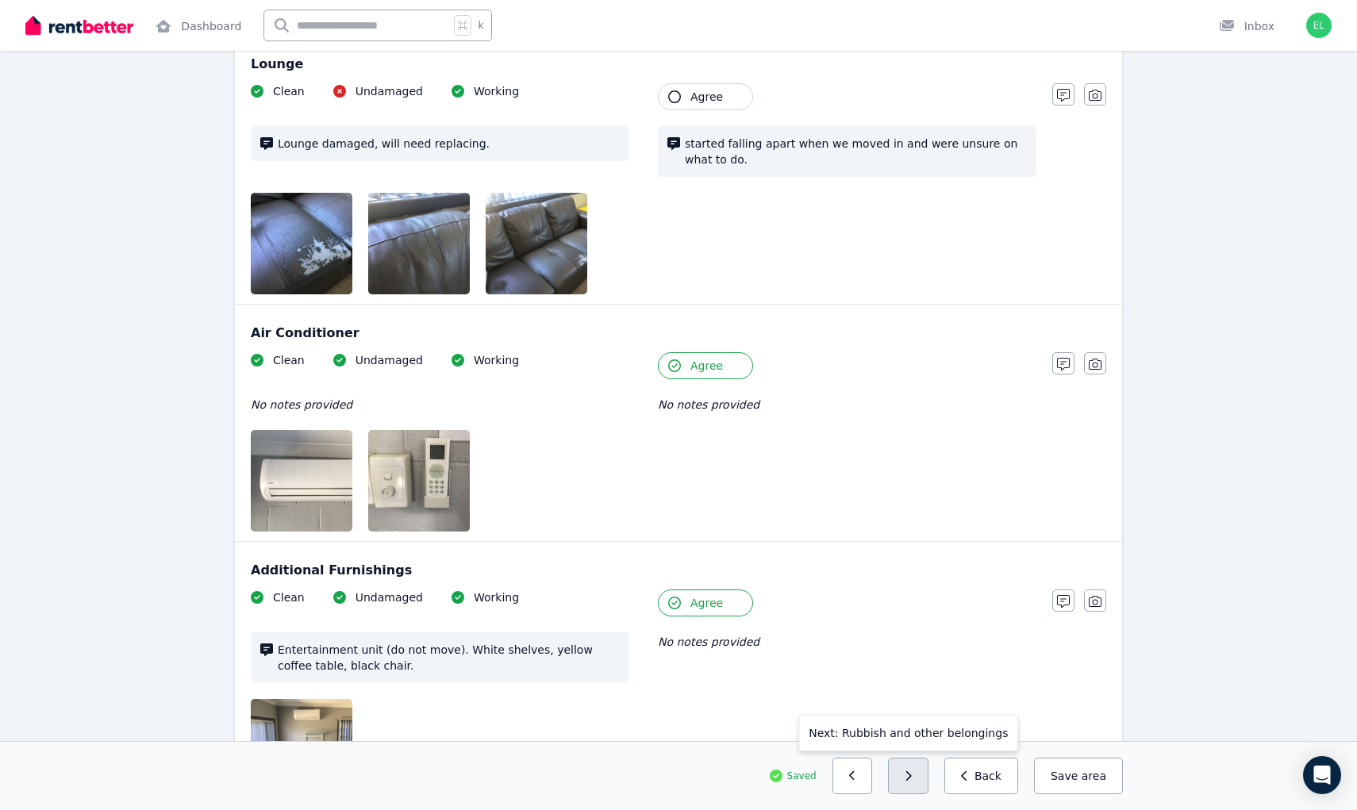
click at [912, 782] on button "button" at bounding box center [908, 776] width 40 height 37
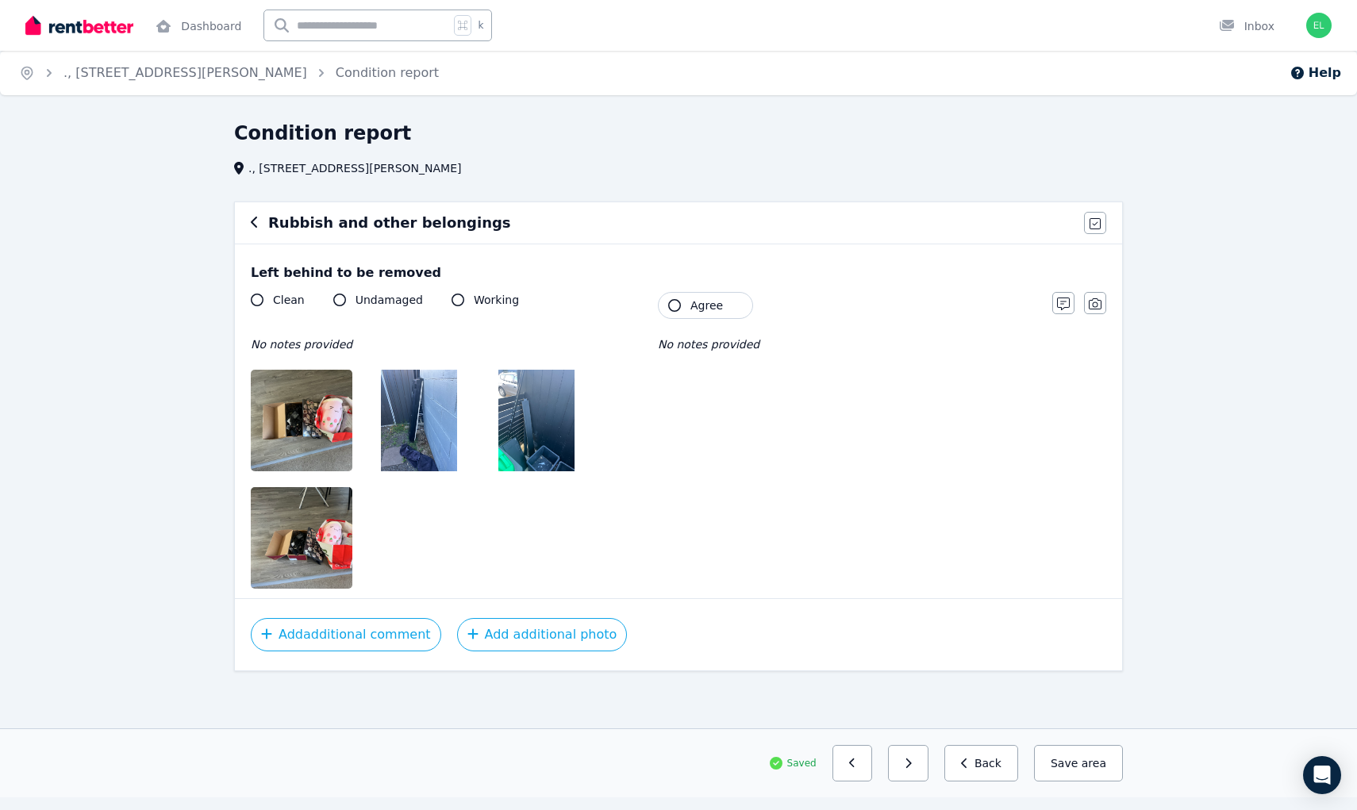
click at [409, 422] on img at bounding box center [419, 421] width 76 height 102
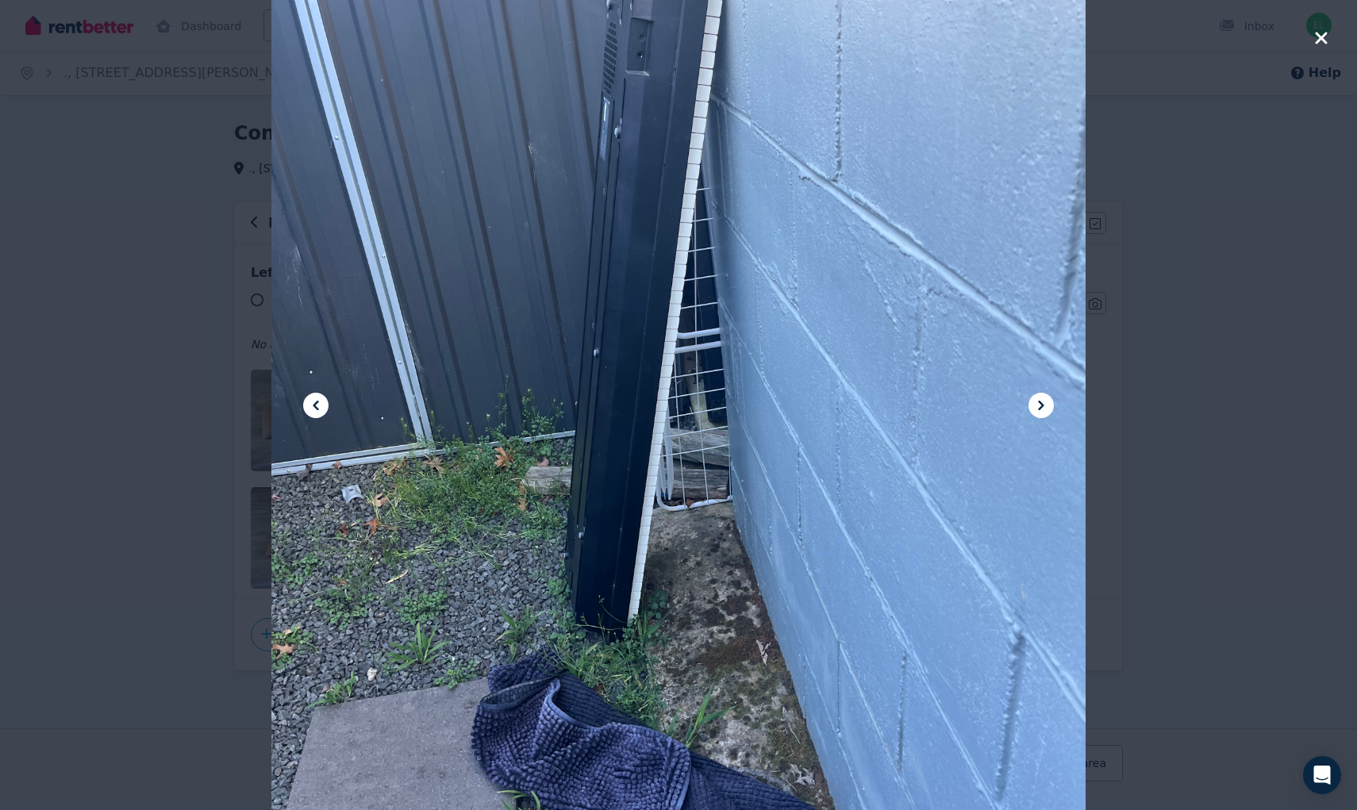
click at [316, 410] on icon at bounding box center [315, 405] width 19 height 19
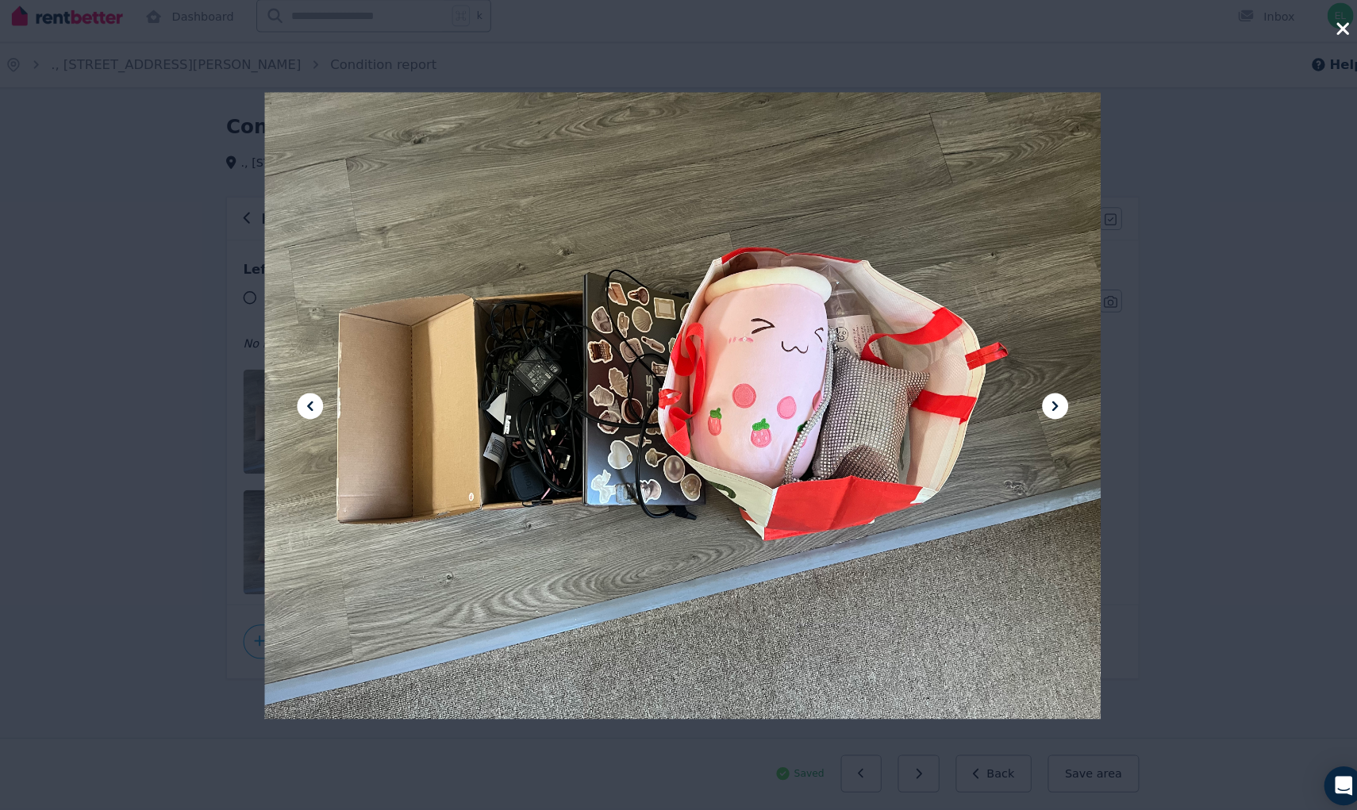
click at [225, 474] on div at bounding box center [678, 405] width 1357 height 810
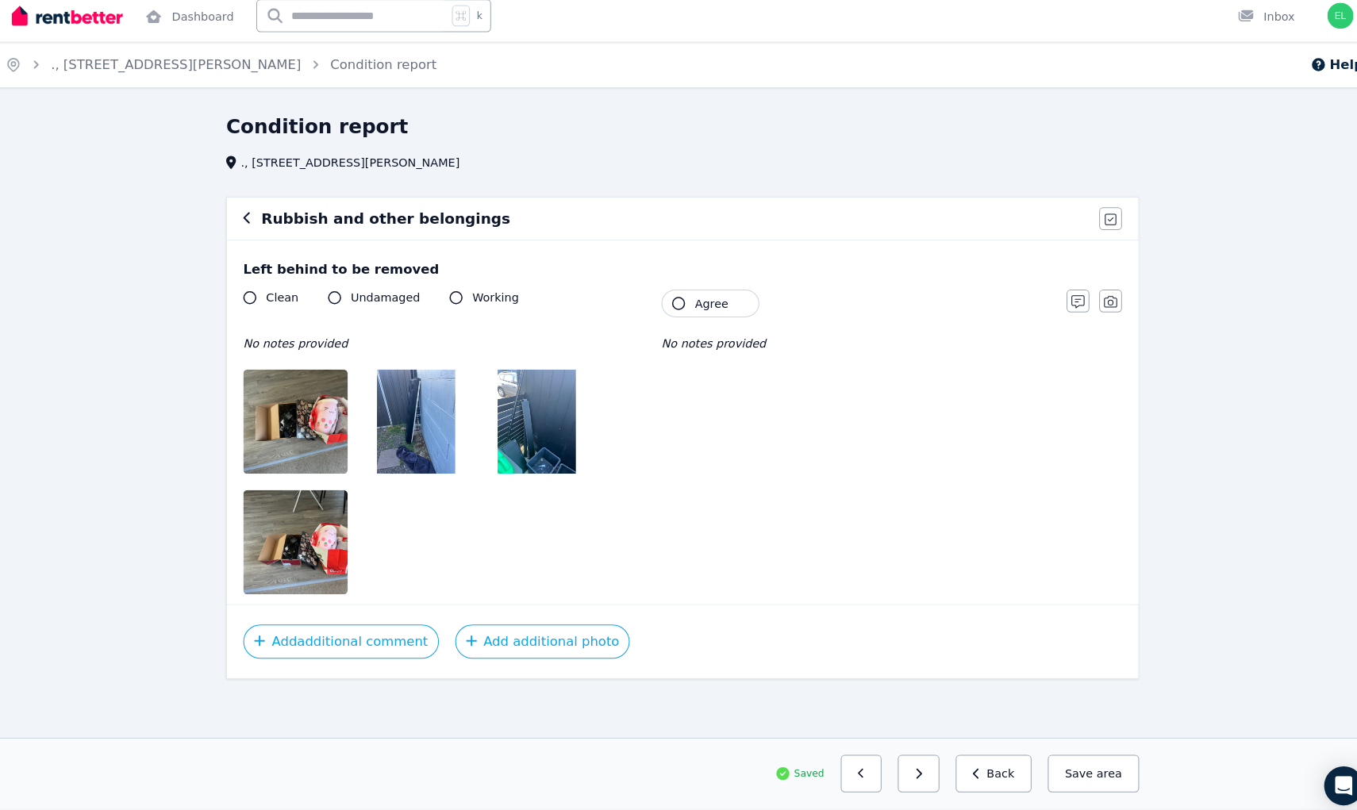
click at [255, 547] on img at bounding box center [319, 538] width 136 height 102
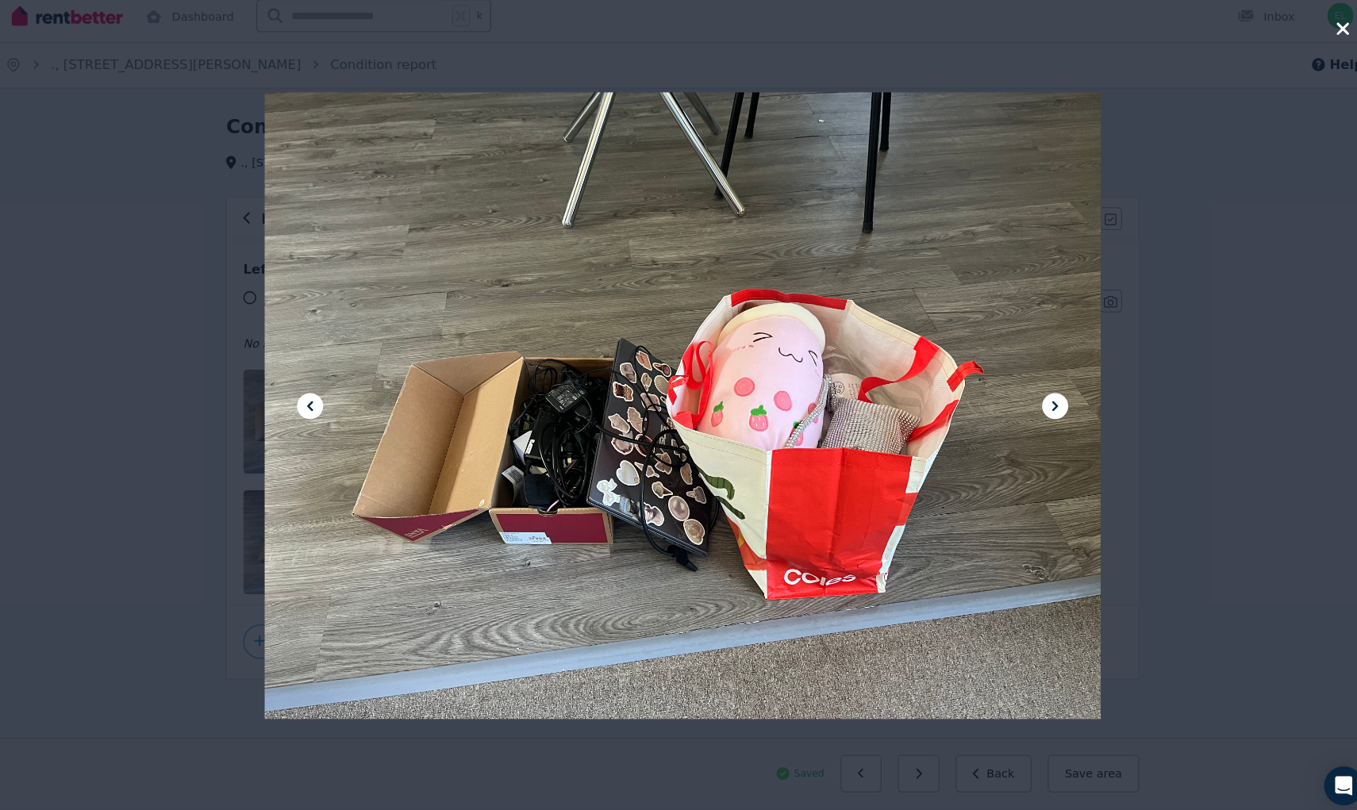
click at [307, 397] on icon at bounding box center [315, 405] width 19 height 19
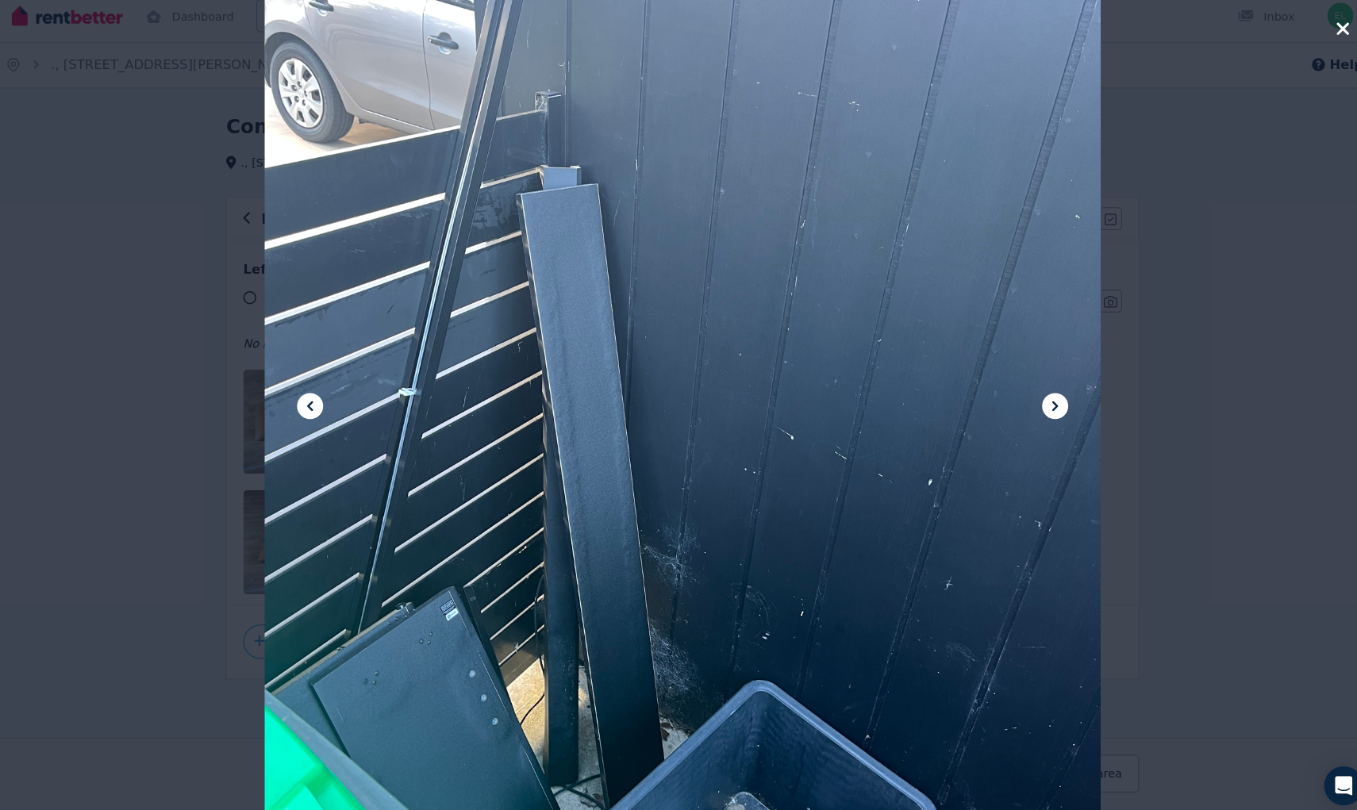
click at [307, 397] on icon at bounding box center [315, 405] width 19 height 19
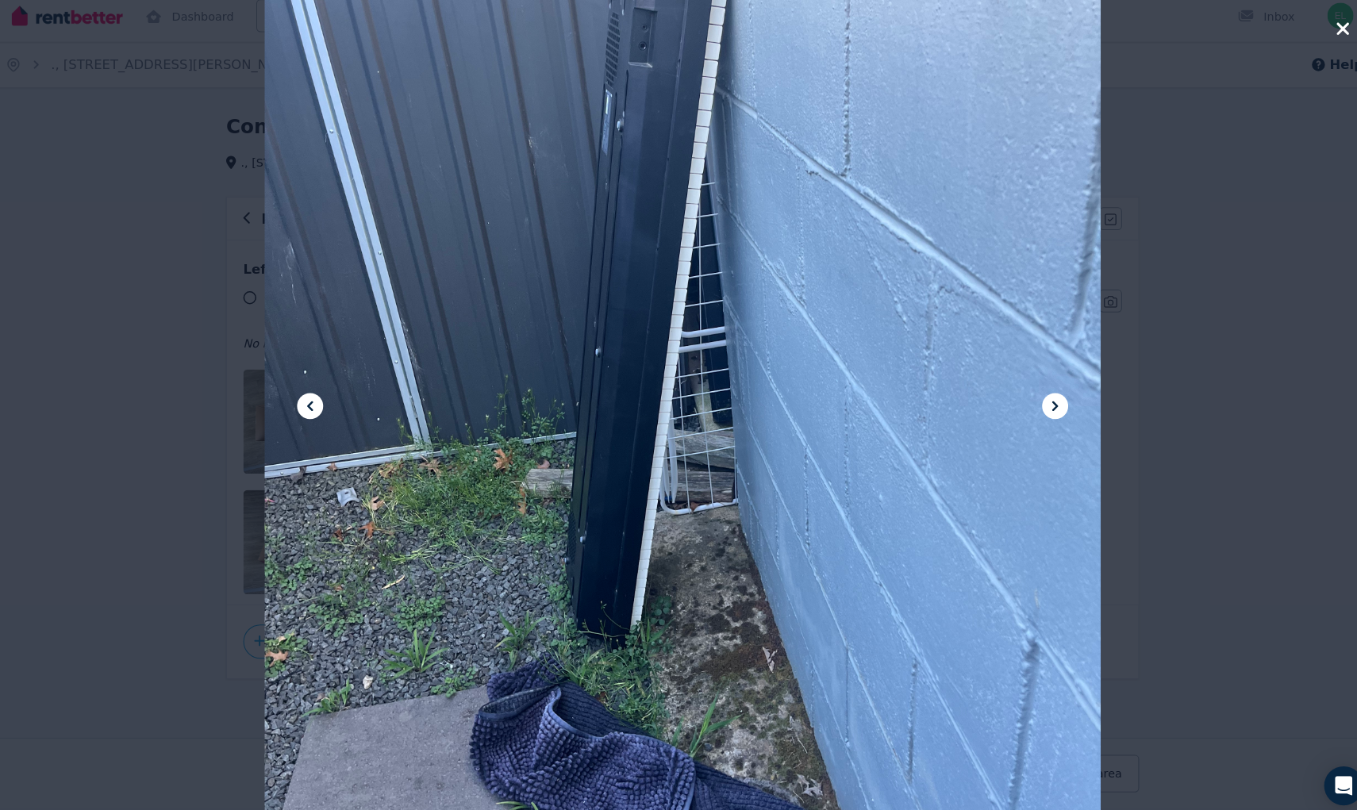
click at [307, 397] on icon at bounding box center [315, 405] width 19 height 19
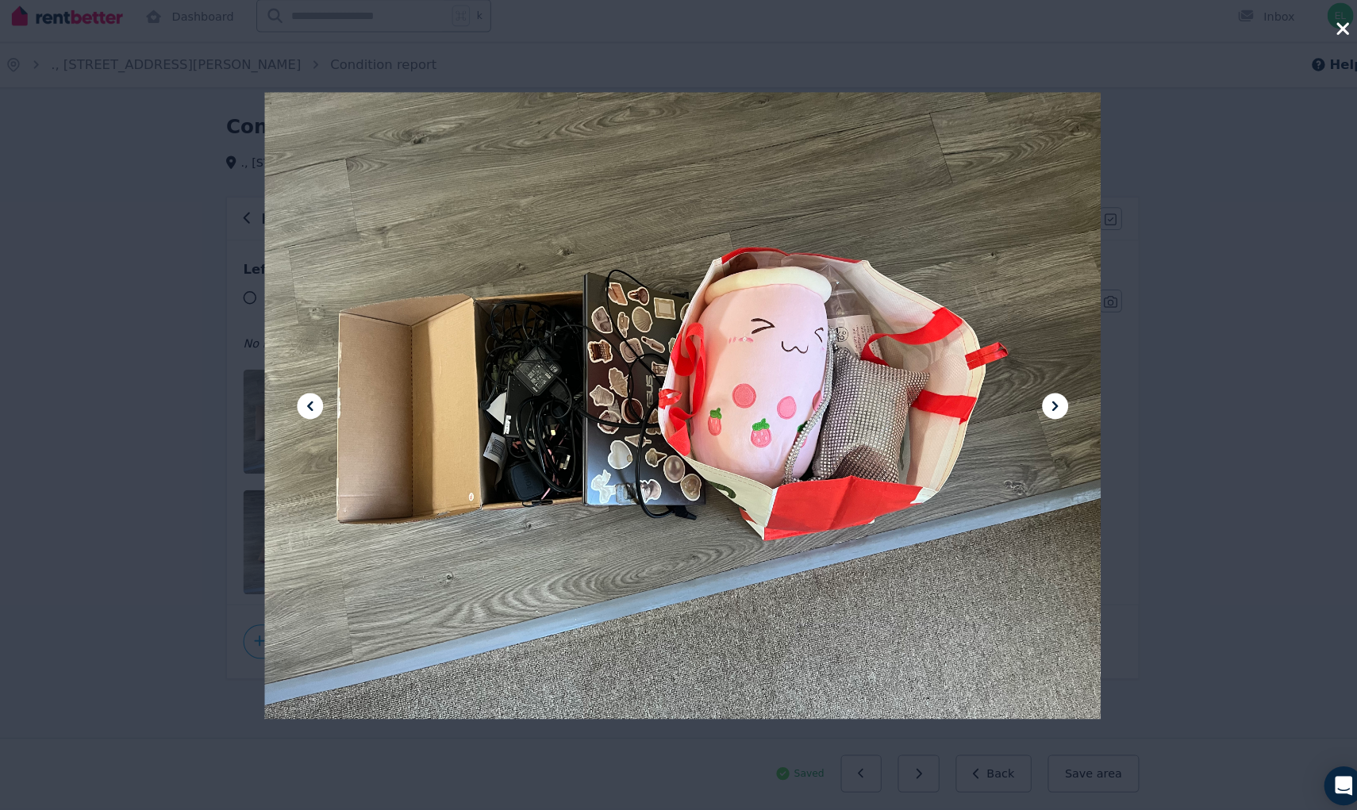
click at [307, 398] on icon at bounding box center [315, 405] width 19 height 19
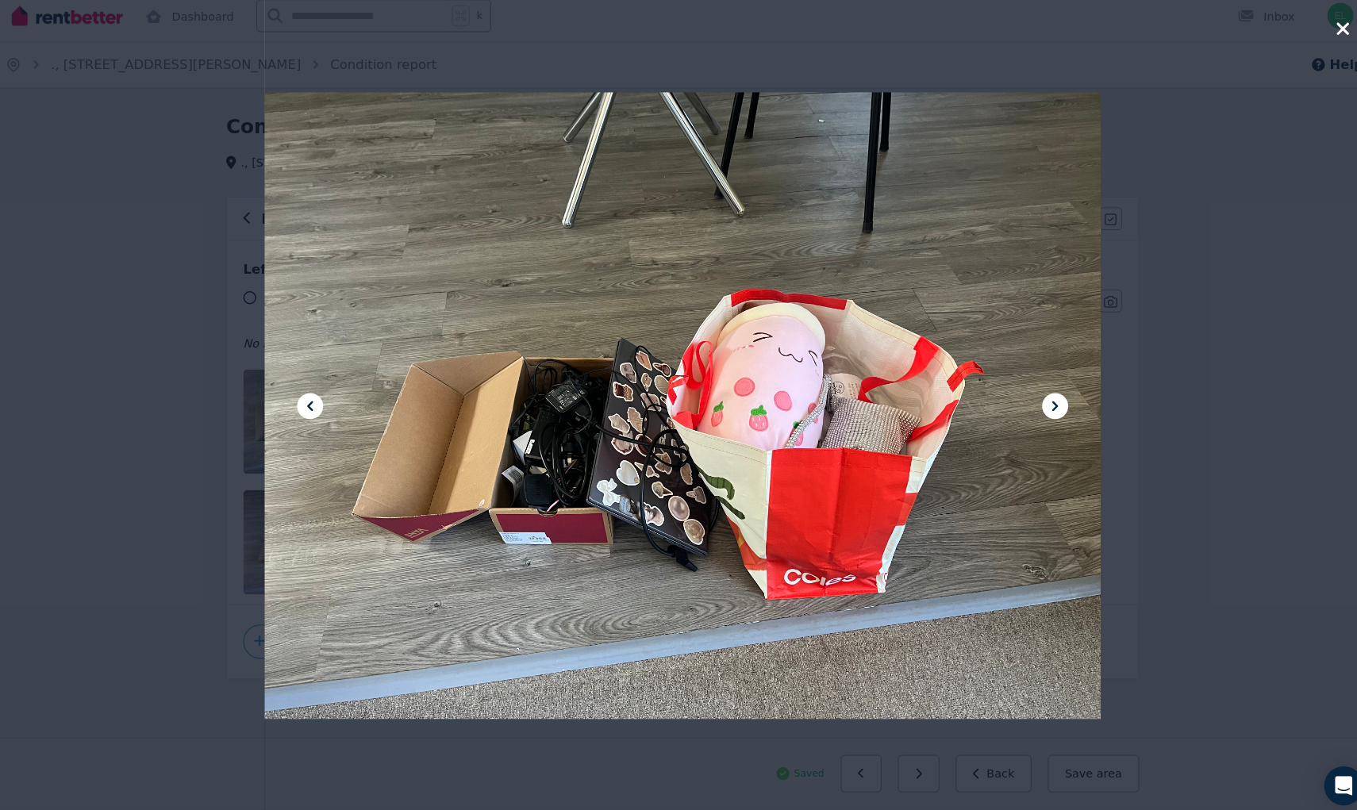
click at [307, 398] on icon at bounding box center [315, 405] width 19 height 19
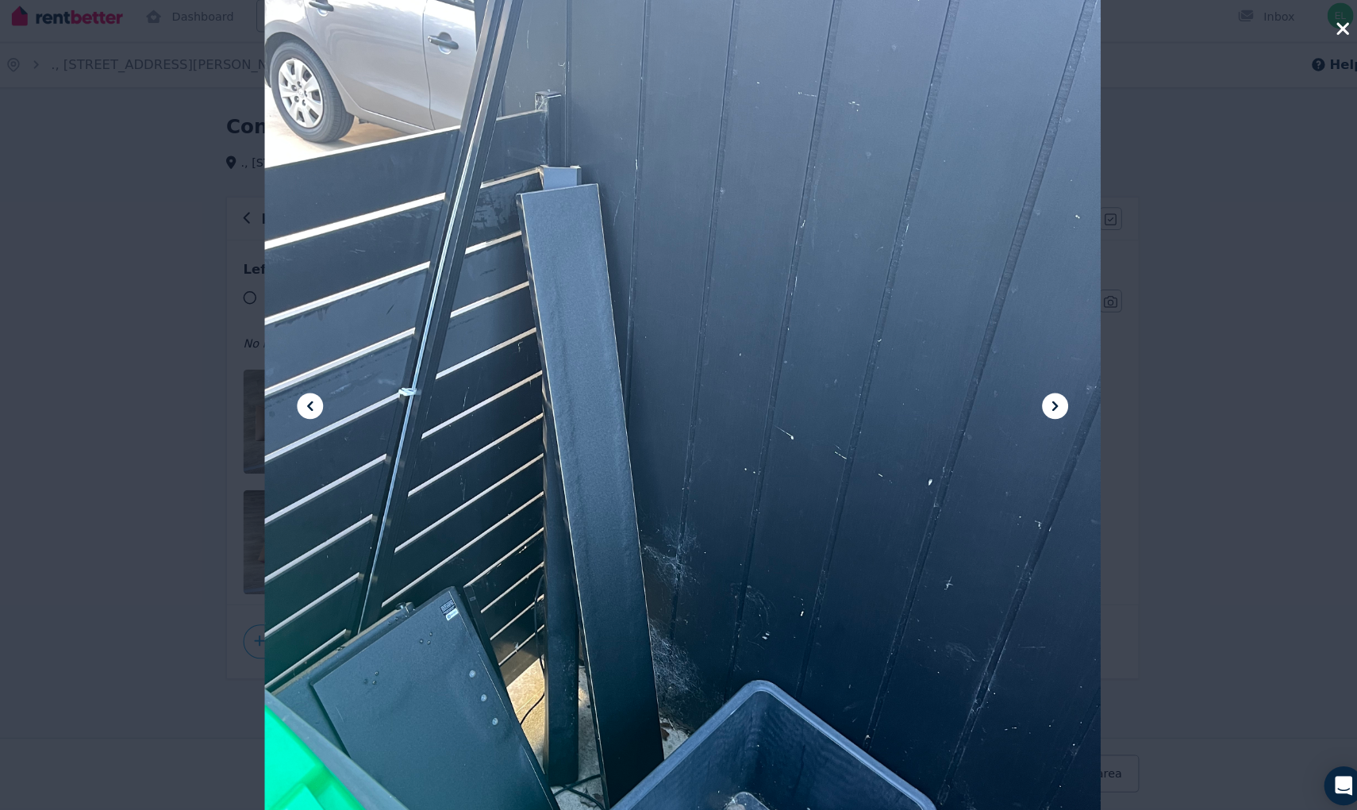
click at [162, 490] on div at bounding box center [678, 405] width 1357 height 810
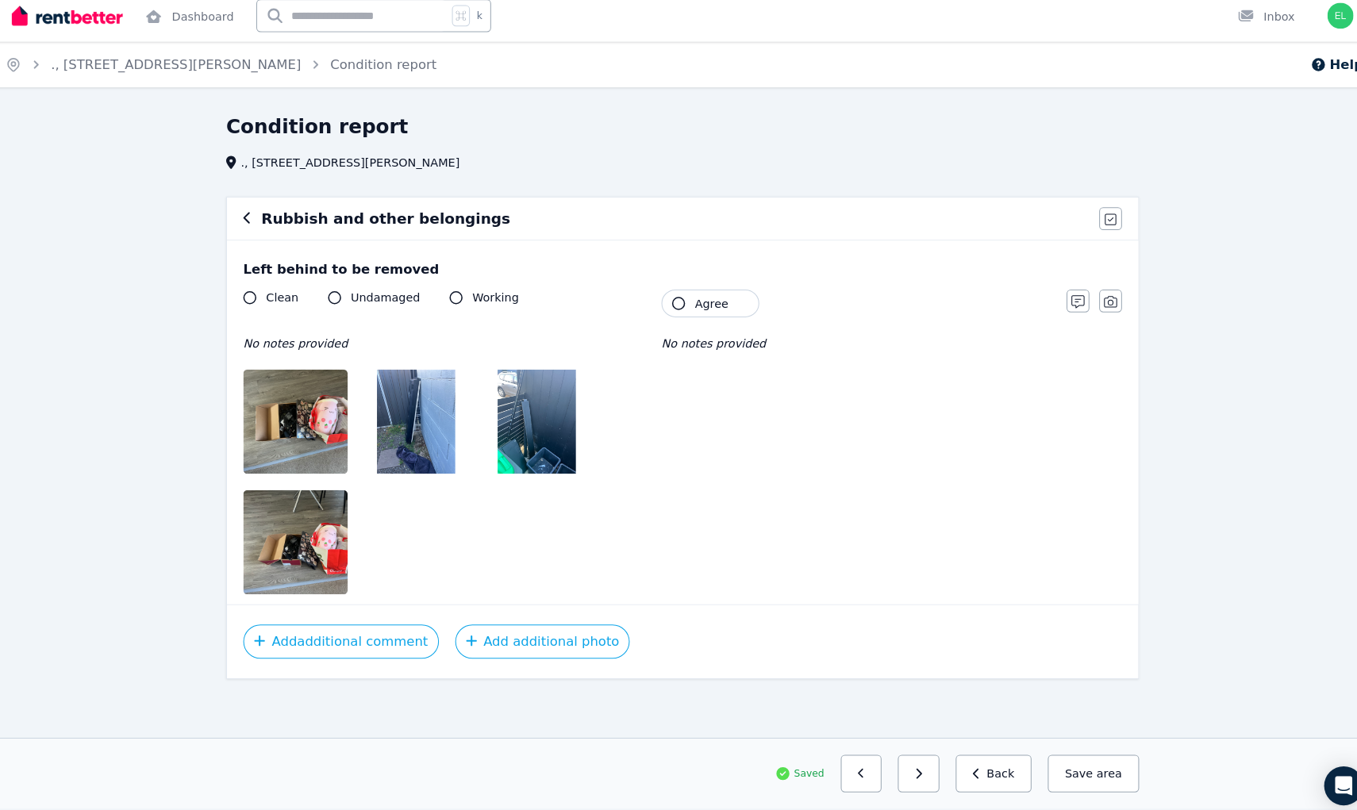
click at [498, 409] on img at bounding box center [536, 421] width 76 height 102
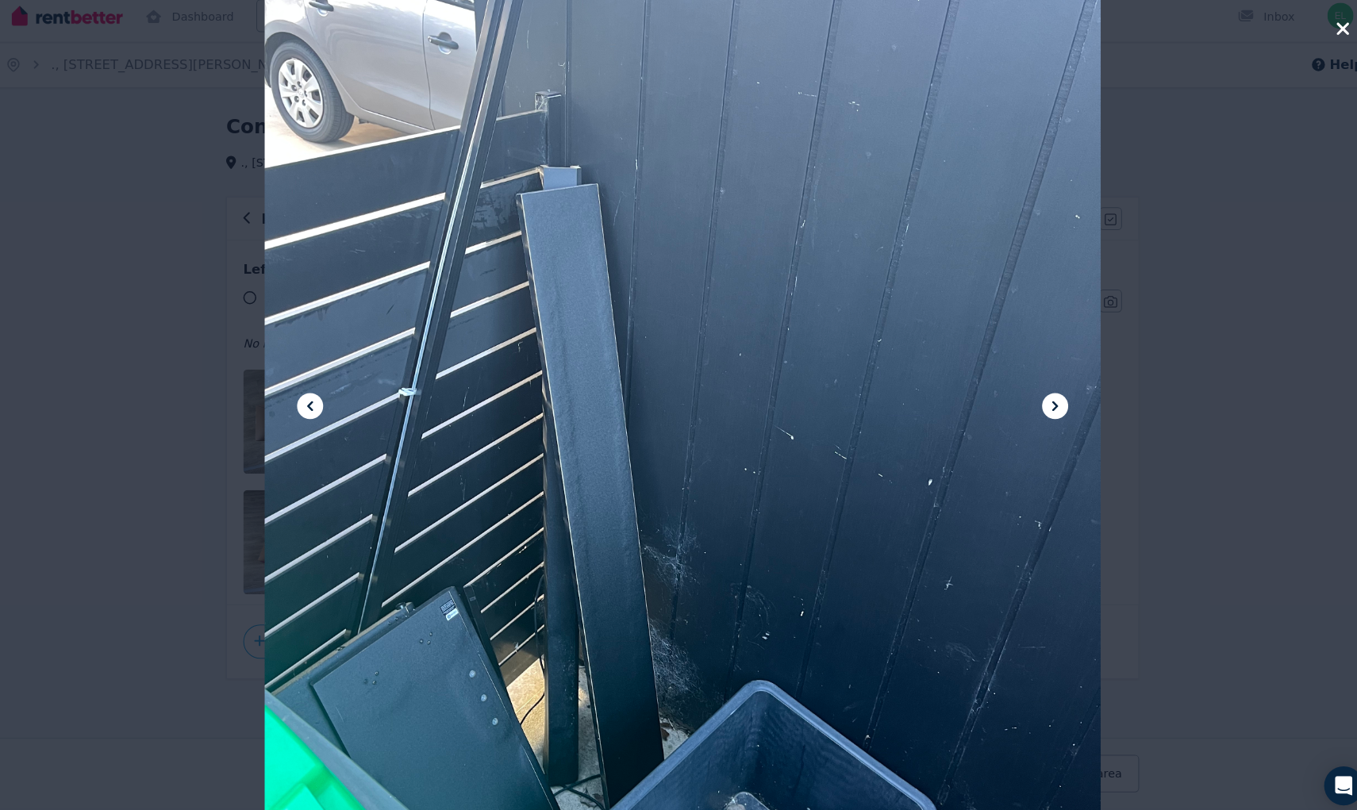
click at [306, 396] on icon at bounding box center [315, 405] width 19 height 19
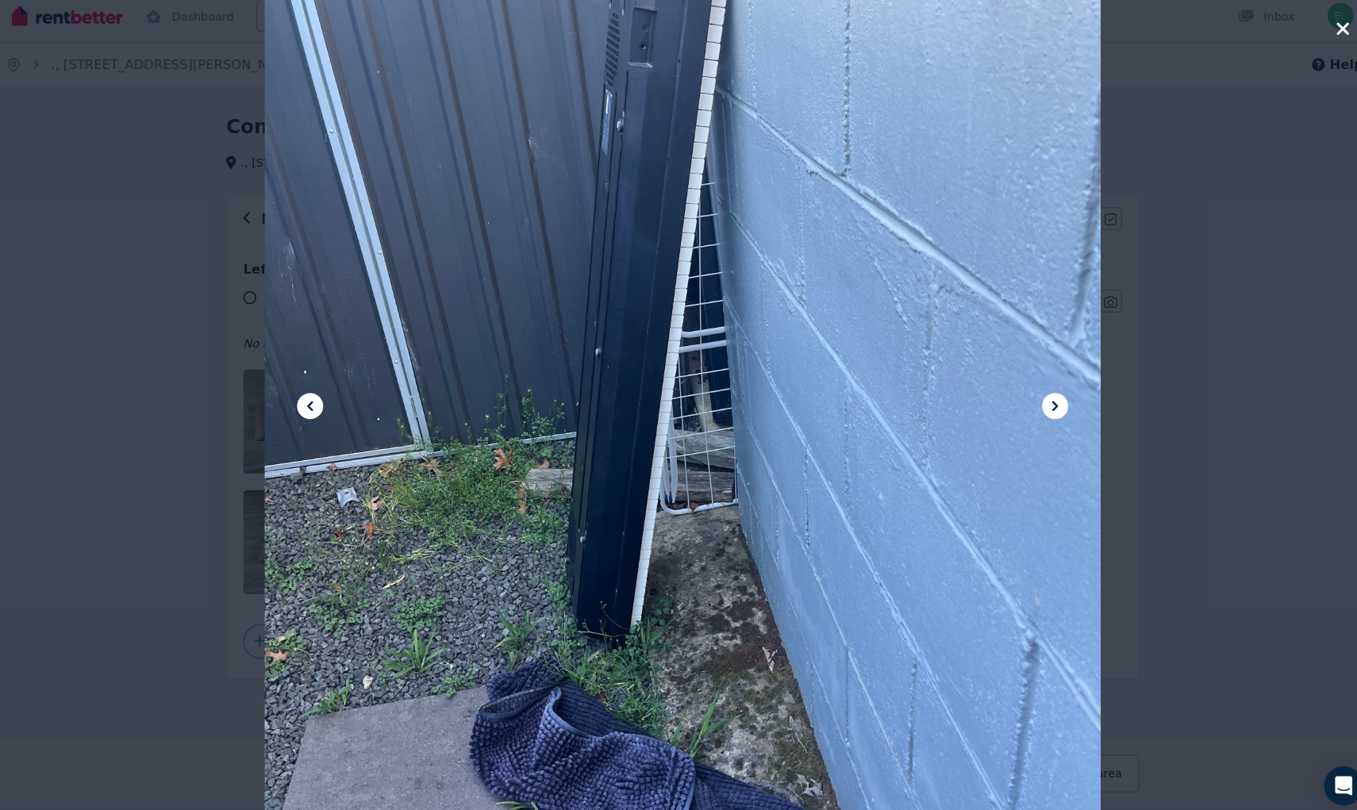
click at [306, 396] on icon at bounding box center [315, 405] width 19 height 19
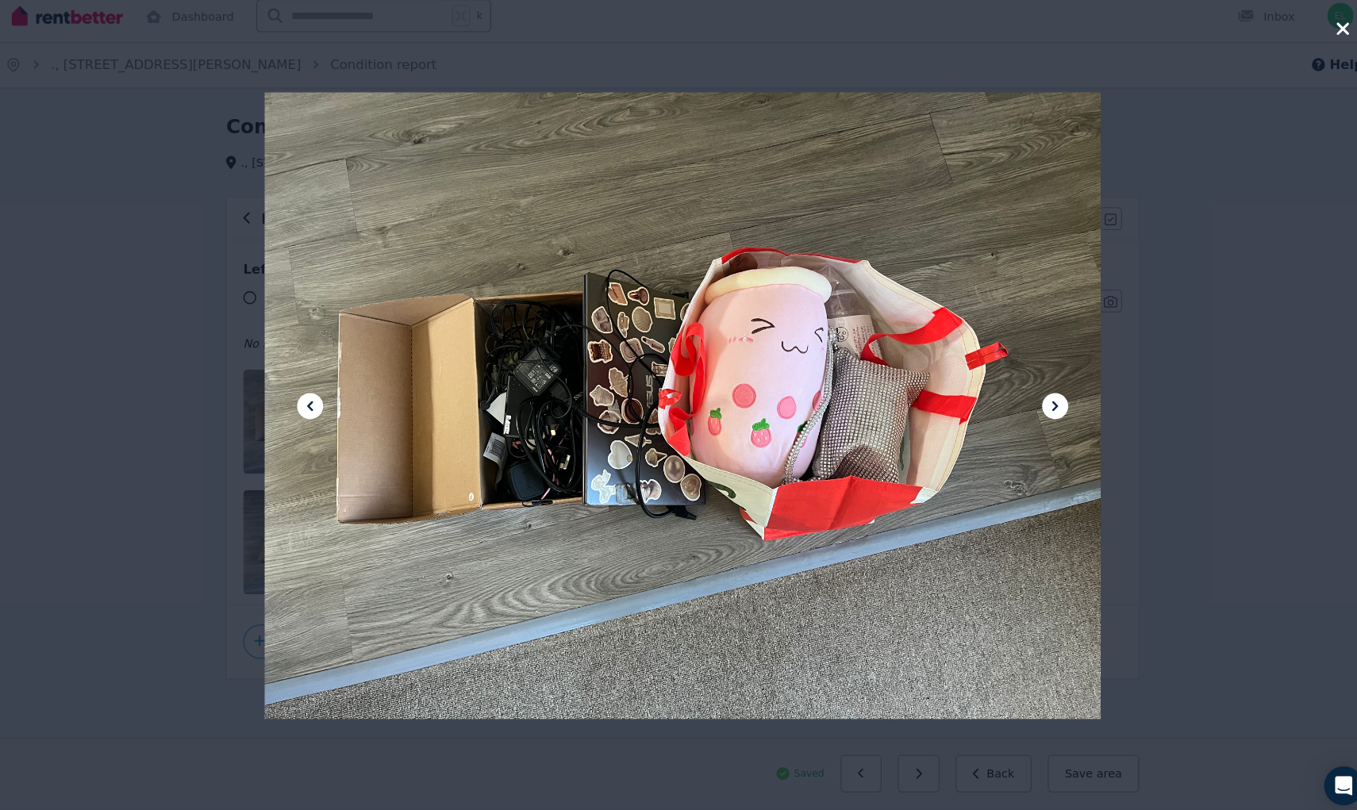
click at [306, 396] on icon at bounding box center [315, 405] width 19 height 19
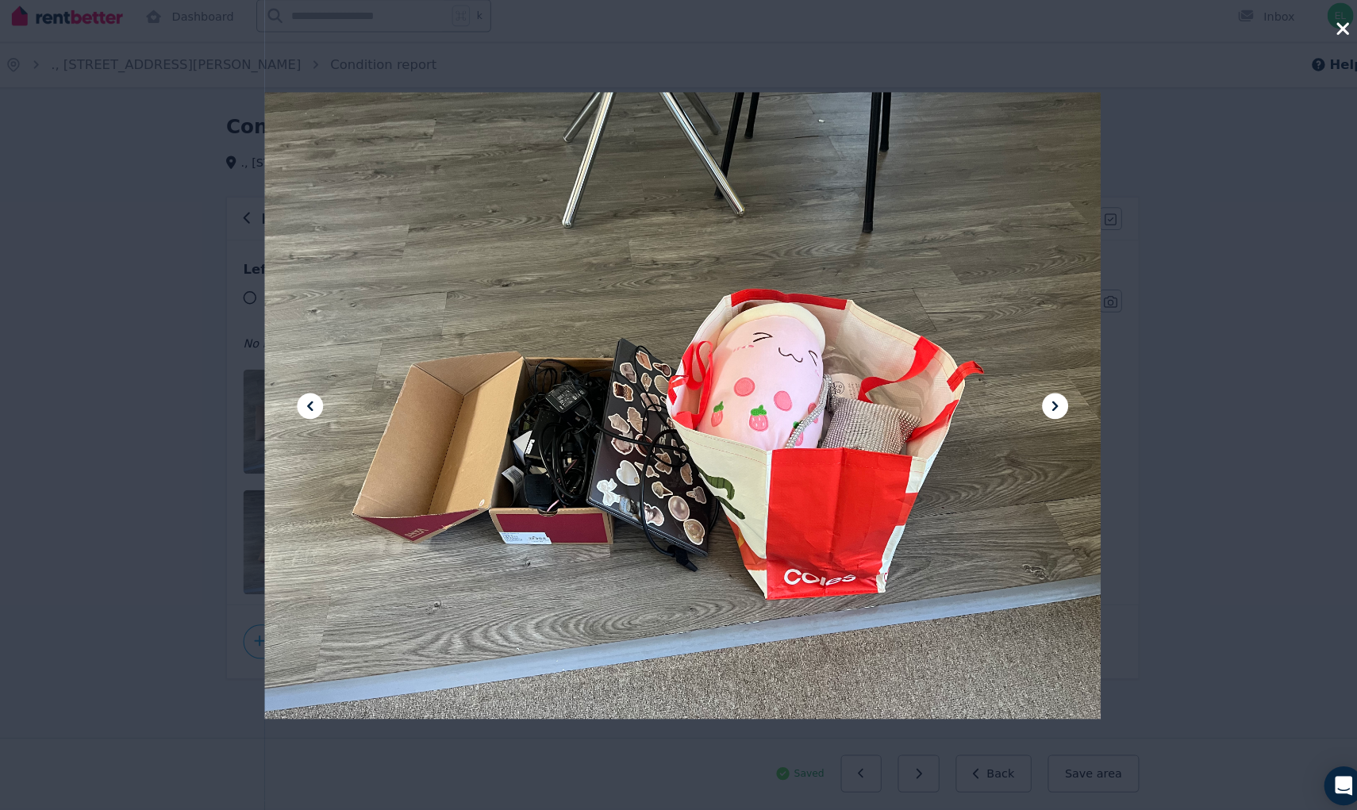
click at [306, 396] on icon at bounding box center [315, 405] width 19 height 19
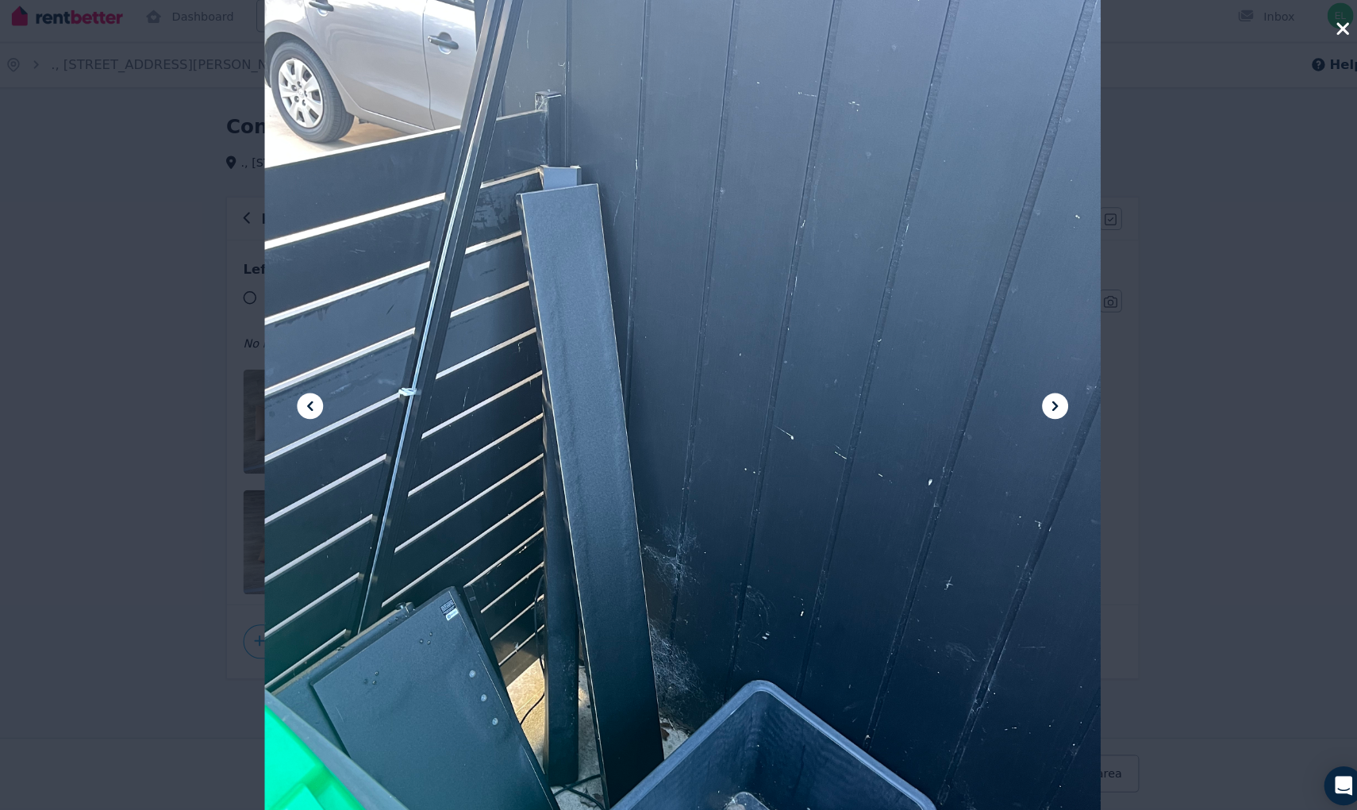
click at [180, 400] on div at bounding box center [678, 405] width 1357 height 810
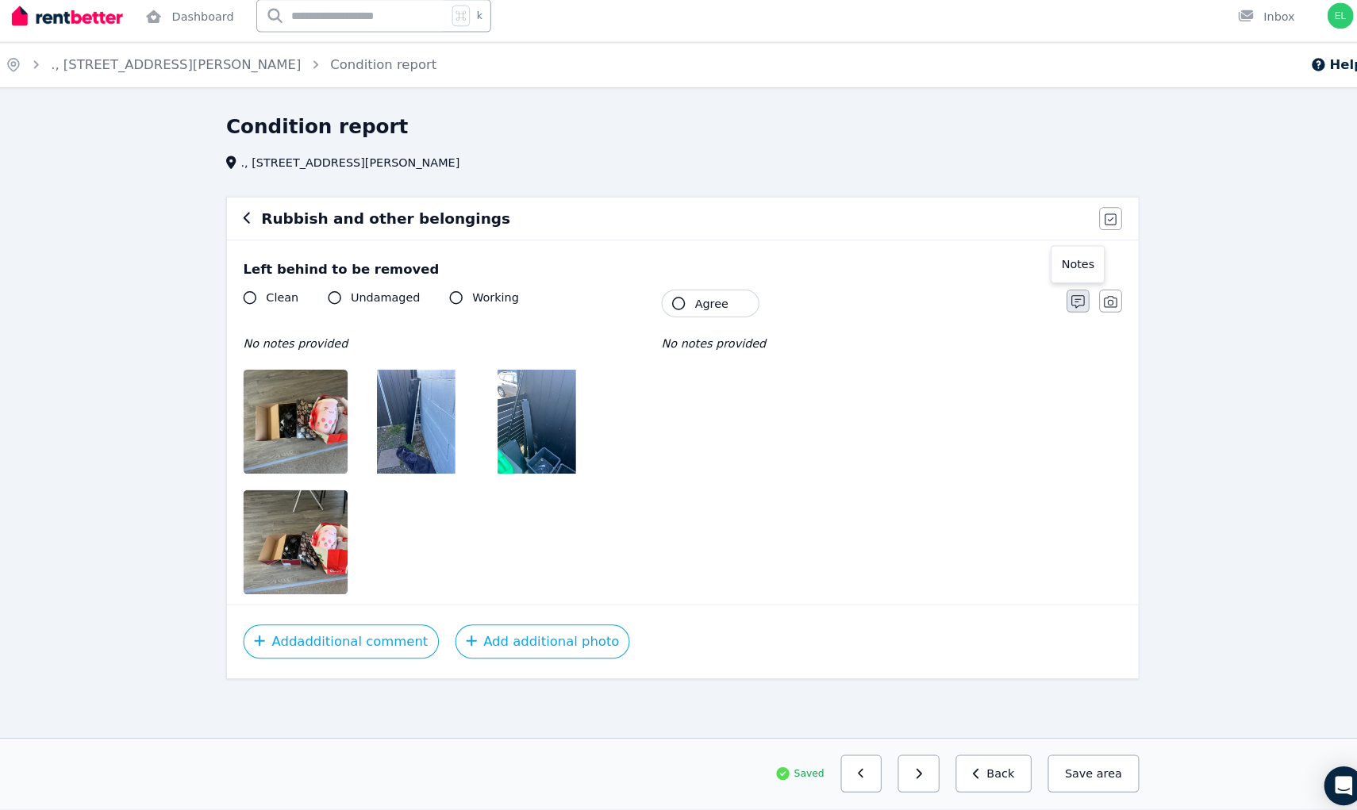
click at [1052, 298] on button "button" at bounding box center [1063, 303] width 22 height 22
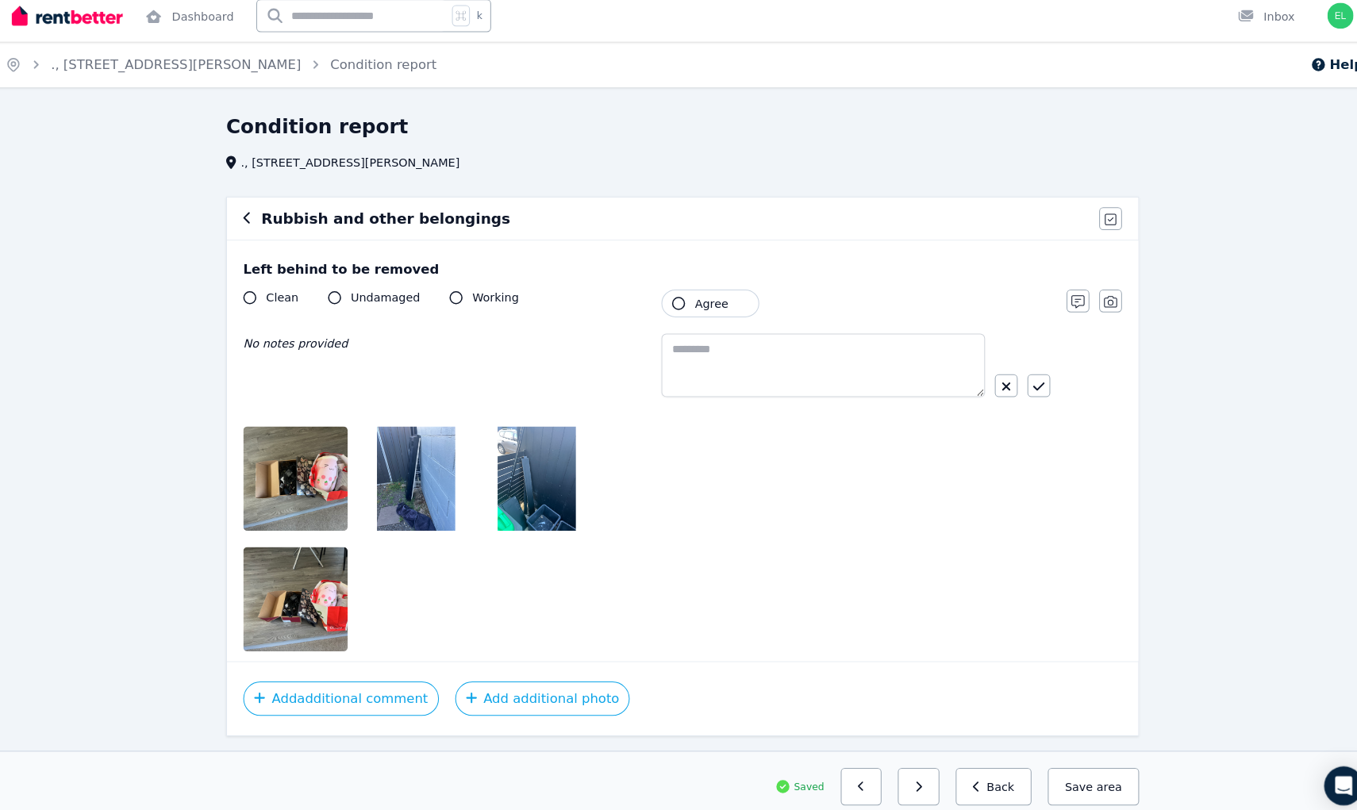
click at [332, 453] on img at bounding box center [319, 476] width 136 height 102
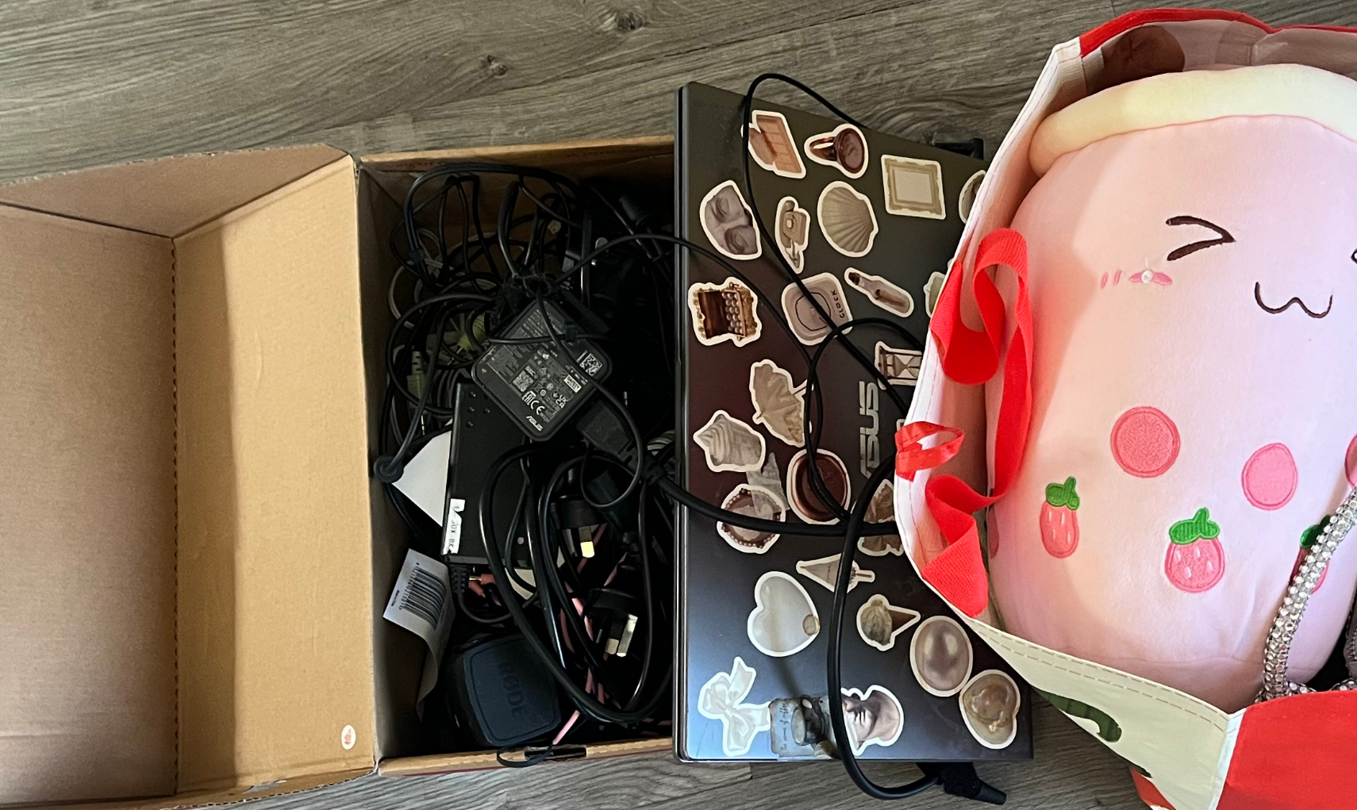
click at [1005, 272] on div at bounding box center [678, 406] width 814 height 1086
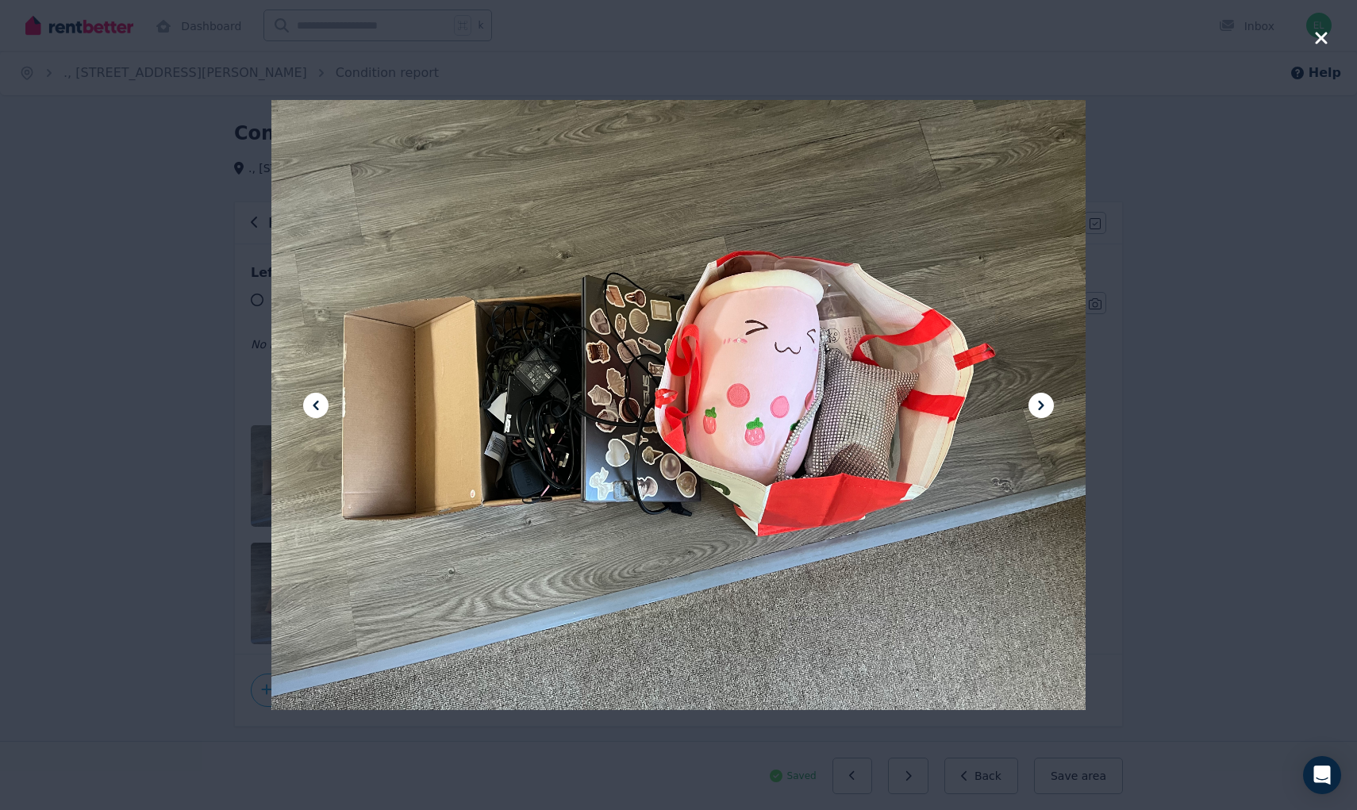
click at [1191, 121] on div at bounding box center [678, 405] width 1357 height 810
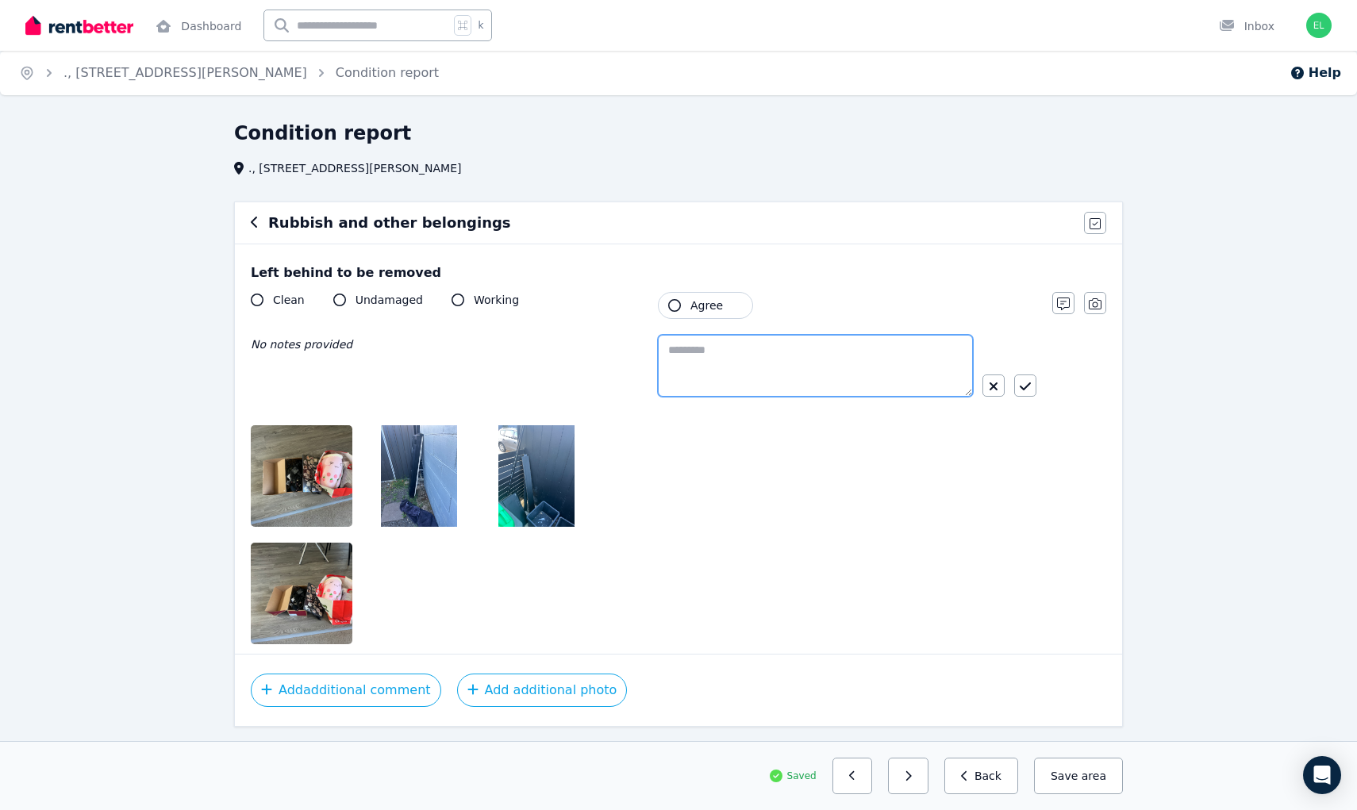
click at [744, 360] on textarea at bounding box center [815, 366] width 315 height 62
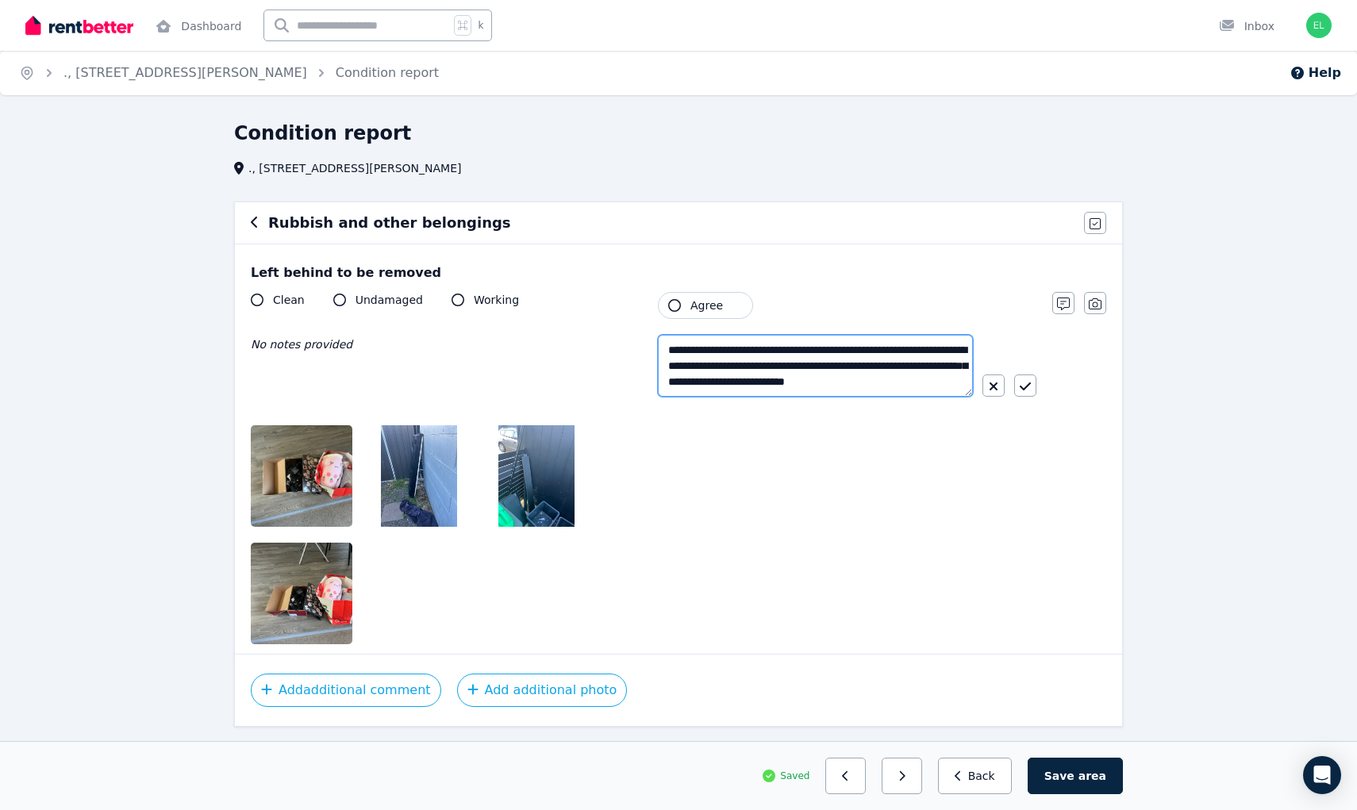
scroll to position [8, 0]
type textarea "**********"
click at [1029, 385] on icon "button" at bounding box center [1025, 386] width 11 height 8
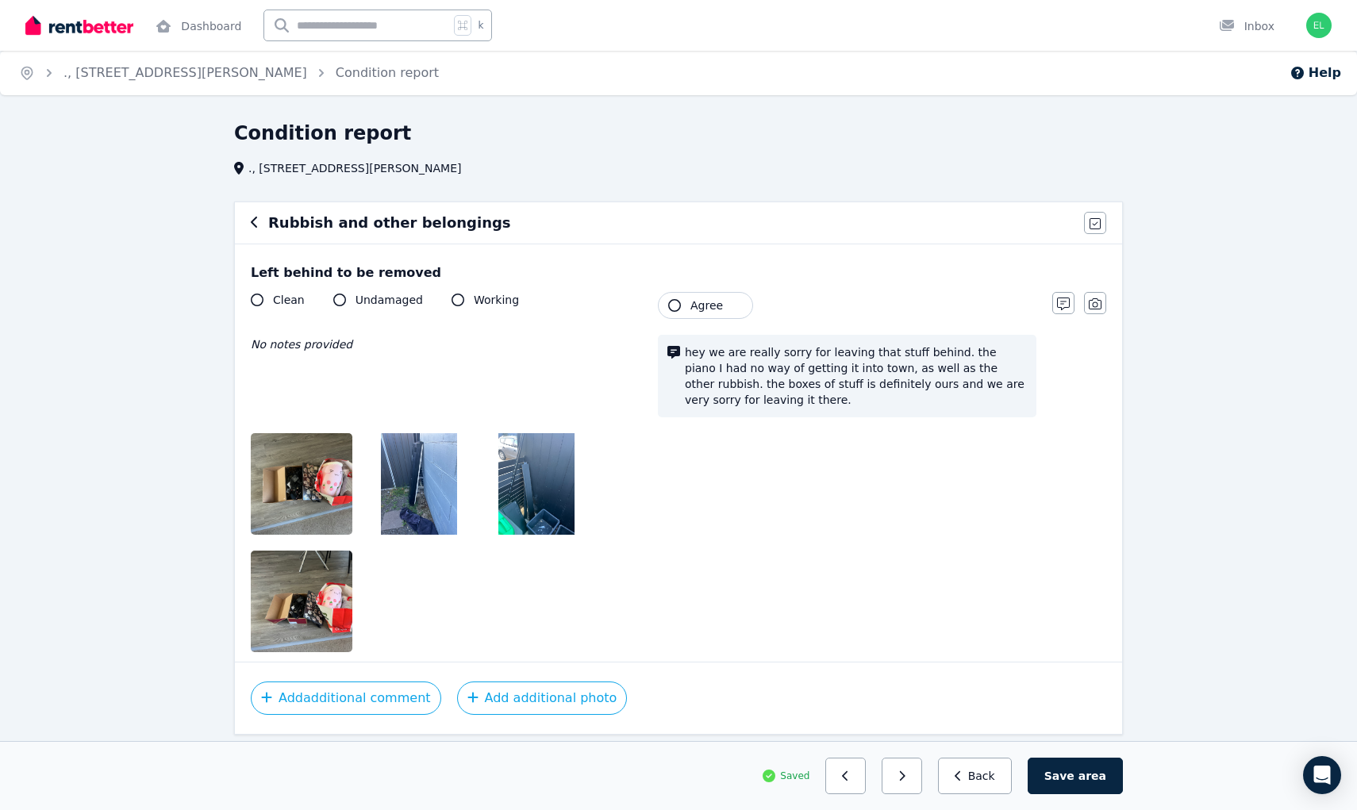
click at [691, 305] on span "Agree" at bounding box center [706, 306] width 33 height 16
click at [1066, 782] on button "Save area" at bounding box center [1075, 776] width 95 height 37
click at [912, 775] on icon "button" at bounding box center [909, 776] width 6 height 10
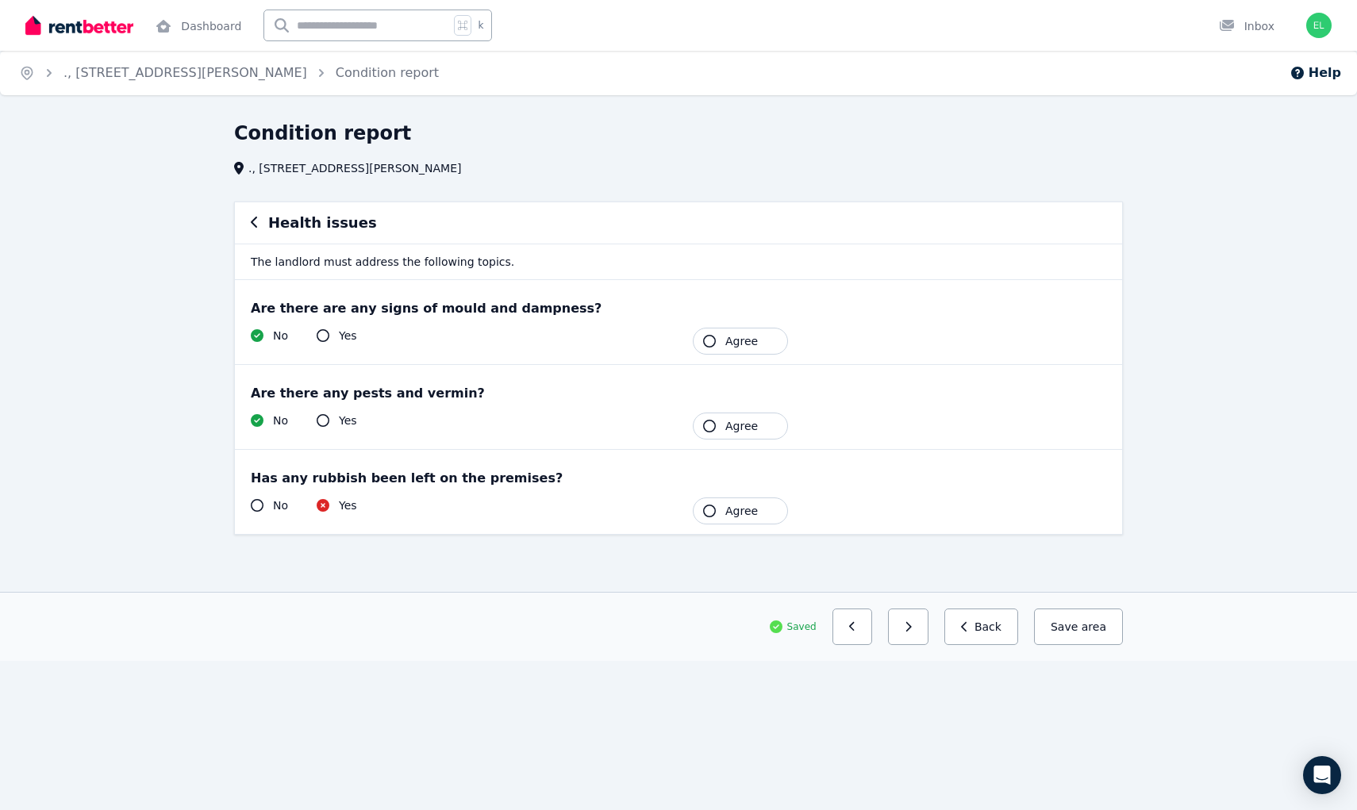
click at [713, 501] on button "Agree" at bounding box center [740, 511] width 95 height 27
click at [726, 432] on span "Agree" at bounding box center [741, 426] width 33 height 16
click at [731, 349] on button "Agree" at bounding box center [740, 341] width 95 height 27
click at [1085, 626] on span "area" at bounding box center [1092, 627] width 28 height 16
click at [925, 625] on button "button" at bounding box center [908, 627] width 40 height 37
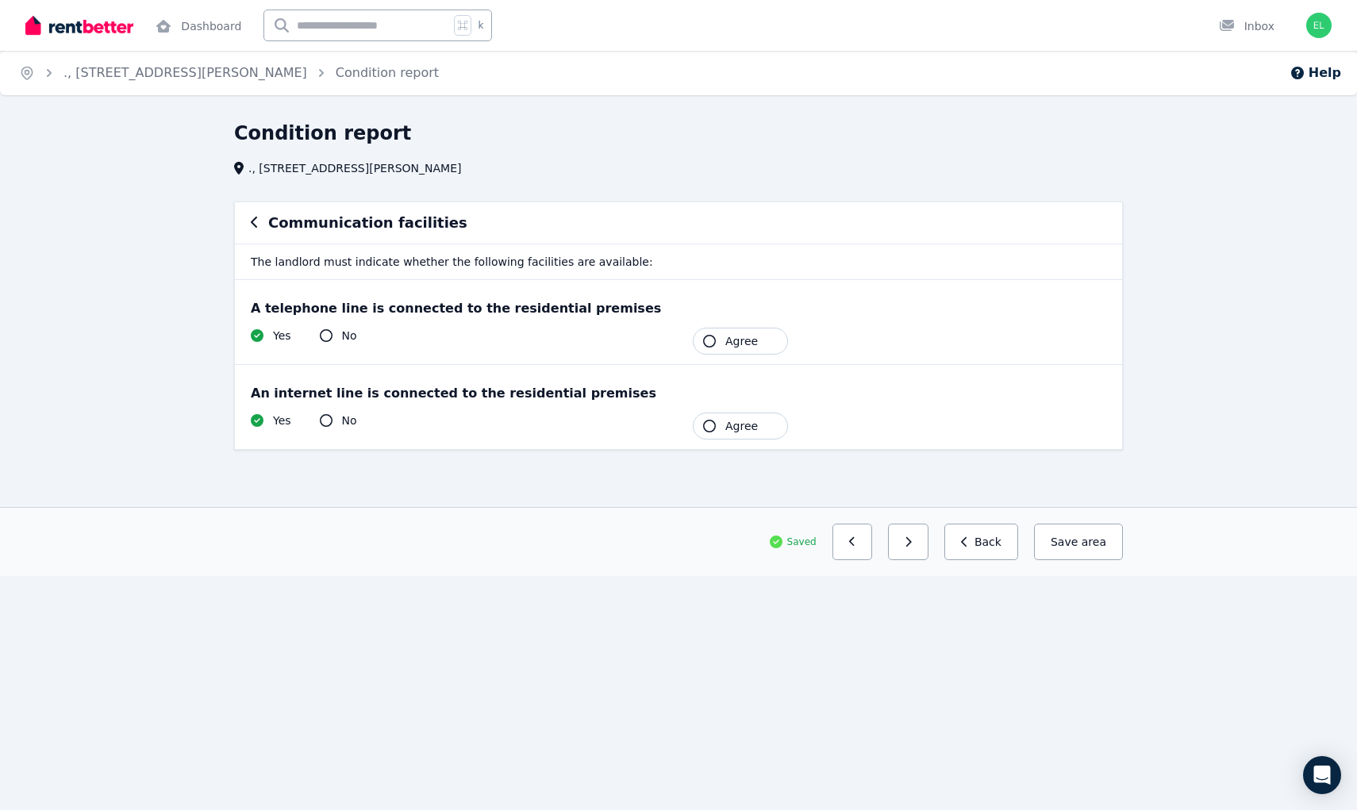
click at [715, 339] on icon "button" at bounding box center [709, 341] width 13 height 13
click at [737, 434] on button "Agree" at bounding box center [740, 426] width 95 height 27
click at [1036, 540] on div "Saved Previous: Health issues Next: Water efficiency devices Back Save area" at bounding box center [678, 542] width 889 height 37
click at [1047, 540] on button "Save area" at bounding box center [1075, 542] width 95 height 37
click at [909, 540] on button "button" at bounding box center [908, 542] width 40 height 37
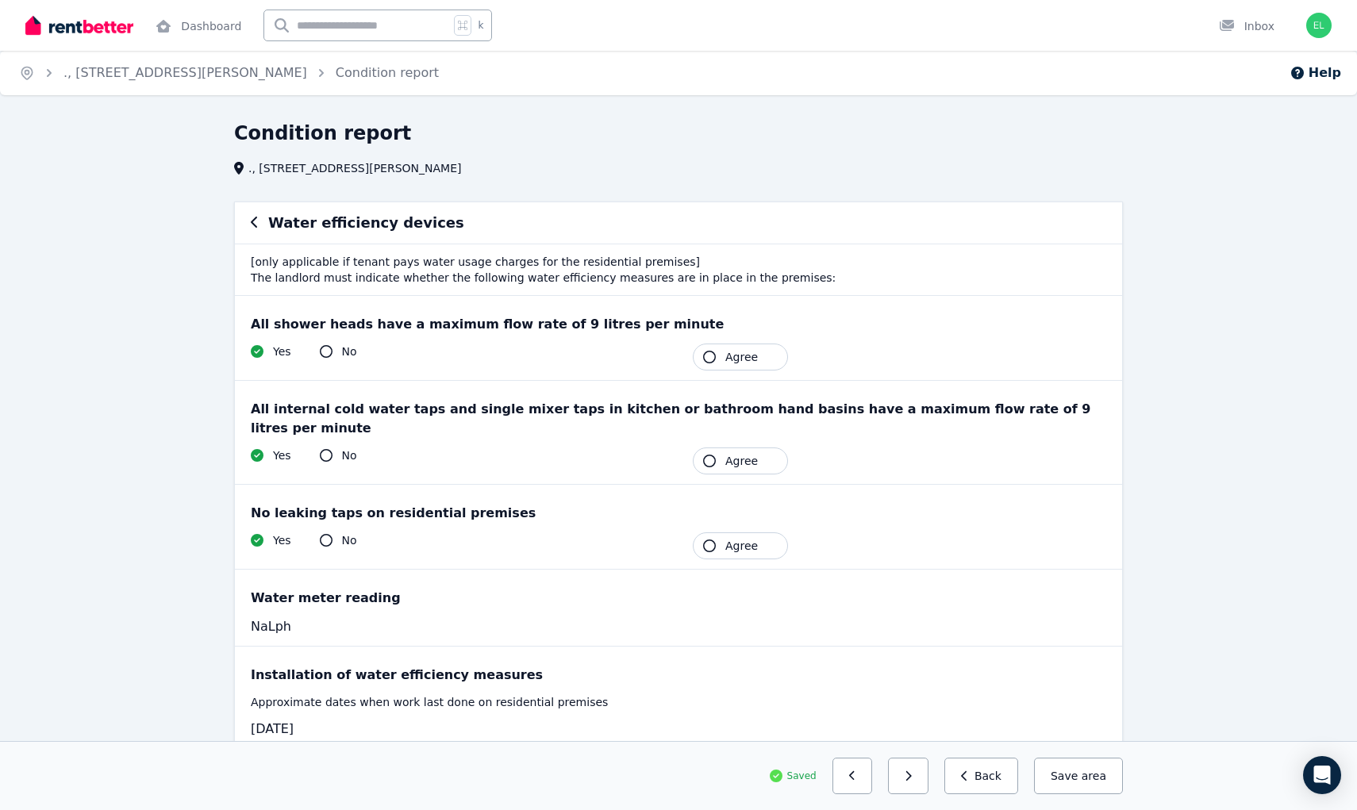
click at [701, 355] on button "Agree" at bounding box center [740, 357] width 95 height 27
click at [720, 420] on div "All internal cold water taps and single mixer taps in kitchen or bathroom hand …" at bounding box center [678, 432] width 887 height 103
click at [758, 448] on button "Agree" at bounding box center [740, 461] width 95 height 27
click at [717, 532] on button "Agree" at bounding box center [740, 545] width 95 height 27
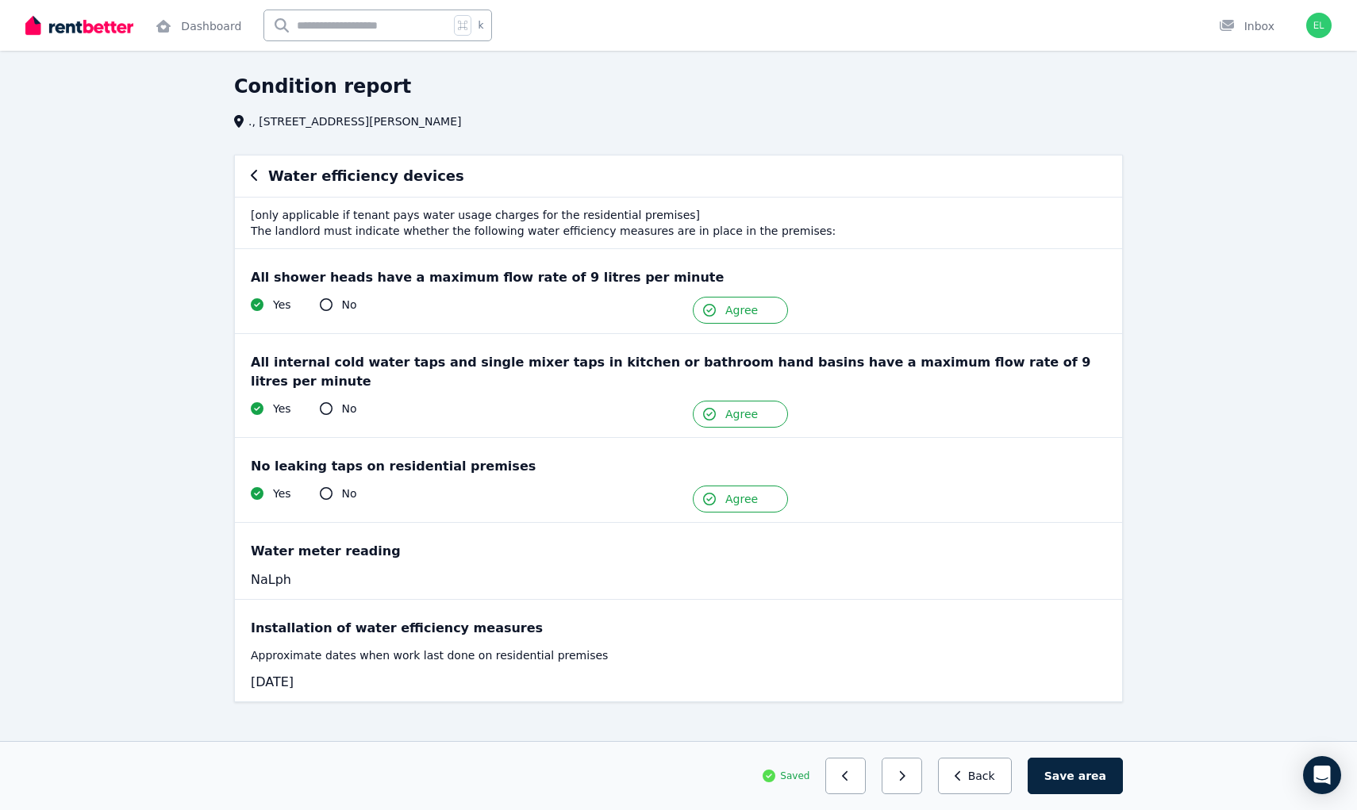
scroll to position [46, 0]
click at [1070, 781] on button "Save area" at bounding box center [1075, 776] width 95 height 37
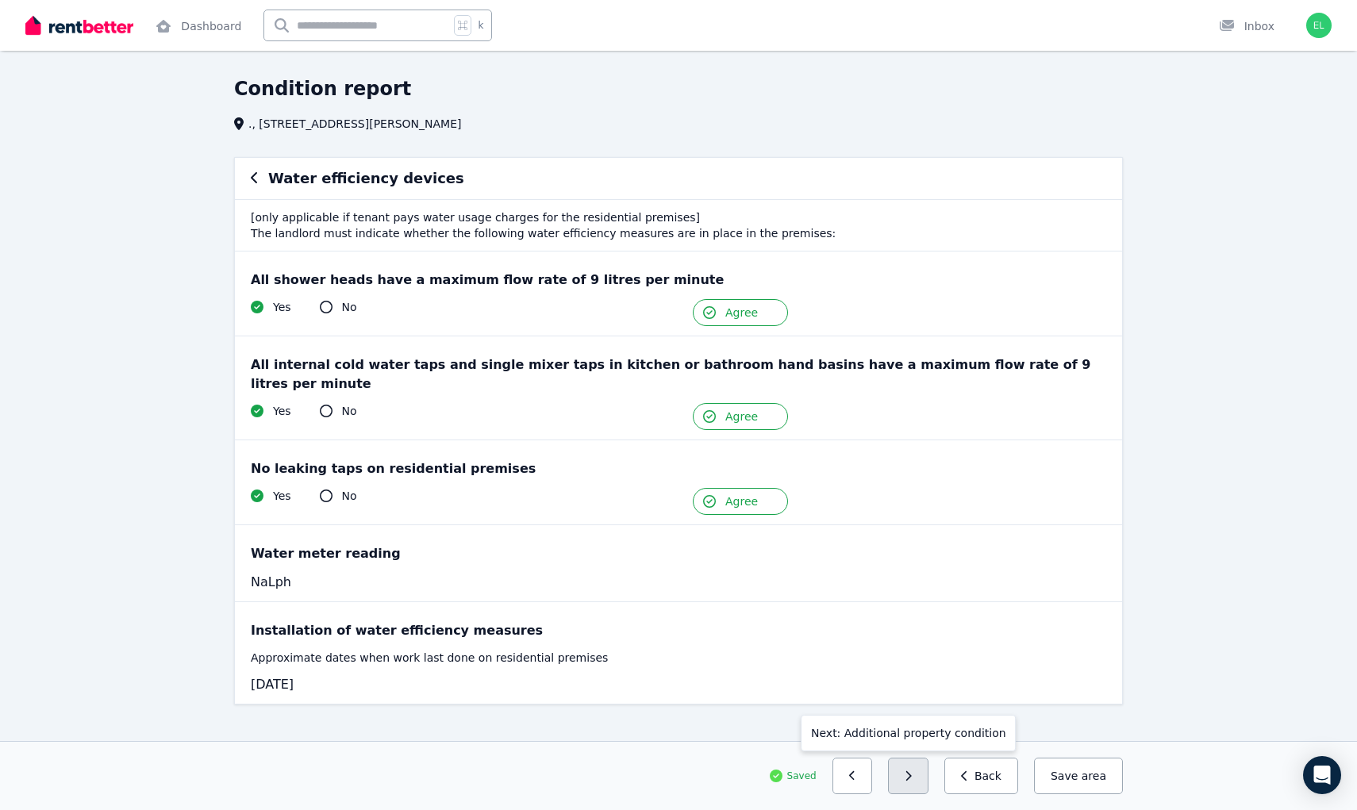
click at [912, 774] on icon "button" at bounding box center [908, 775] width 7 height 11
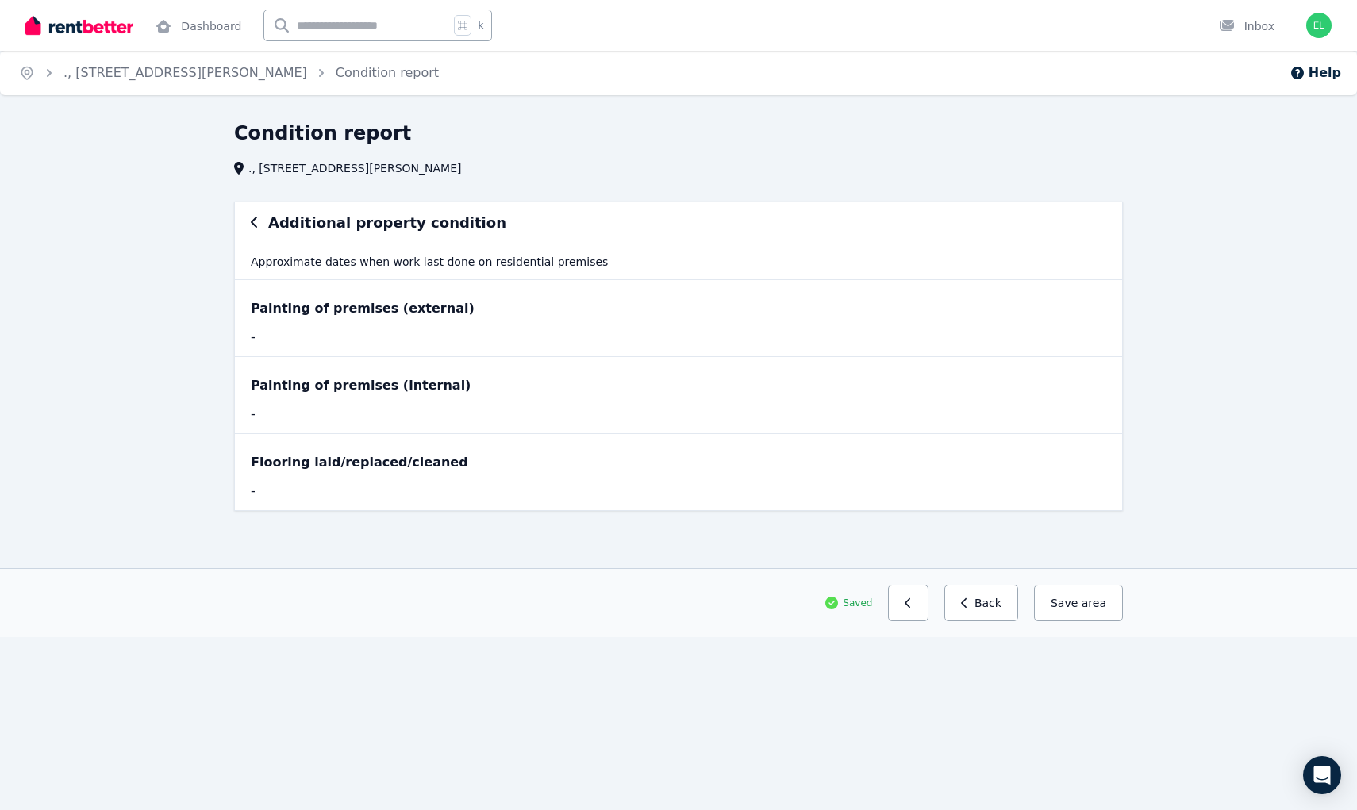
click at [421, 316] on div "Painting of premises (external)" at bounding box center [678, 308] width 855 height 19
click at [1100, 598] on span "area" at bounding box center [1094, 603] width 25 height 16
click at [259, 229] on div "Additional property condition" at bounding box center [678, 223] width 855 height 22
click at [250, 223] on div "Additional property condition" at bounding box center [678, 222] width 887 height 41
click at [256, 223] on icon "button" at bounding box center [255, 222] width 8 height 13
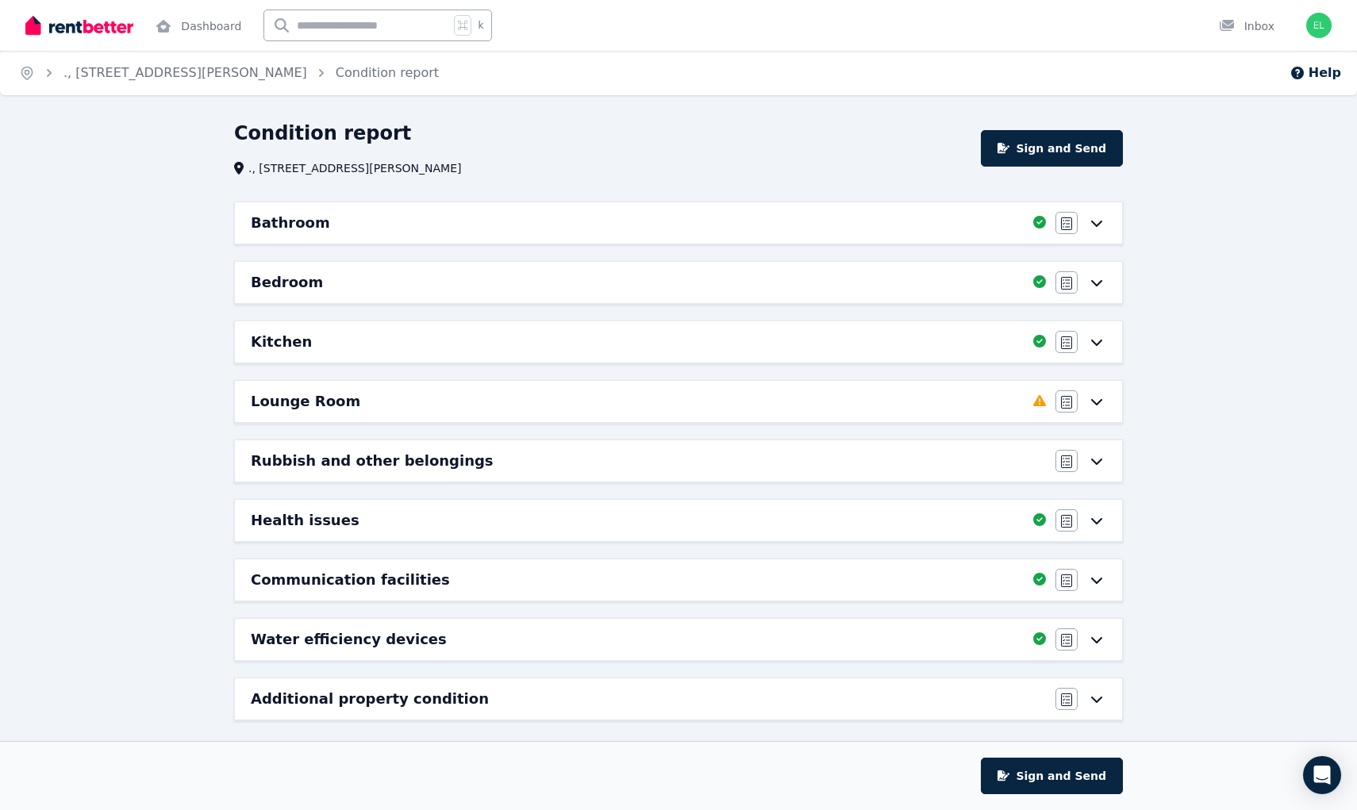
click at [799, 388] on div "Lounge Room Completed 90%, 1 left Agree/Disagree" at bounding box center [678, 401] width 887 height 41
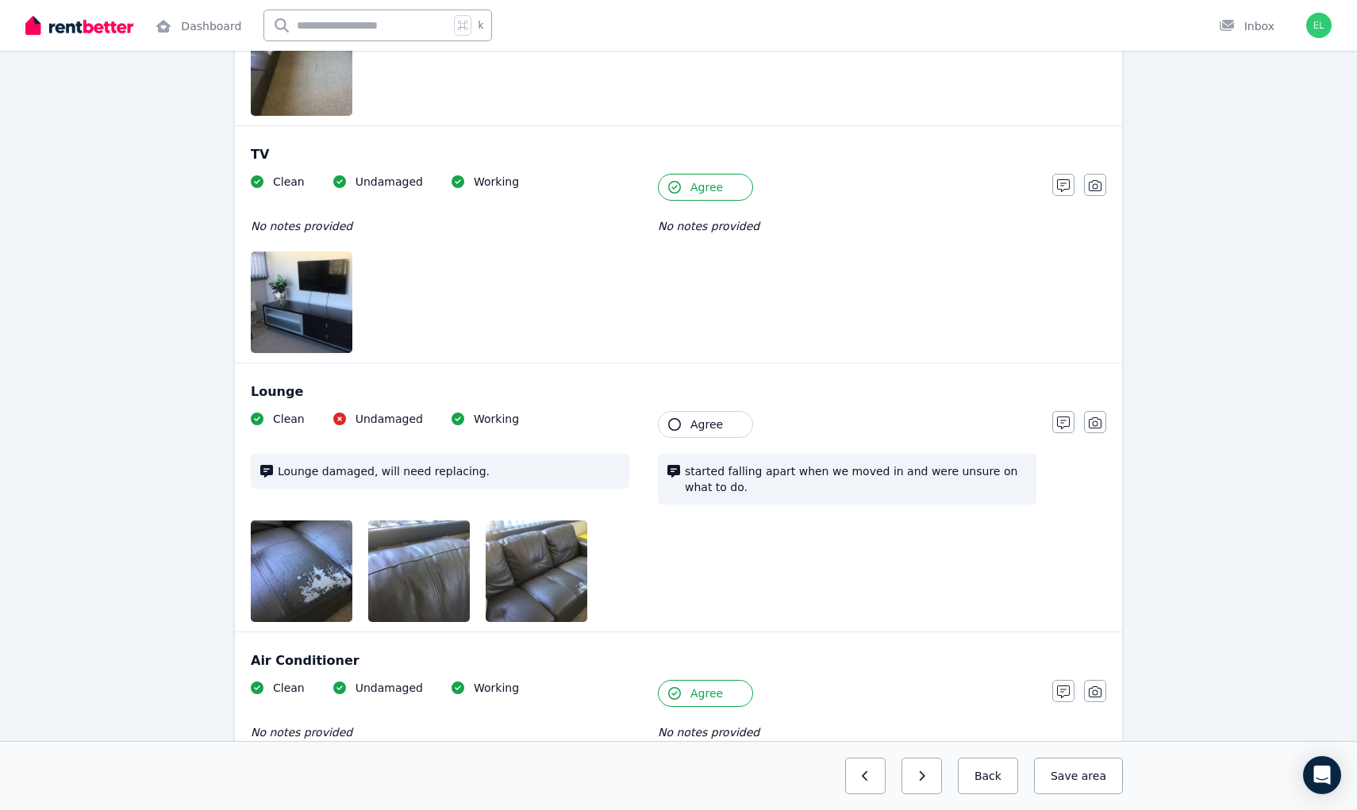
scroll to position [1449, 0]
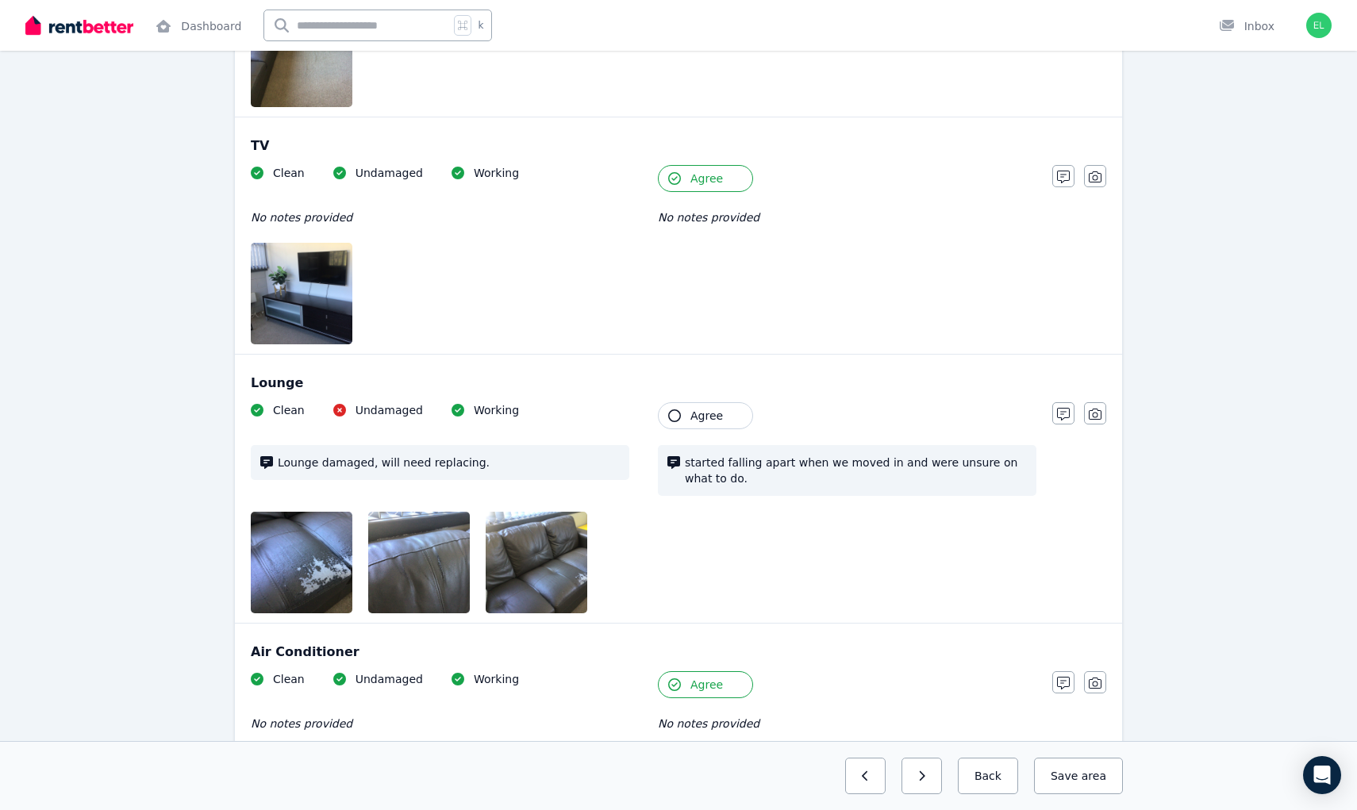
click at [711, 417] on span "Agree" at bounding box center [706, 416] width 33 height 16
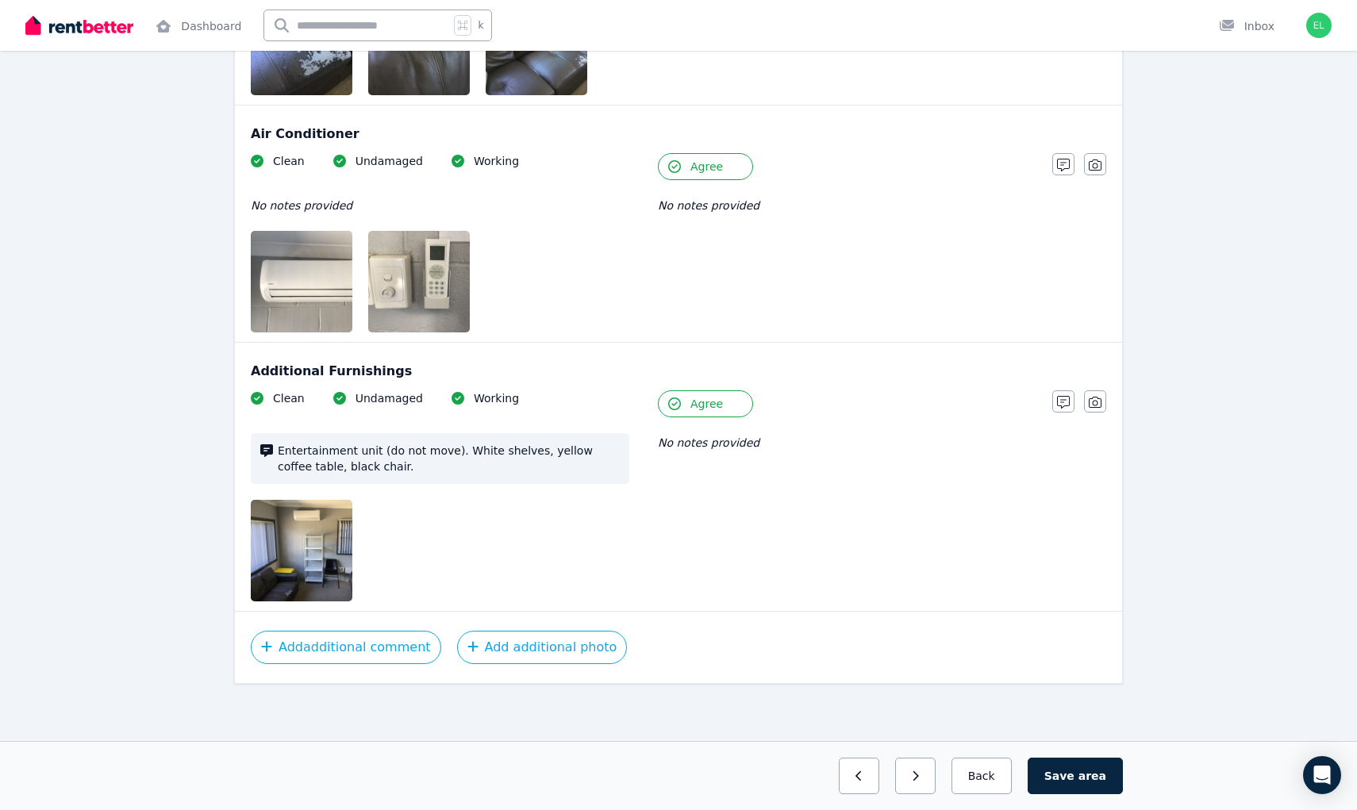
scroll to position [1967, 0]
click at [1112, 784] on button "Save area" at bounding box center [1075, 776] width 95 height 37
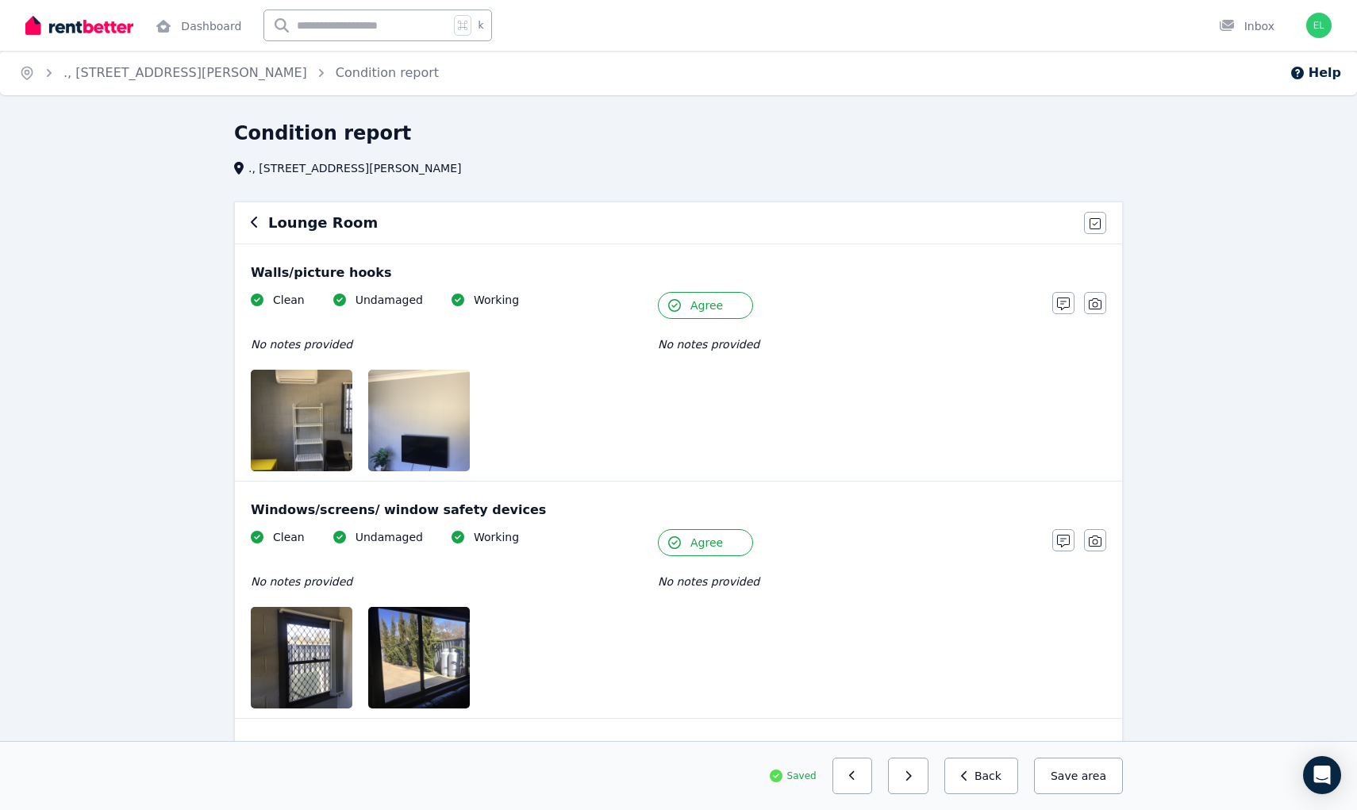
scroll to position [0, 0]
click at [275, 216] on h6 "Lounge Room" at bounding box center [323, 223] width 110 height 22
click at [260, 225] on div "Lounge Room" at bounding box center [663, 223] width 824 height 22
click at [253, 225] on icon "button" at bounding box center [254, 222] width 6 height 11
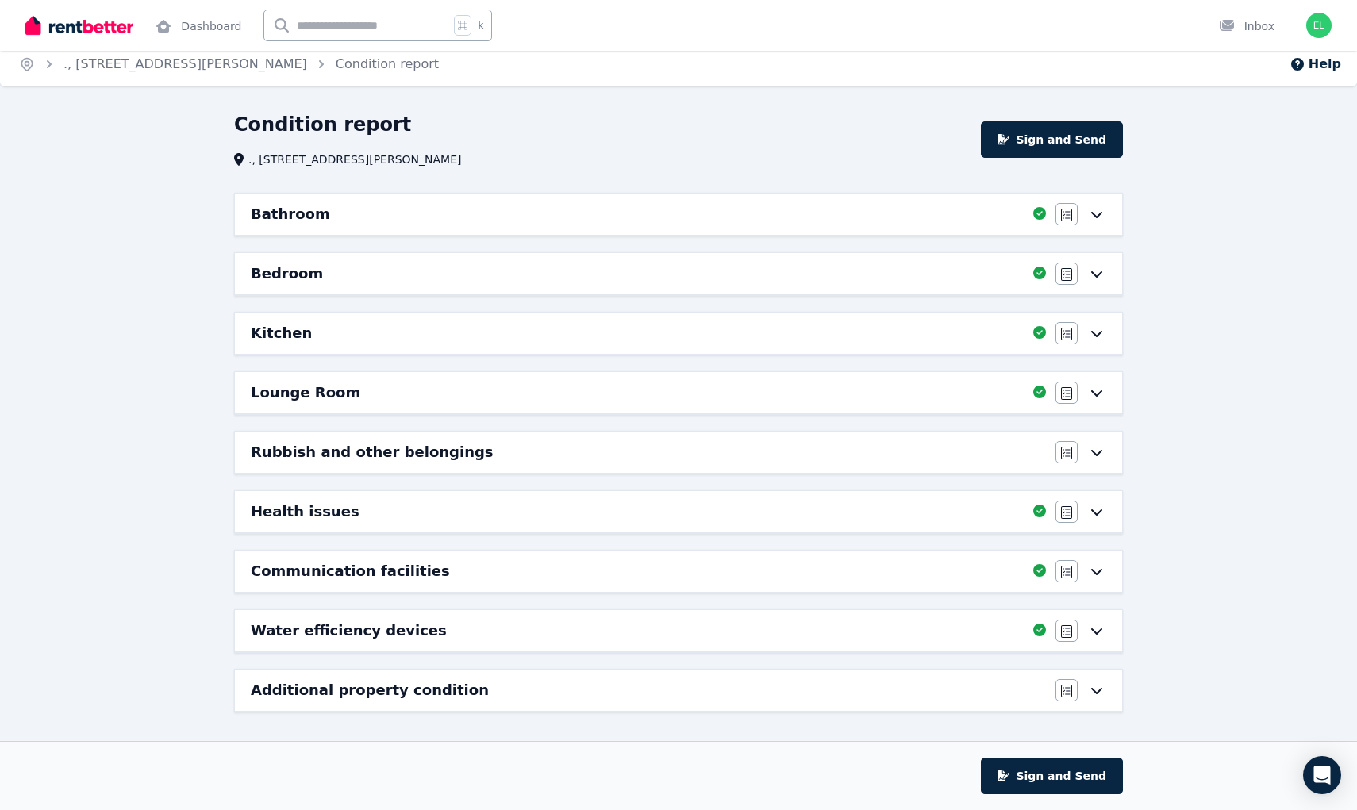
scroll to position [9, 0]
click at [1051, 773] on button "Sign and Send" at bounding box center [1052, 776] width 142 height 37
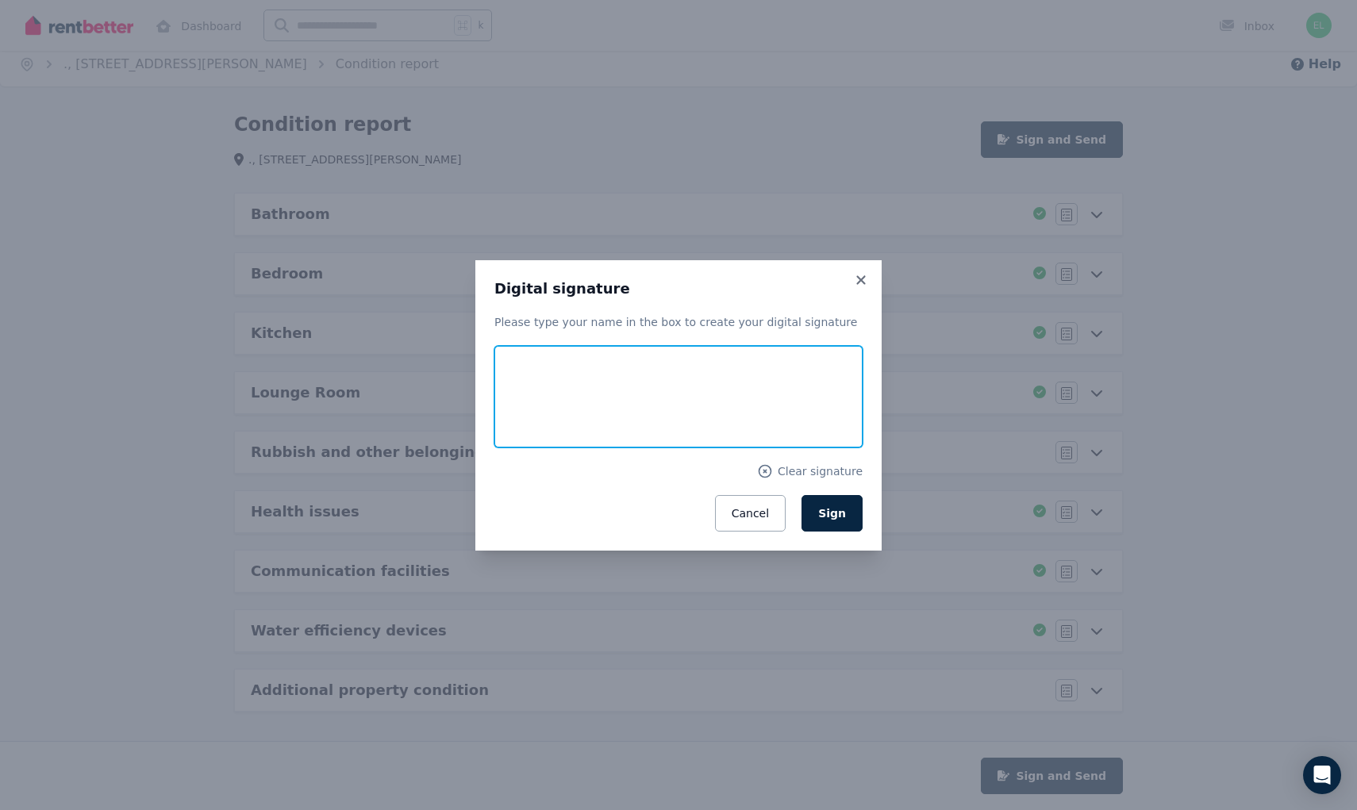
click at [551, 363] on input "text" at bounding box center [678, 397] width 368 height 102
type input "*********"
click at [614, 471] on div "Clear signature" at bounding box center [678, 471] width 368 height 16
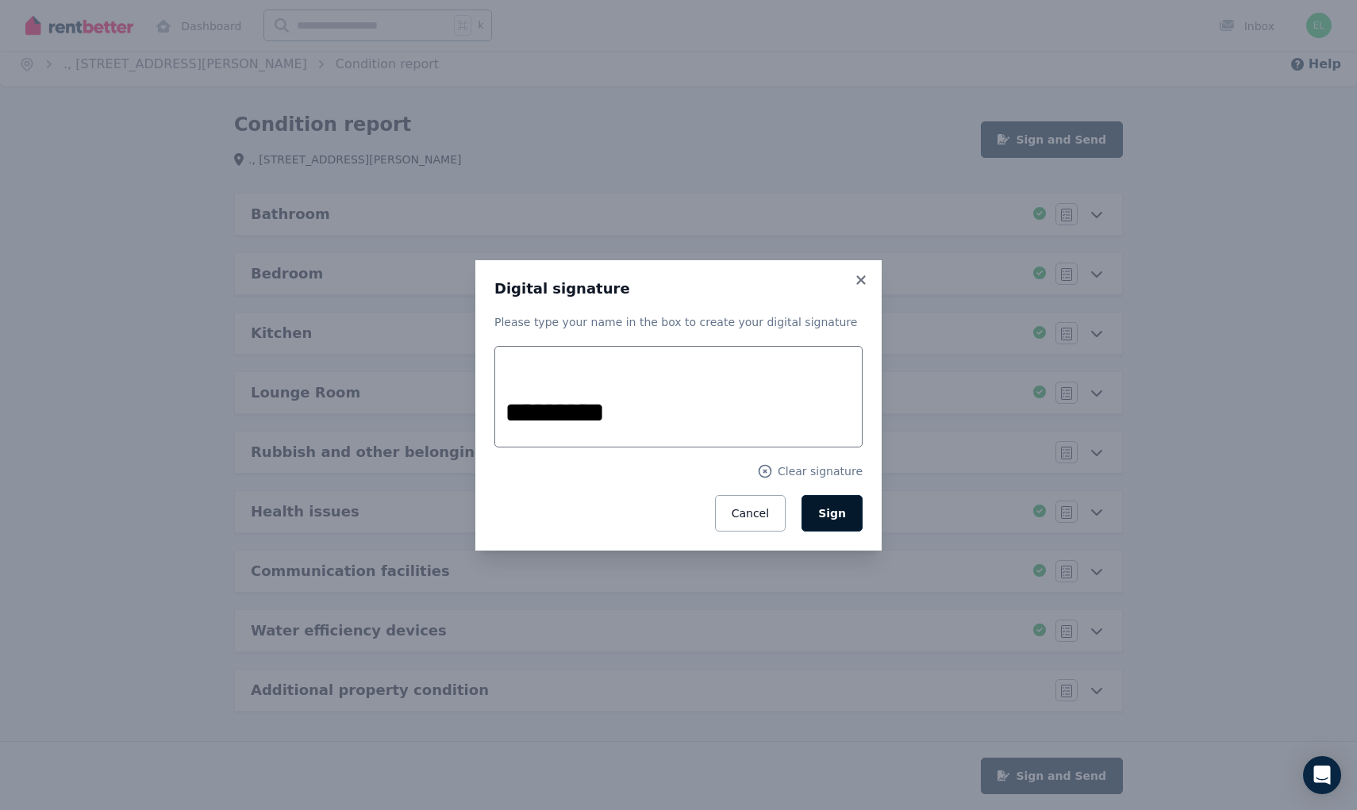
click at [841, 517] on span "Sign" at bounding box center [832, 513] width 28 height 13
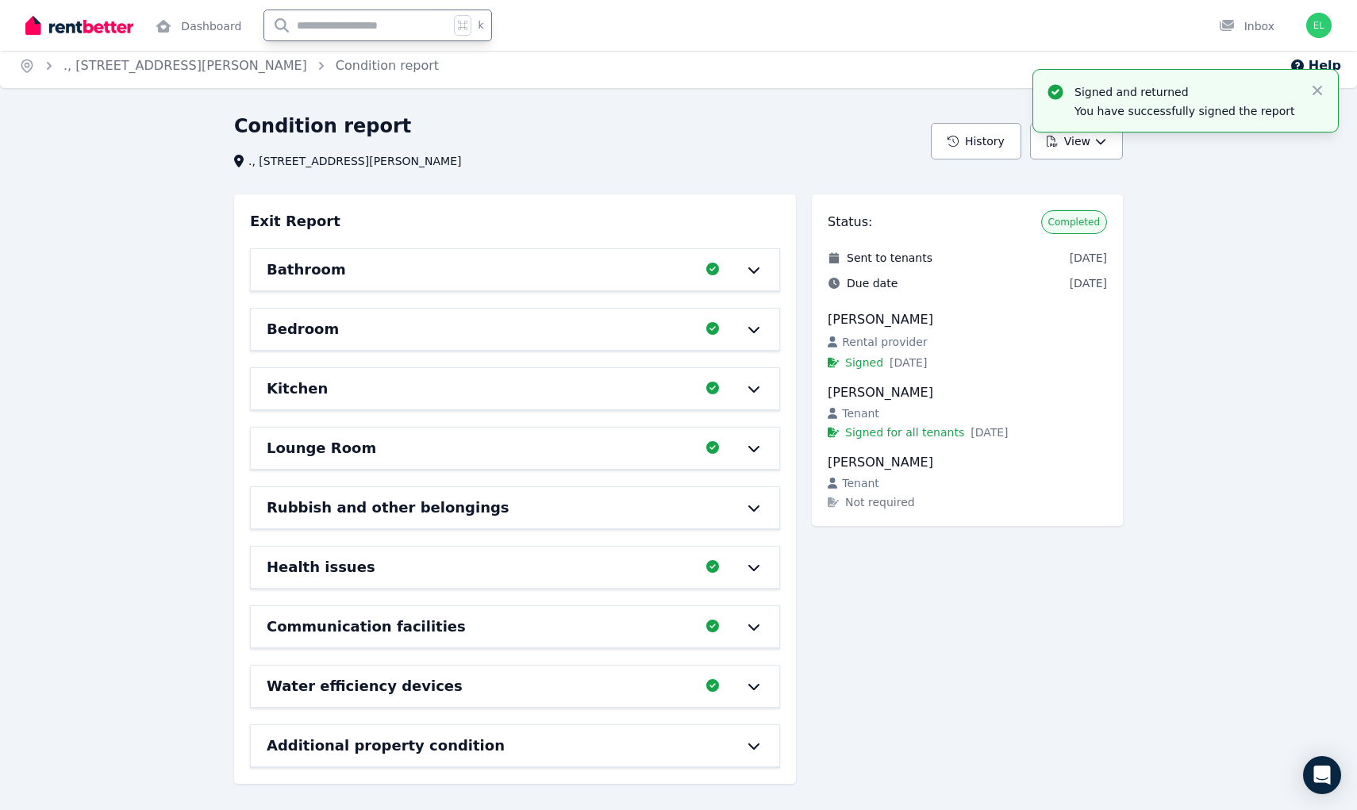
click at [874, 560] on div "Status: Completed Sent to tenants [DATE] Due date [DATE] [PERSON_NAME] Rental p…" at bounding box center [967, 503] width 311 height 618
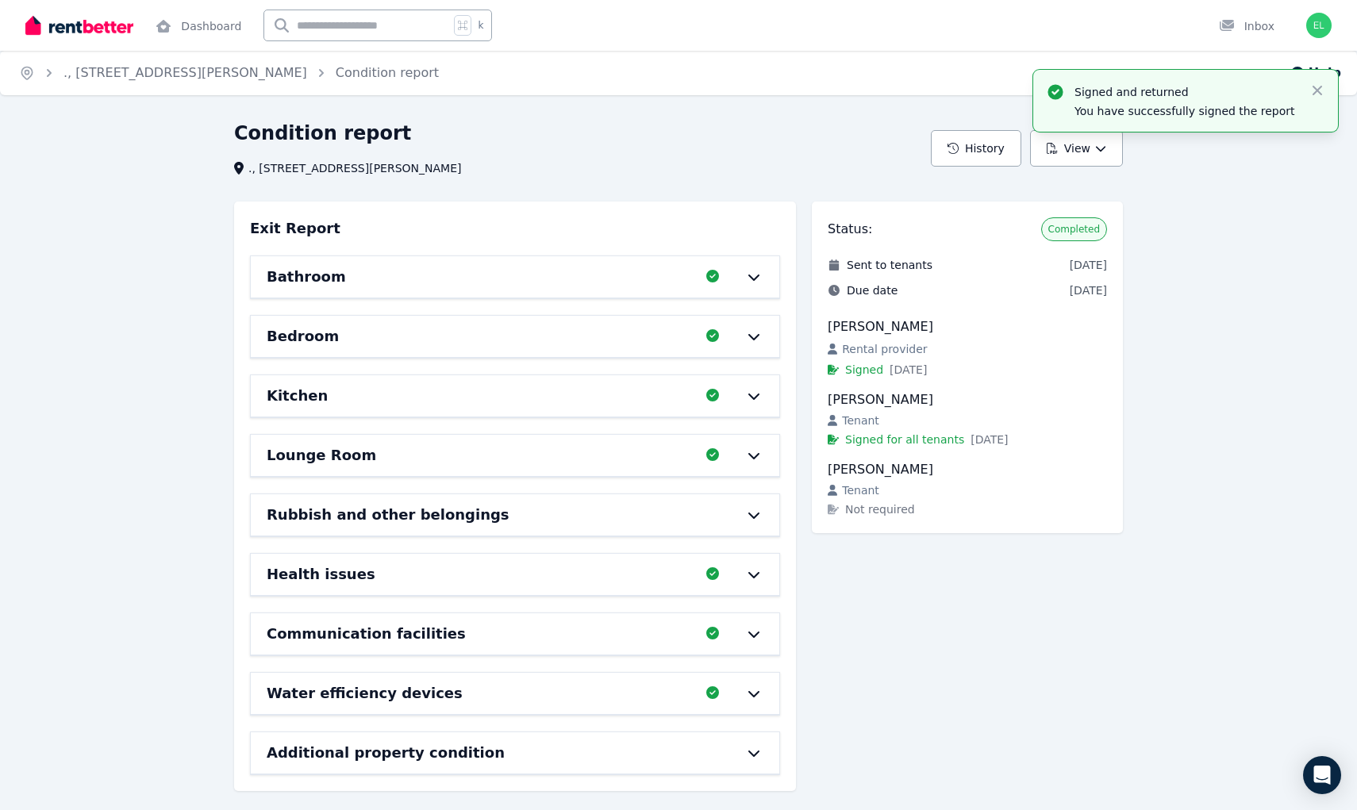
scroll to position [6, 0]
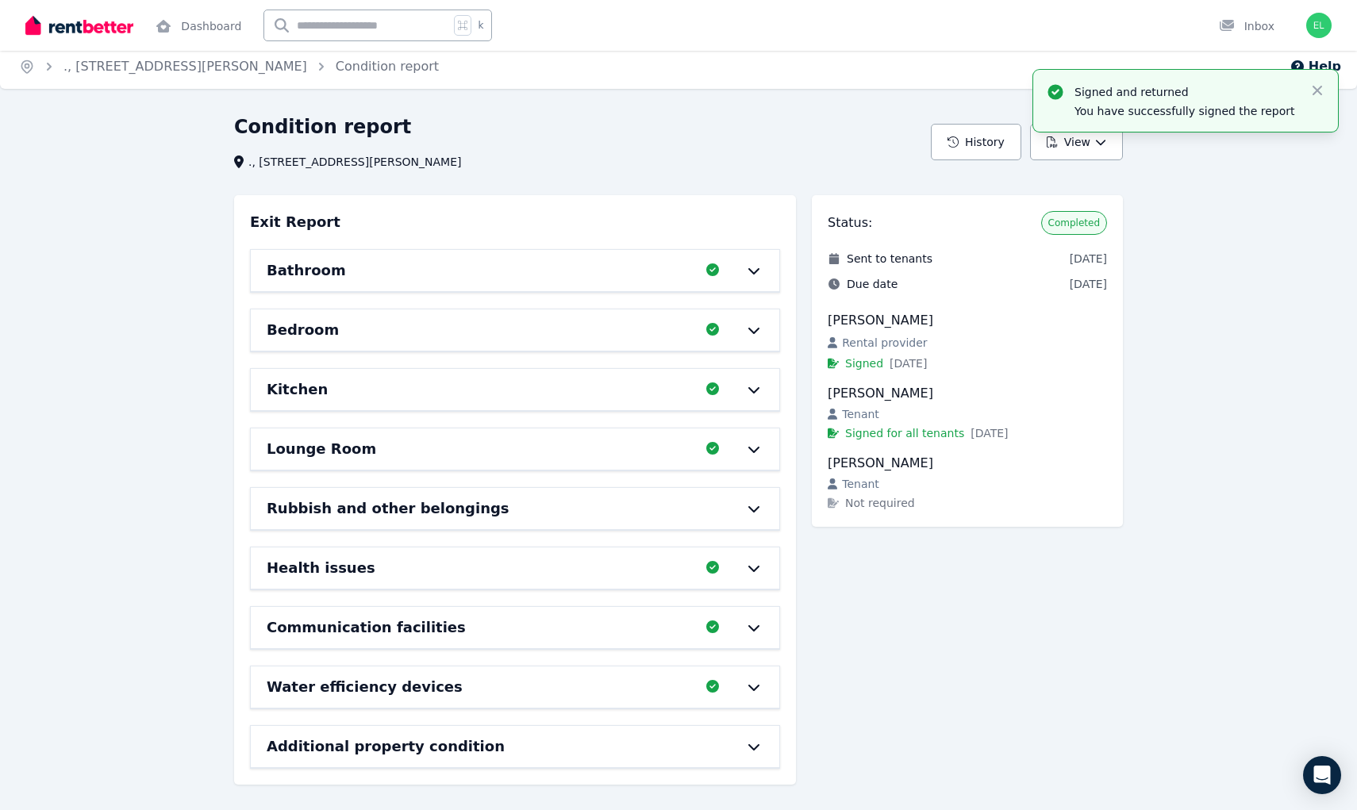
click at [533, 502] on div "Rubbish and other belongings" at bounding box center [493, 509] width 452 height 22
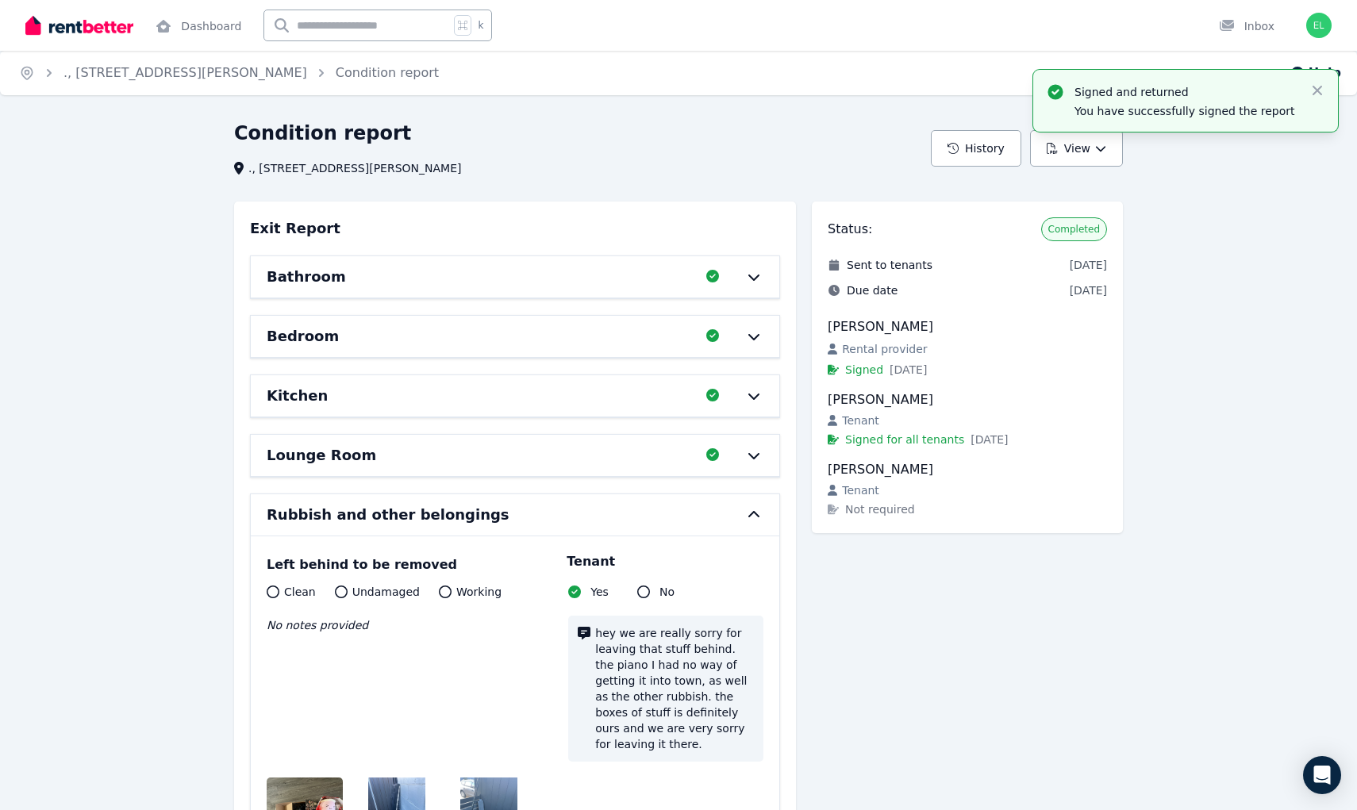
scroll to position [0, 0]
click at [607, 517] on div "Rubbish and other belongings" at bounding box center [493, 515] width 452 height 22
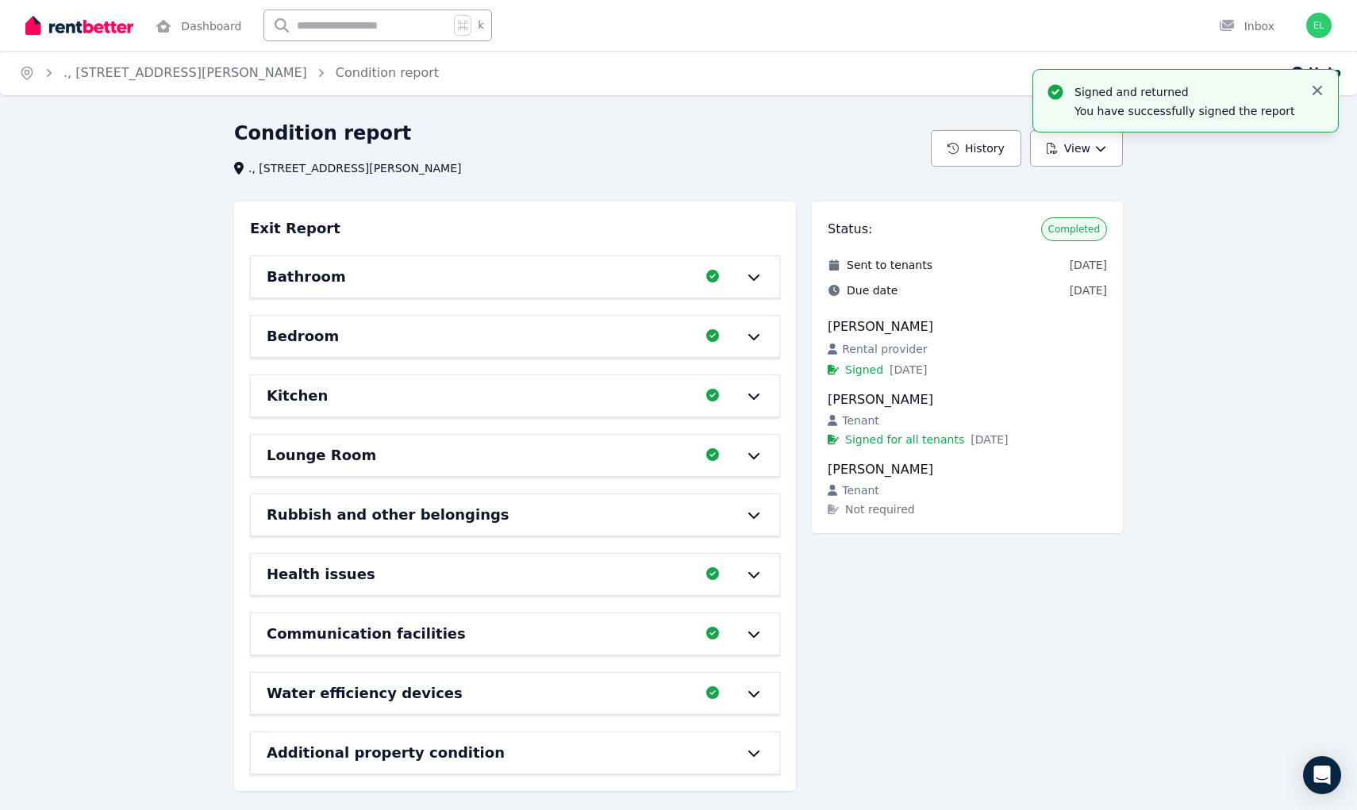
click at [1312, 93] on icon "button" at bounding box center [1317, 91] width 16 height 16
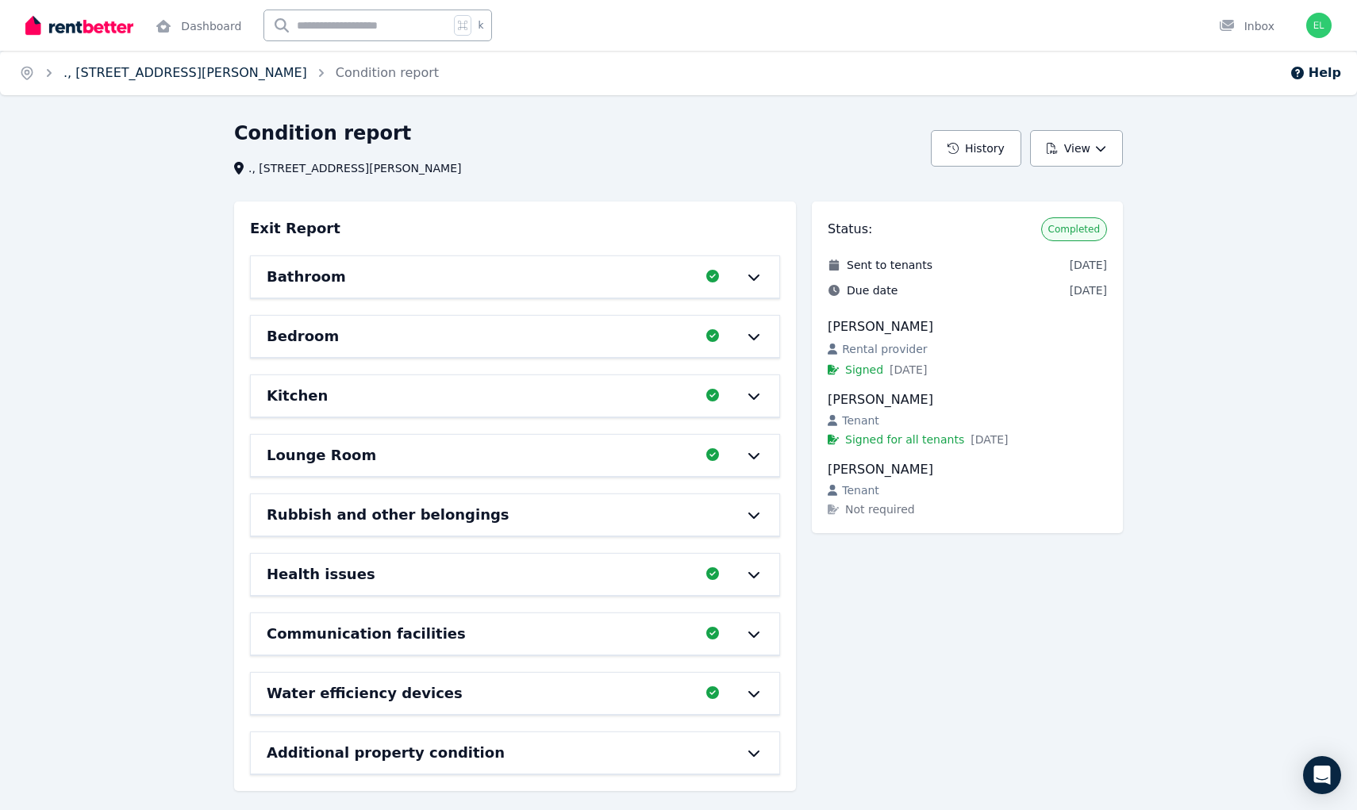
click at [181, 71] on link "., [STREET_ADDRESS][PERSON_NAME]" at bounding box center [185, 72] width 244 height 15
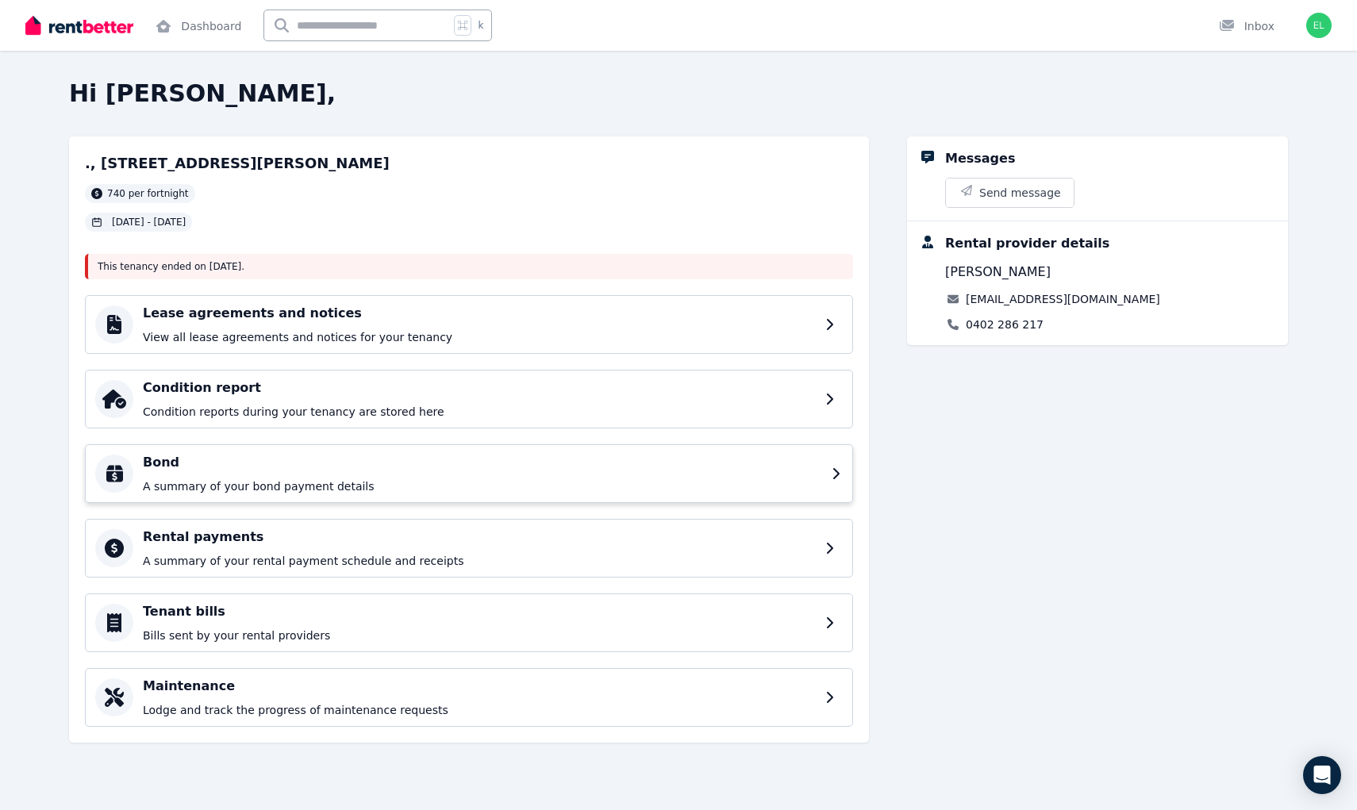
click at [290, 457] on h4 "Bond" at bounding box center [482, 462] width 679 height 19
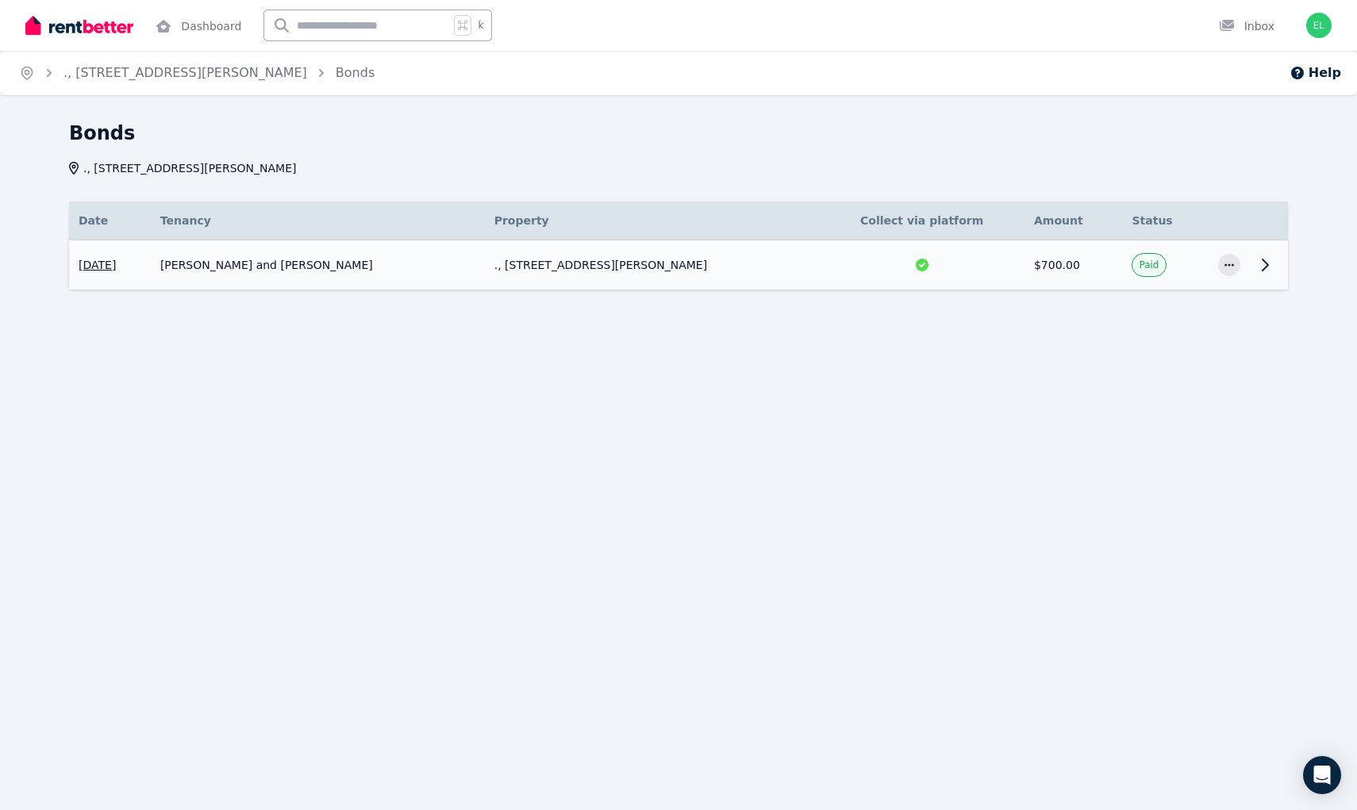
click at [1267, 262] on icon at bounding box center [1264, 265] width 19 height 19
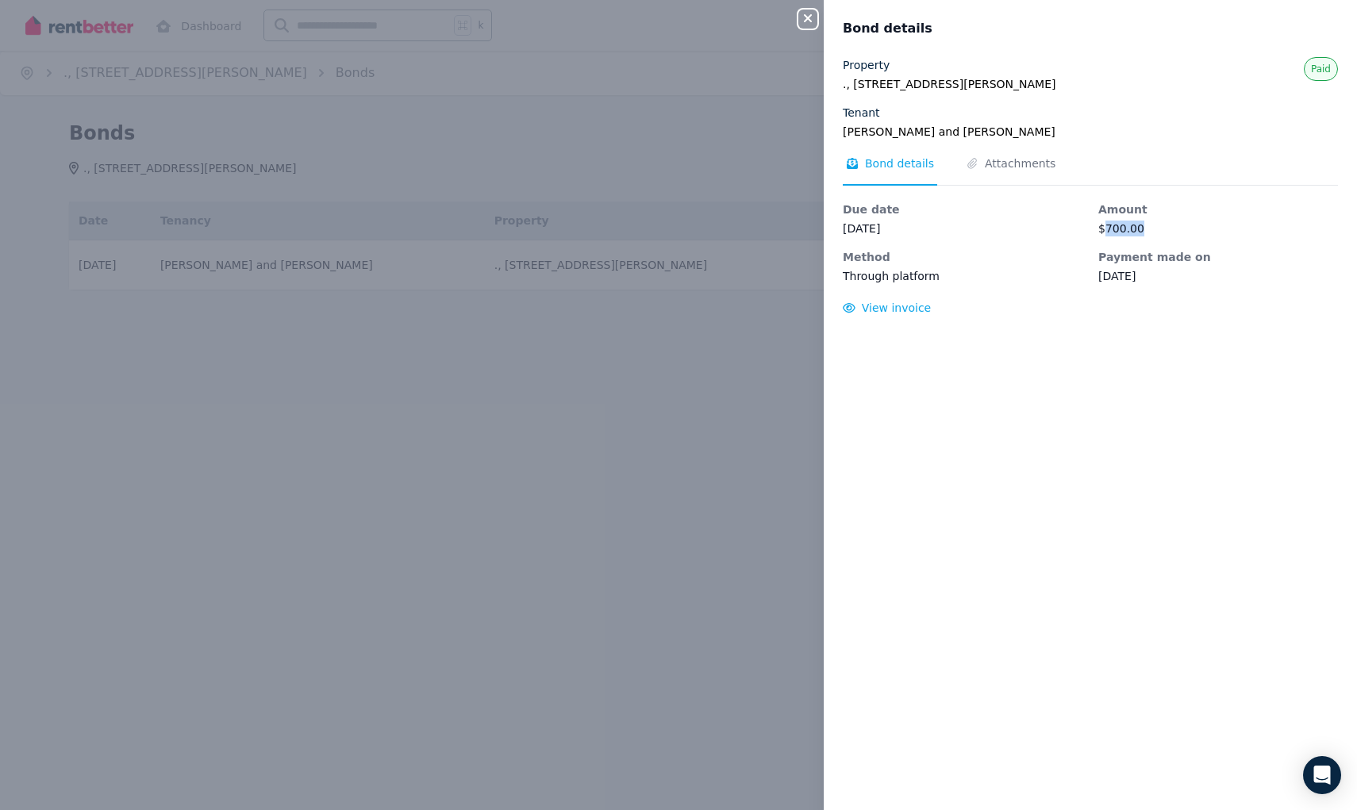
drag, startPoint x: 1102, startPoint y: 230, endPoint x: 1162, endPoint y: 229, distance: 60.3
click at [1162, 229] on dd "$700.00" at bounding box center [1218, 229] width 240 height 16
click at [1012, 171] on span "Attachments" at bounding box center [1020, 164] width 71 height 16
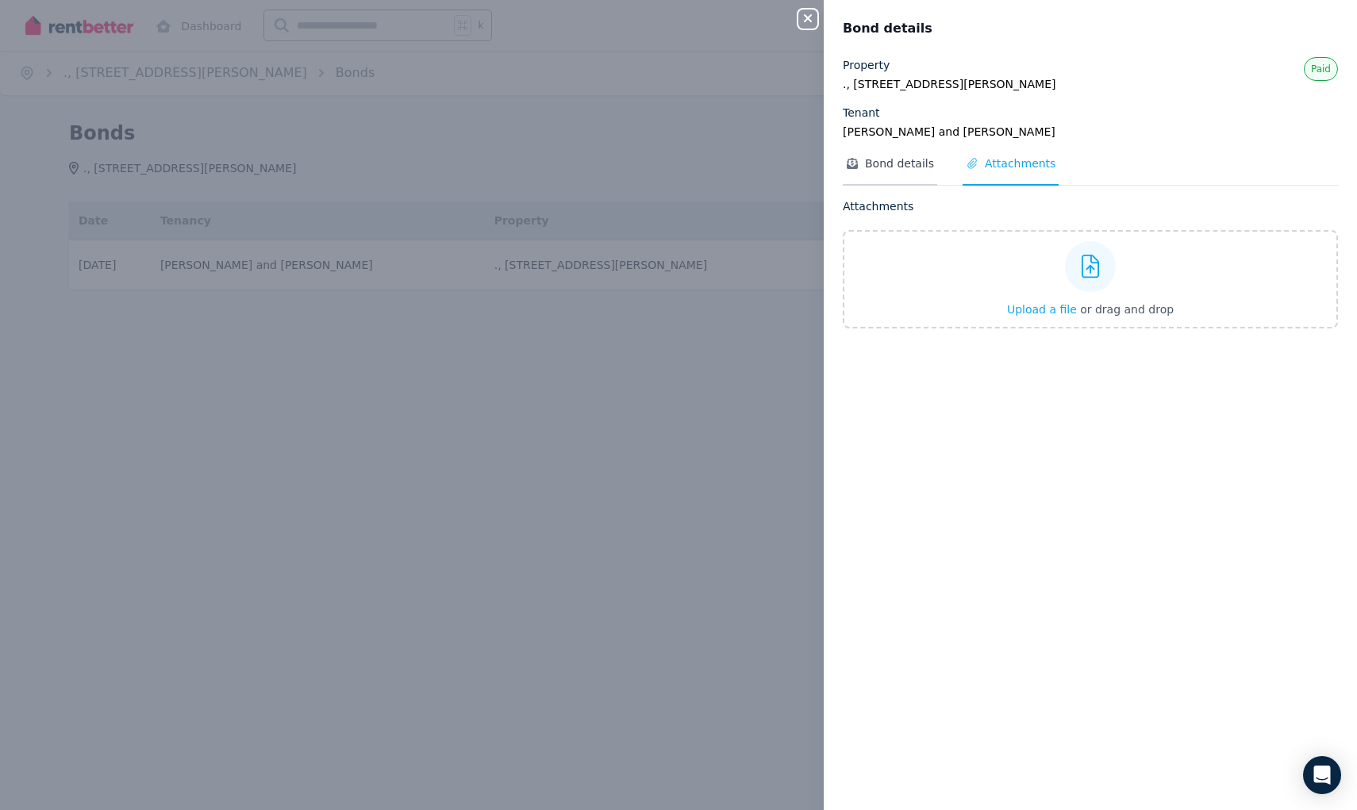
click at [902, 168] on span "Bond details" at bounding box center [899, 164] width 69 height 16
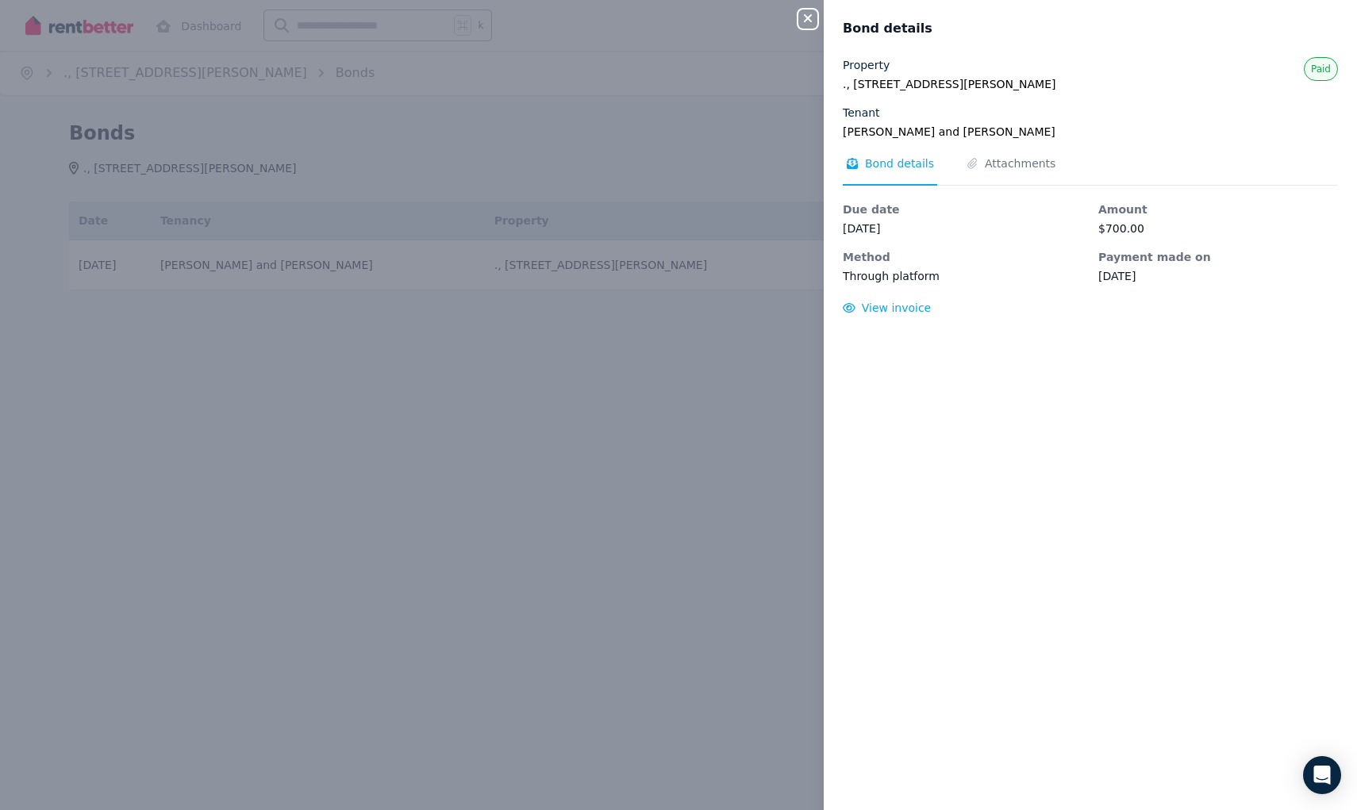
click at [805, 344] on div "Close panel Bond details Property ., [STREET_ADDRESS][PERSON_NAME] Tenant [PERS…" at bounding box center [678, 405] width 1357 height 810
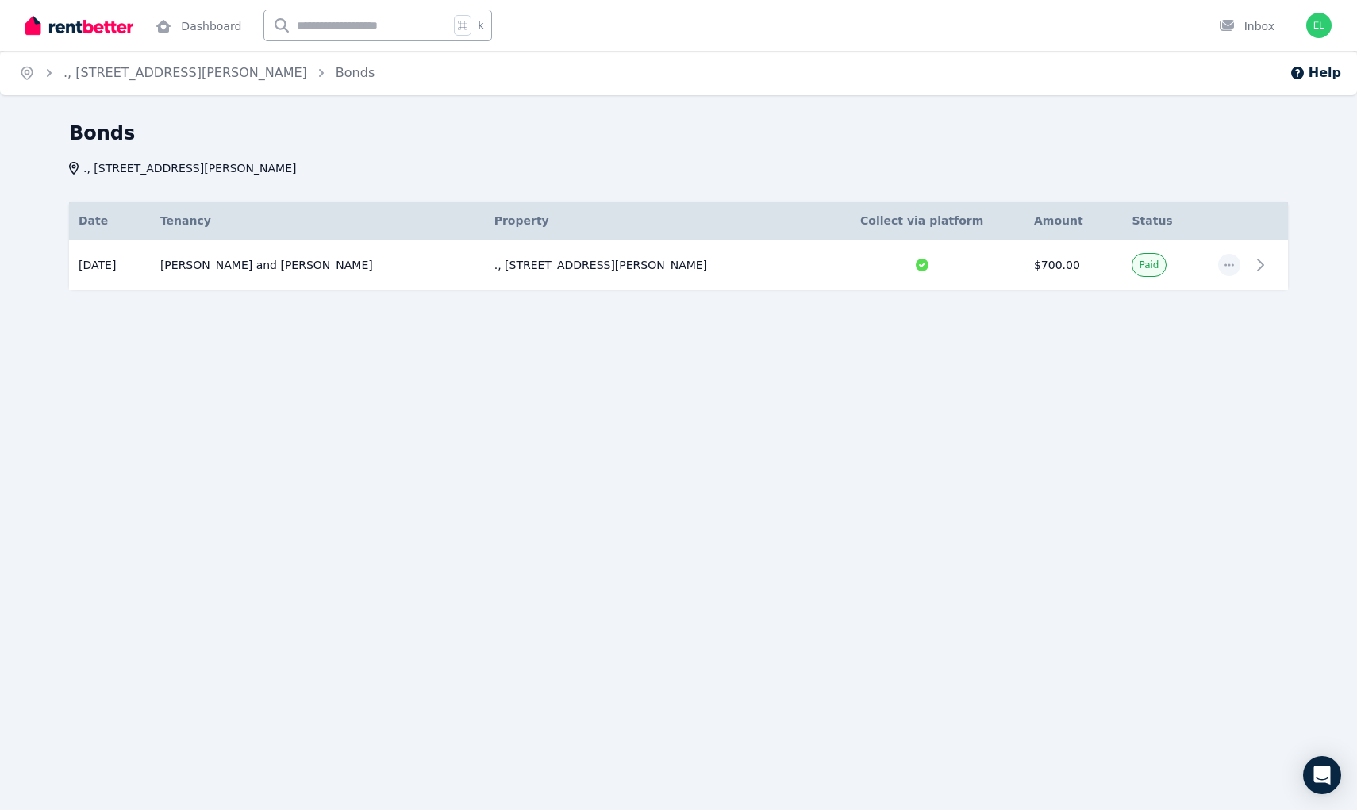
click at [572, 331] on div "Bonds ., [STREET_ADDRESS][PERSON_NAME] Date Details Tenancy Property Collect vi…" at bounding box center [678, 234] width 1357 height 226
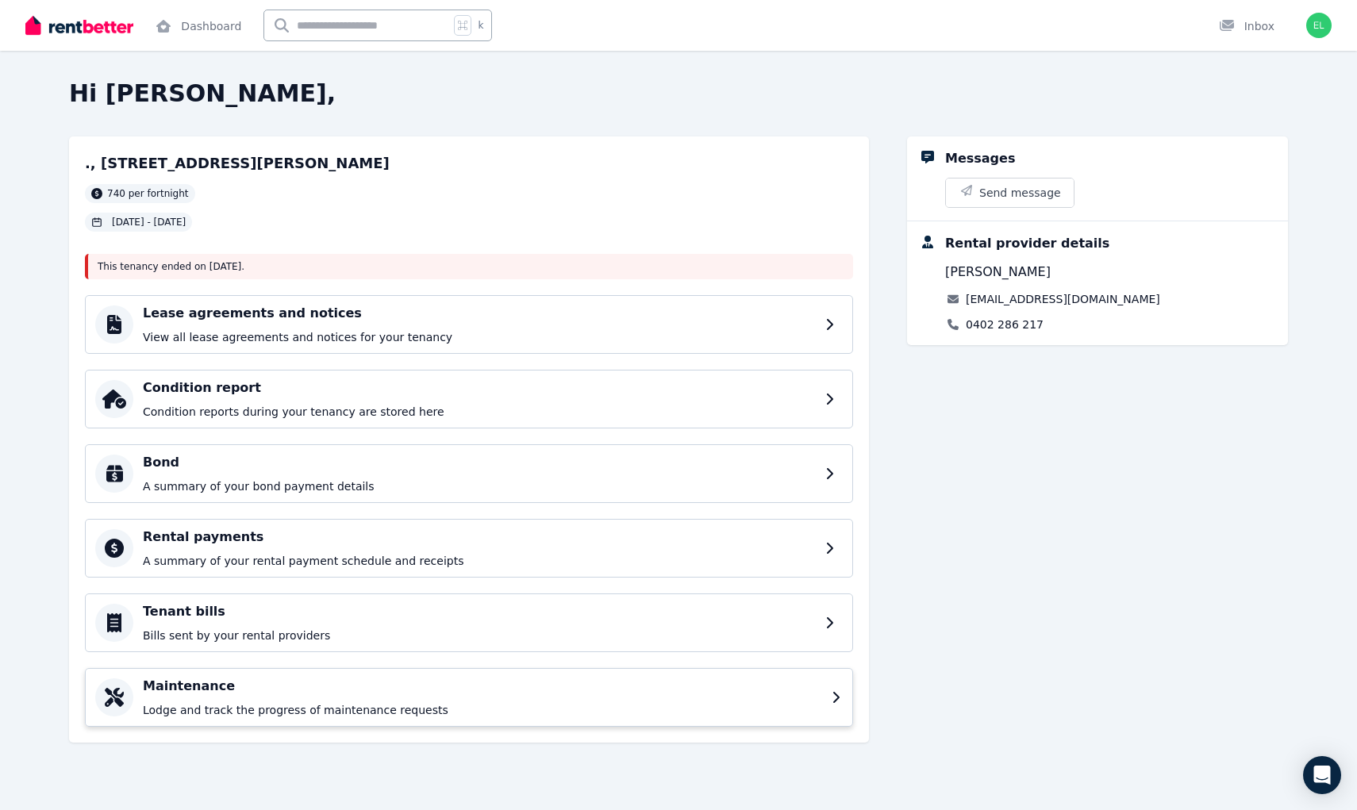
click at [338, 689] on h4 "Maintenance" at bounding box center [482, 686] width 679 height 19
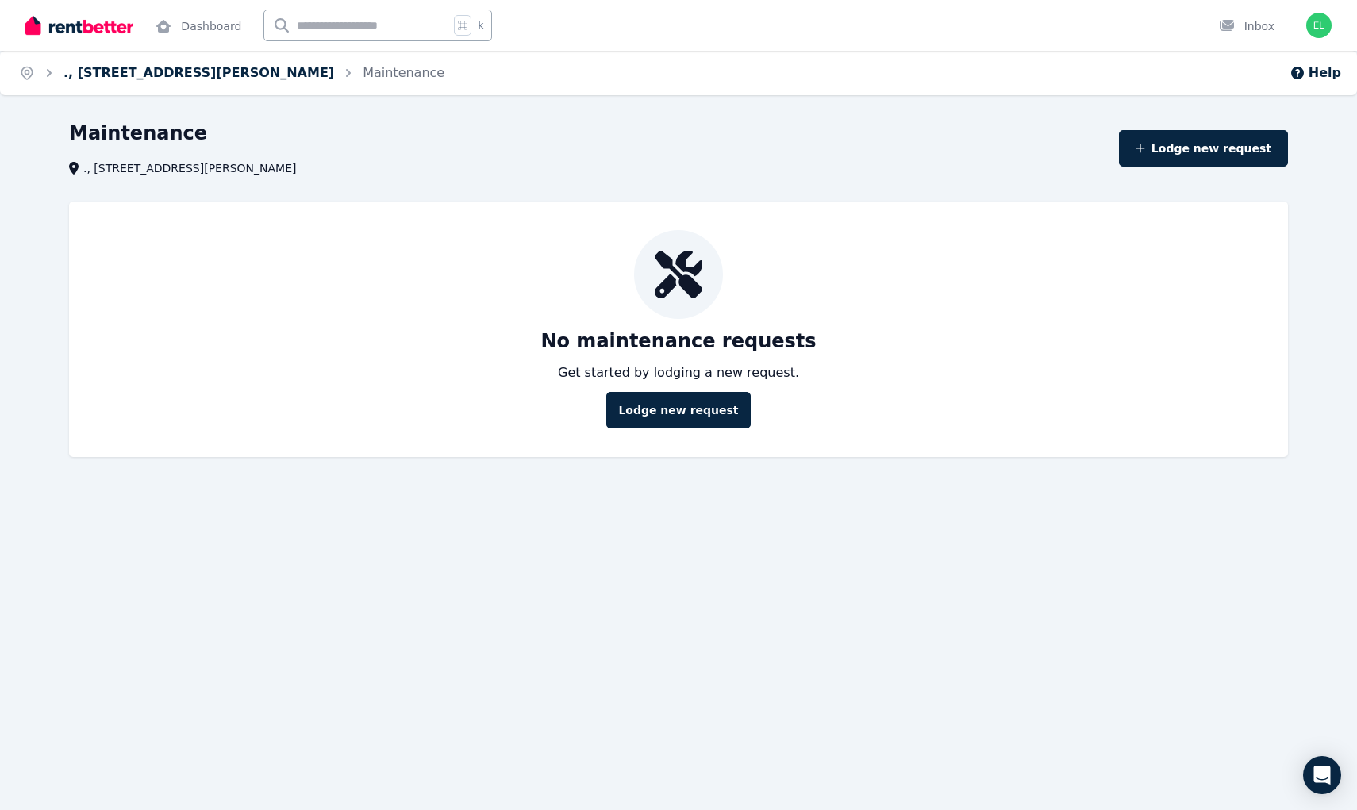
click at [136, 73] on link "., [STREET_ADDRESS][PERSON_NAME]" at bounding box center [198, 72] width 271 height 15
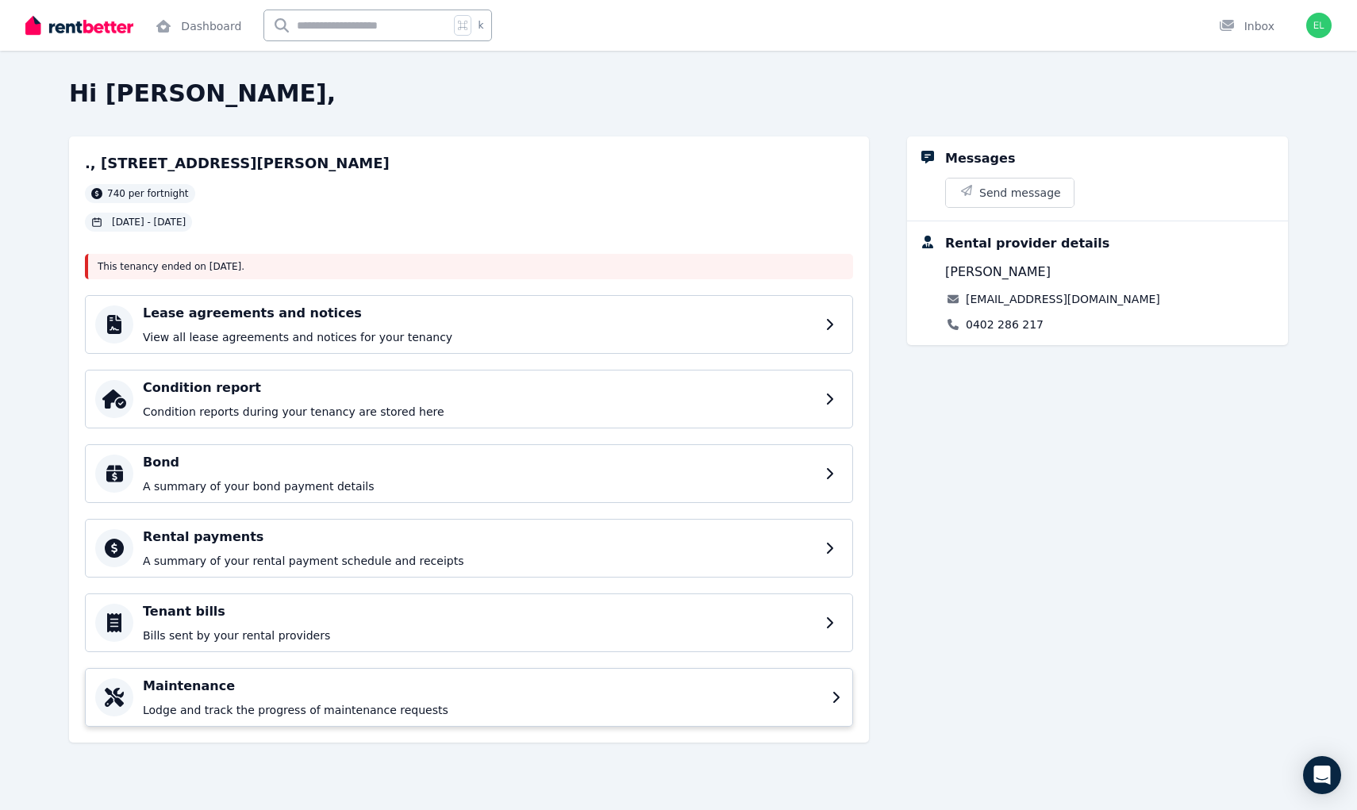
click at [308, 697] on div "Maintenance Lodge and track the progress of maintenance requests" at bounding box center [482, 697] width 679 height 41
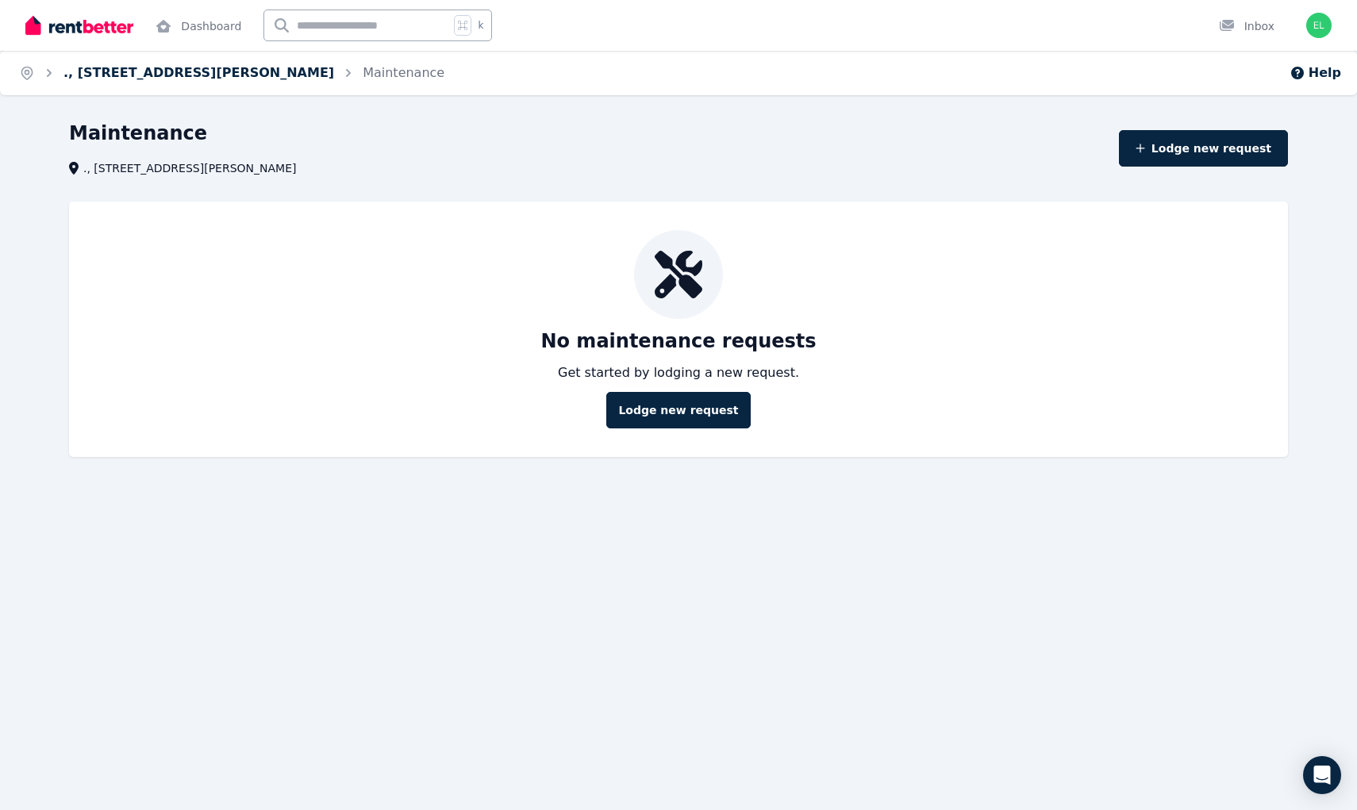
click at [211, 79] on link "., [STREET_ADDRESS][PERSON_NAME]" at bounding box center [198, 72] width 271 height 15
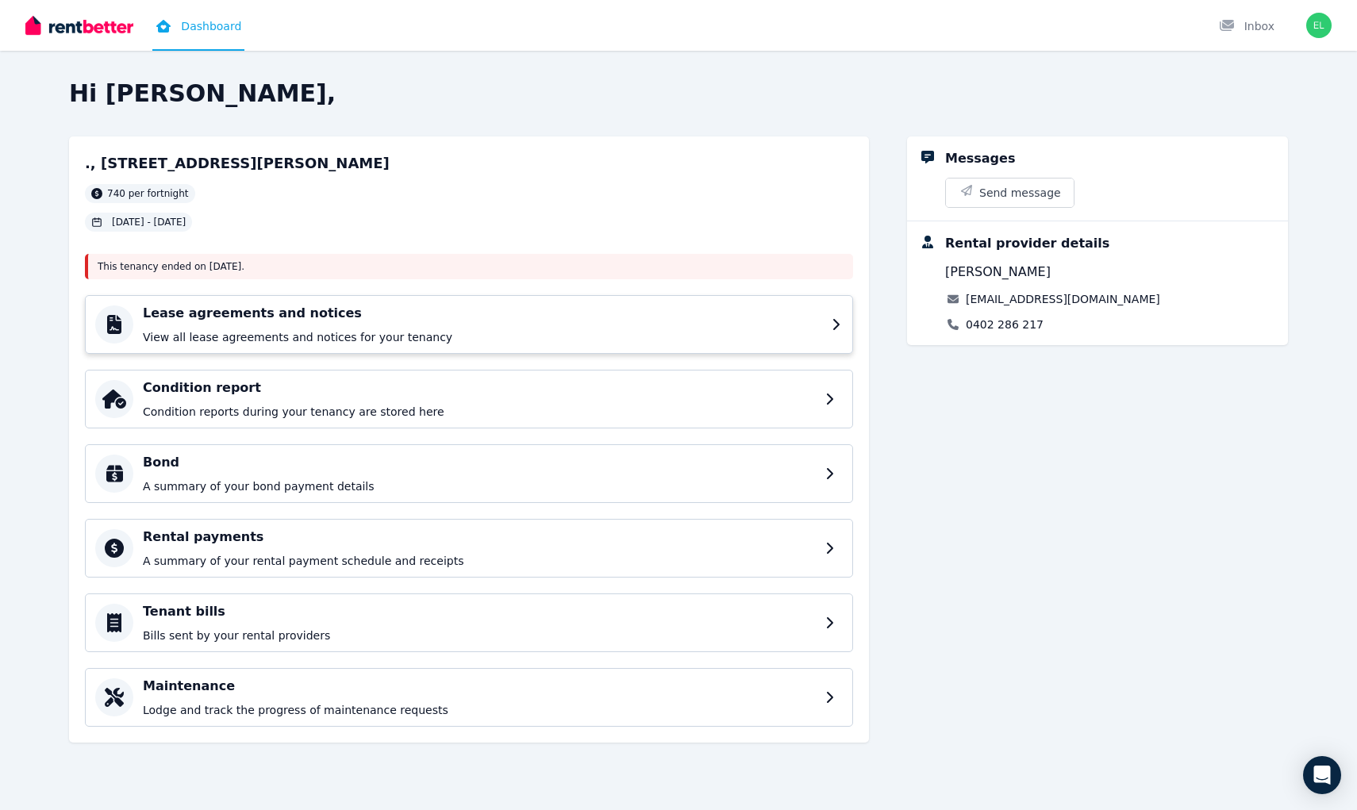
click at [331, 339] on p "View all lease agreements and notices for your tenancy" at bounding box center [482, 337] width 679 height 16
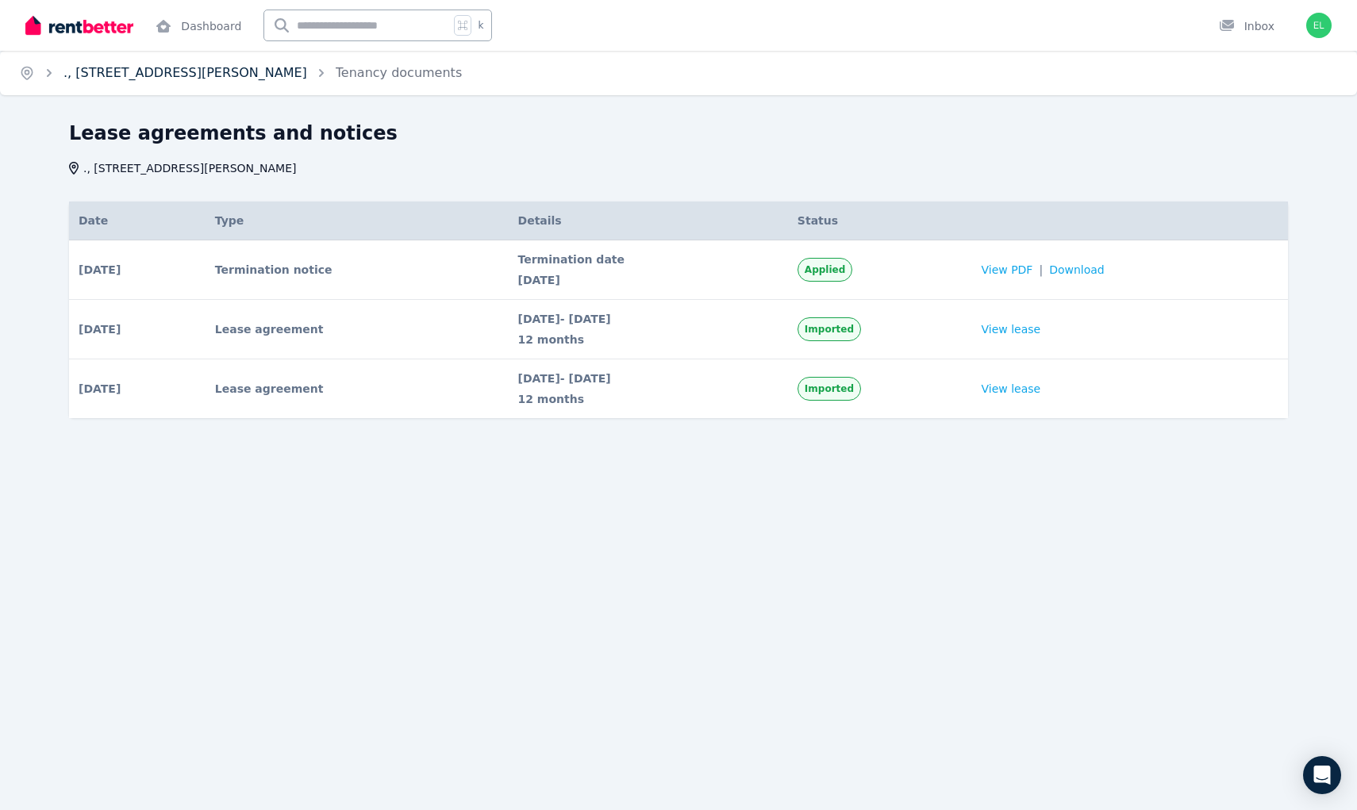
click at [194, 75] on link "., [STREET_ADDRESS][PERSON_NAME]" at bounding box center [185, 72] width 244 height 15
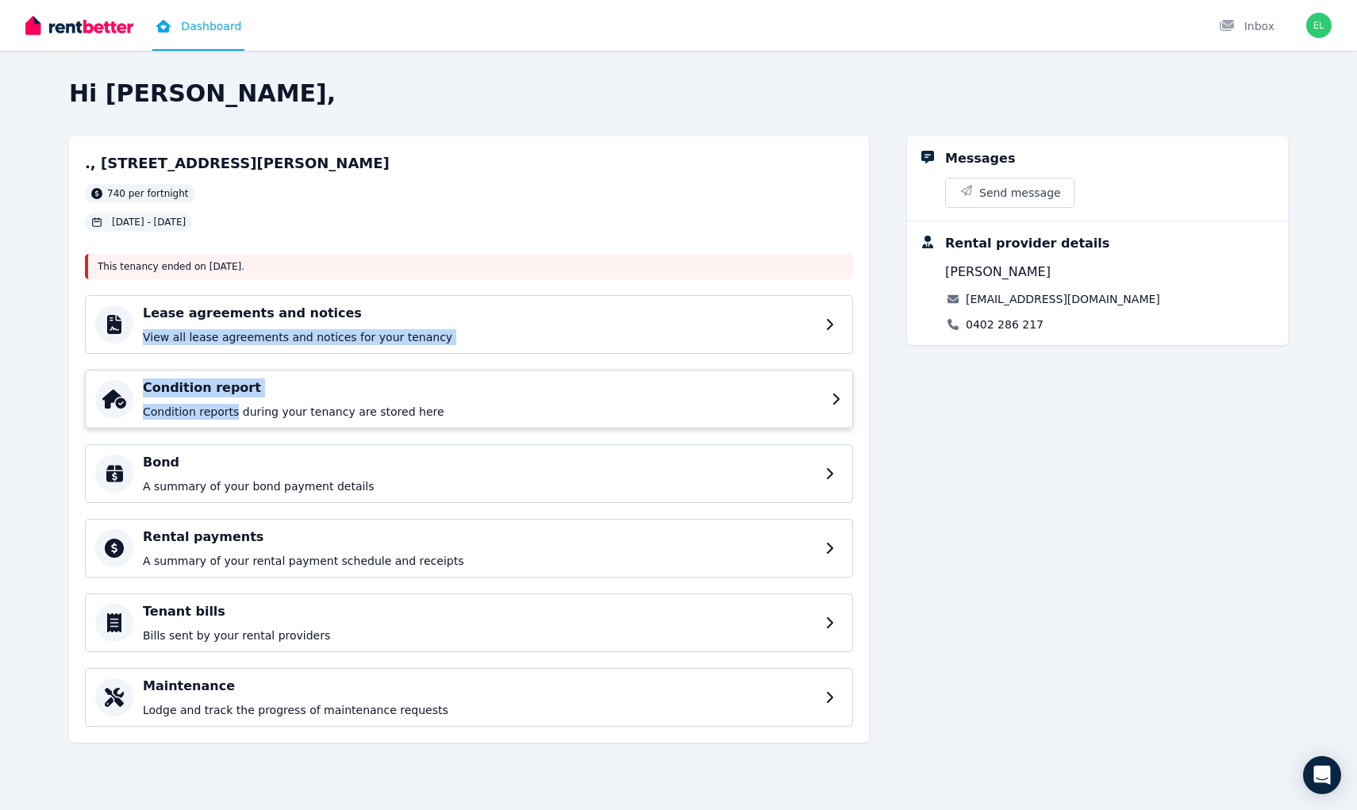
drag, startPoint x: 248, startPoint y: 325, endPoint x: 232, endPoint y: 415, distance: 91.7
click at [232, 415] on div "Lease agreements and notices View all lease agreements and notices for your ten…" at bounding box center [469, 511] width 768 height 432
click at [344, 383] on h4 "Condition report" at bounding box center [482, 387] width 679 height 19
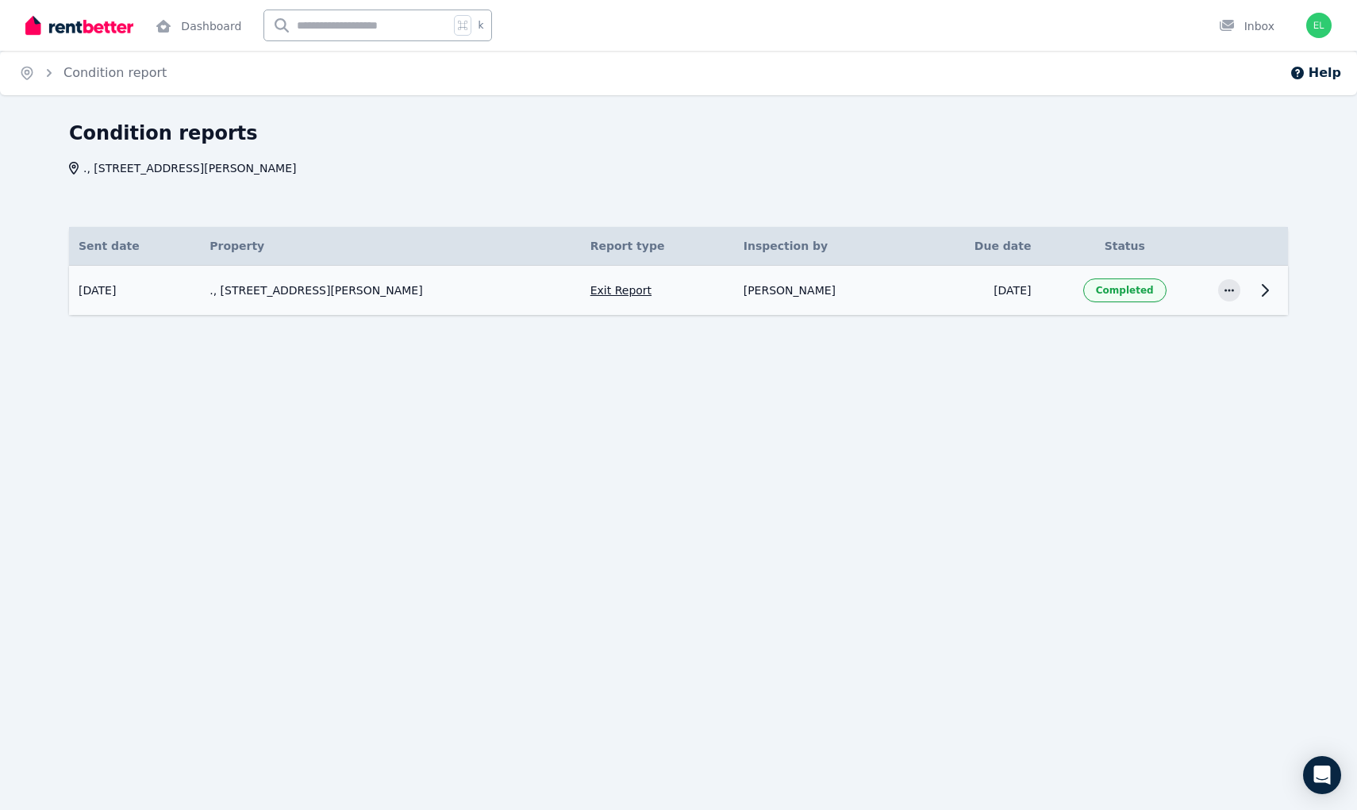
click at [817, 293] on div "[PERSON_NAME]" at bounding box center [825, 290] width 163 height 16
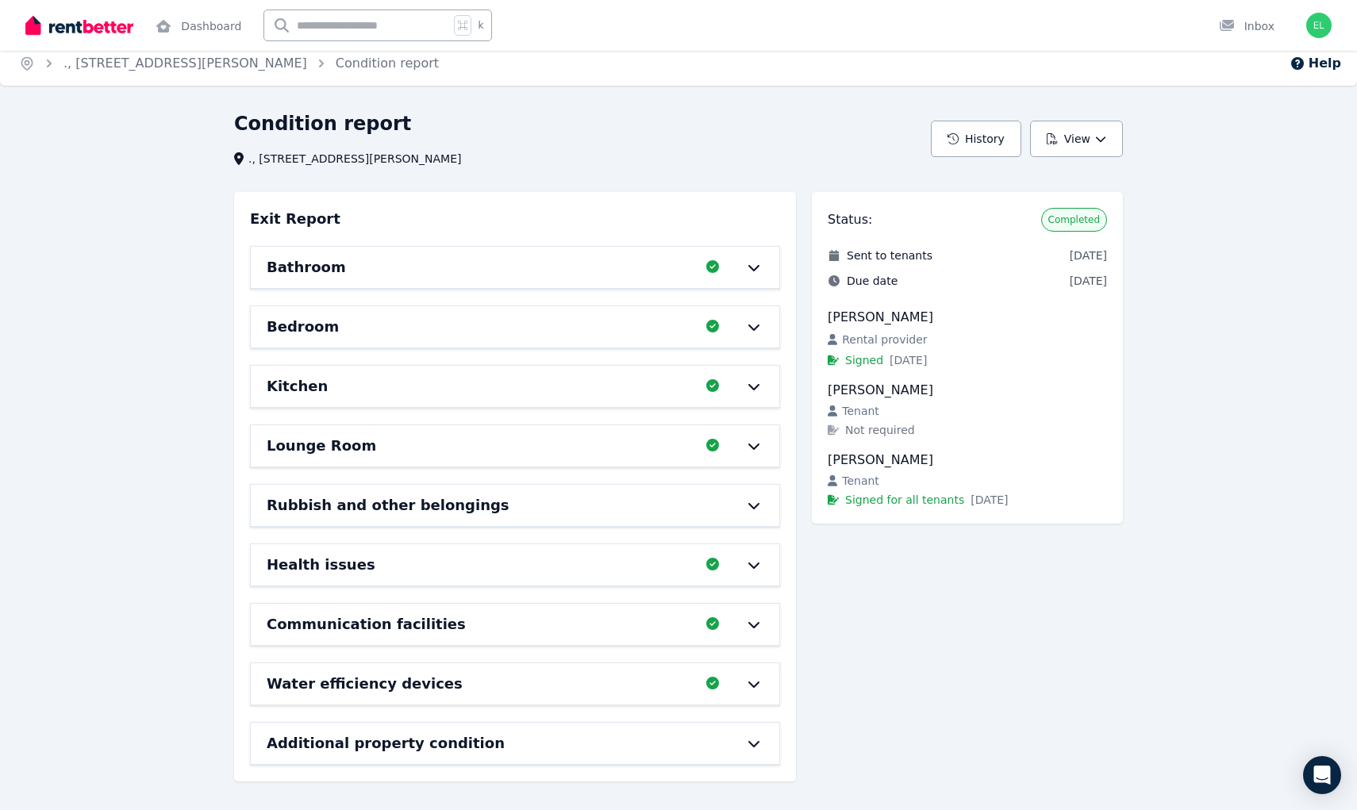
scroll to position [25, 0]
click at [554, 732] on div "Additional property condition" at bounding box center [493, 743] width 452 height 22
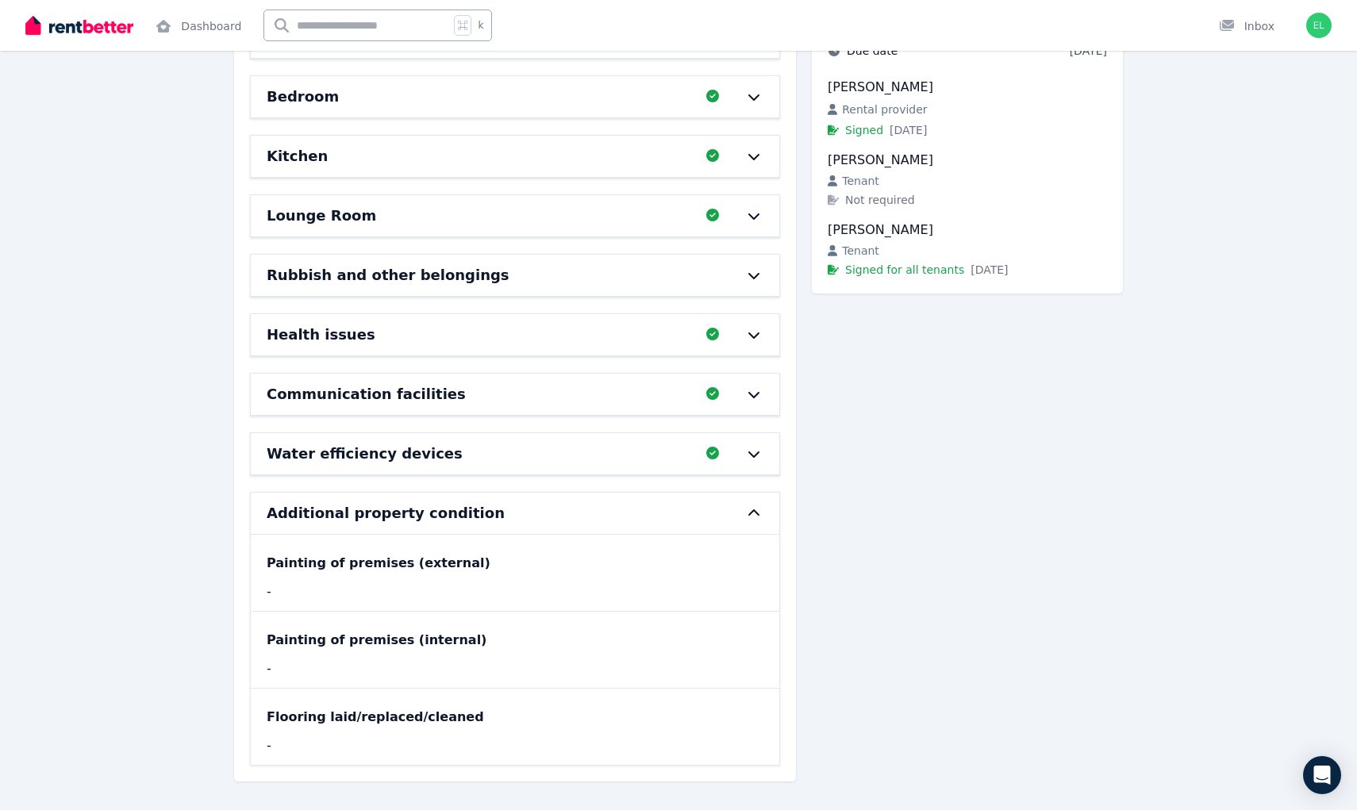
scroll to position [256, 0]
click at [501, 271] on div "Rubbish and other belongings" at bounding box center [515, 275] width 528 height 41
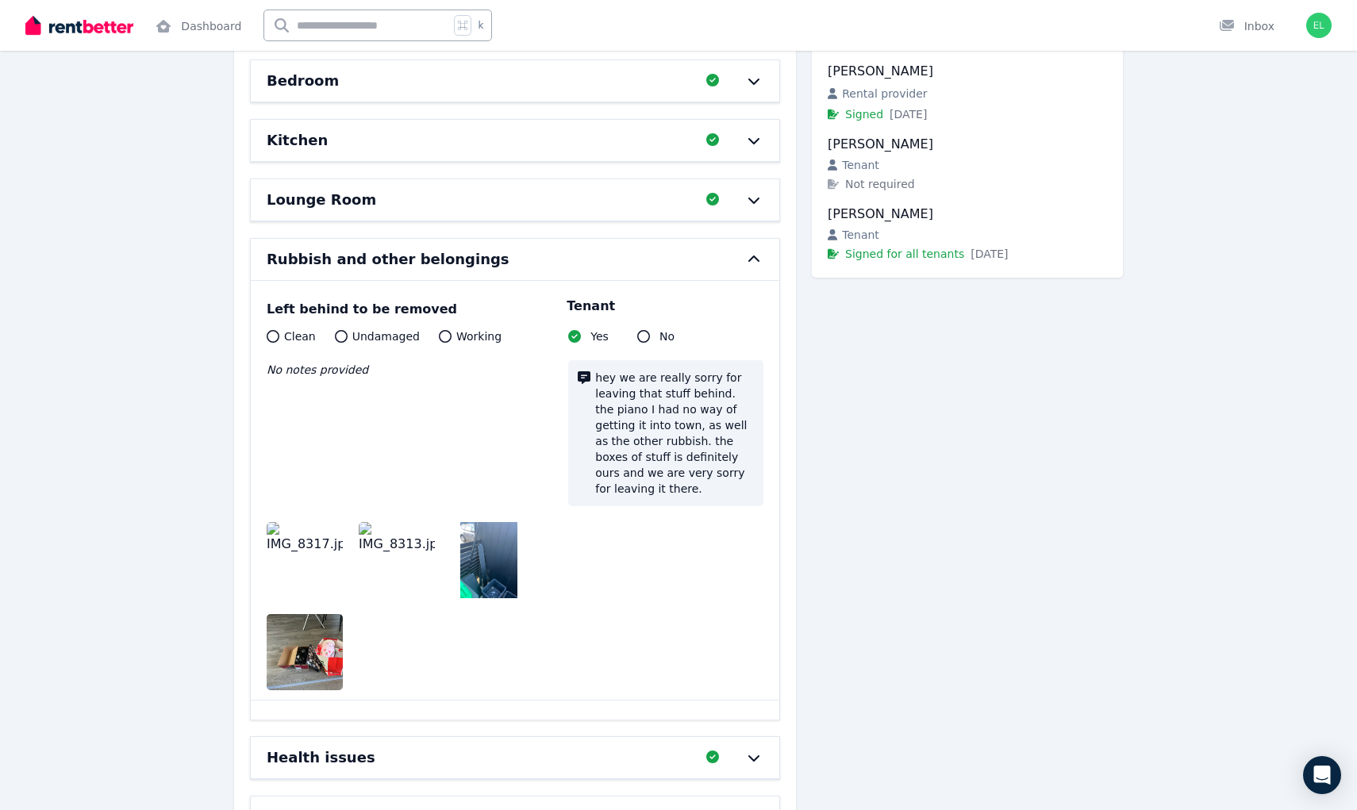
click at [485, 566] on img at bounding box center [488, 560] width 57 height 76
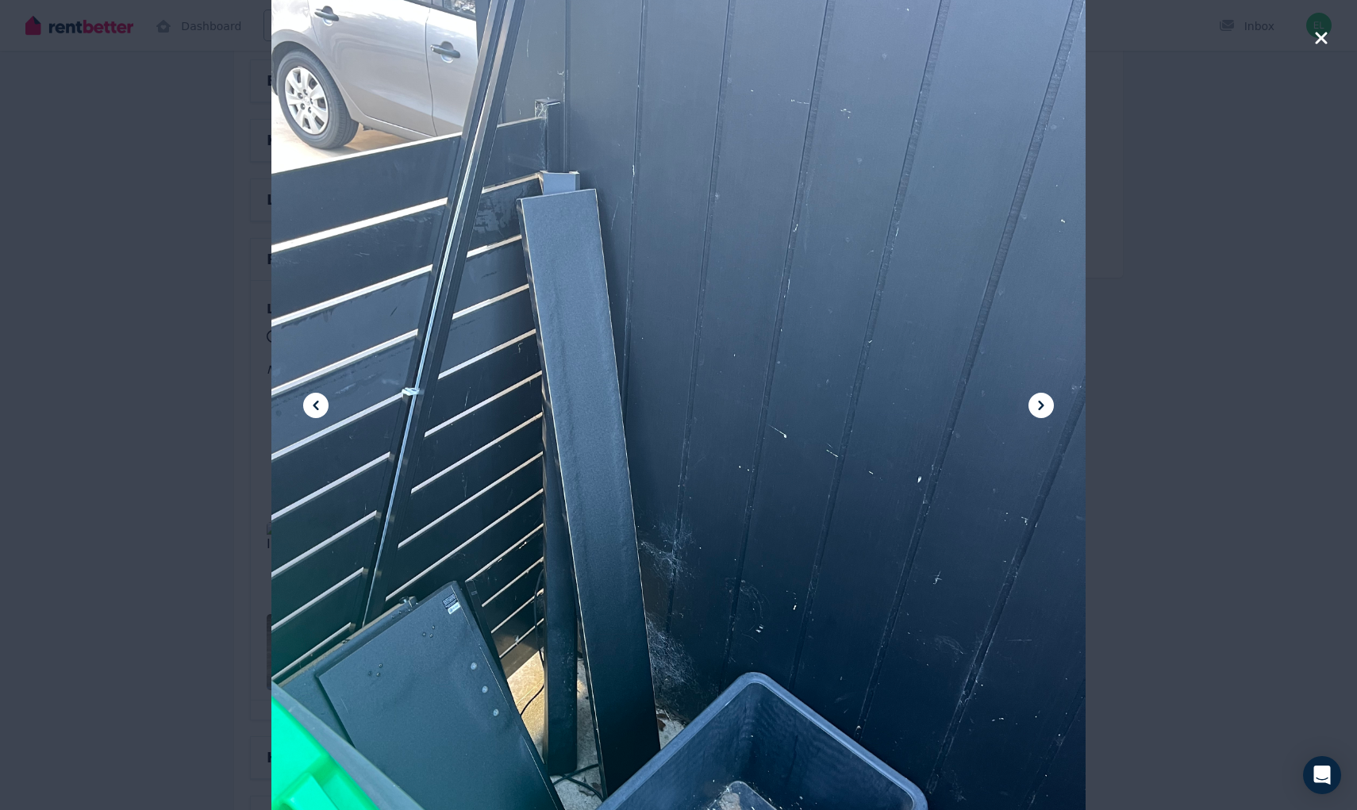
click at [471, 521] on div at bounding box center [678, 406] width 814 height 1086
click at [319, 398] on icon at bounding box center [315, 405] width 19 height 19
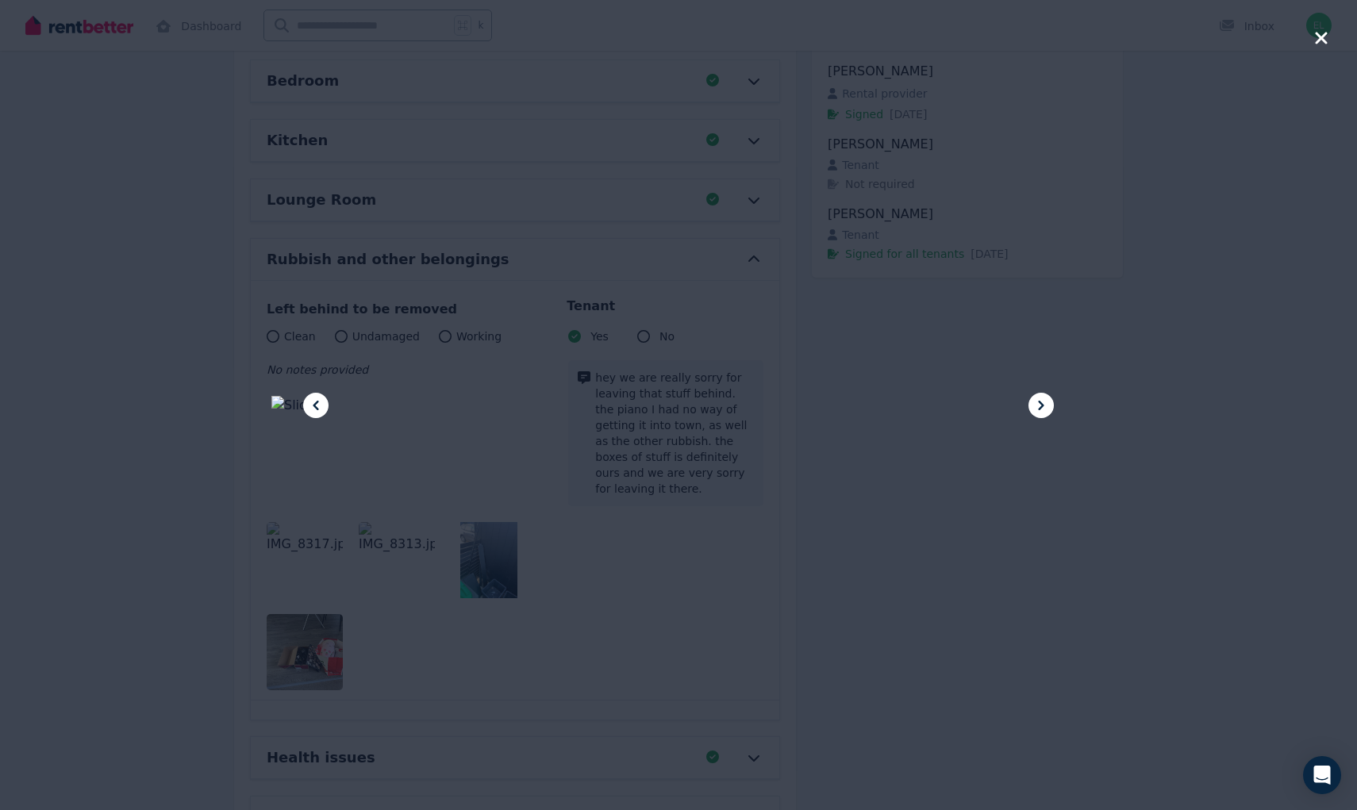
click at [319, 398] on icon at bounding box center [315, 405] width 19 height 19
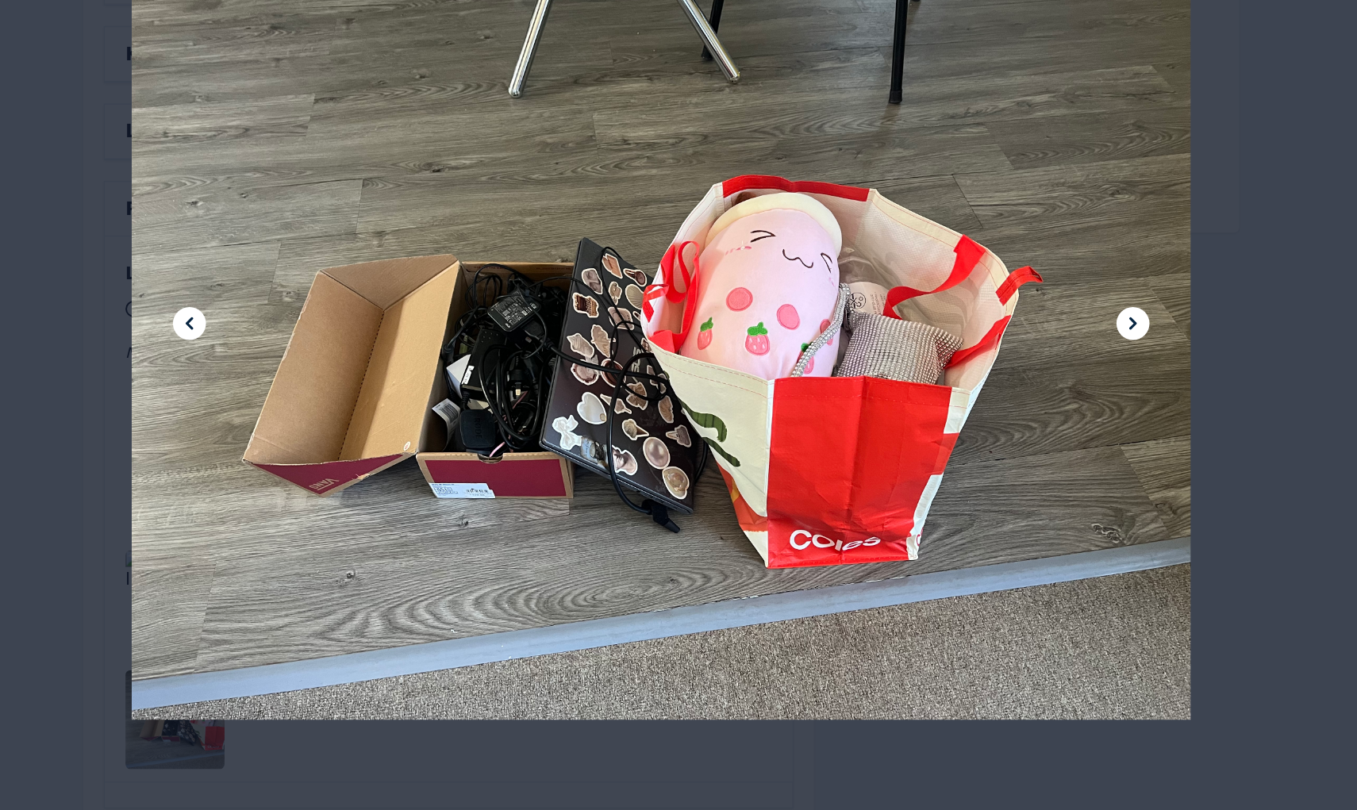
scroll to position [88, 0]
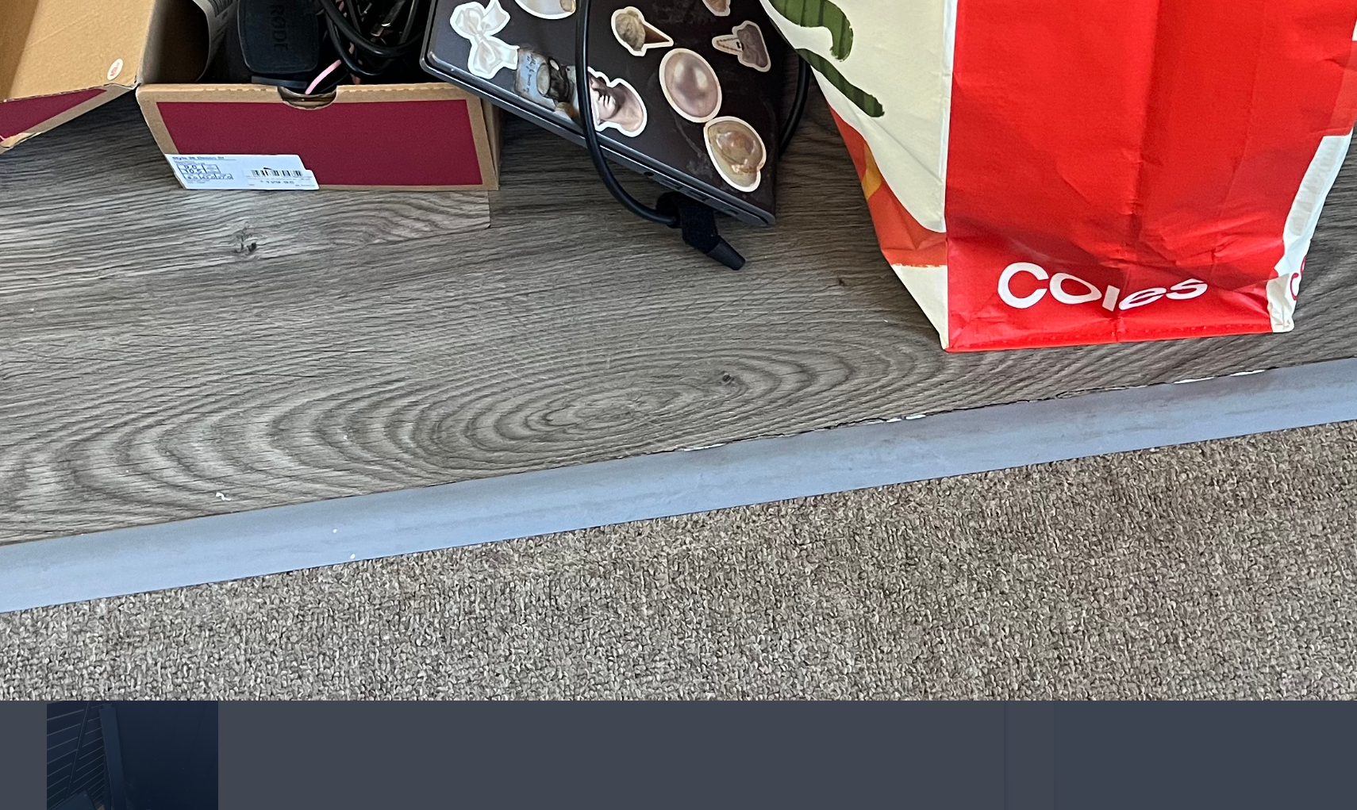
drag, startPoint x: 203, startPoint y: 110, endPoint x: 209, endPoint y: 230, distance: 120.0
click at [271, 230] on div at bounding box center [678, 406] width 814 height 1086
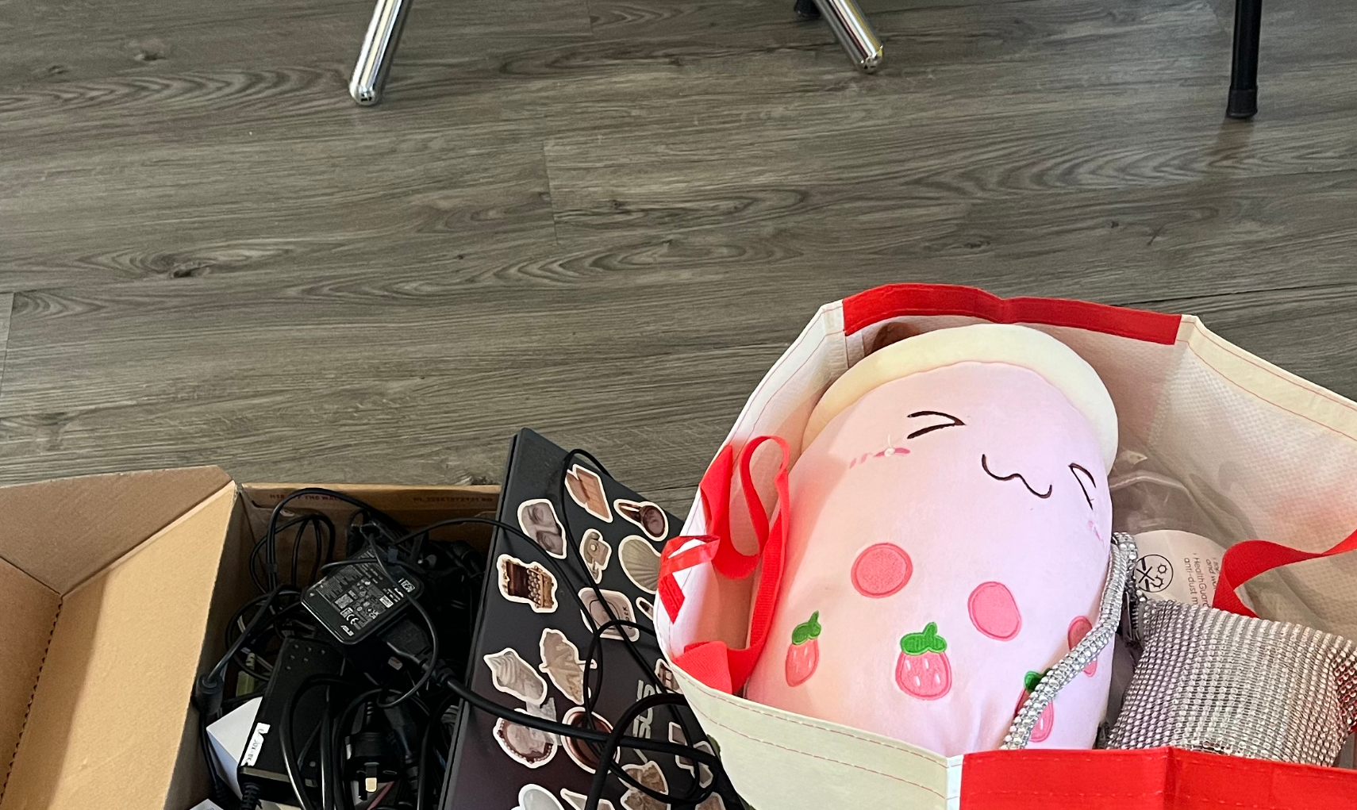
click at [1142, 235] on div at bounding box center [678, 405] width 1357 height 810
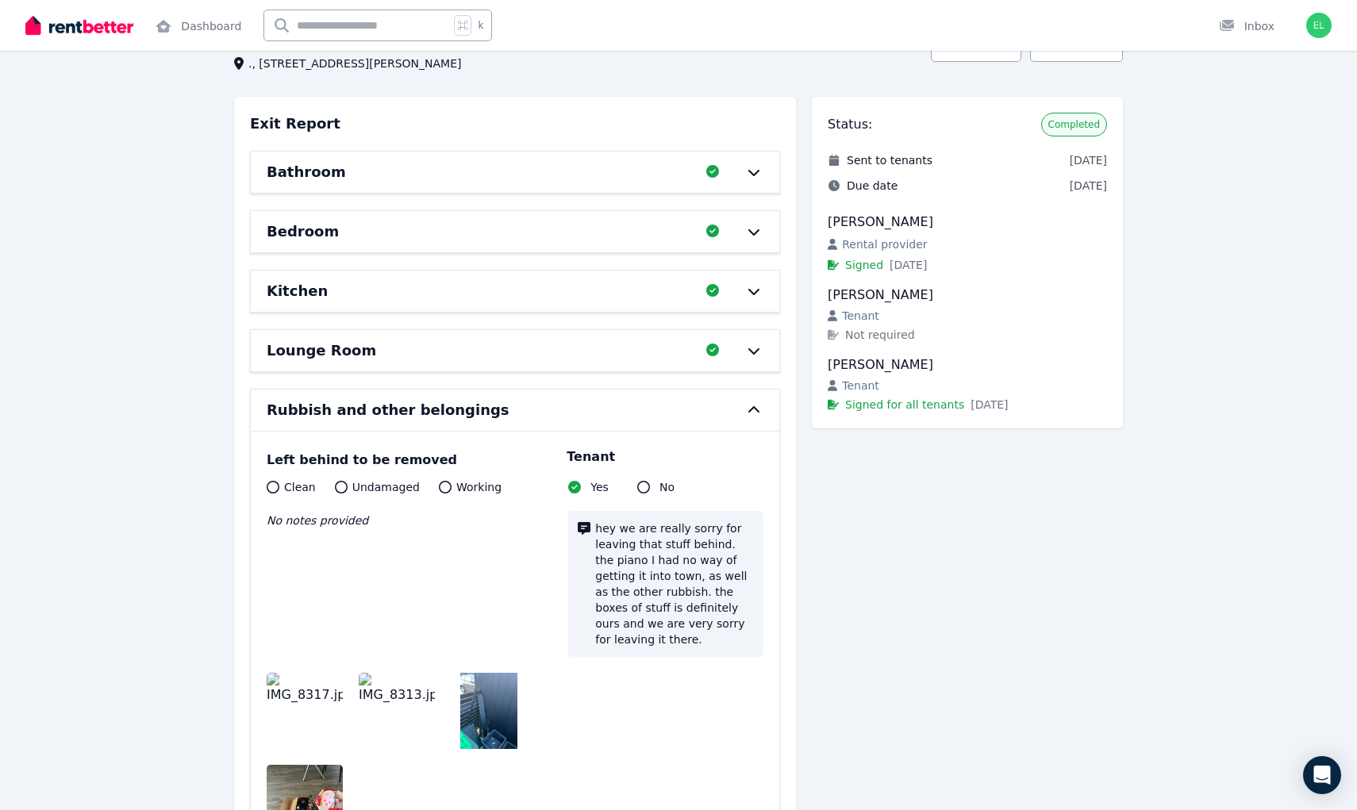
scroll to position [108, 0]
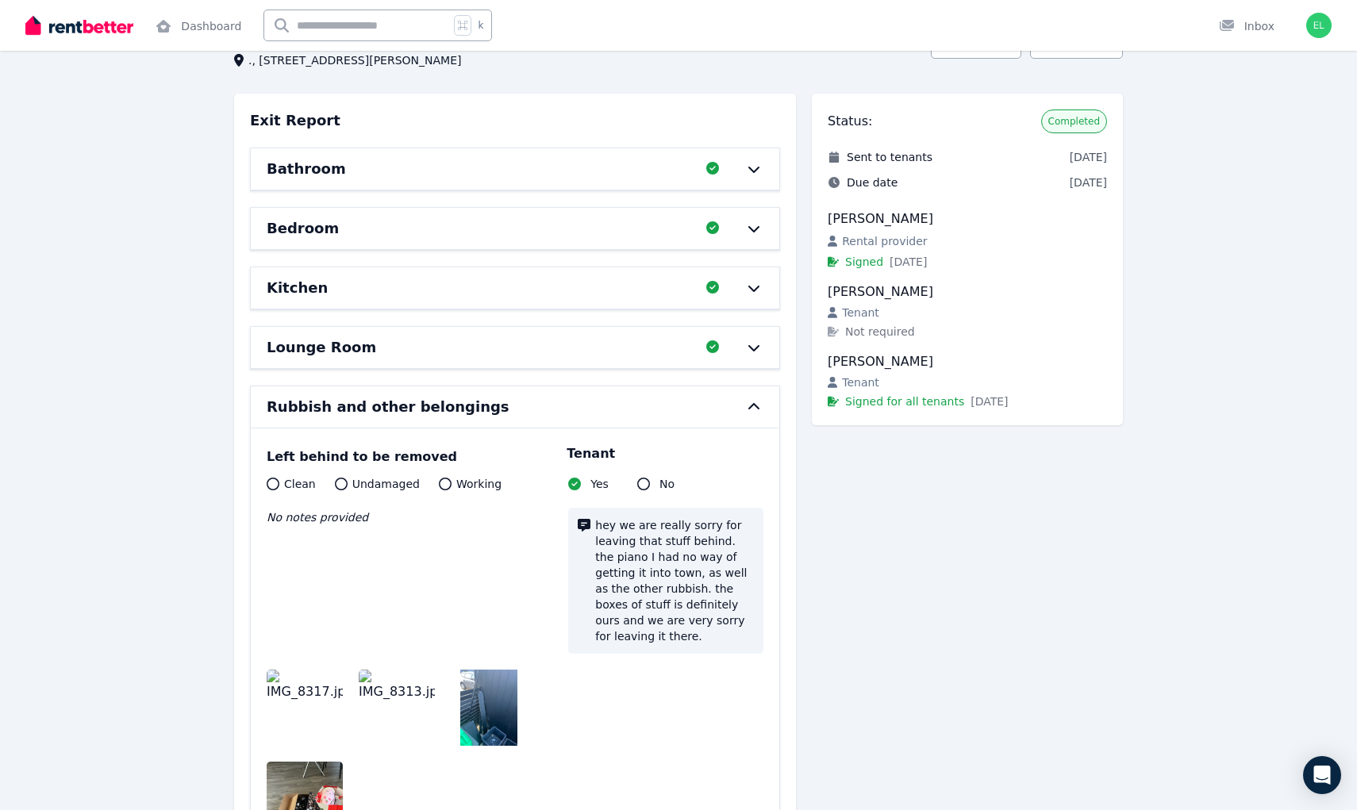
click at [507, 696] on img at bounding box center [488, 708] width 57 height 76
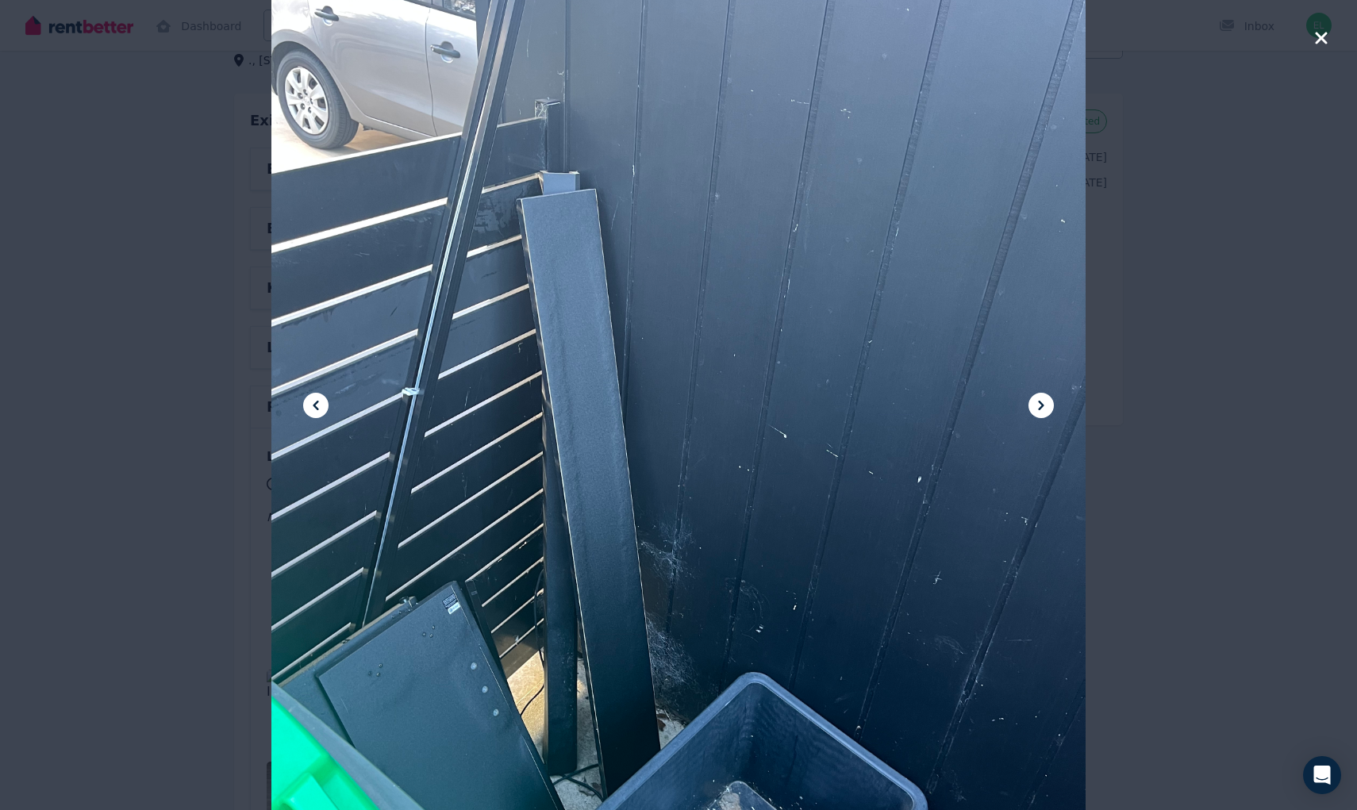
click at [1205, 167] on div at bounding box center [678, 405] width 1357 height 810
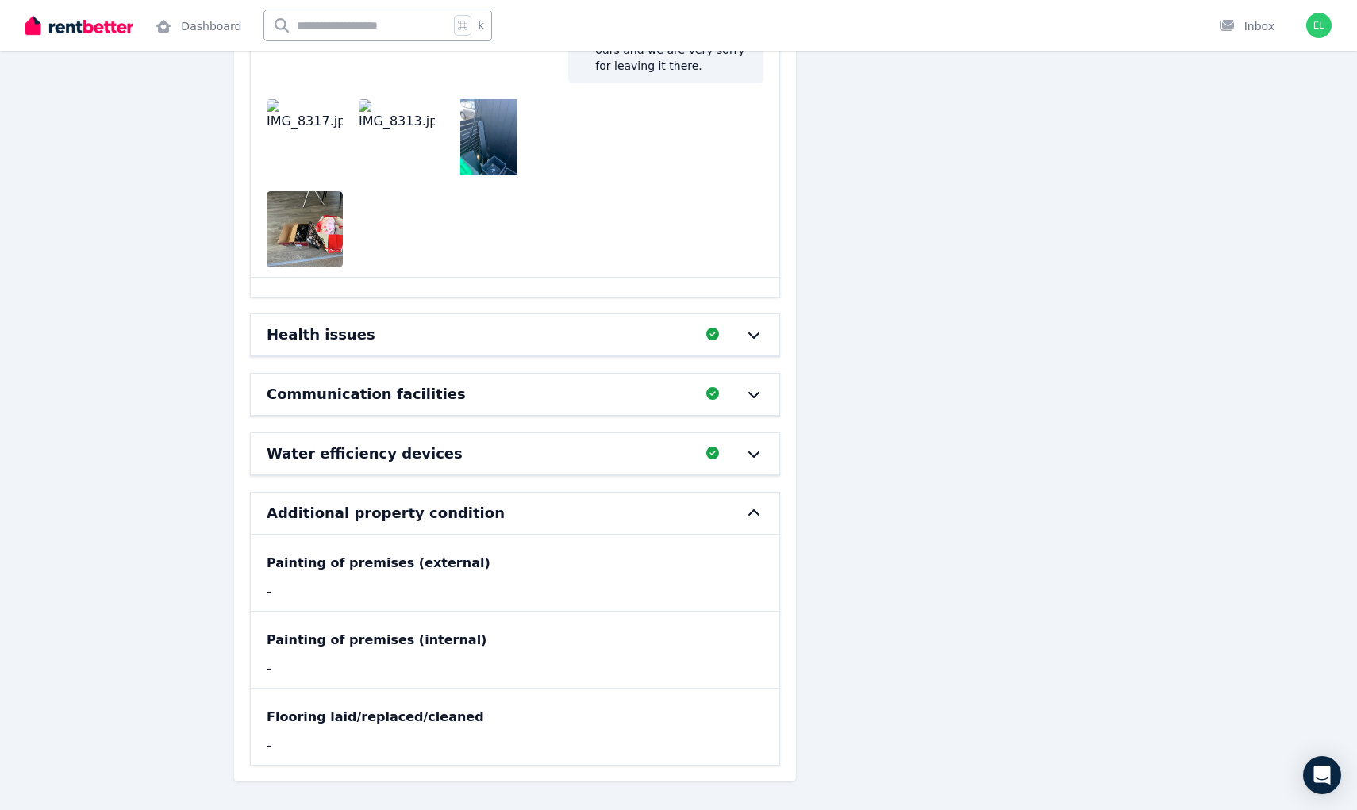
scroll to position [678, 0]
click at [652, 502] on div "Additional property condition" at bounding box center [493, 513] width 452 height 22
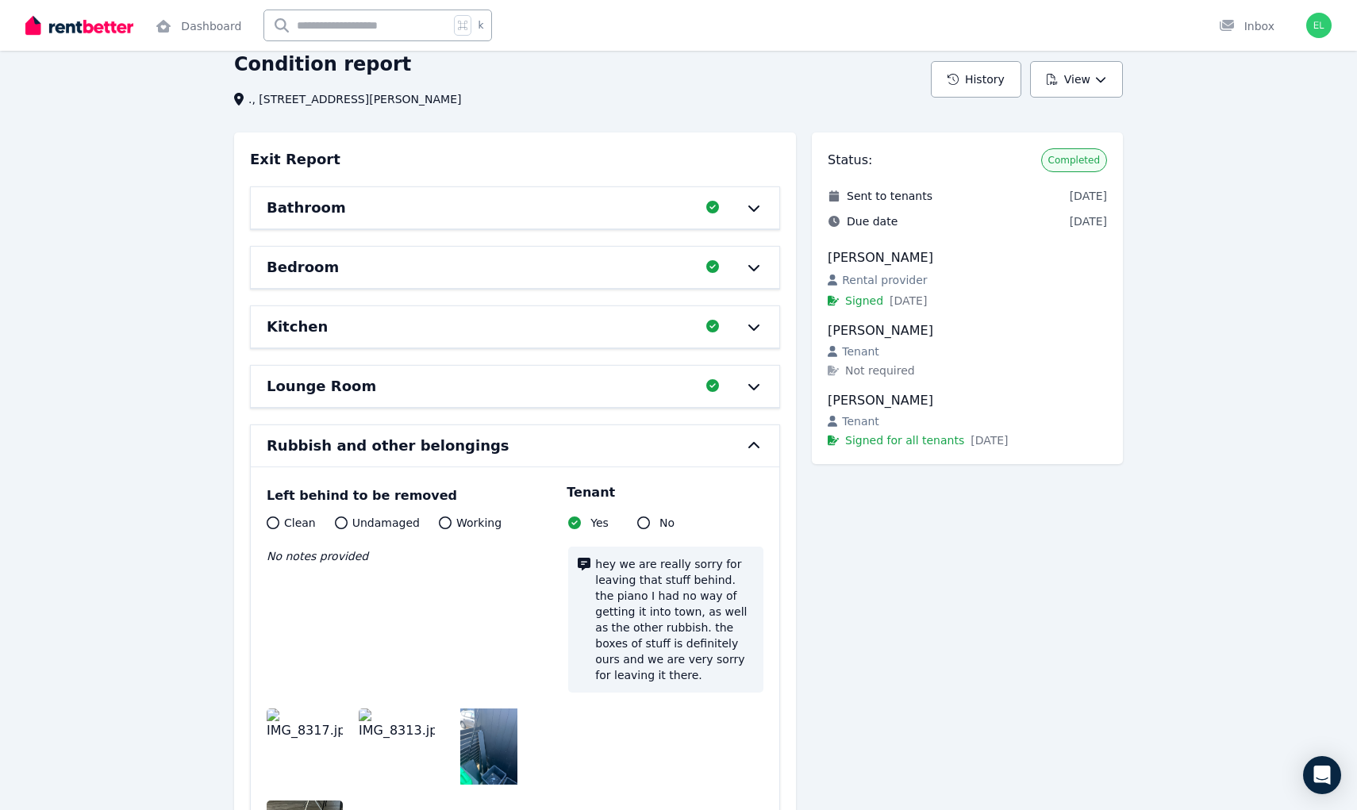
scroll to position [0, 0]
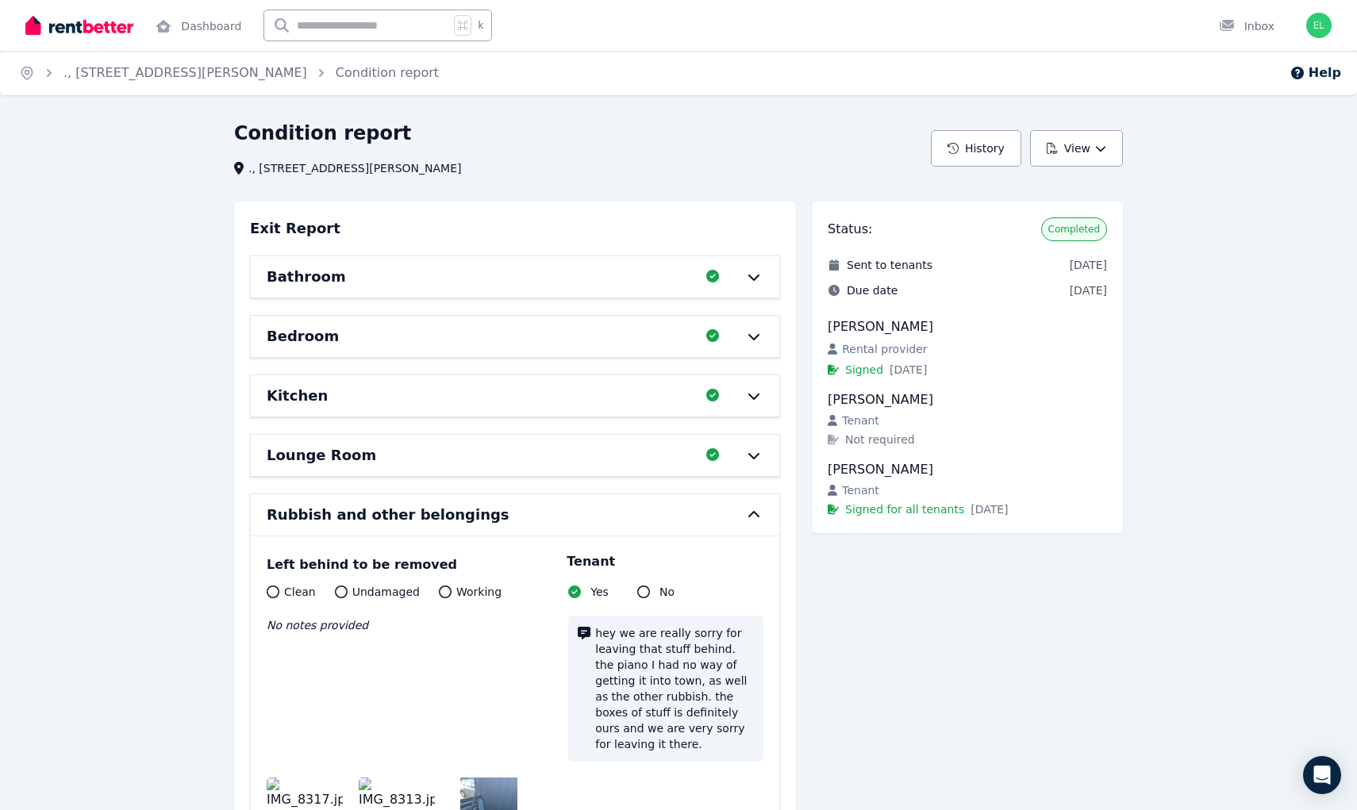
click at [684, 509] on div "Rubbish and other belongings" at bounding box center [493, 515] width 452 height 22
